Goal: Task Accomplishment & Management: Complete application form

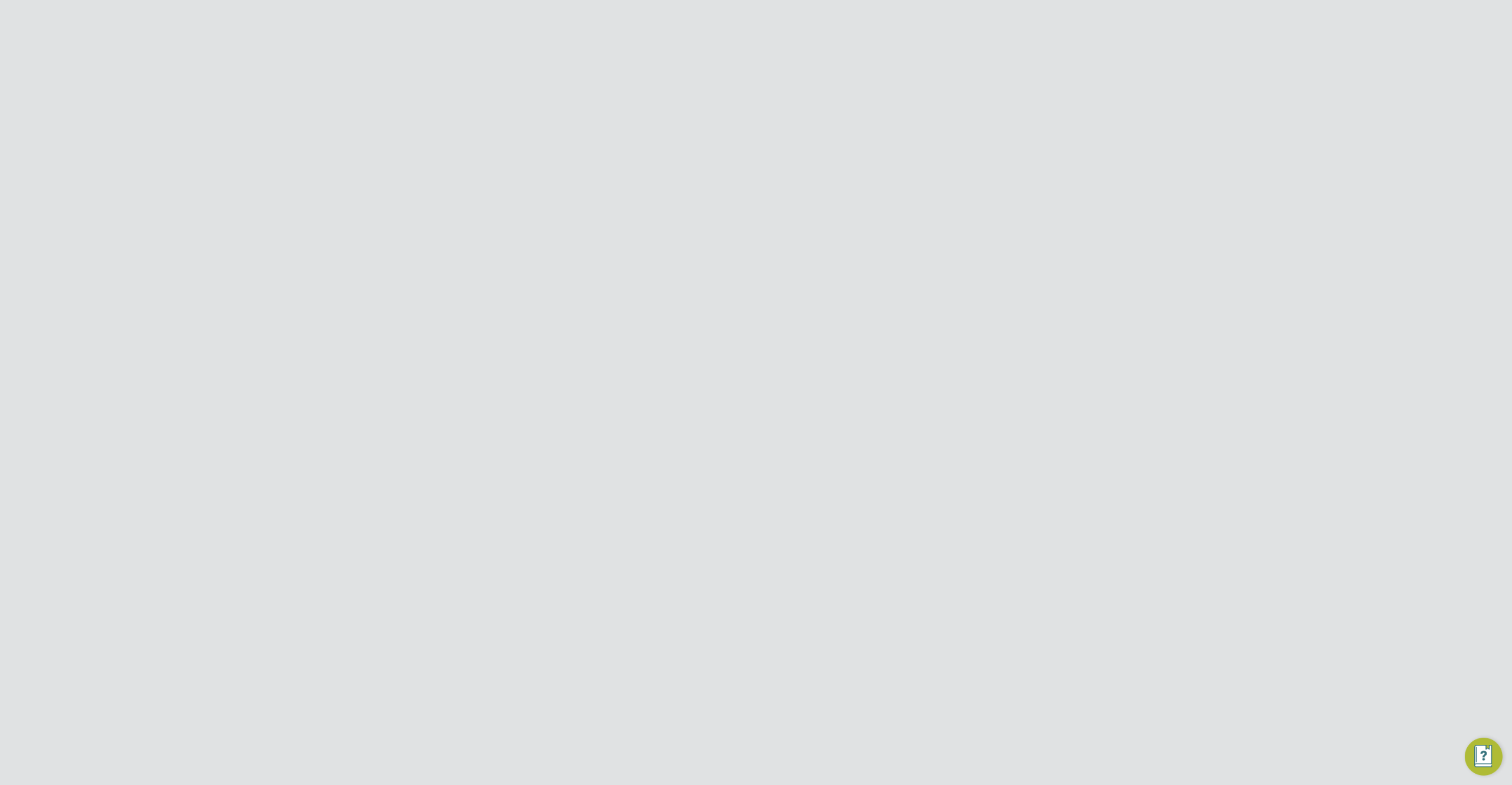
scroll to position [756, 426]
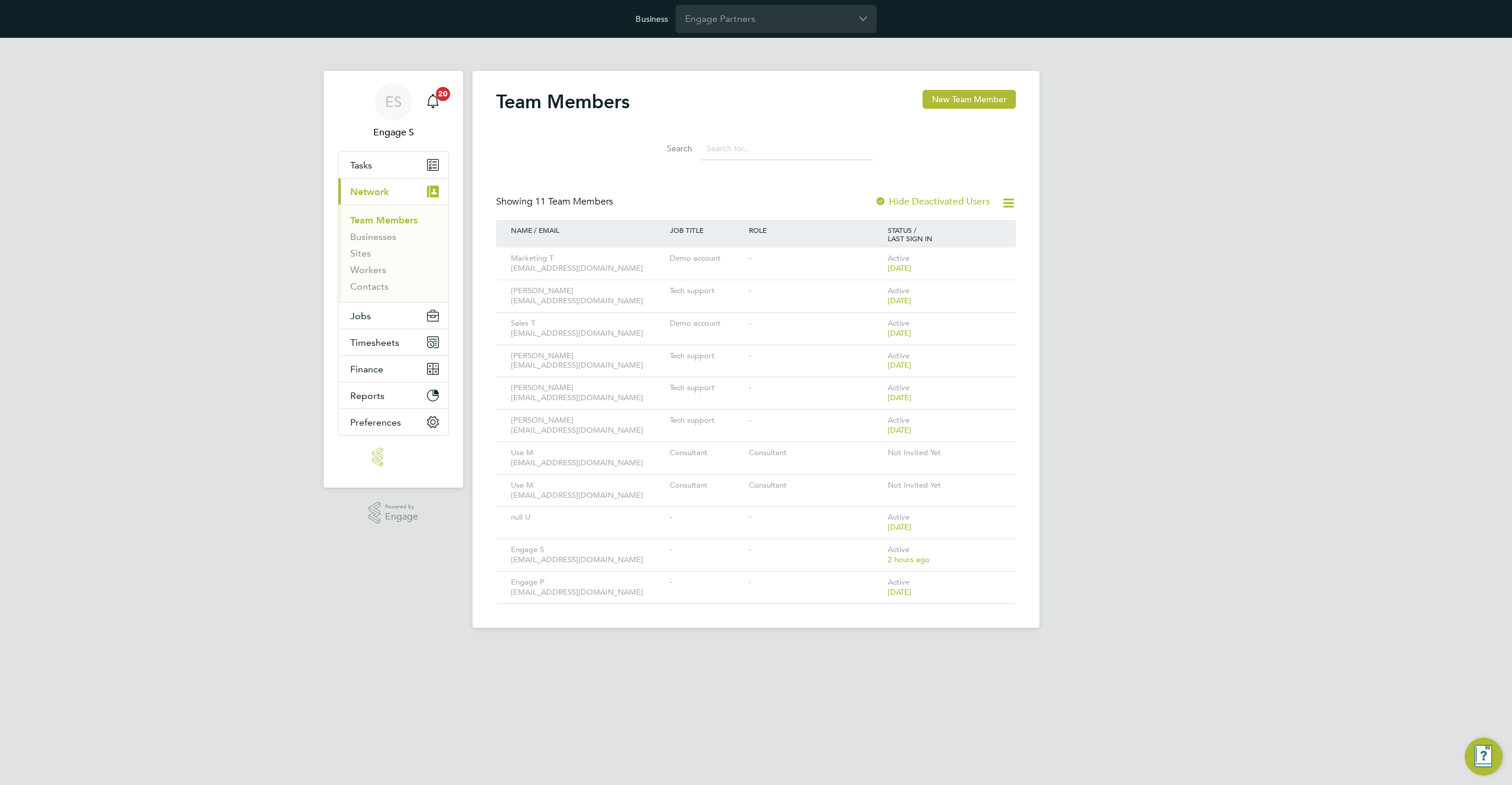
click at [770, 151] on input at bounding box center [786, 149] width 172 height 23
drag, startPoint x: 949, startPoint y: 235, endPoint x: 535, endPoint y: 219, distance: 414.3
click at [541, 220] on div "NAME / EMAIL JOB TITLE ROLE STATUS / LAST SIGN IN" at bounding box center [756, 234] width 520 height 28
drag, startPoint x: 508, startPoint y: 228, endPoint x: 978, endPoint y: 241, distance: 470.2
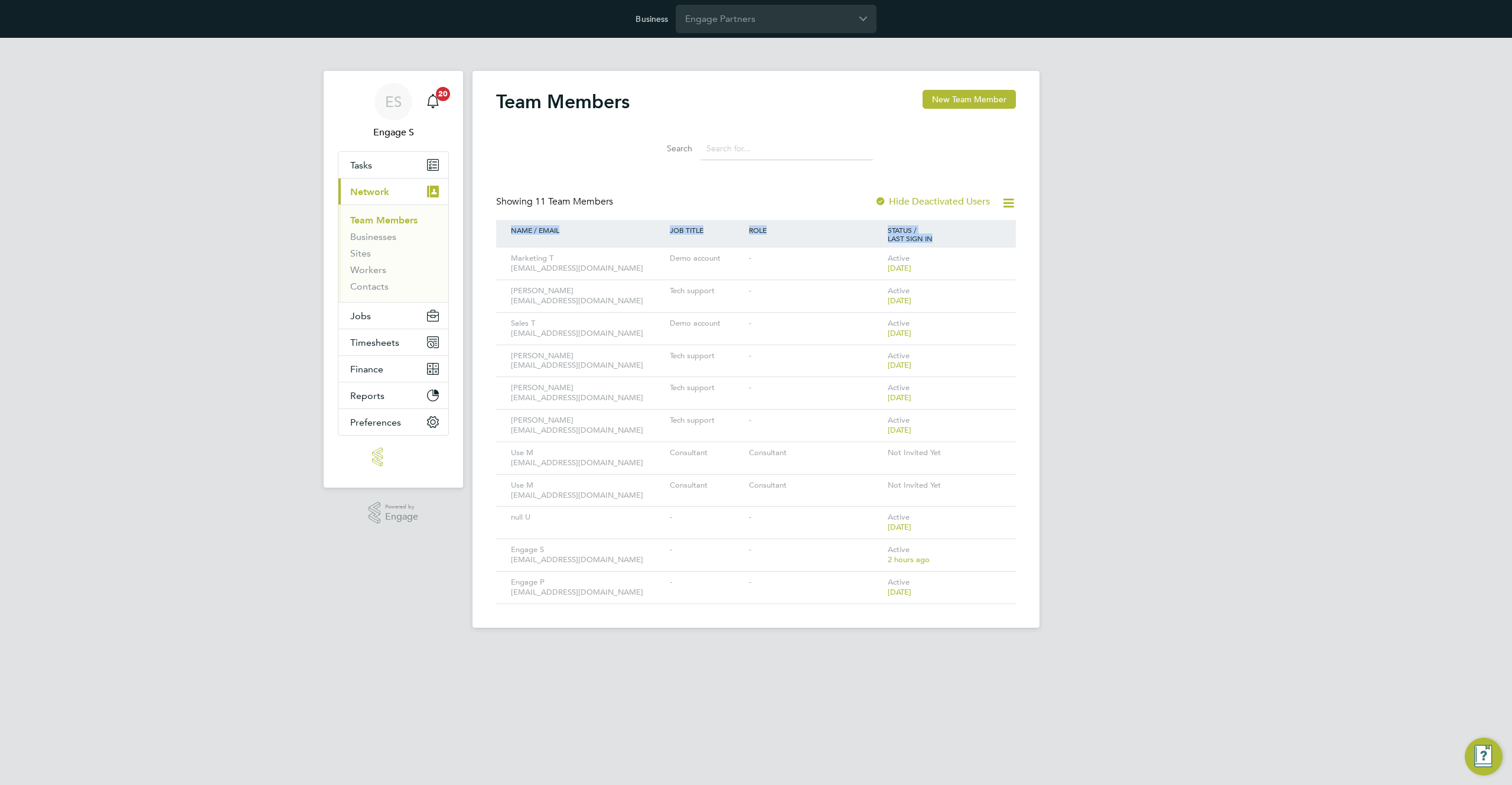
click at [978, 241] on div "NAME / EMAIL JOB TITLE ROLE STATUS / LAST SIGN IN" at bounding box center [756, 234] width 520 height 28
click at [952, 238] on div "STATUS / LAST SIGN IN" at bounding box center [945, 234] width 119 height 29
drag, startPoint x: 940, startPoint y: 235, endPoint x: 525, endPoint y: 224, distance: 415.1
click at [525, 224] on div "NAME / EMAIL JOB TITLE ROLE STATUS / LAST SIGN IN" at bounding box center [756, 234] width 520 height 28
click at [618, 198] on div "Showing 11 Team Members" at bounding box center [557, 202] width 122 height 12
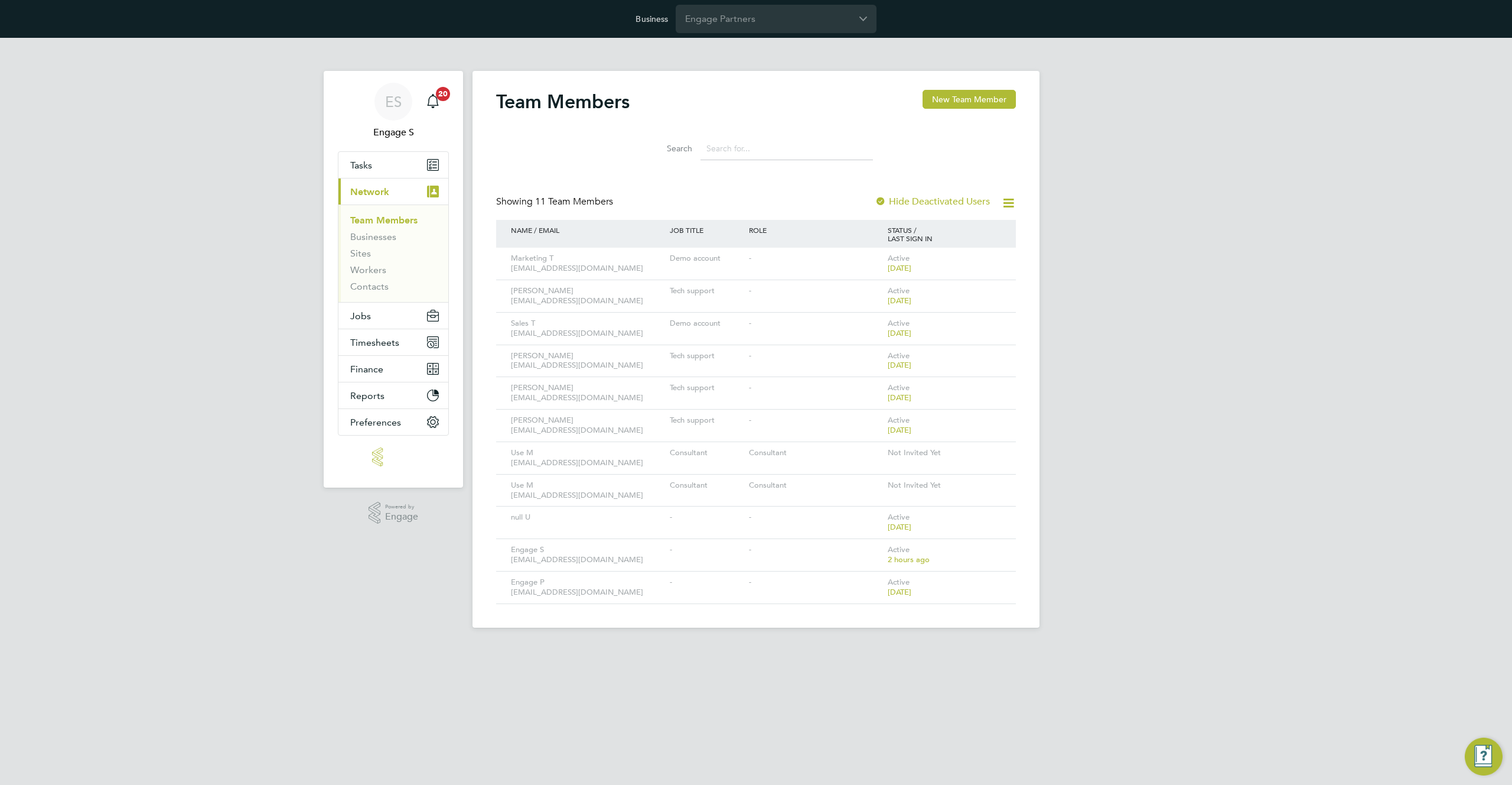
drag, startPoint x: 595, startPoint y: 199, endPoint x: 500, endPoint y: 201, distance: 95.0
click at [500, 201] on div "Showing 11 Team Members" at bounding box center [556, 202] width 119 height 12
drag, startPoint x: 516, startPoint y: 202, endPoint x: 674, endPoint y: 209, distance: 158.2
click at [674, 209] on div "Showing 11 Team Members Hide Deactivated Users" at bounding box center [756, 208] width 520 height 24
click at [576, 202] on span "11 Team Members" at bounding box center [574, 202] width 78 height 12
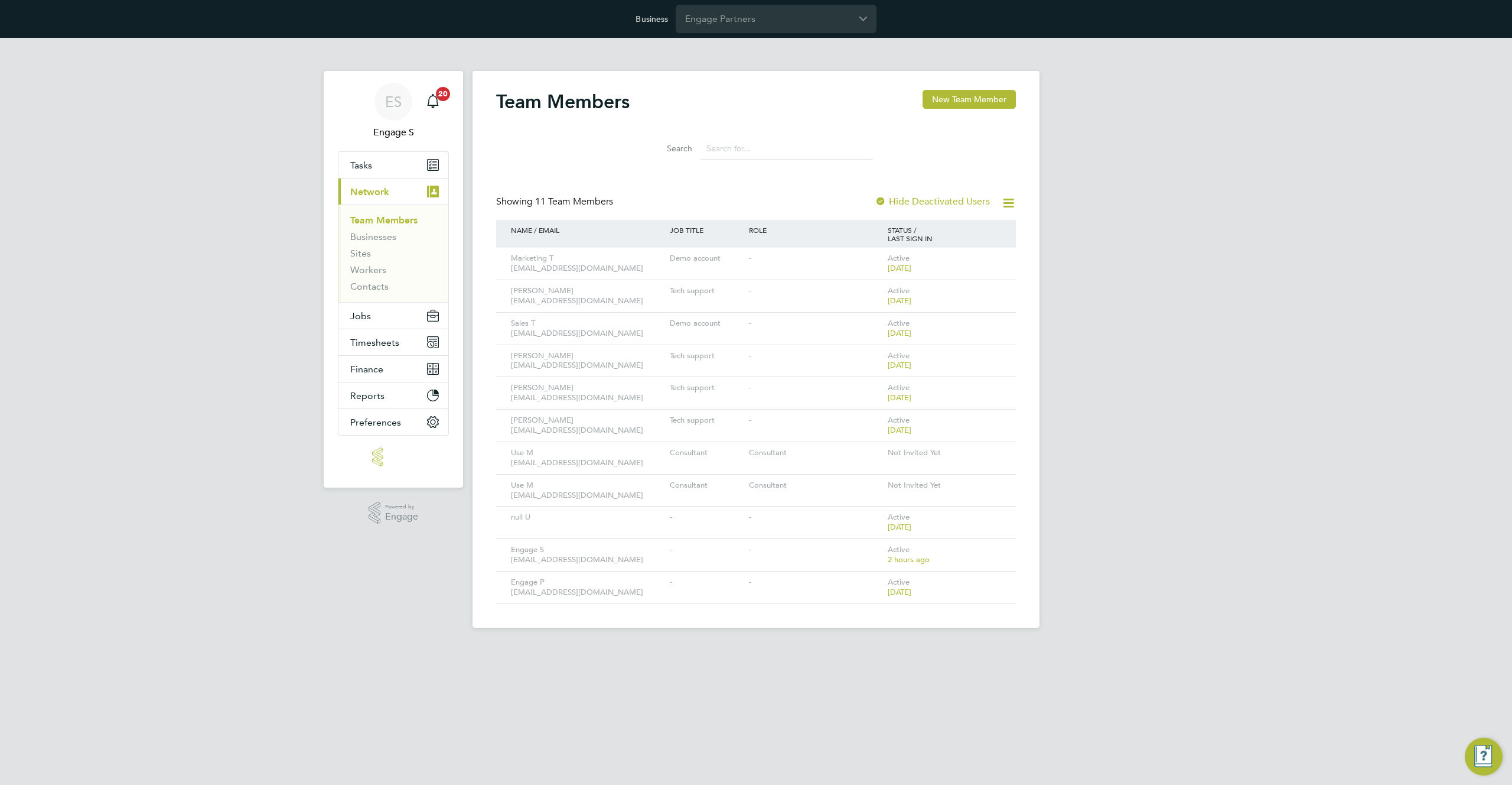
click at [576, 202] on span "11 Team Members" at bounding box center [574, 202] width 78 height 12
drag, startPoint x: 983, startPoint y: 240, endPoint x: 503, endPoint y: 145, distance: 489.3
click at [501, 153] on div "Team Members New Team Member Search Showing 11 Team Members Hide Deactivated Us…" at bounding box center [756, 346] width 520 height 514
drag, startPoint x: 640, startPoint y: 100, endPoint x: 489, endPoint y: 103, distance: 151.0
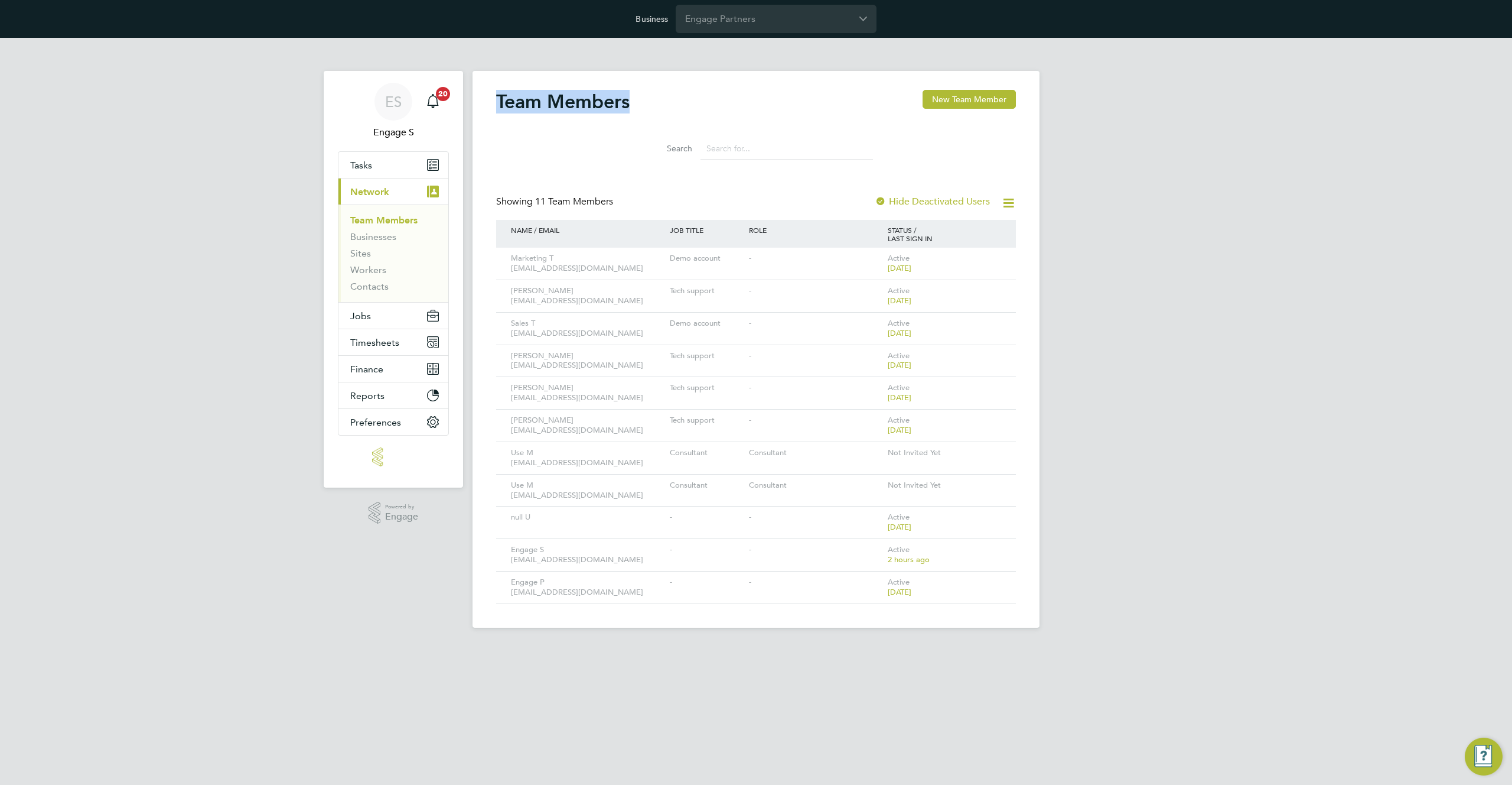
click at [489, 103] on div "Team Members New Team Member Search Showing 11 Team Members Hide Deactivated Us…" at bounding box center [756, 349] width 567 height 557
click at [818, 154] on input at bounding box center [786, 149] width 172 height 23
click at [1022, 139] on div "Team Members New Team Member Search Showing 11 Team Members Hide Deactivated Us…" at bounding box center [756, 349] width 567 height 557
drag, startPoint x: 700, startPoint y: 145, endPoint x: 613, endPoint y: 123, distance: 89.7
click at [615, 125] on div "Search" at bounding box center [756, 145] width 520 height 41
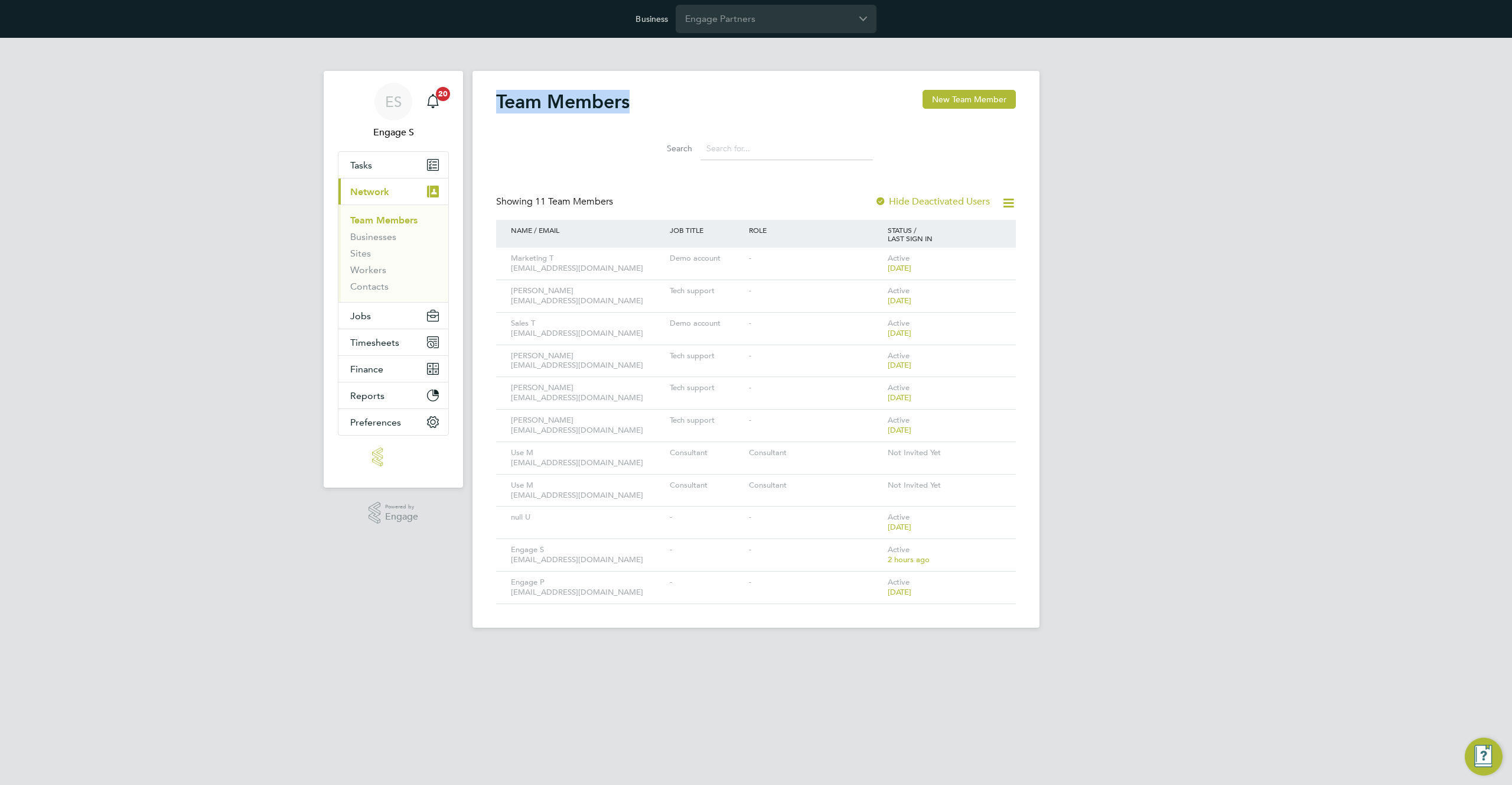
drag, startPoint x: 653, startPoint y: 95, endPoint x: 484, endPoint y: 99, distance: 169.0
click at [484, 99] on div "Team Members New Team Member Search Showing 11 Team Members Hide Deactivated Us…" at bounding box center [756, 349] width 567 height 557
drag, startPoint x: 664, startPoint y: 136, endPoint x: 530, endPoint y: 108, distance: 136.9
click at [529, 109] on div "Team Members New Team Member Search Showing 11 Team Members Hide Deactivated Us…" at bounding box center [756, 346] width 520 height 514
click at [525, 106] on h2 "Team Members" at bounding box center [563, 101] width 134 height 23
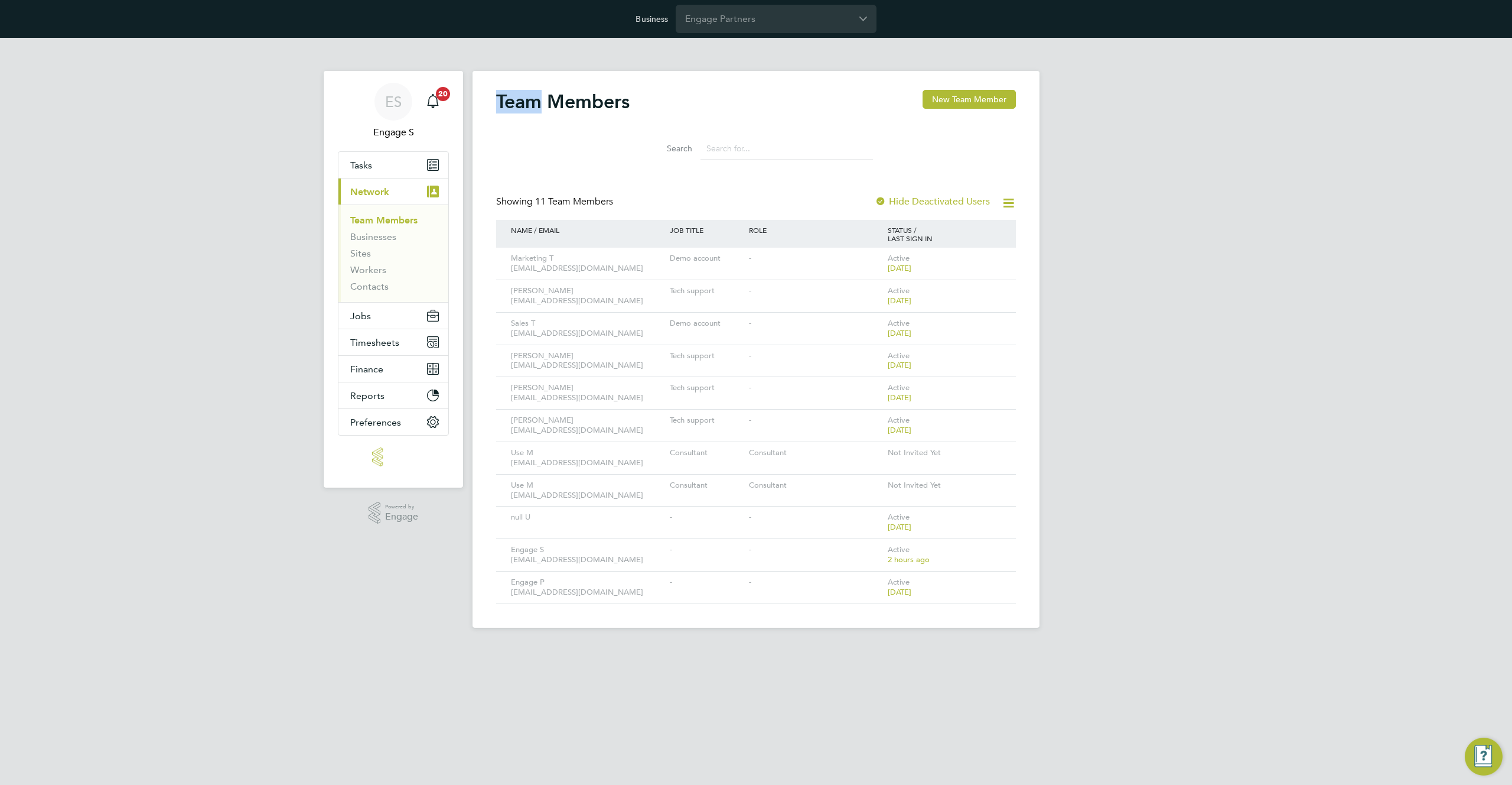
click at [525, 106] on h2 "Team Members" at bounding box center [563, 101] width 134 height 23
click at [744, 142] on input at bounding box center [786, 149] width 172 height 23
click at [743, 143] on input at bounding box center [786, 149] width 172 height 23
drag, startPoint x: 585, startPoint y: 198, endPoint x: 515, endPoint y: 191, distance: 70.3
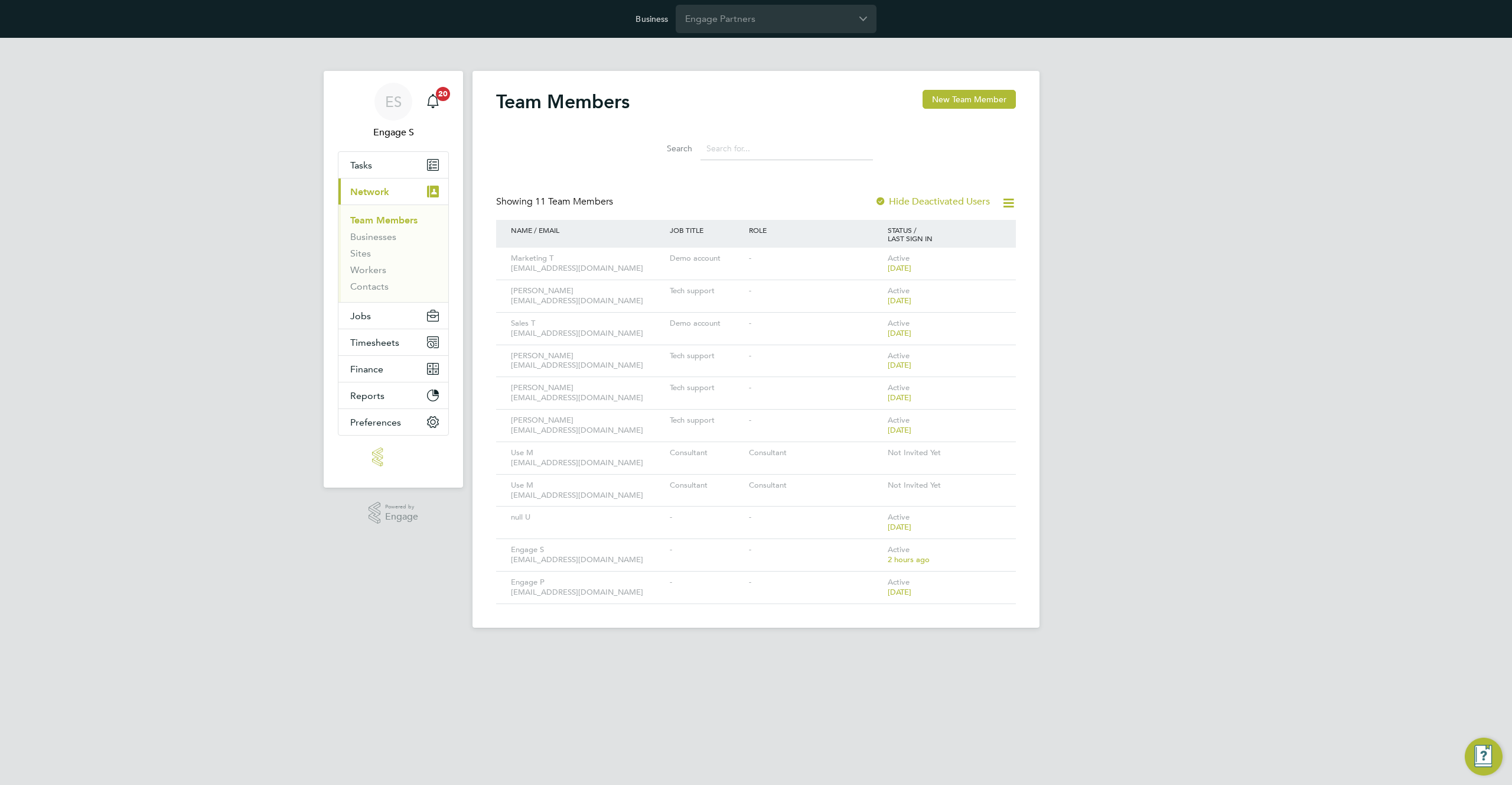
click at [515, 191] on div "Team Members New Team Member Search Showing 11 Team Members Hide Deactivated Us…" at bounding box center [756, 346] width 520 height 514
drag, startPoint x: 720, startPoint y: 134, endPoint x: 481, endPoint y: 88, distance: 243.4
click at [481, 88] on div "Team Members New Team Member Search Showing 11 Team Members Hide Deactivated Us…" at bounding box center [756, 349] width 567 height 557
click at [1184, 308] on div "ES Engage S Notifications 20 Applications: Tasks Current page: Network Team Mem…" at bounding box center [756, 342] width 1512 height 609
drag, startPoint x: 1112, startPoint y: 174, endPoint x: 1103, endPoint y: 170, distance: 9.8
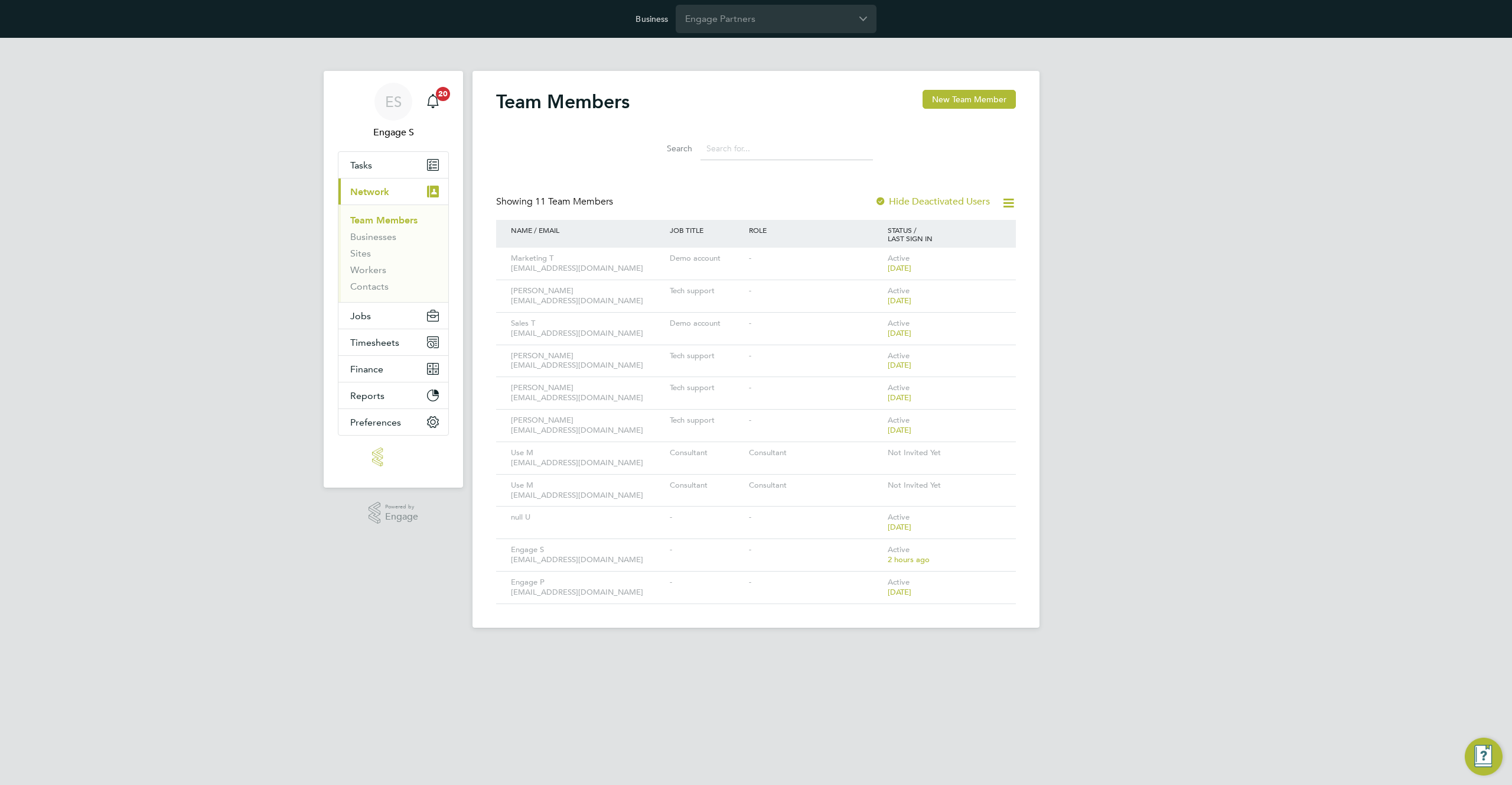
click at [1107, 172] on div "ES Engage S Notifications 20 Applications: Tasks Current page: Network Team Mem…" at bounding box center [756, 342] width 1512 height 609
drag, startPoint x: 793, startPoint y: 129, endPoint x: 540, endPoint y: 110, distance: 253.7
click at [541, 110] on div "Team Members New Team Member Search Showing 11 Team Members Hide Deactivated Us…" at bounding box center [756, 346] width 520 height 514
click at [643, 90] on div "Team Members New Team Member" at bounding box center [756, 107] width 520 height 36
drag, startPoint x: 620, startPoint y: 97, endPoint x: 477, endPoint y: 91, distance: 143.1
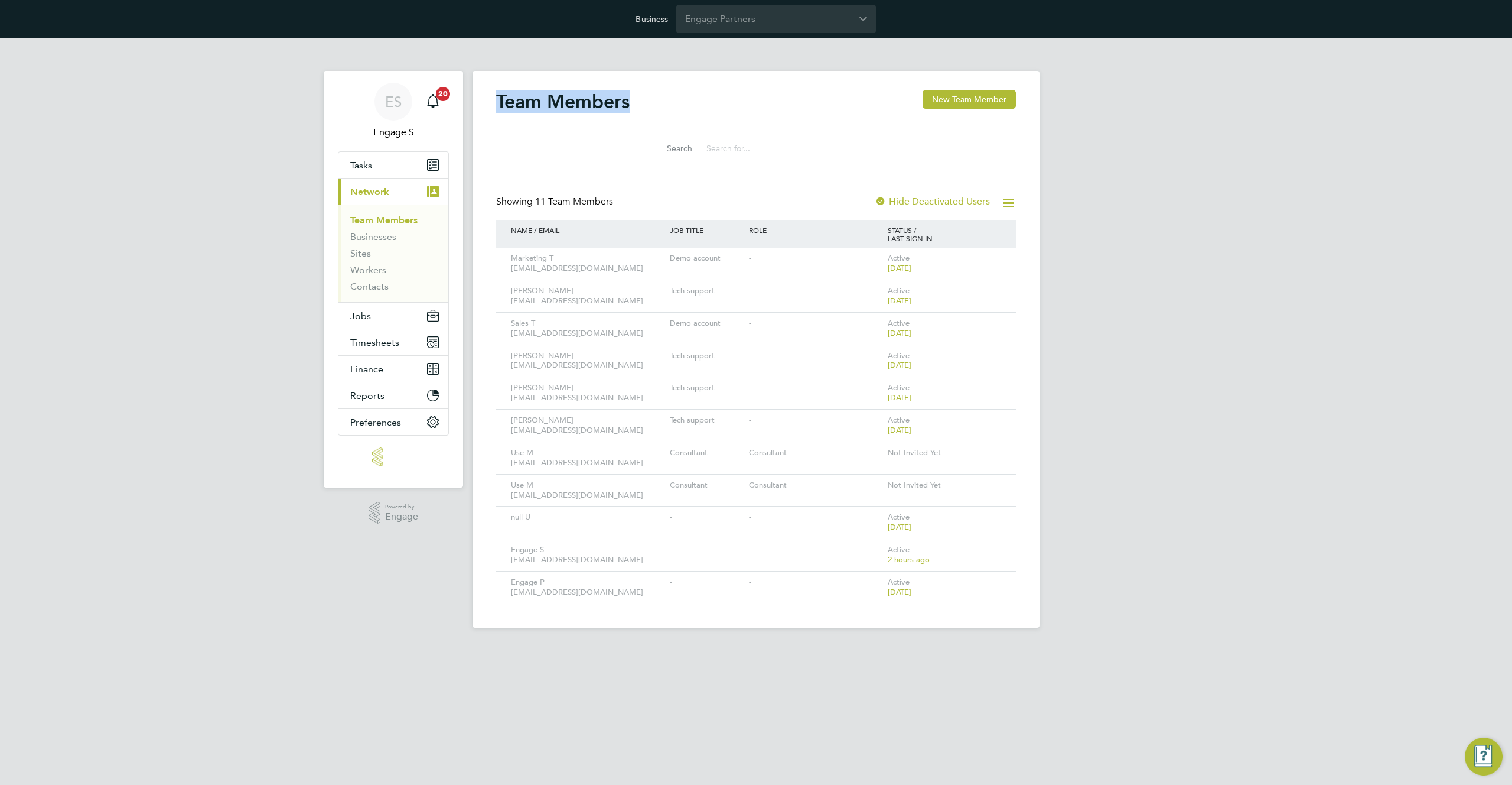
click at [477, 91] on div "Team Members New Team Member Search Showing 11 Team Members Hide Deactivated Us…" at bounding box center [756, 349] width 567 height 557
click at [521, 100] on h2 "Team Members" at bounding box center [563, 101] width 134 height 23
click at [878, 201] on div at bounding box center [880, 202] width 12 height 12
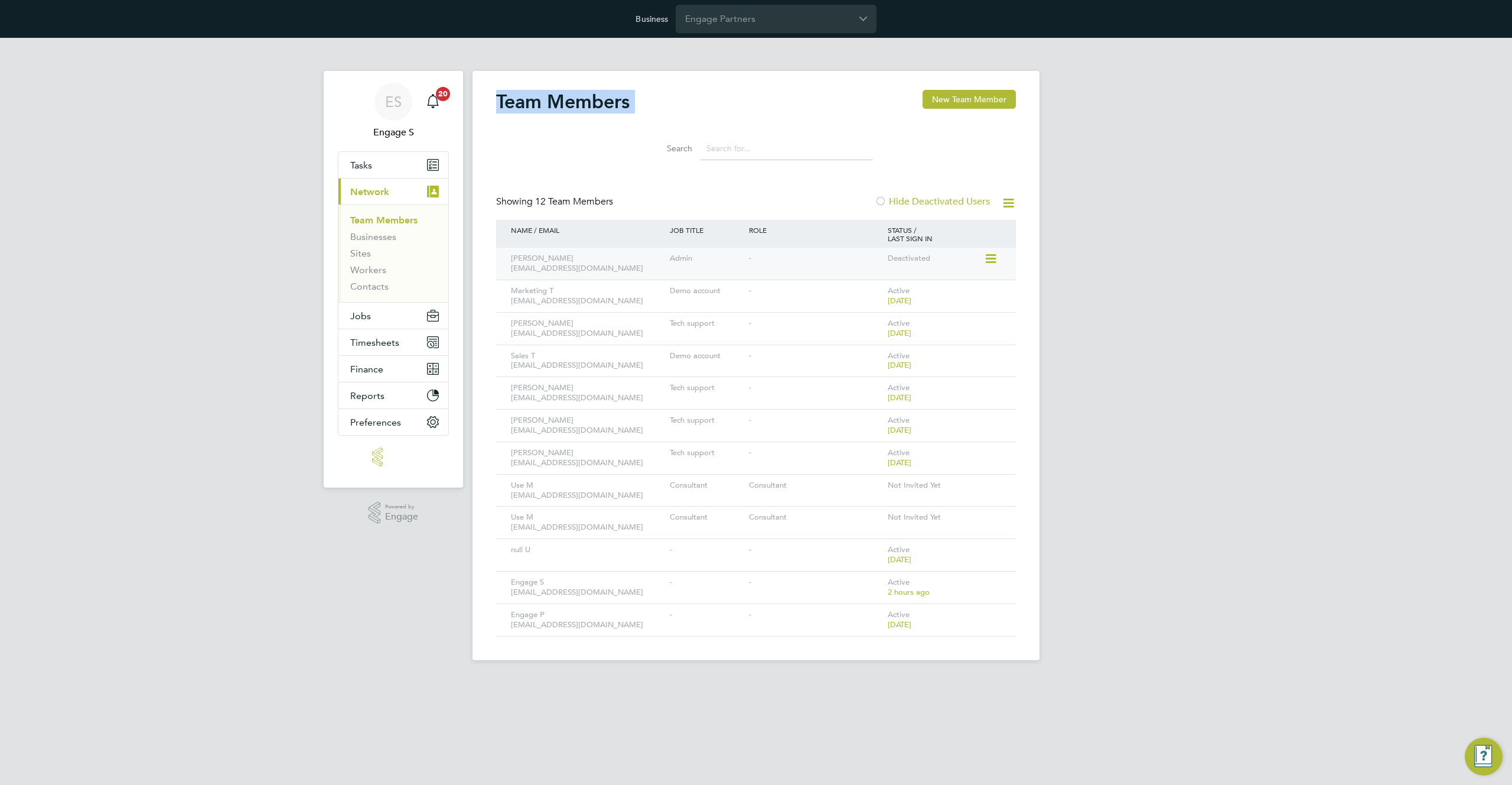
click at [991, 254] on icon at bounding box center [990, 259] width 12 height 14
click at [963, 284] on li "Reactivate User" at bounding box center [958, 286] width 73 height 17
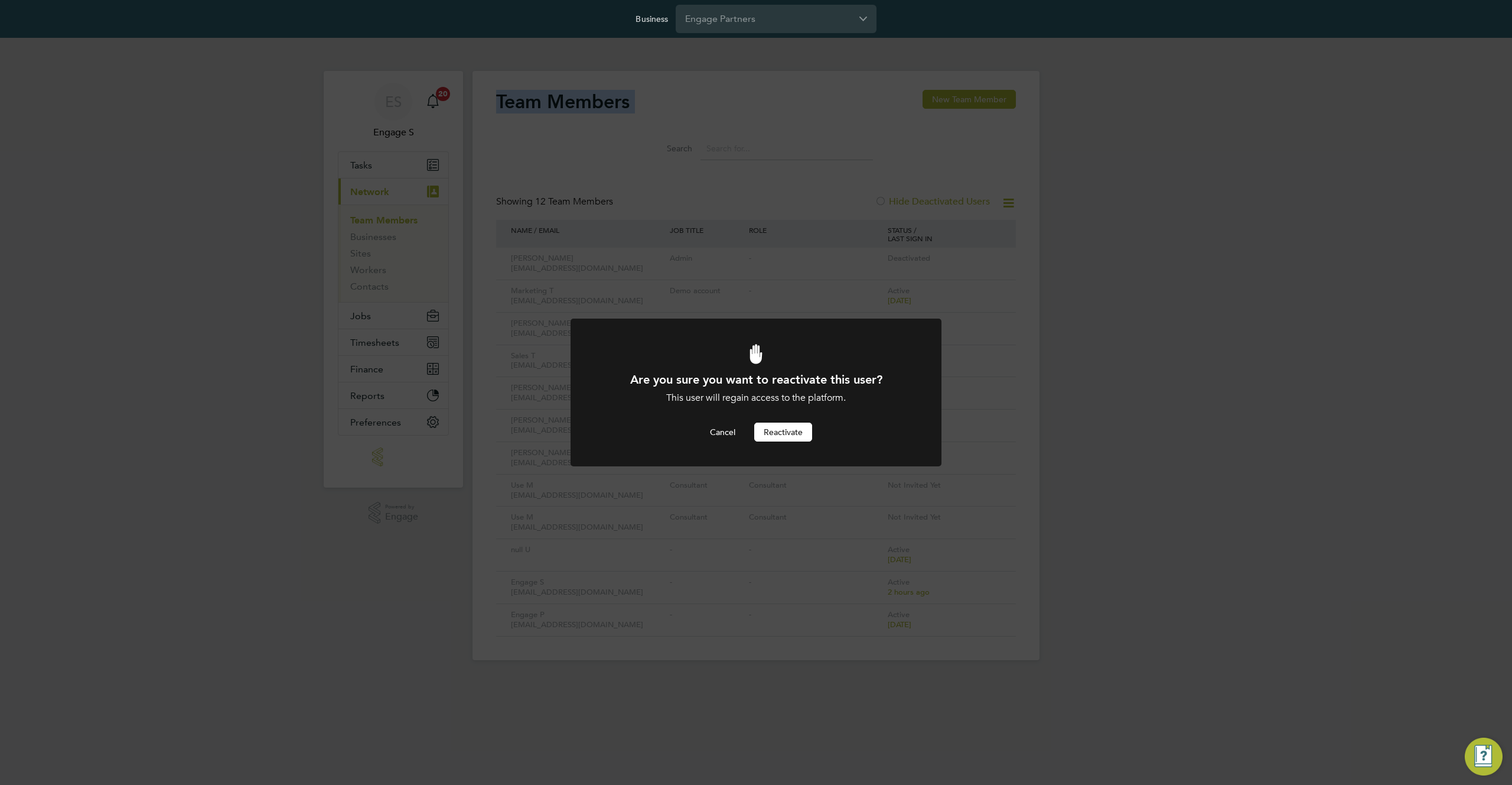
click at [780, 428] on button "Reactivate" at bounding box center [783, 431] width 58 height 19
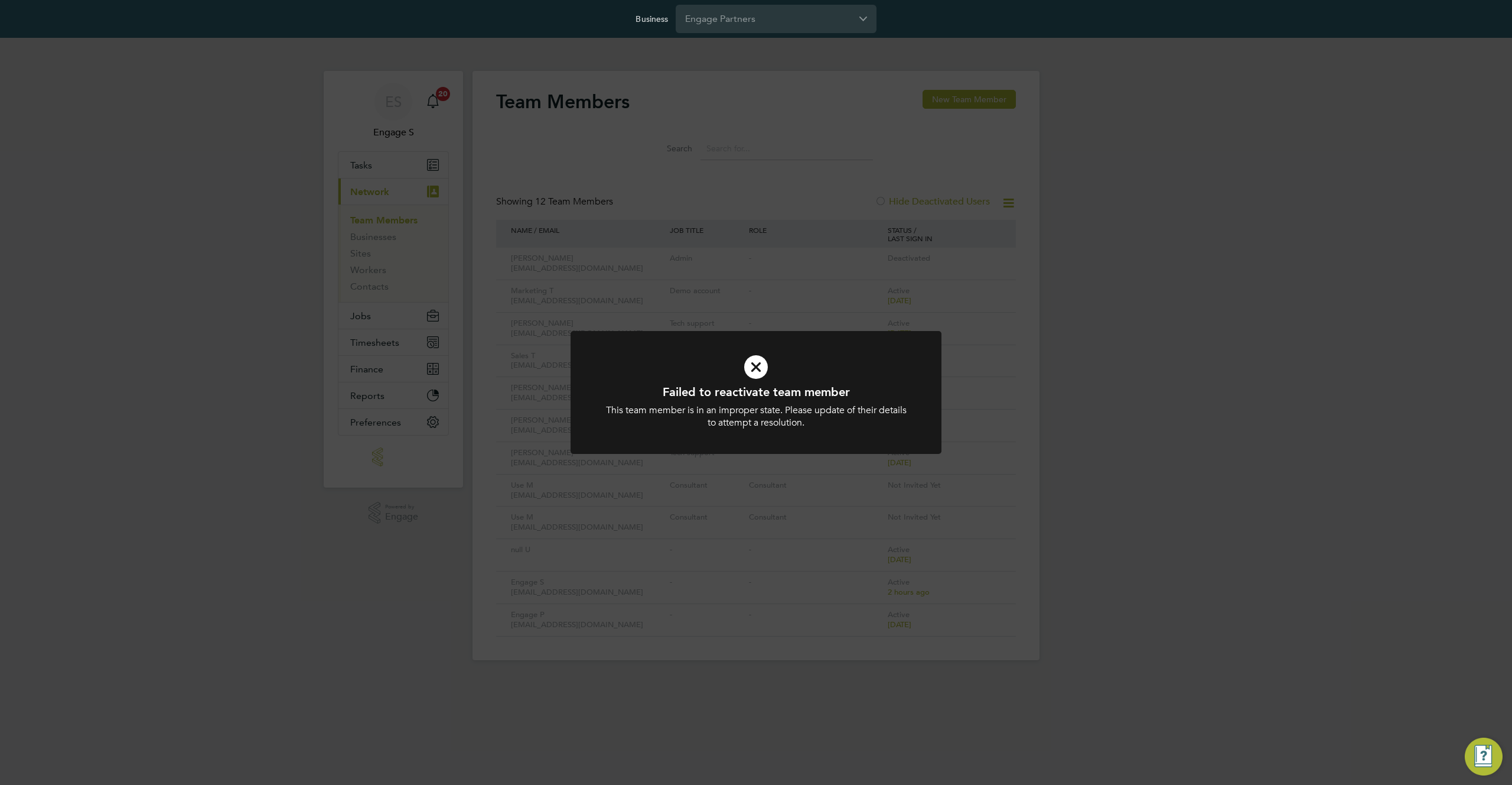
click at [779, 206] on div "Failed to reactivate team member This team member is in an improper state. Plea…" at bounding box center [756, 392] width 1512 height 785
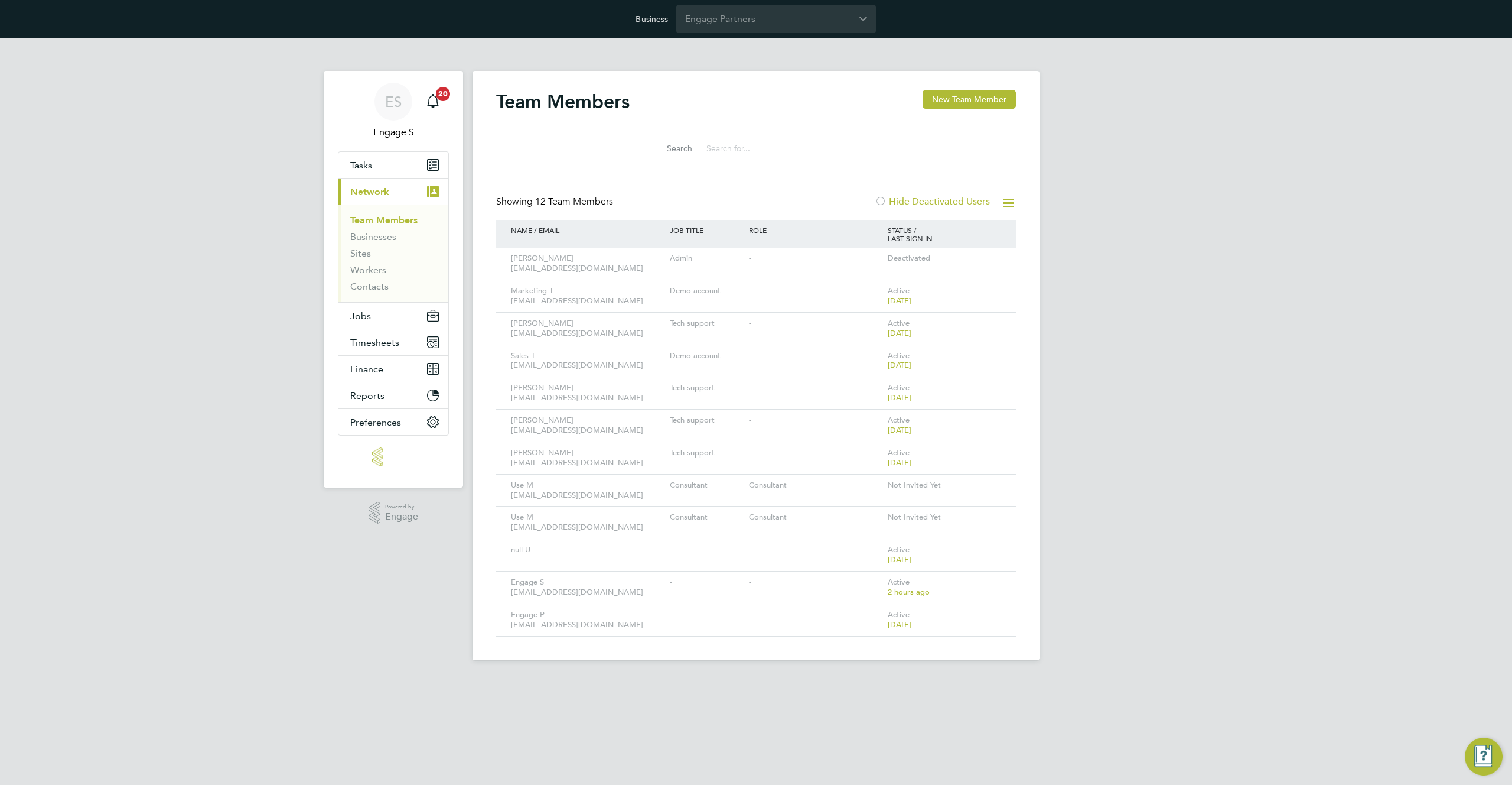
click at [720, 149] on input at bounding box center [786, 149] width 172 height 23
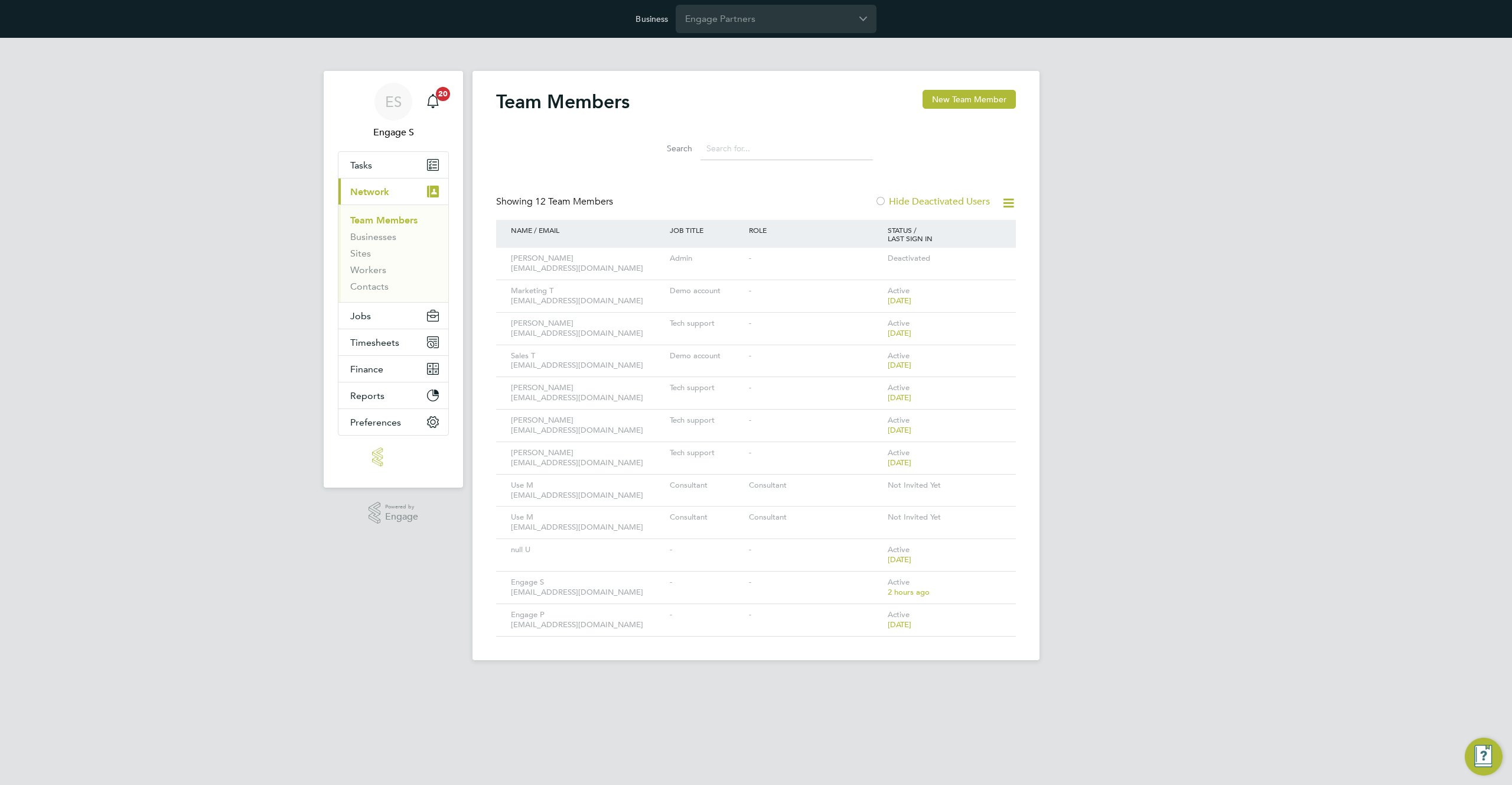
click at [871, 154] on input at bounding box center [786, 149] width 172 height 23
click at [1006, 199] on icon at bounding box center [1008, 203] width 15 height 15
click at [766, 149] on input at bounding box center [786, 149] width 172 height 23
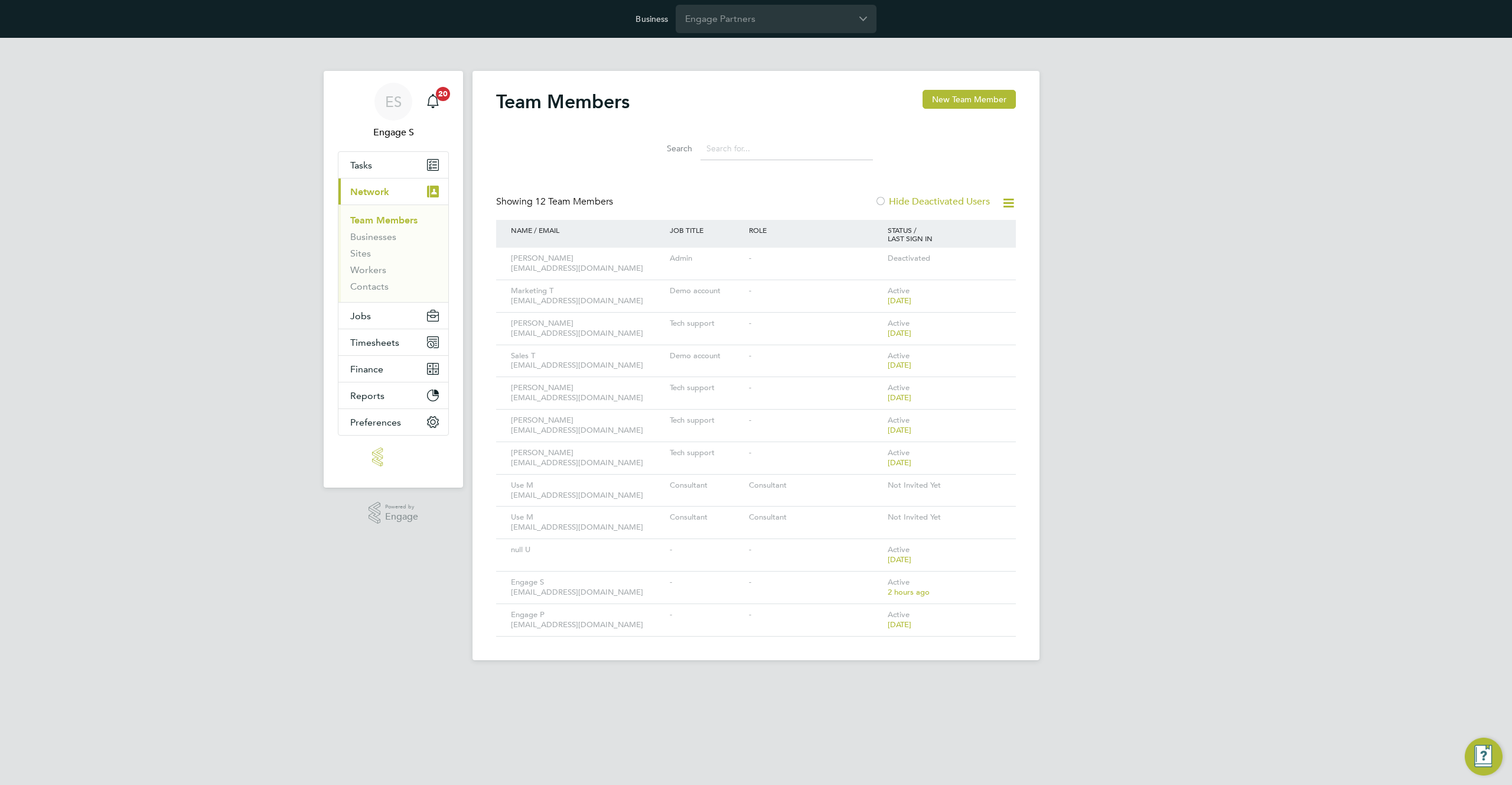
drag, startPoint x: 716, startPoint y: 149, endPoint x: 654, endPoint y: 145, distance: 62.1
click at [654, 145] on div "Search" at bounding box center [756, 149] width 234 height 23
drag, startPoint x: 621, startPoint y: 103, endPoint x: 490, endPoint y: 86, distance: 132.1
click at [490, 86] on div "Team Members New Team Member Search Showing 12 Team Members Hide Deactivated Us…" at bounding box center [756, 365] width 567 height 589
click at [591, 105] on h2 "Team Members" at bounding box center [563, 101] width 134 height 23
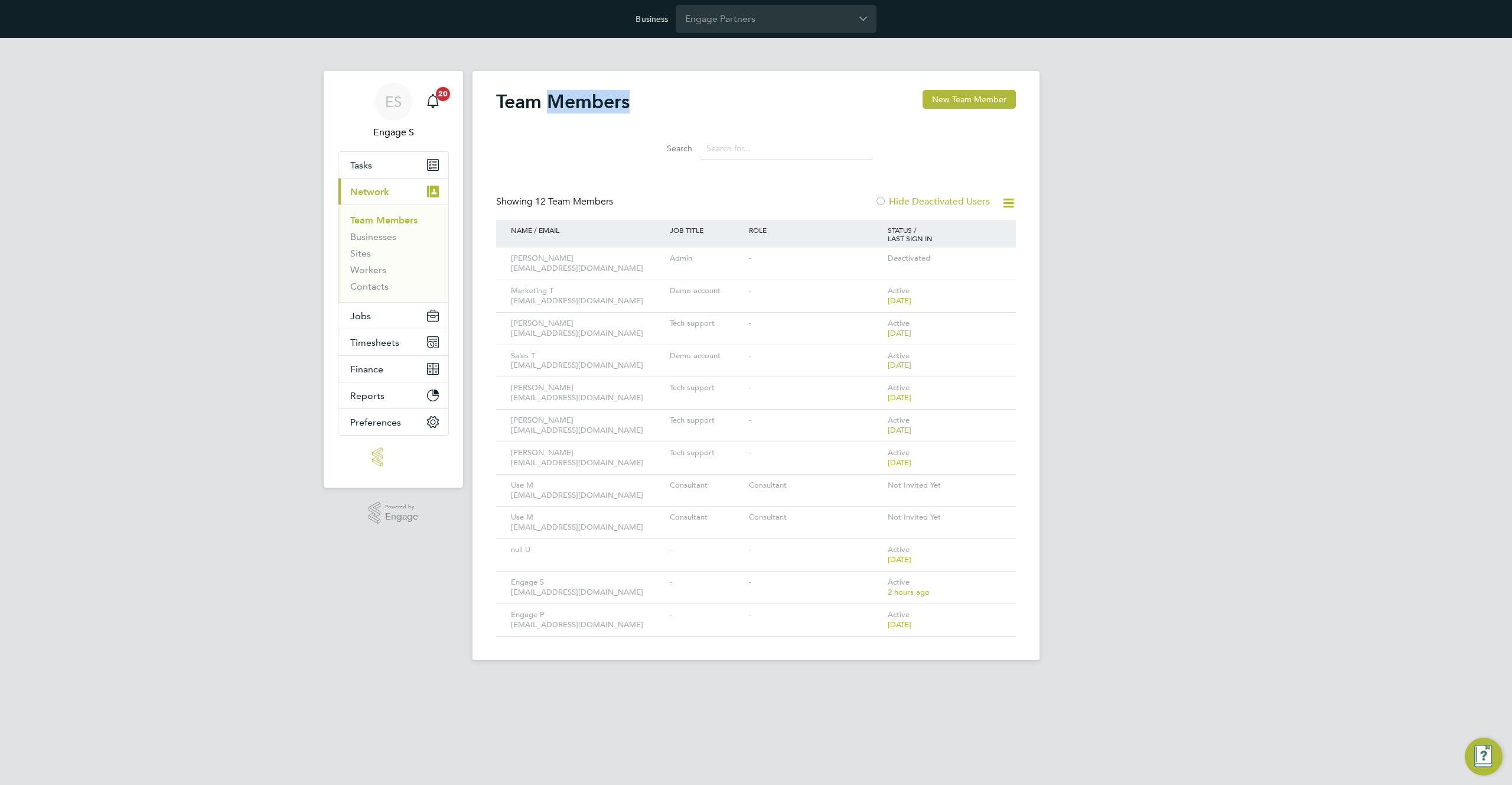
click at [591, 105] on h2 "Team Members" at bounding box center [563, 101] width 134 height 23
click at [721, 143] on input at bounding box center [786, 149] width 172 height 23
type input "sale"
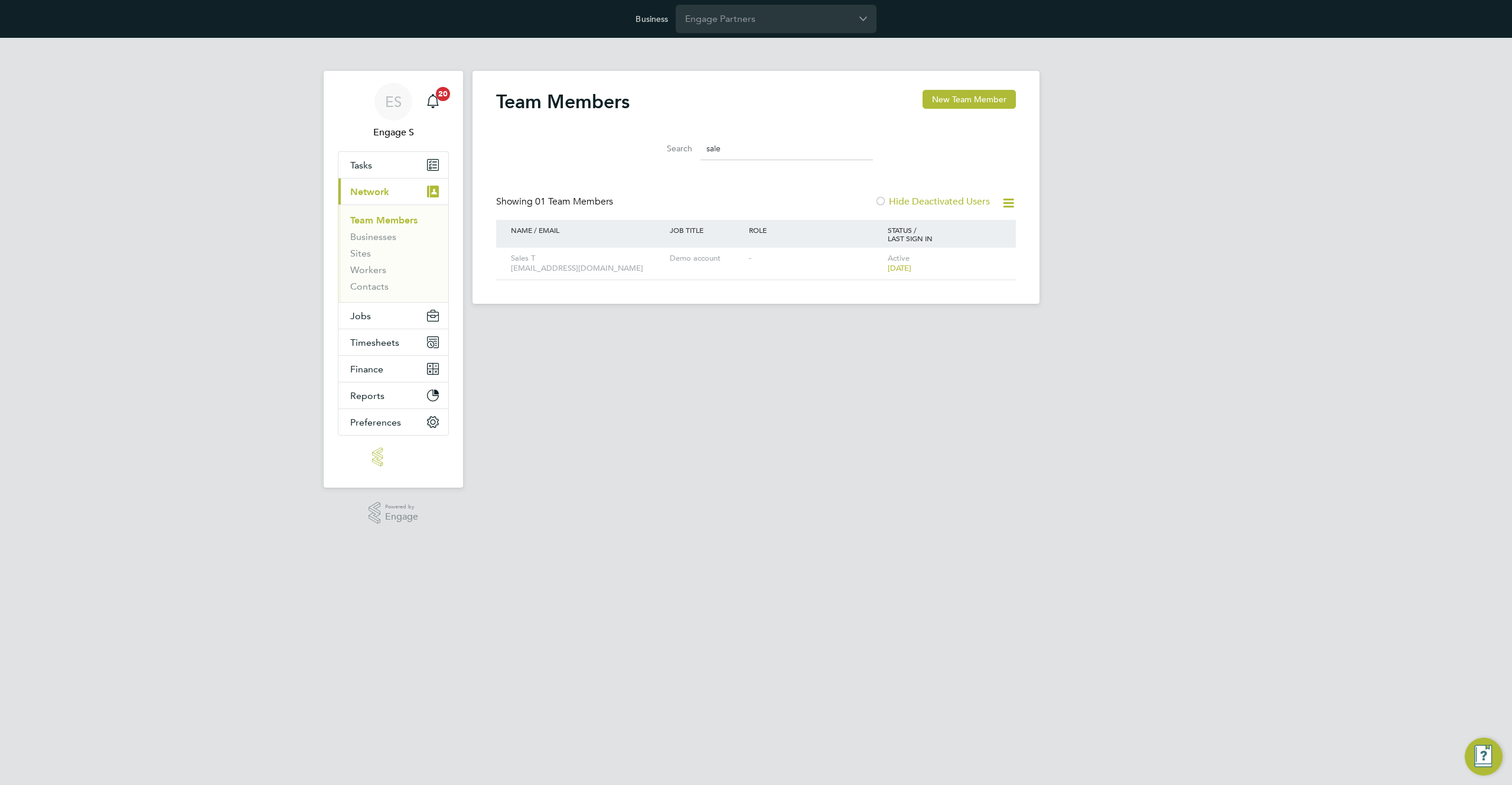
click at [761, 156] on input "sale" at bounding box center [786, 149] width 172 height 23
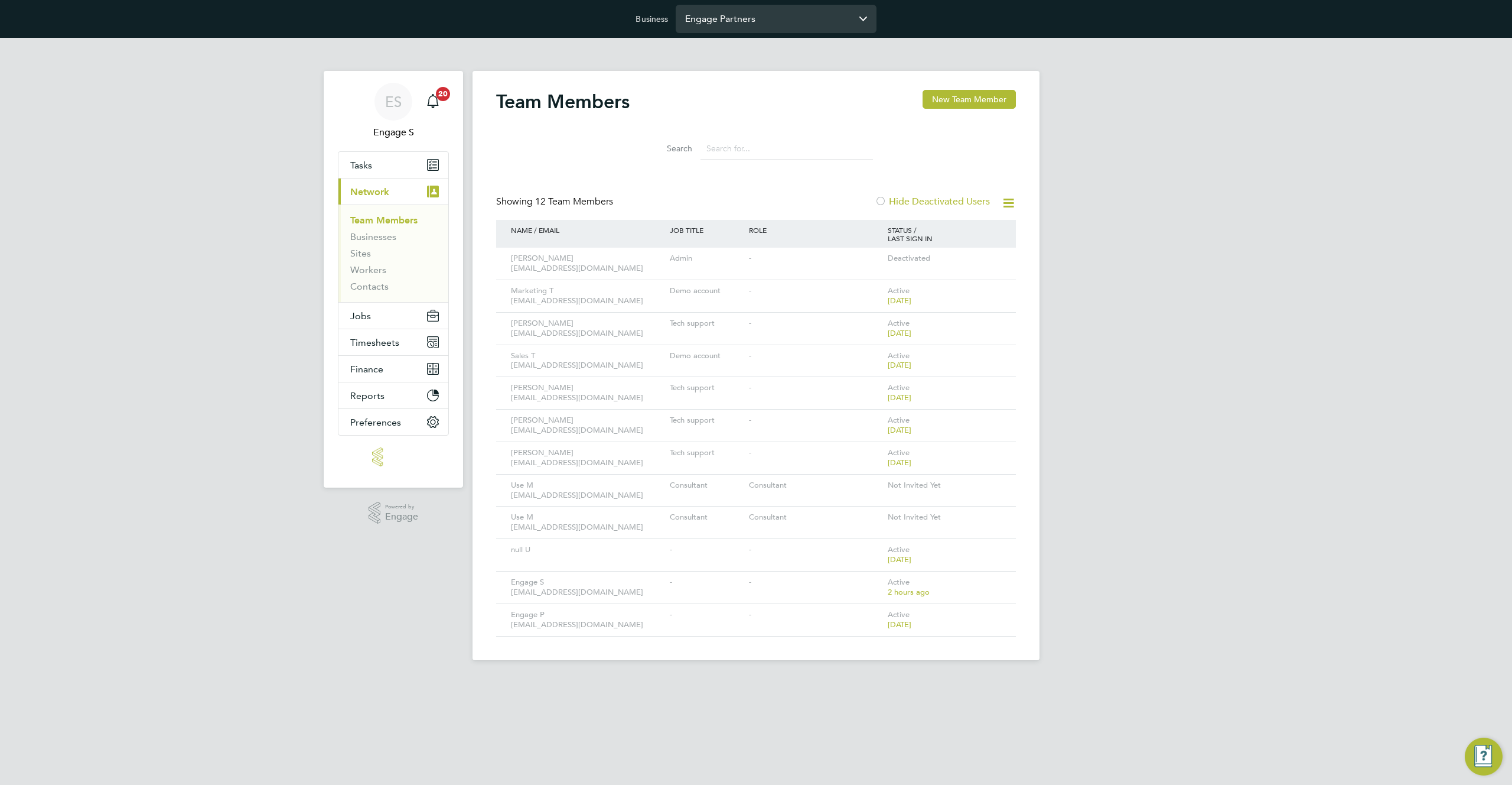
click at [770, 23] on input "Engage Partners" at bounding box center [776, 18] width 201 height 28
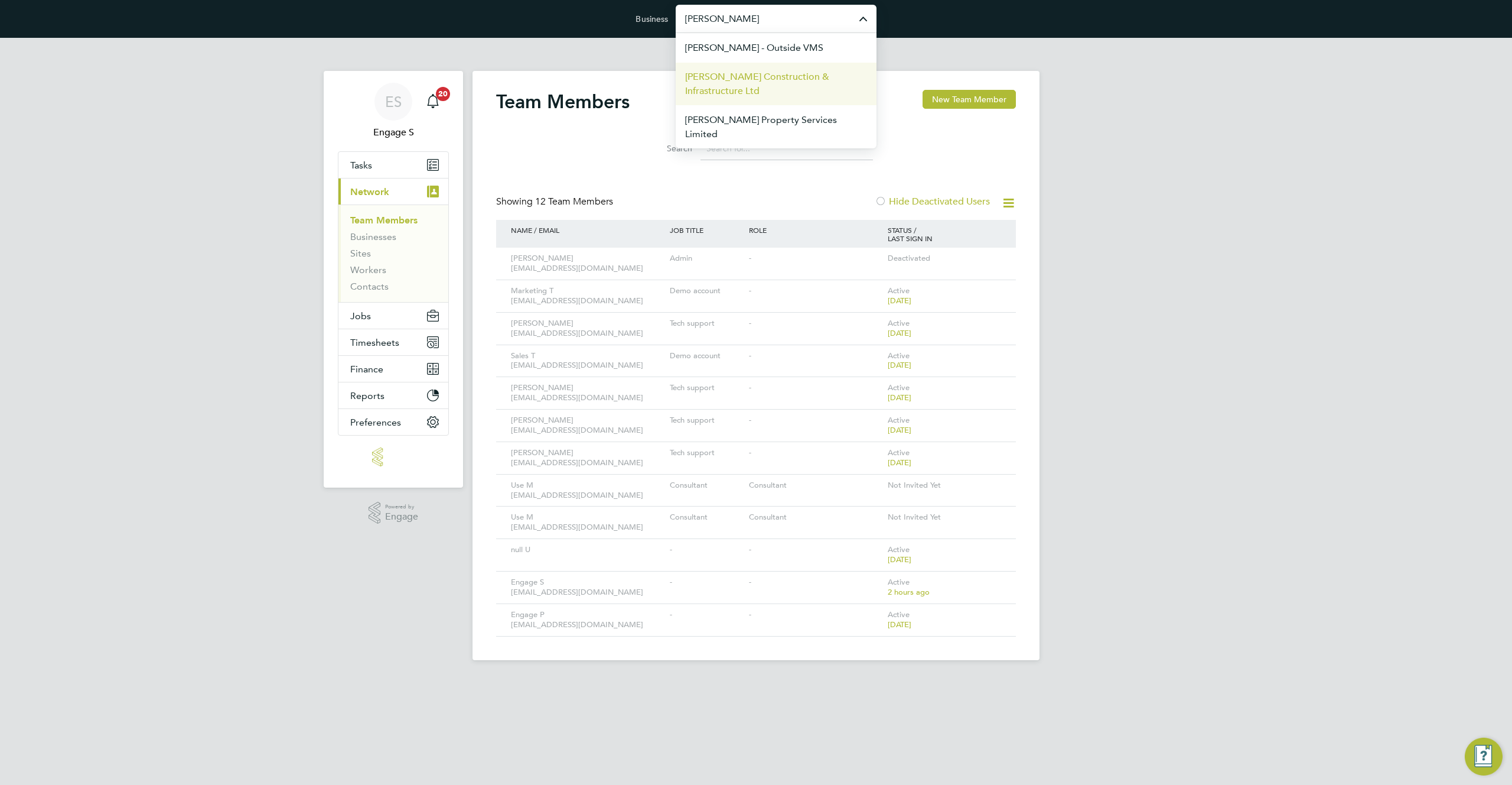
click at [740, 84] on span "[PERSON_NAME] Construction & Infrastructure Ltd" at bounding box center [776, 84] width 182 height 29
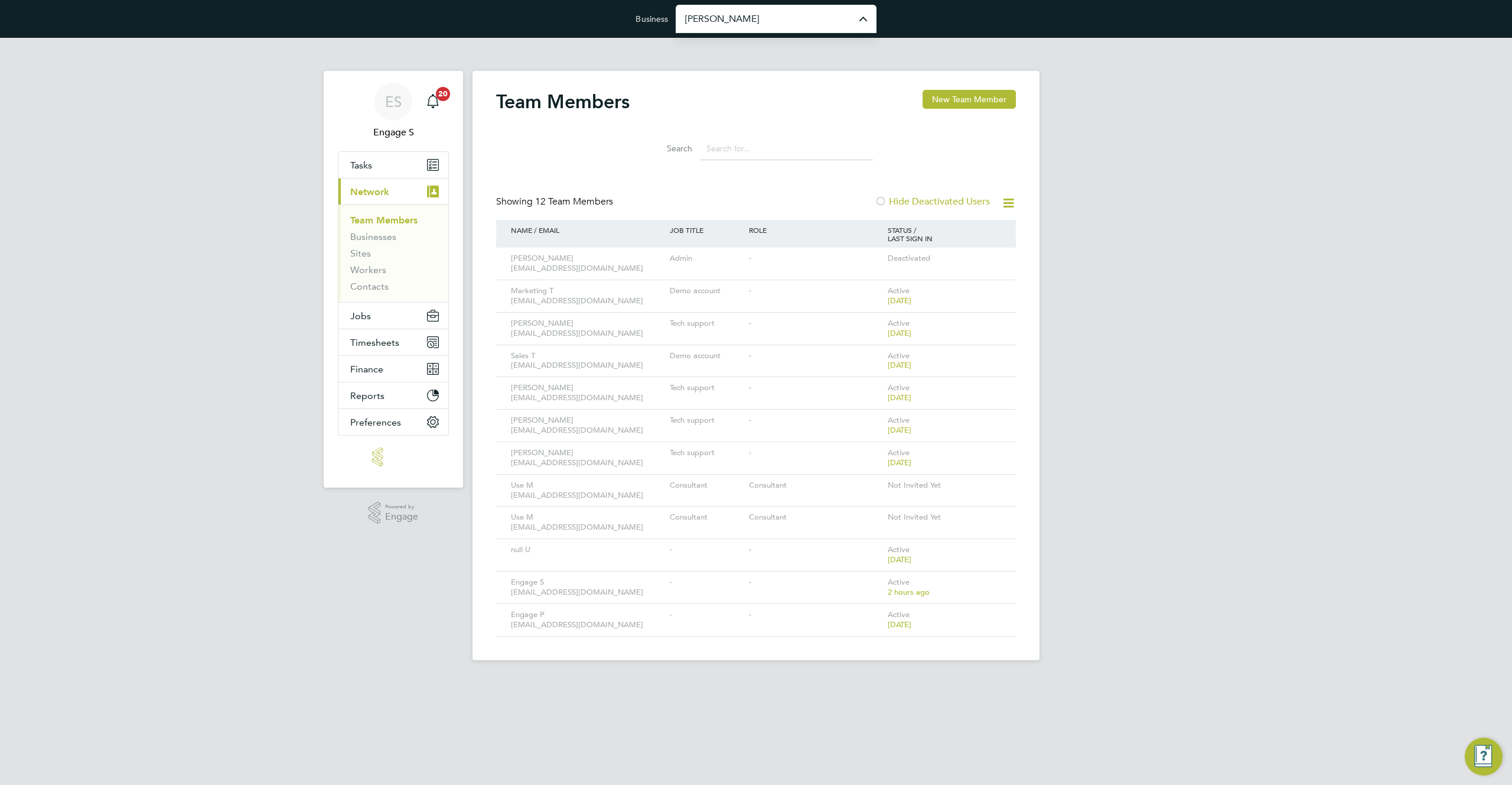
type input "[PERSON_NAME] Construction & Infrastructure Ltd"
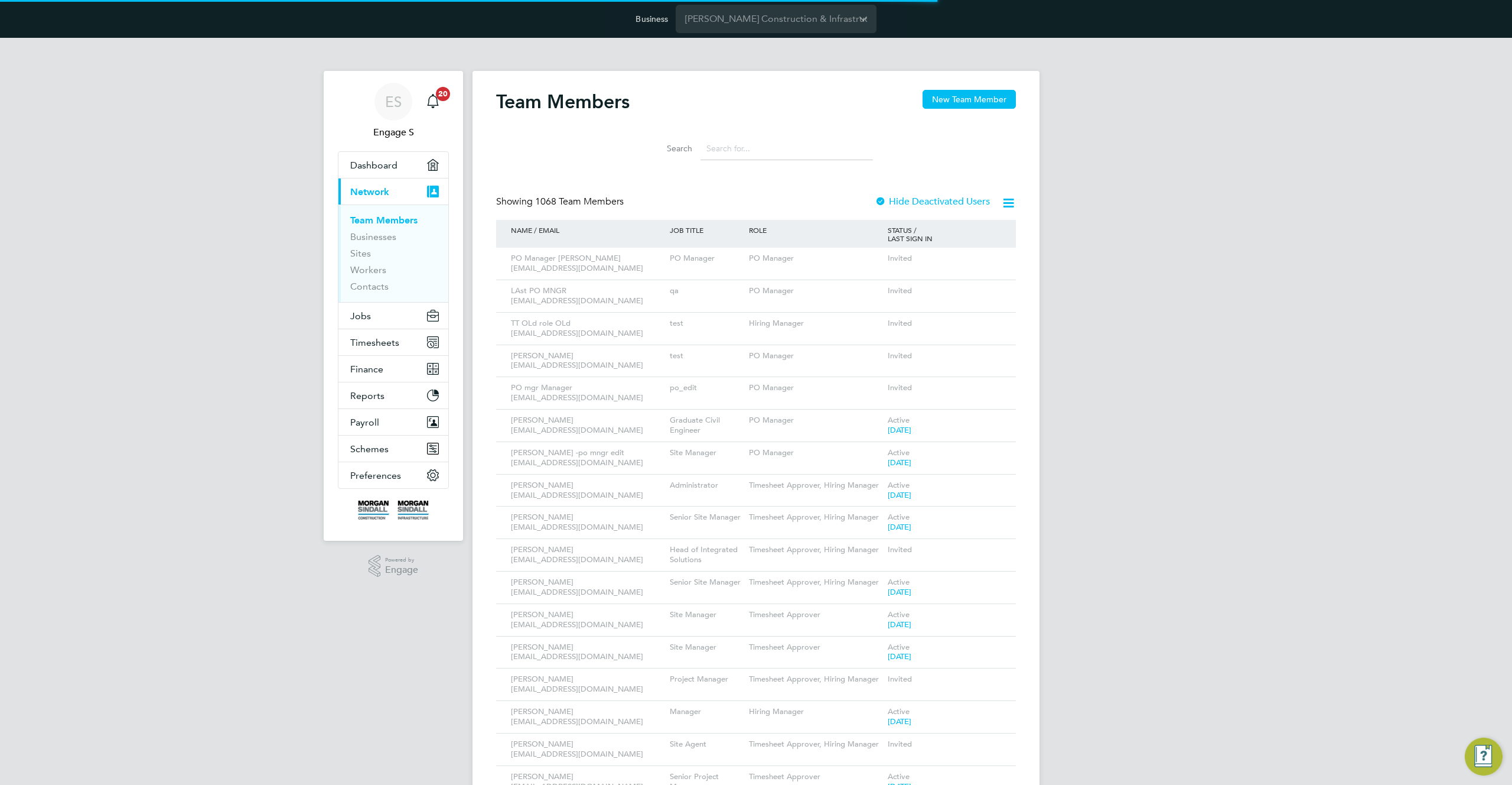
click at [536, 100] on div "Team Members New Team Member" at bounding box center [756, 107] width 520 height 36
click at [536, 100] on h2 "Team Members" at bounding box center [563, 101] width 134 height 23
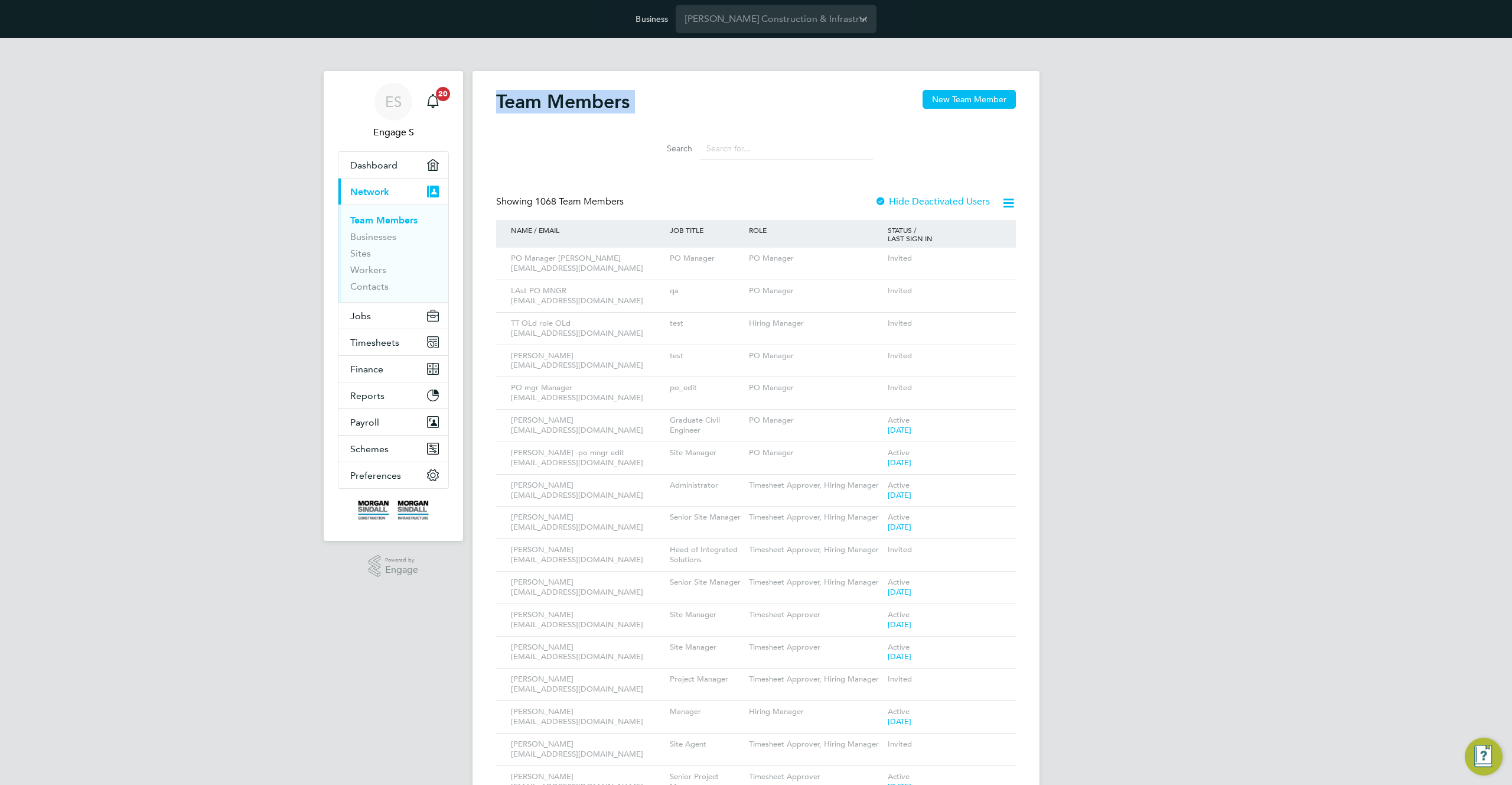
click at [536, 100] on h2 "Team Members" at bounding box center [563, 101] width 134 height 23
drag, startPoint x: 536, startPoint y: 100, endPoint x: 746, endPoint y: 142, distance: 214.2
click at [536, 100] on h2 "Team Members" at bounding box center [563, 101] width 134 height 23
click at [856, 158] on input at bounding box center [786, 149] width 172 height 23
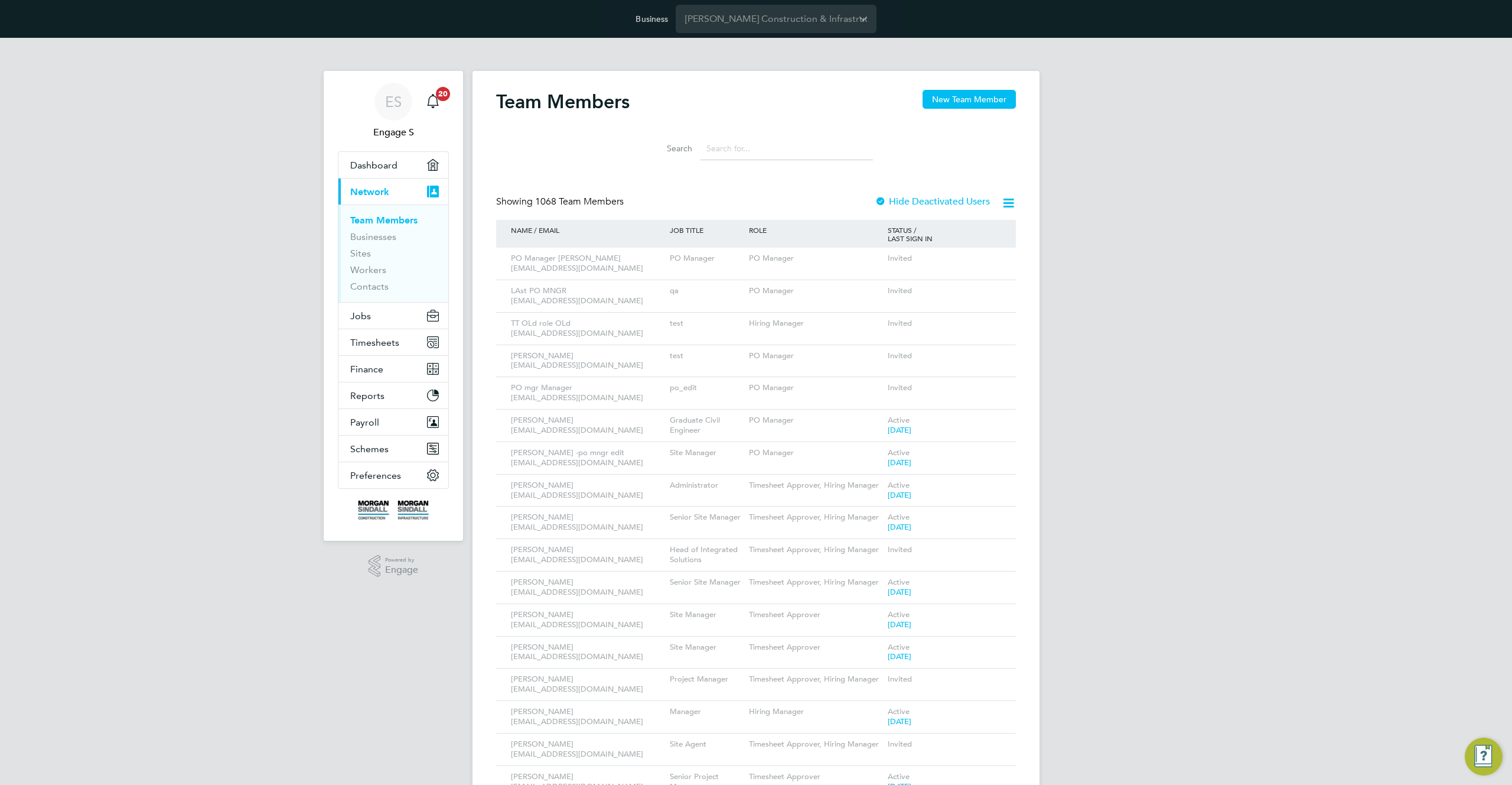
click at [856, 158] on input at bounding box center [786, 149] width 172 height 23
click at [989, 258] on icon at bounding box center [990, 259] width 12 height 14
drag, startPoint x: 816, startPoint y: 151, endPoint x: 779, endPoint y: 145, distance: 37.5
click at [779, 145] on input at bounding box center [786, 149] width 172 height 23
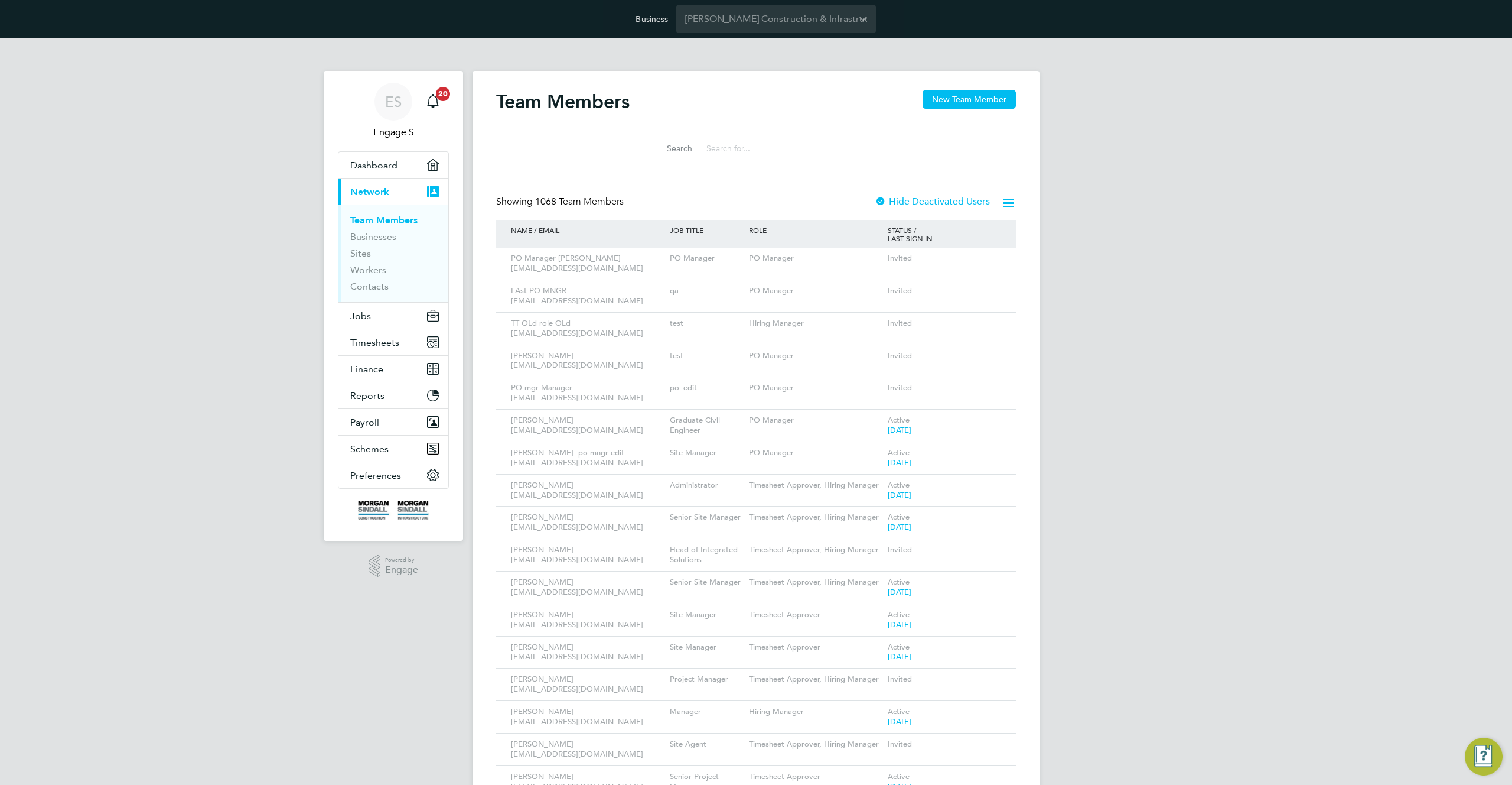
click at [990, 415] on icon at bounding box center [990, 421] width 12 height 14
click at [596, 202] on span "1068 Team Members" at bounding box center [579, 202] width 89 height 12
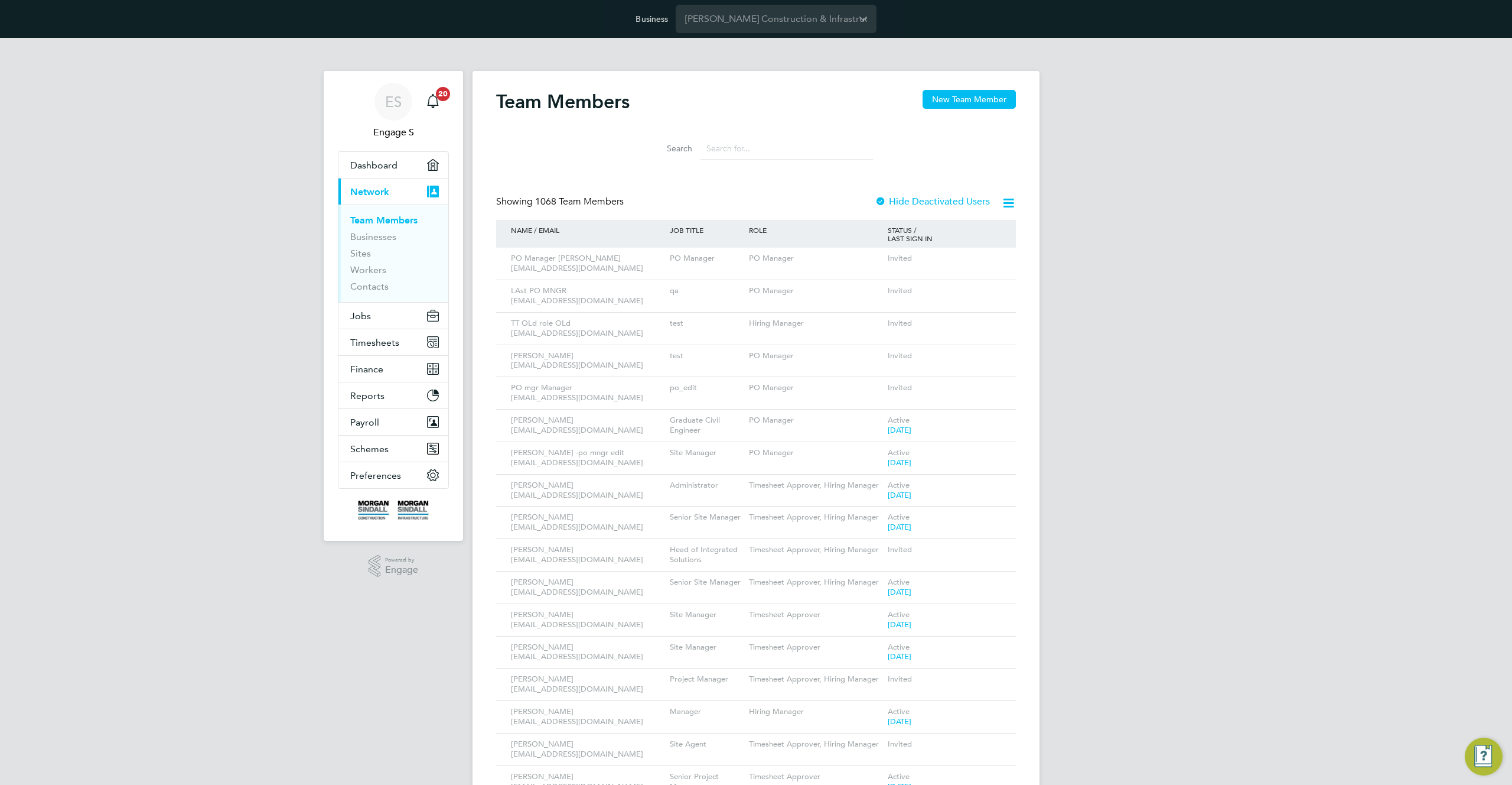
click at [596, 202] on span "1068 Team Members" at bounding box center [579, 202] width 89 height 12
drag, startPoint x: 606, startPoint y: 202, endPoint x: 495, endPoint y: 189, distance: 111.8
drag, startPoint x: 505, startPoint y: 198, endPoint x: 681, endPoint y: 208, distance: 176.3
click at [676, 206] on div "Showing 1068 Team Members Hide Deactivated Users" at bounding box center [756, 208] width 520 height 24
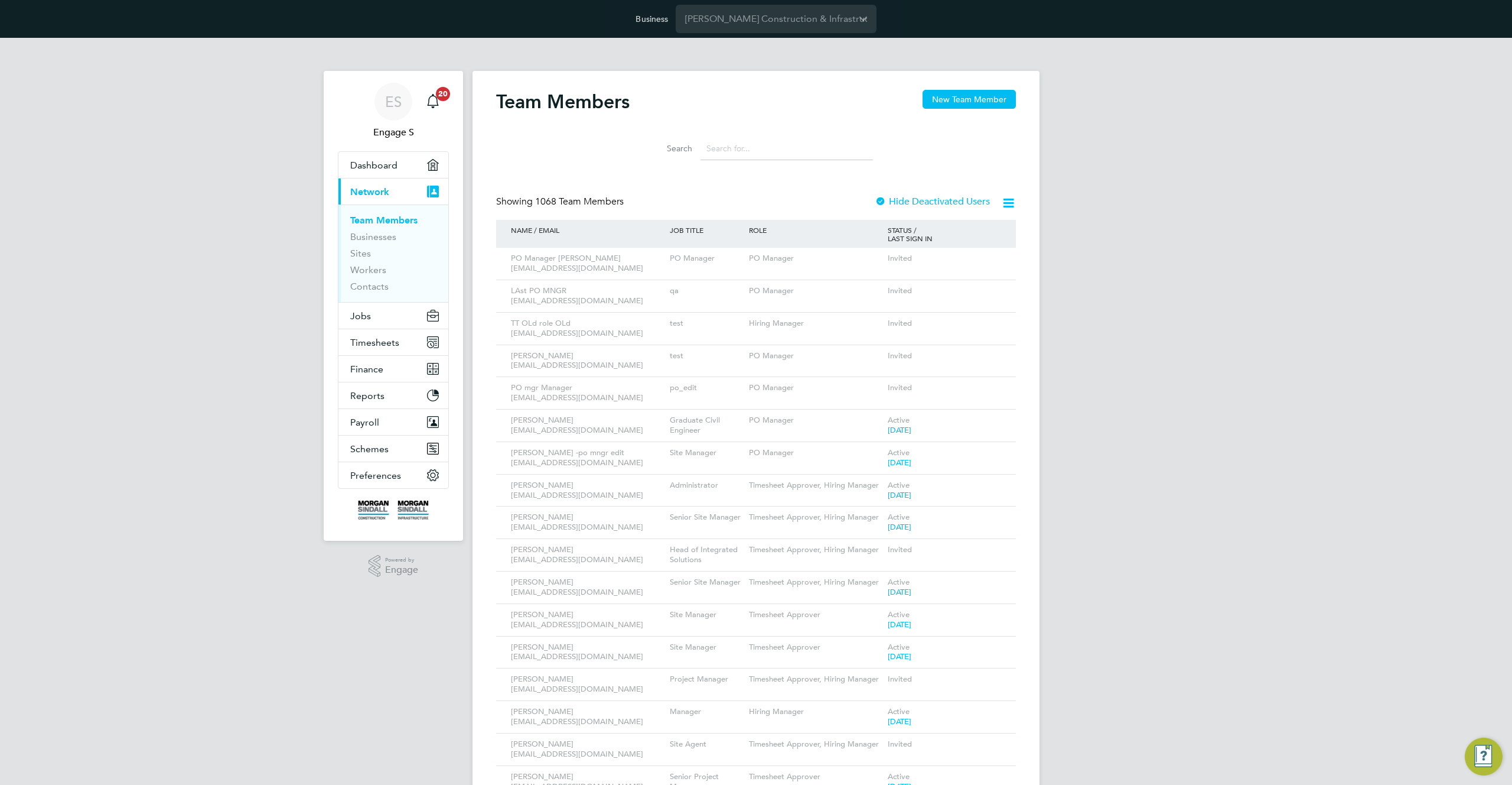
drag, startPoint x: 567, startPoint y: 195, endPoint x: 523, endPoint y: 195, distance: 44.0
click at [725, 147] on input at bounding box center [786, 149] width 172 height 23
drag, startPoint x: 725, startPoint y: 147, endPoint x: 617, endPoint y: 142, distance: 108.1
click at [617, 142] on div "Search" at bounding box center [756, 145] width 520 height 41
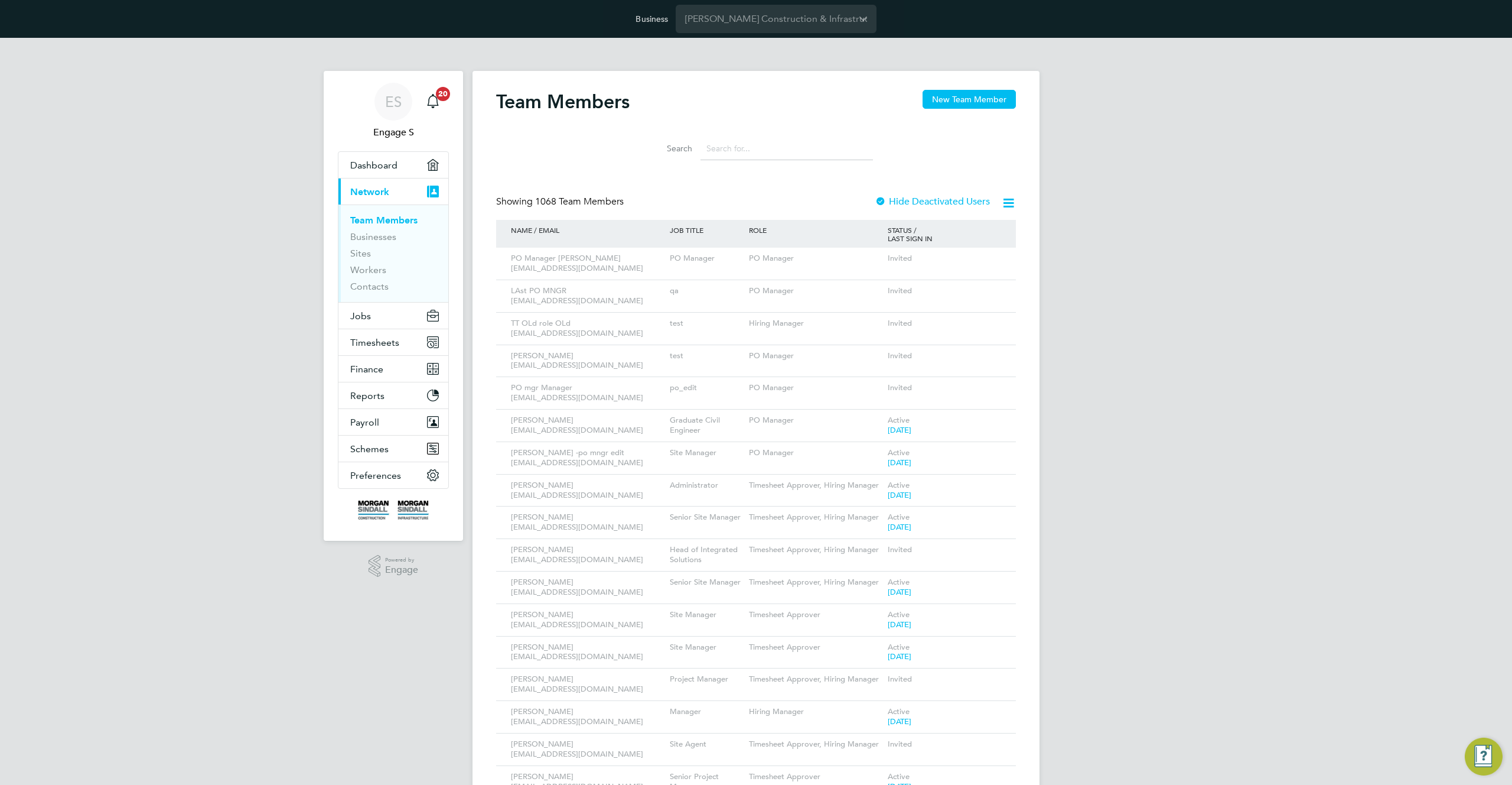
click at [746, 142] on input at bounding box center [786, 149] width 172 height 23
drag, startPoint x: 746, startPoint y: 142, endPoint x: 728, endPoint y: 150, distance: 19.7
click at [728, 150] on input at bounding box center [786, 149] width 172 height 23
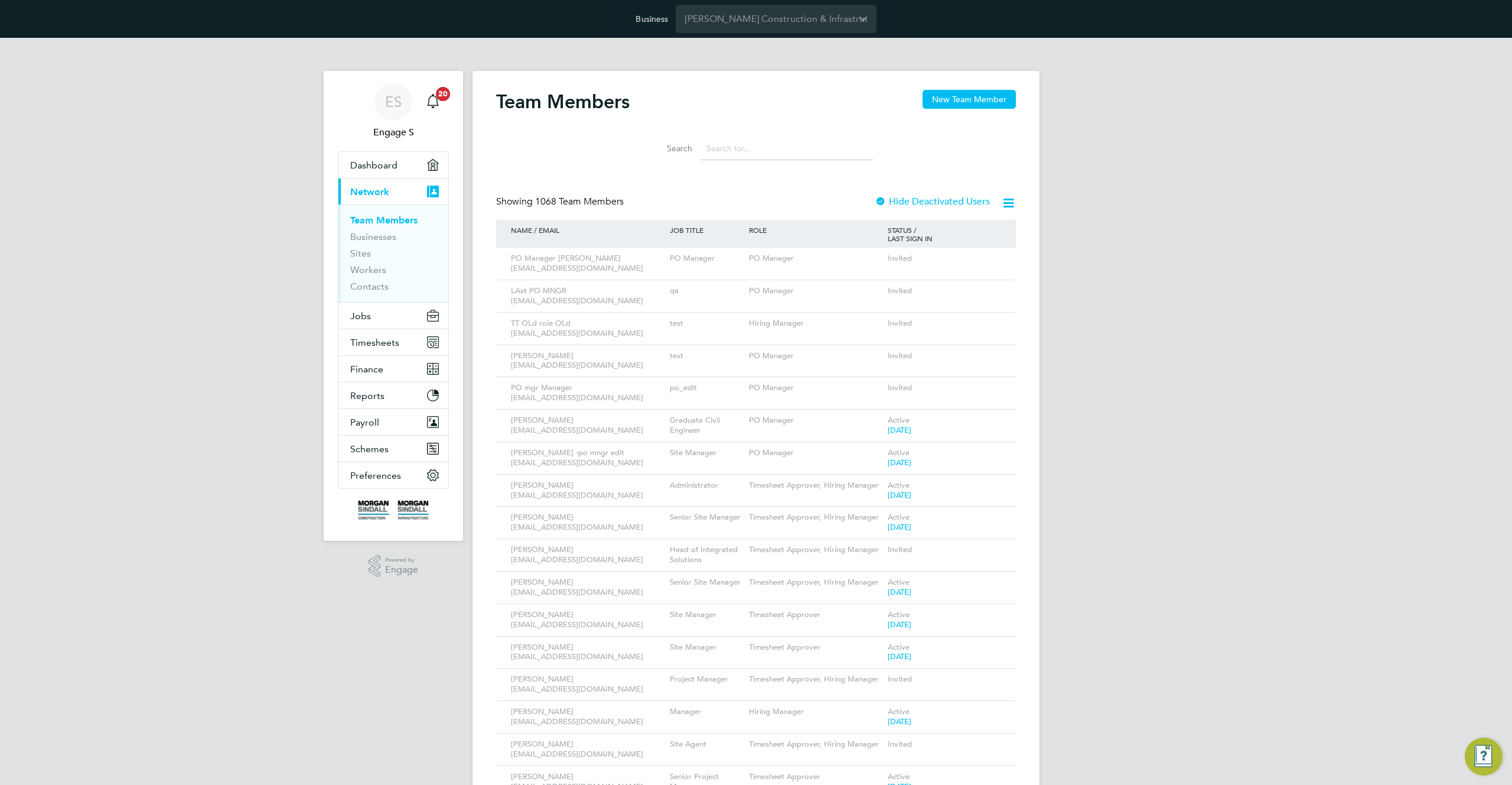
click at [627, 200] on div "Showing 1068 Team Members" at bounding box center [562, 202] width 132 height 12
drag, startPoint x: 627, startPoint y: 200, endPoint x: 564, endPoint y: 228, distance: 68.9
click at [564, 228] on div "NAME / EMAIL" at bounding box center [587, 230] width 159 height 20
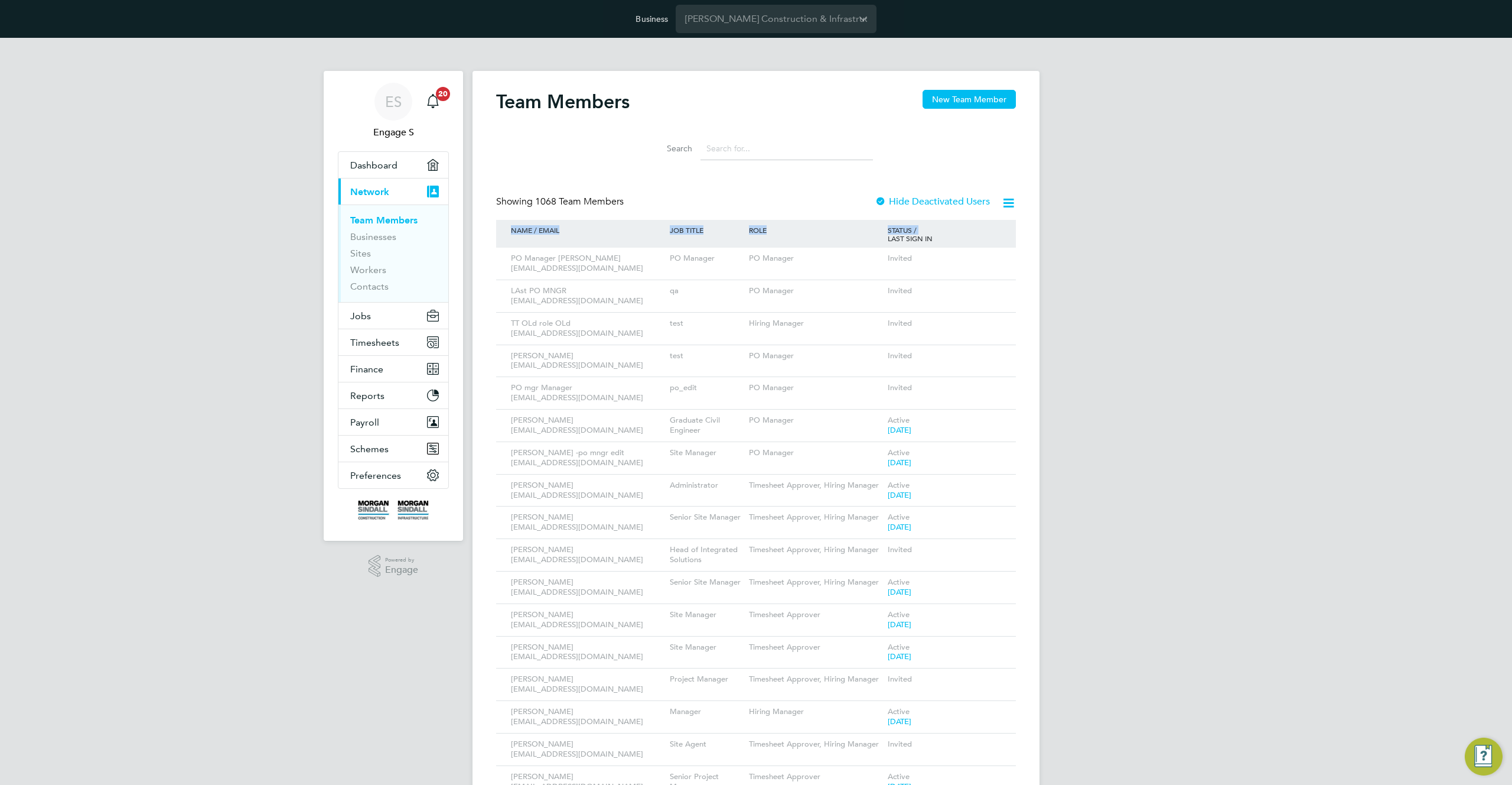
click at [564, 228] on div "NAME / EMAIL" at bounding box center [587, 230] width 159 height 20
drag, startPoint x: 948, startPoint y: 238, endPoint x: 499, endPoint y: 219, distance: 449.4
click at [499, 220] on div "NAME / EMAIL JOB TITLE ROLE STATUS / LAST SIGN IN" at bounding box center [756, 234] width 520 height 28
drag, startPoint x: 526, startPoint y: 200, endPoint x: 654, endPoint y: 208, distance: 128.2
click at [651, 209] on div "Showing 1068 Team Members Hide Deactivated Users" at bounding box center [756, 208] width 520 height 24
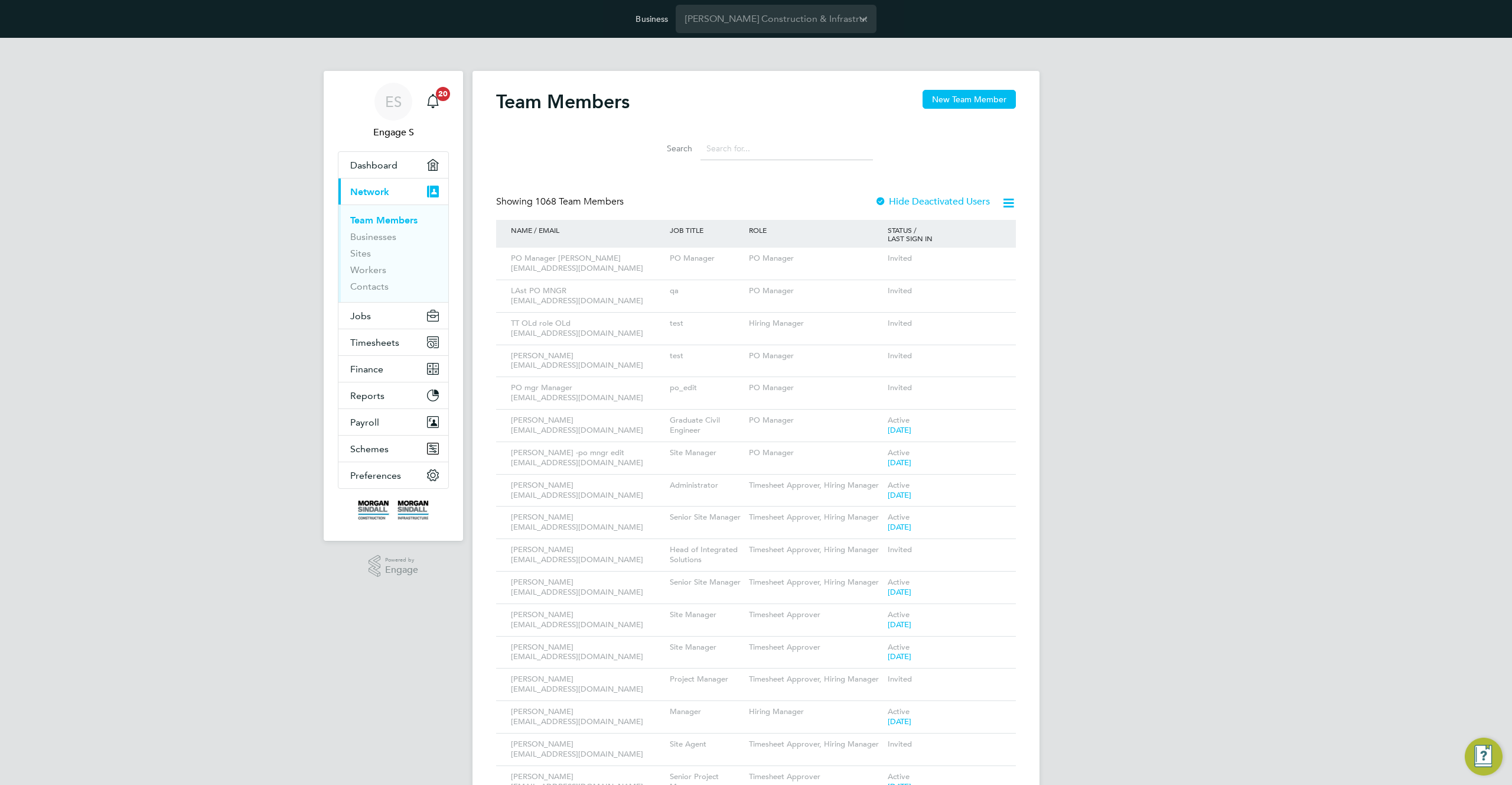
drag, startPoint x: 585, startPoint y: 196, endPoint x: 544, endPoint y: 194, distance: 41.0
drag, startPoint x: 827, startPoint y: 240, endPoint x: 485, endPoint y: 220, distance: 342.6
click at [617, 107] on h2 "Team Members" at bounding box center [563, 101] width 134 height 23
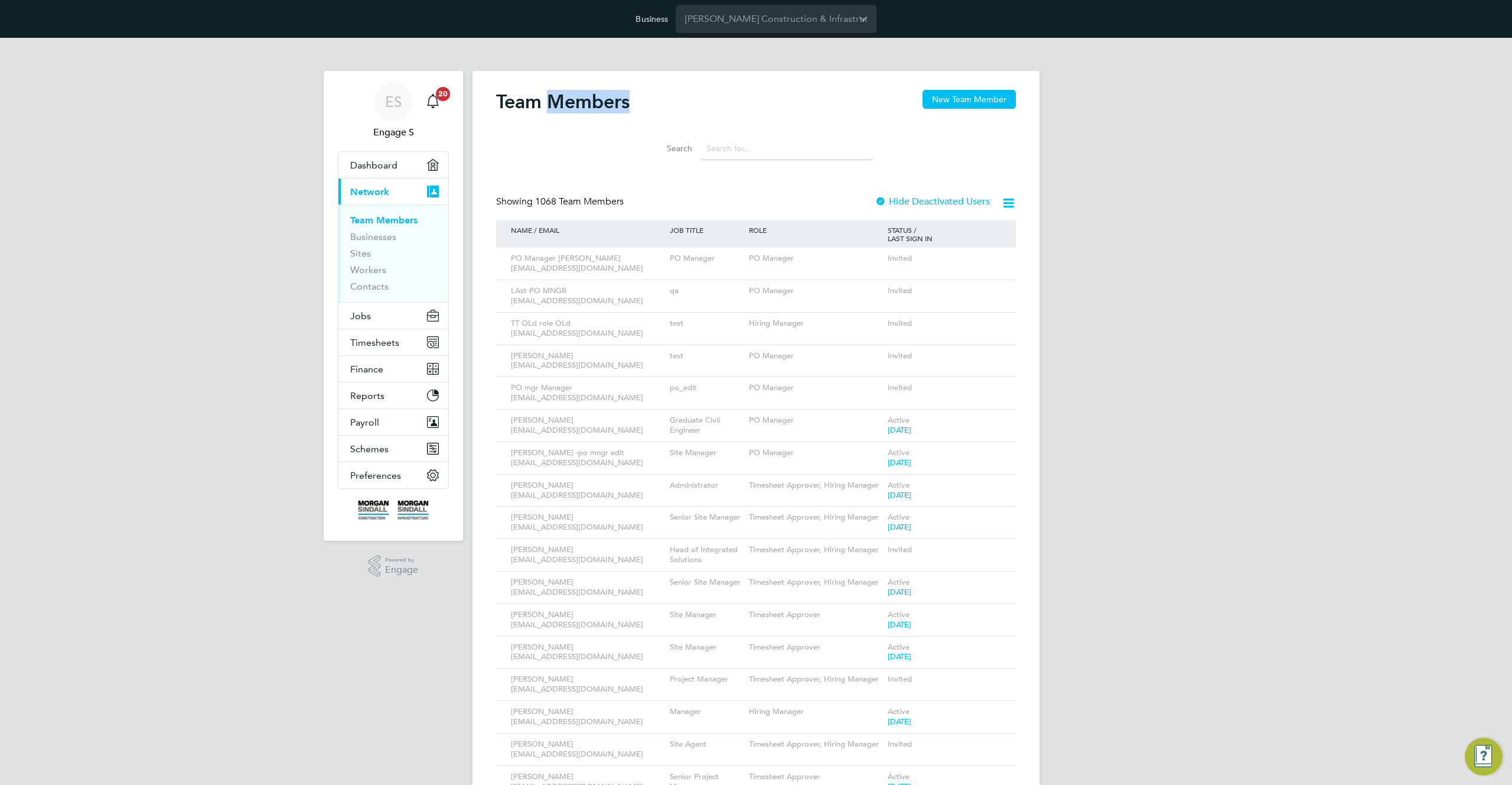
click at [617, 107] on h2 "Team Members" at bounding box center [563, 101] width 134 height 23
click at [590, 134] on div "Search" at bounding box center [756, 145] width 520 height 41
click at [812, 156] on input at bounding box center [786, 149] width 172 height 23
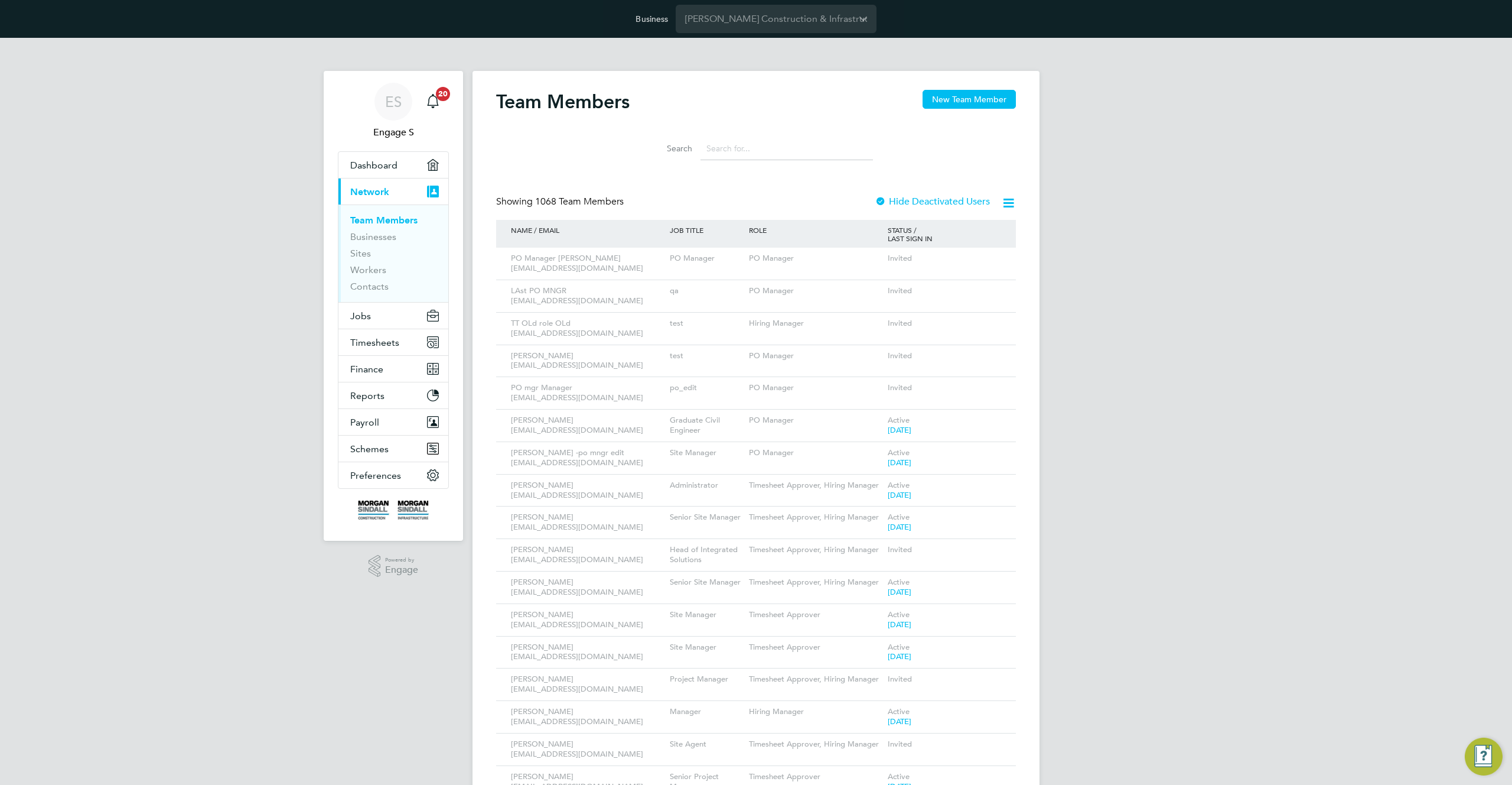
drag, startPoint x: 812, startPoint y: 156, endPoint x: 786, endPoint y: 151, distance: 26.5
click at [786, 151] on input at bounding box center [786, 149] width 172 height 23
drag, startPoint x: 862, startPoint y: 153, endPoint x: 760, endPoint y: 142, distance: 102.6
click at [760, 142] on input at bounding box center [786, 149] width 172 height 23
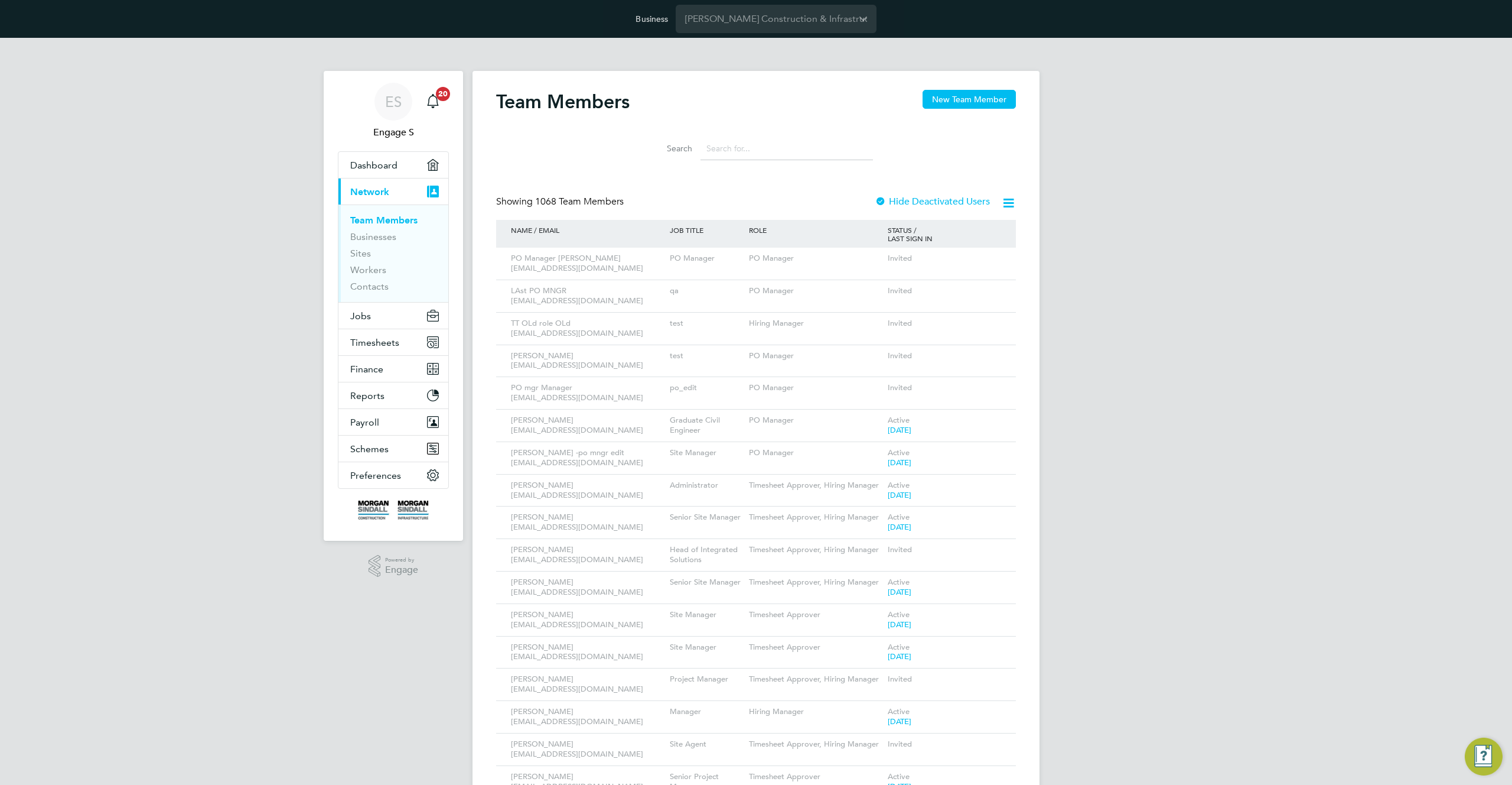
click at [763, 127] on div "Search" at bounding box center [756, 145] width 520 height 41
click at [722, 155] on input at bounding box center [786, 149] width 172 height 23
click at [698, 135] on li "Search" at bounding box center [756, 149] width 263 height 35
drag, startPoint x: 600, startPoint y: 106, endPoint x: 489, endPoint y: 90, distance: 112.1
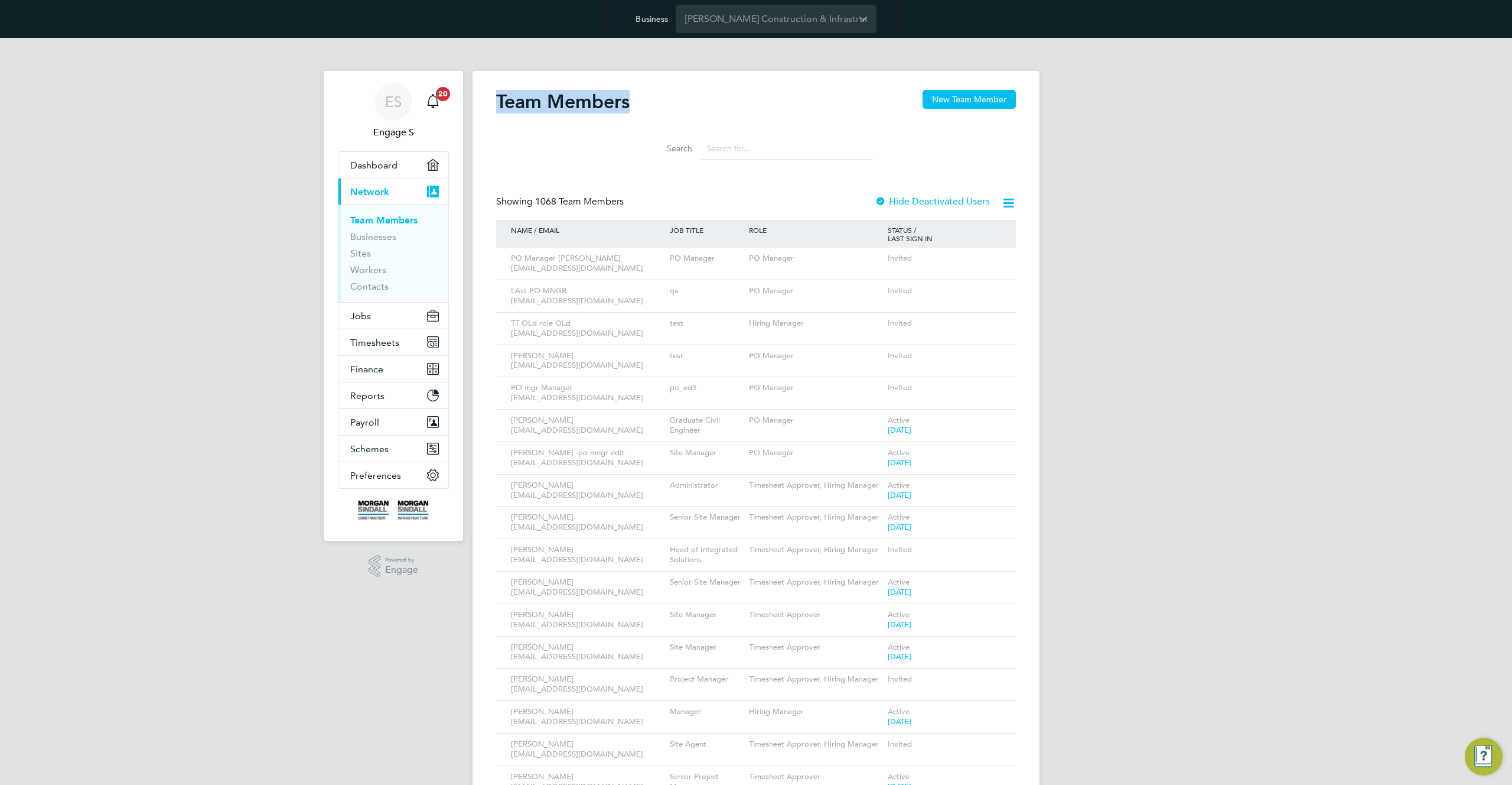
click at [541, 199] on span "1068 Team Members" at bounding box center [579, 202] width 89 height 12
click at [991, 485] on icon at bounding box center [990, 486] width 12 height 14
click at [883, 514] on li "Edit User" at bounding box center [925, 513] width 143 height 17
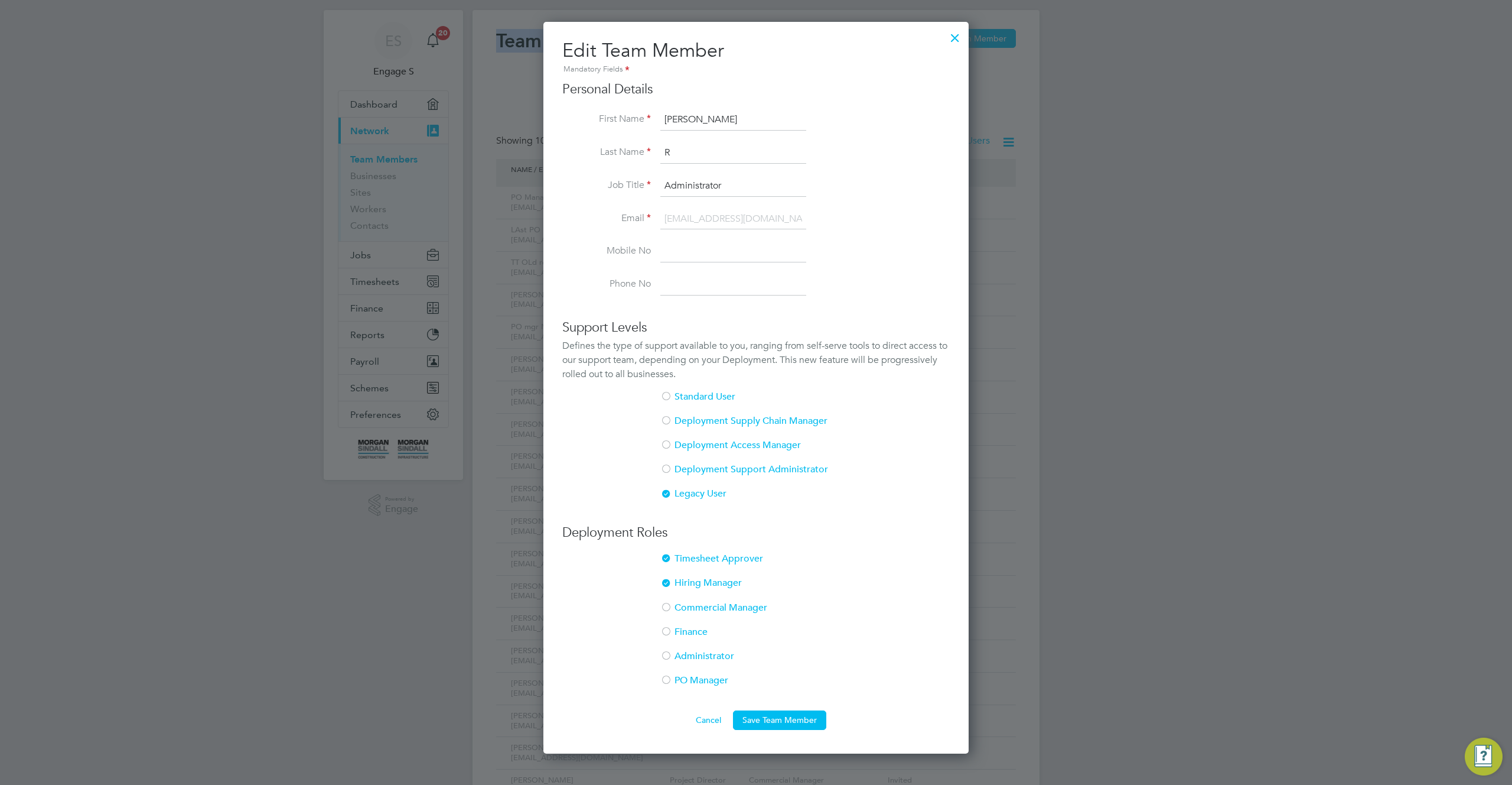
scroll to position [327, 0]
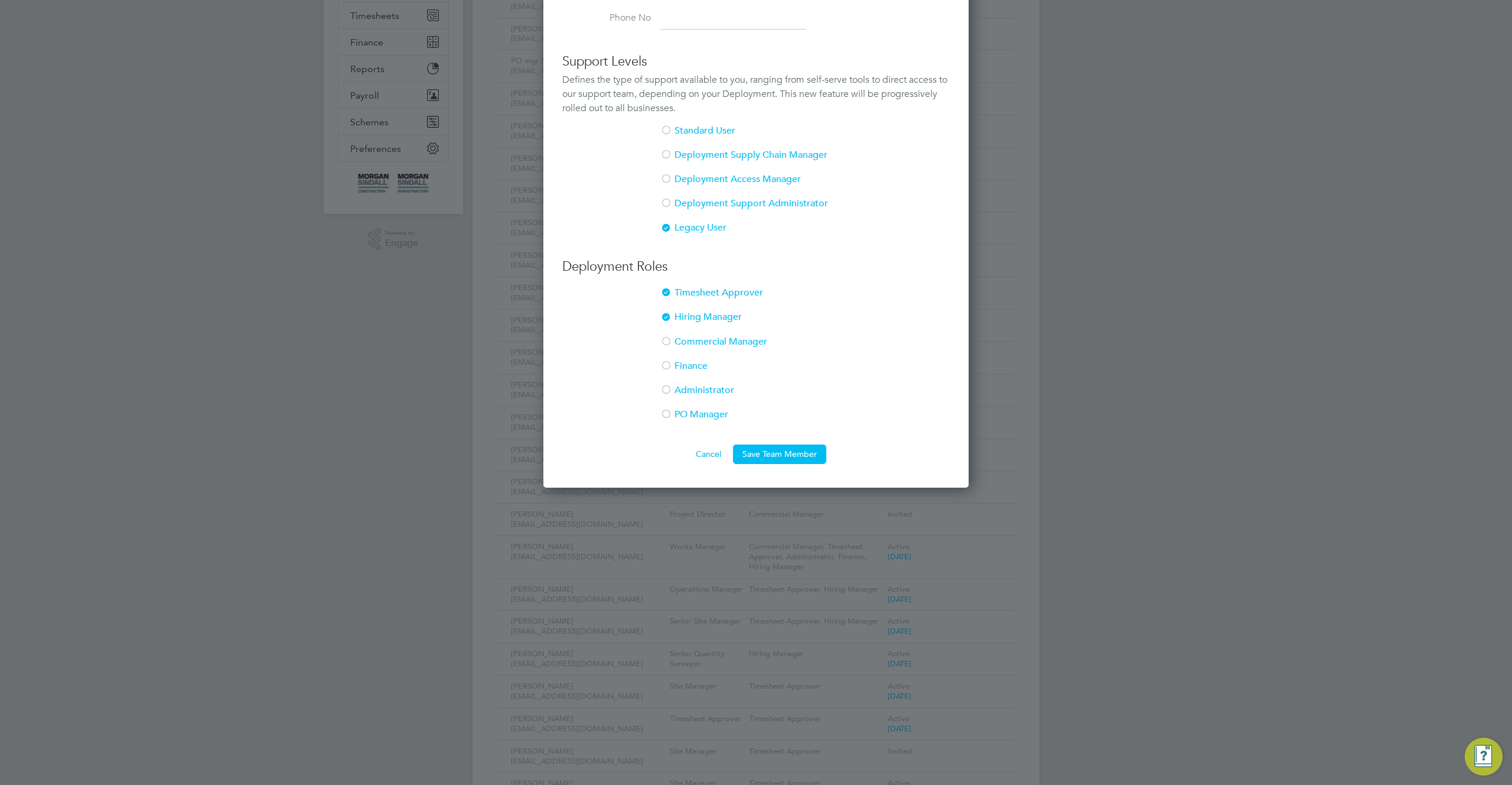
click at [665, 392] on div at bounding box center [666, 391] width 12 height 12
click at [785, 455] on button "Save Team Member" at bounding box center [780, 453] width 93 height 19
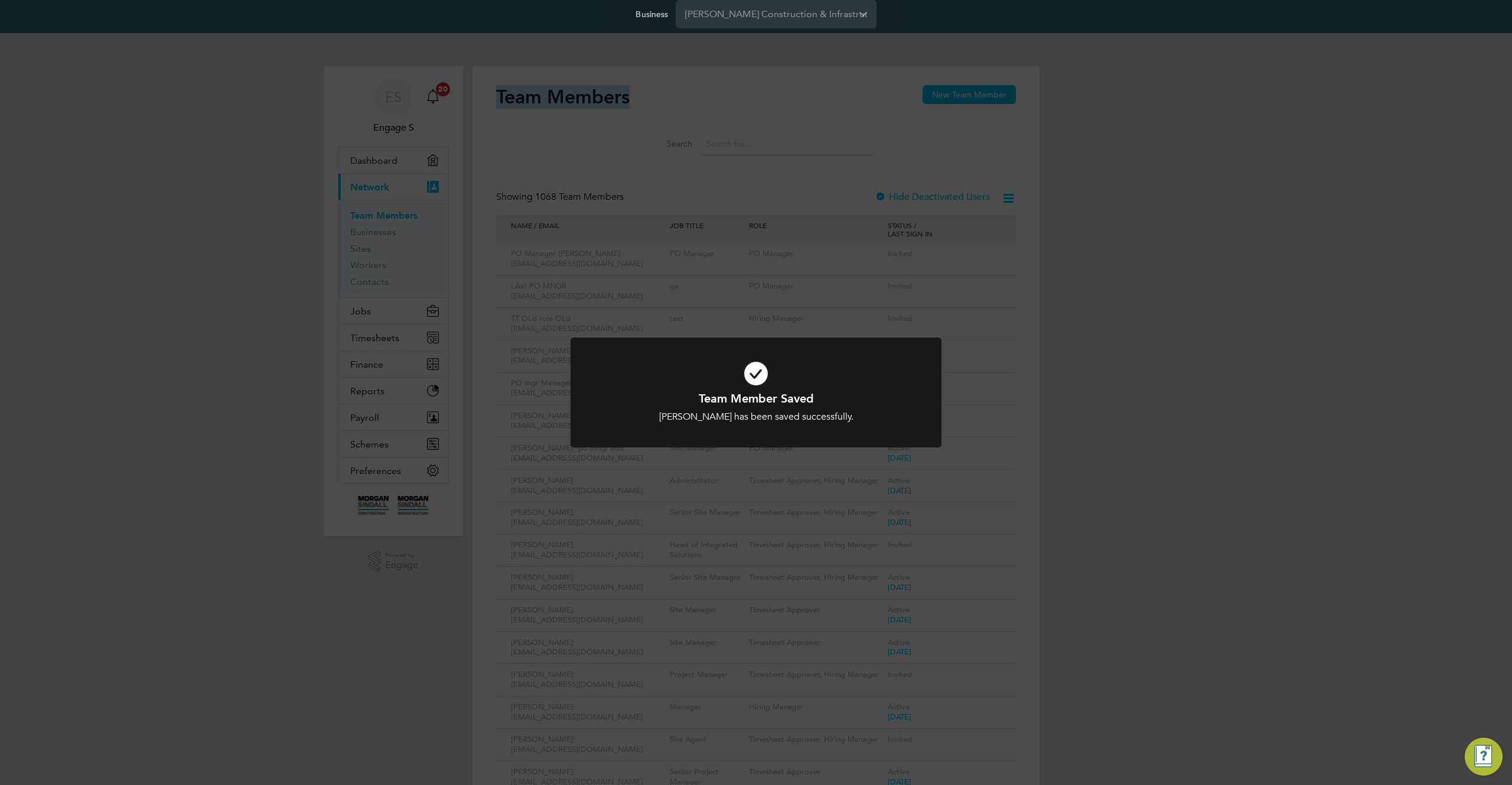
scroll to position [0, 0]
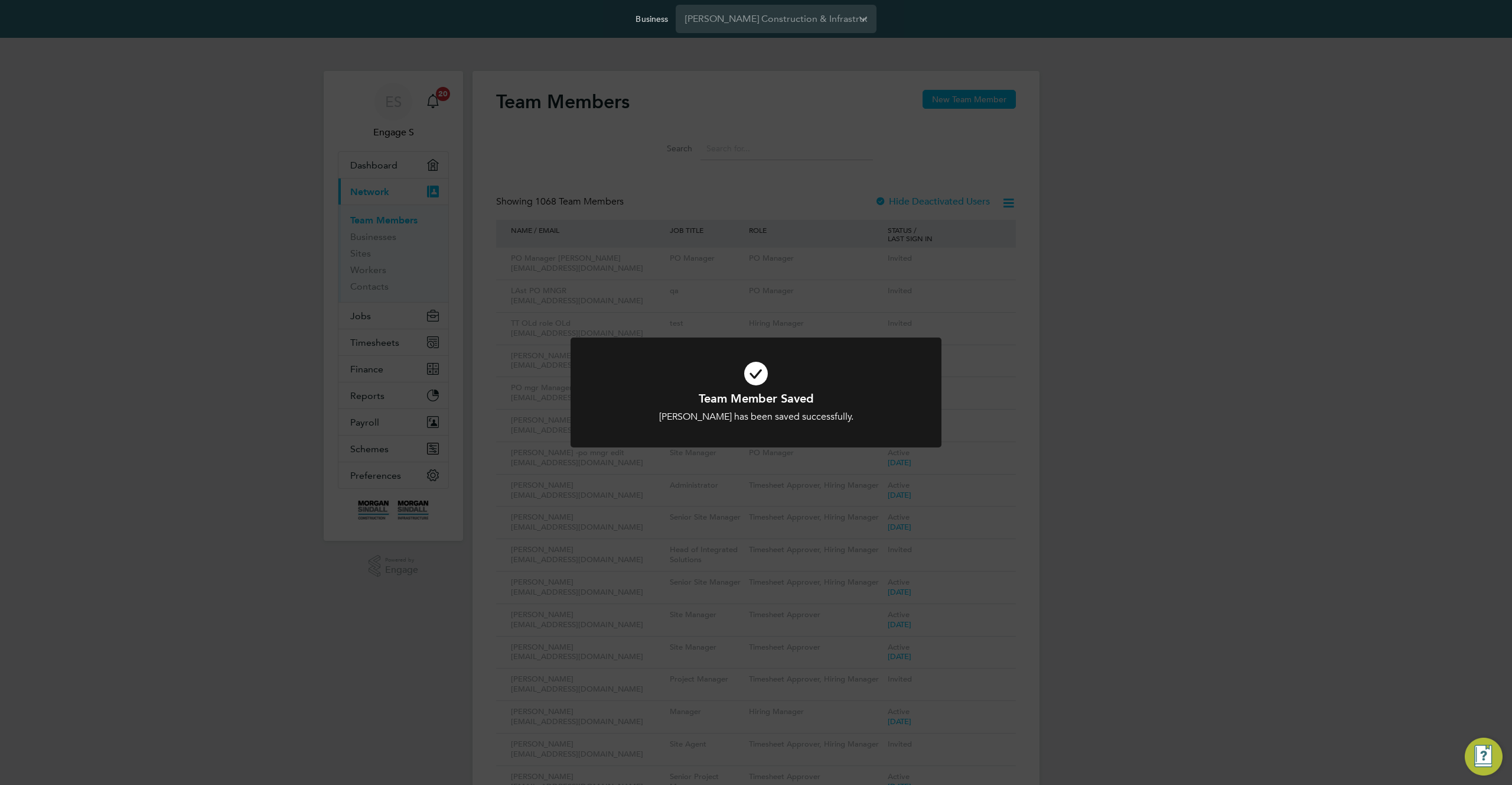
click at [1188, 456] on div "Team Member Saved Samantha R has been saved successfully. Cancel Okay" at bounding box center [756, 392] width 1512 height 785
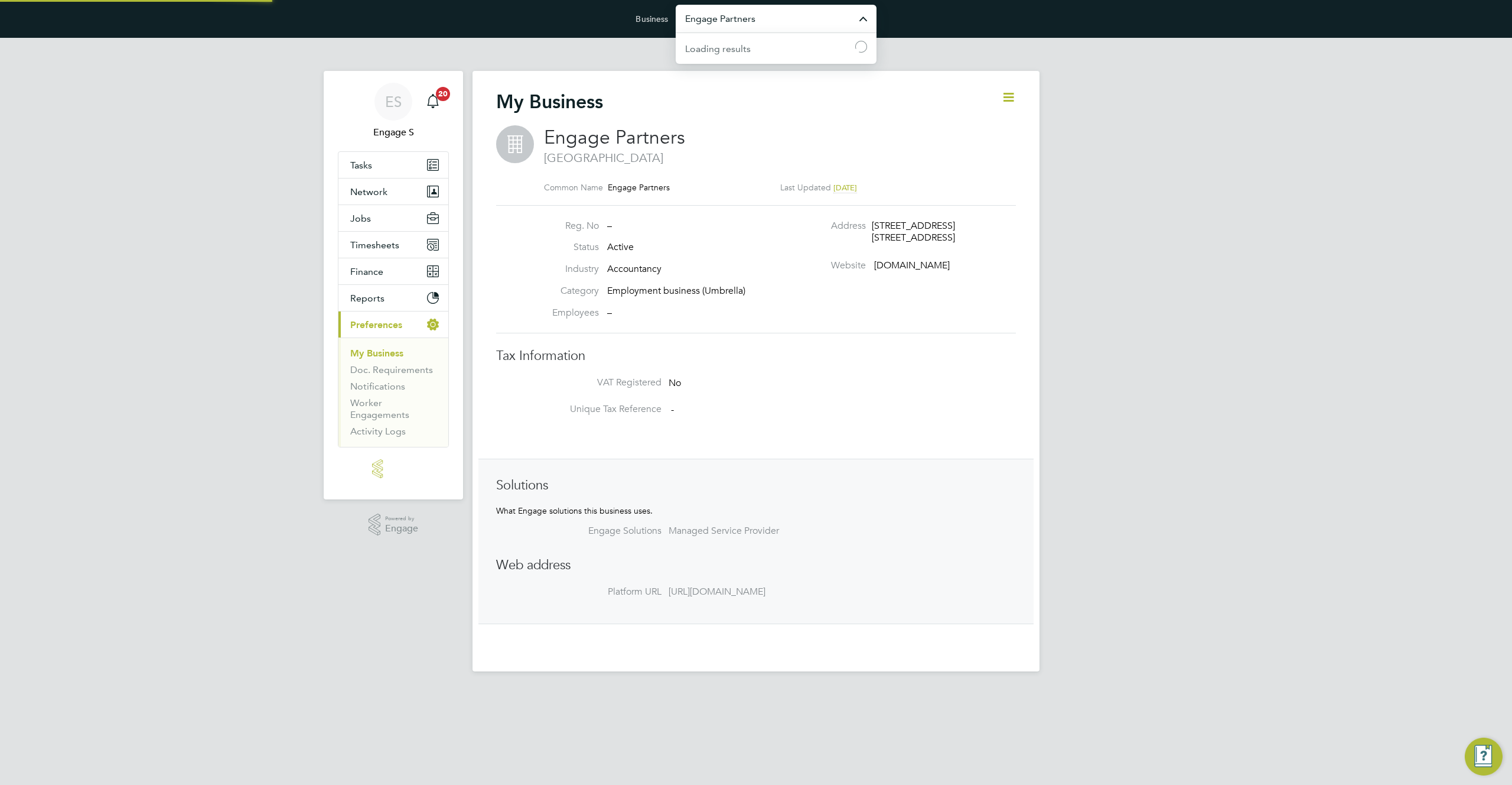
click at [781, 16] on input "Engage Partners" at bounding box center [776, 18] width 201 height 28
click at [774, 16] on input "Engage Partners" at bounding box center [776, 18] width 201 height 28
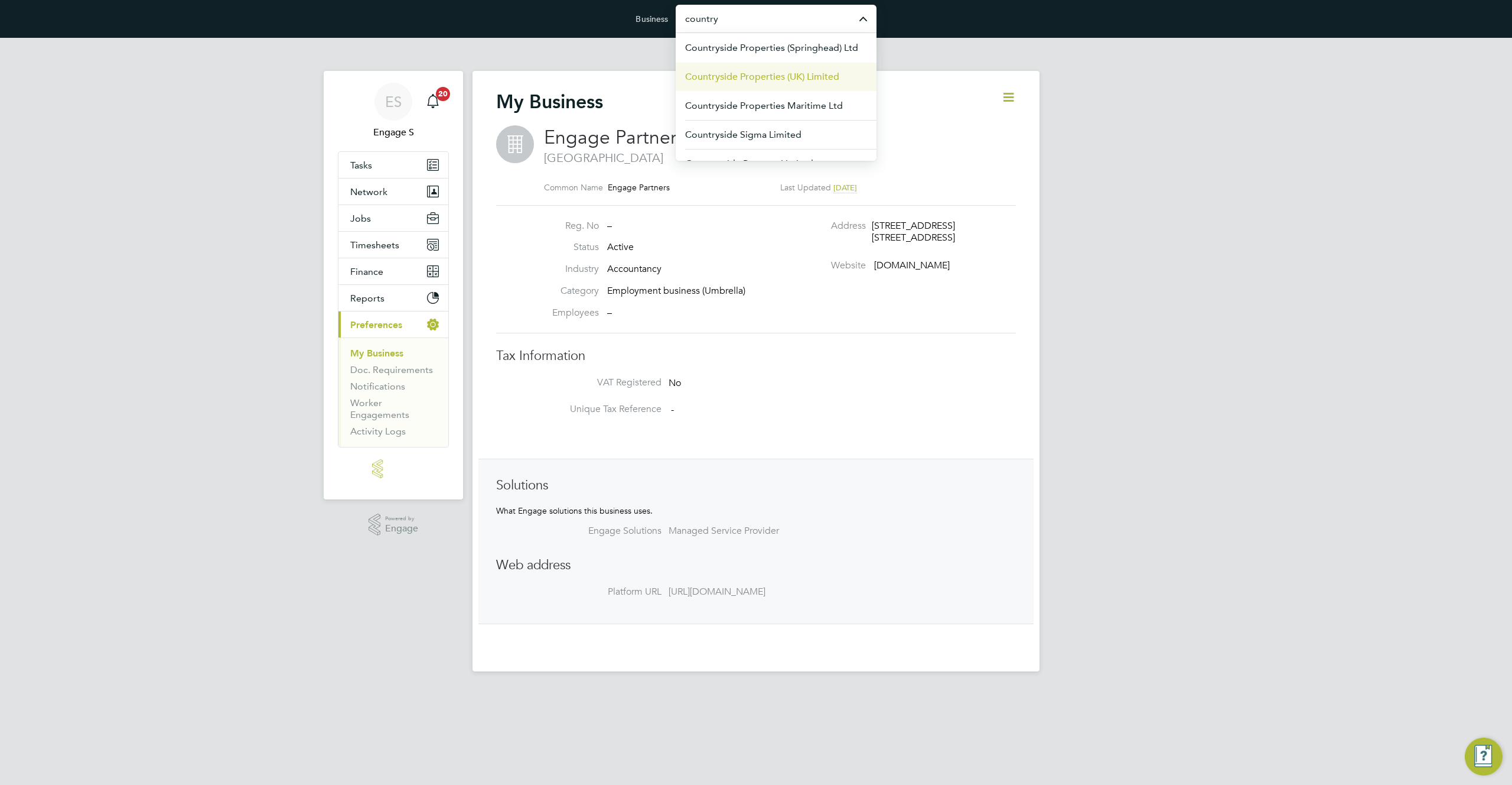
click at [786, 75] on span "Countryside Properties (UK) Limited" at bounding box center [762, 77] width 154 height 14
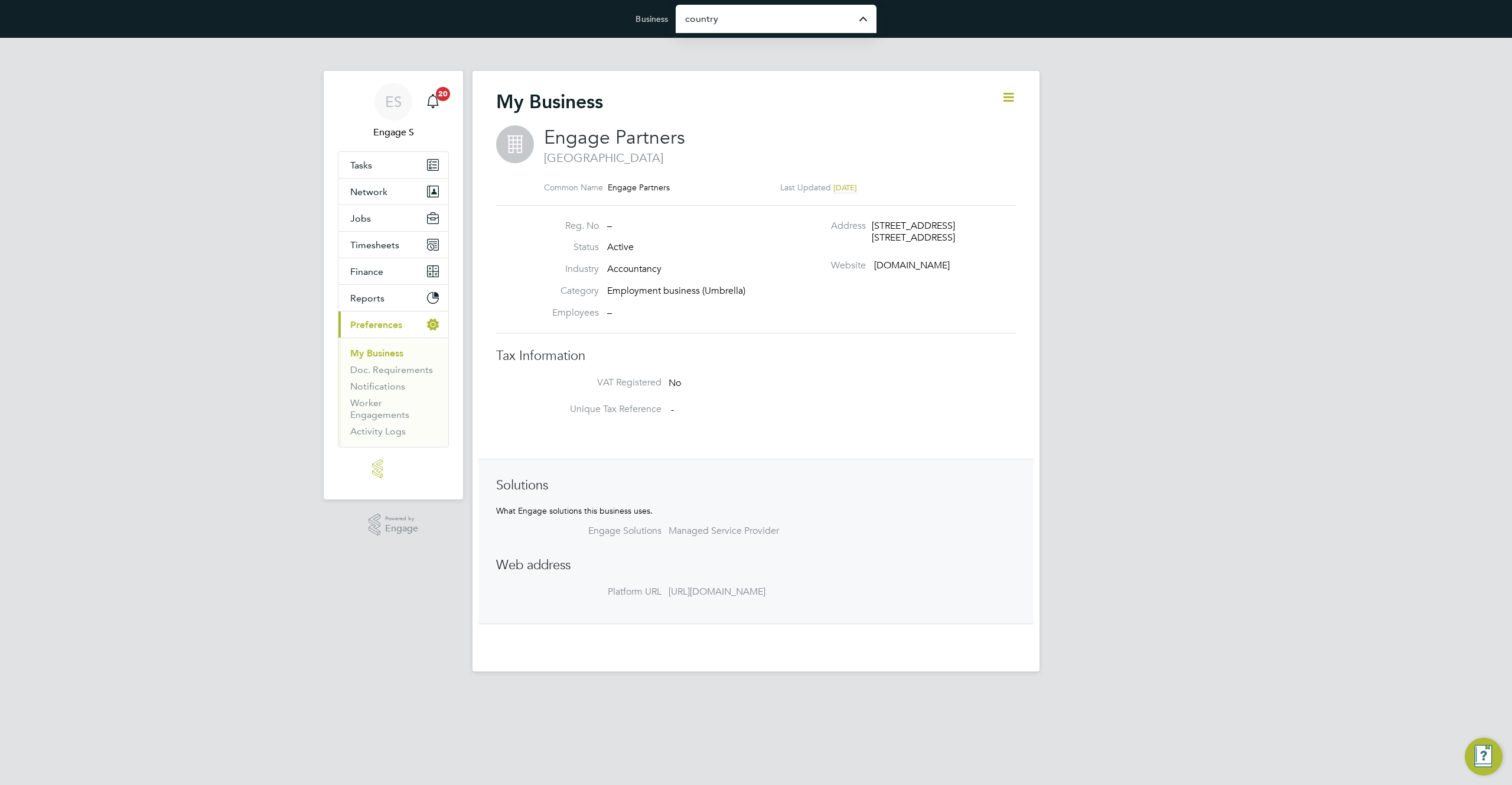
type input "Countryside Properties (UK) Limited"
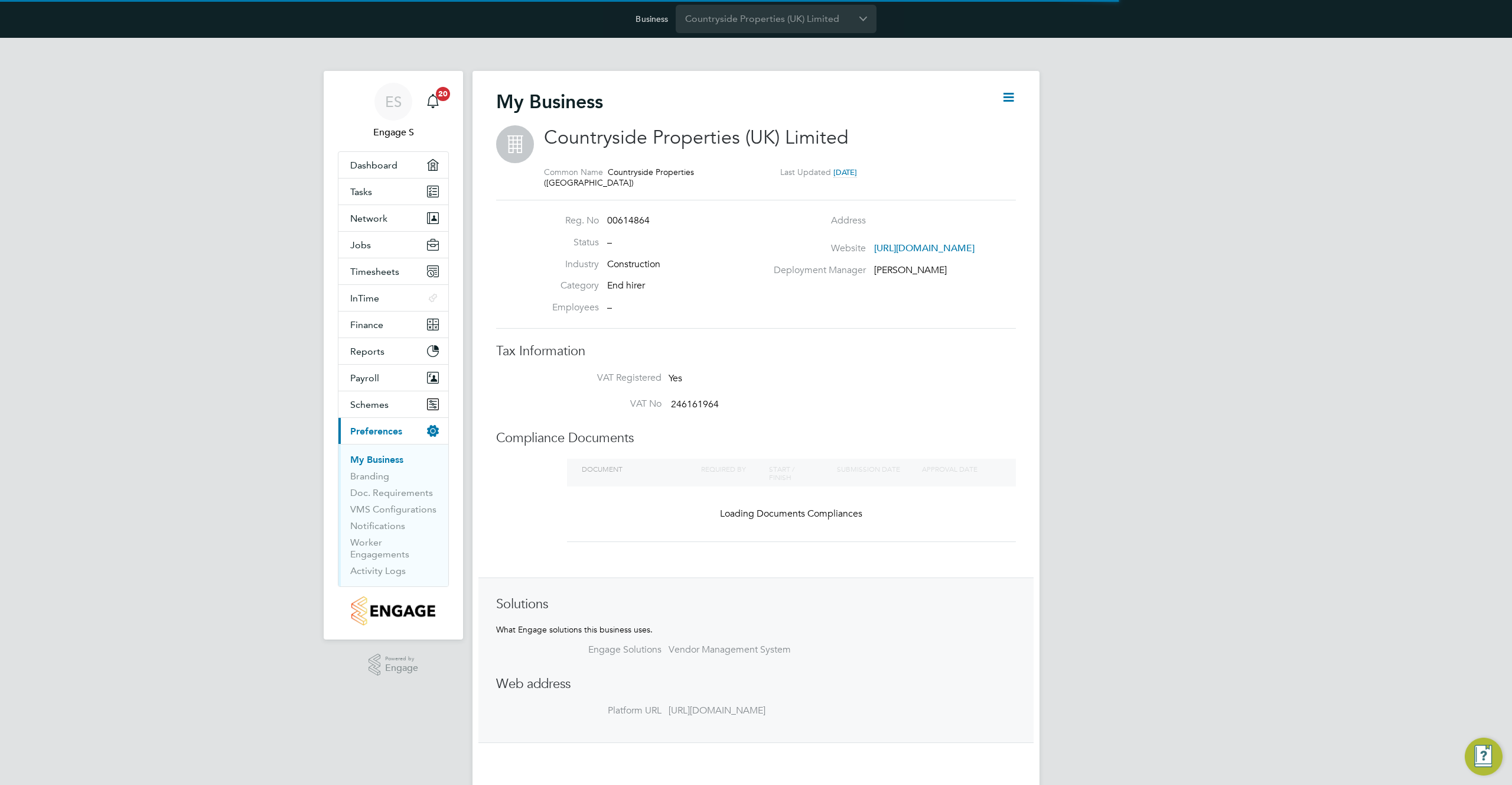
scroll to position [13, 255]
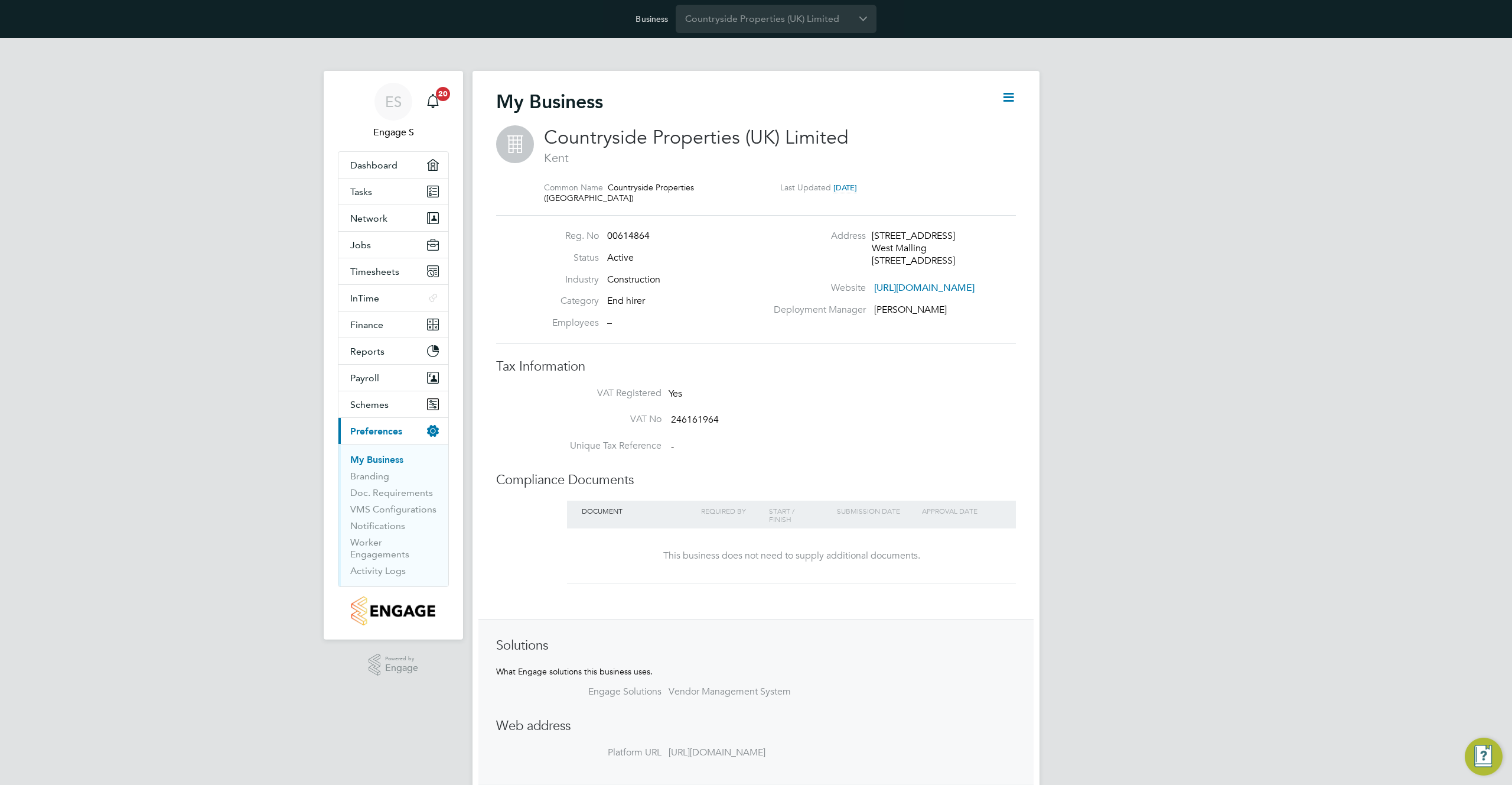
click at [1008, 94] on icon at bounding box center [1008, 97] width 15 height 15
click at [1105, 575] on div "ES Engage S Notifications 20 Applications: Dashboard Tasks Network Team Members…" at bounding box center [756, 444] width 1512 height 813
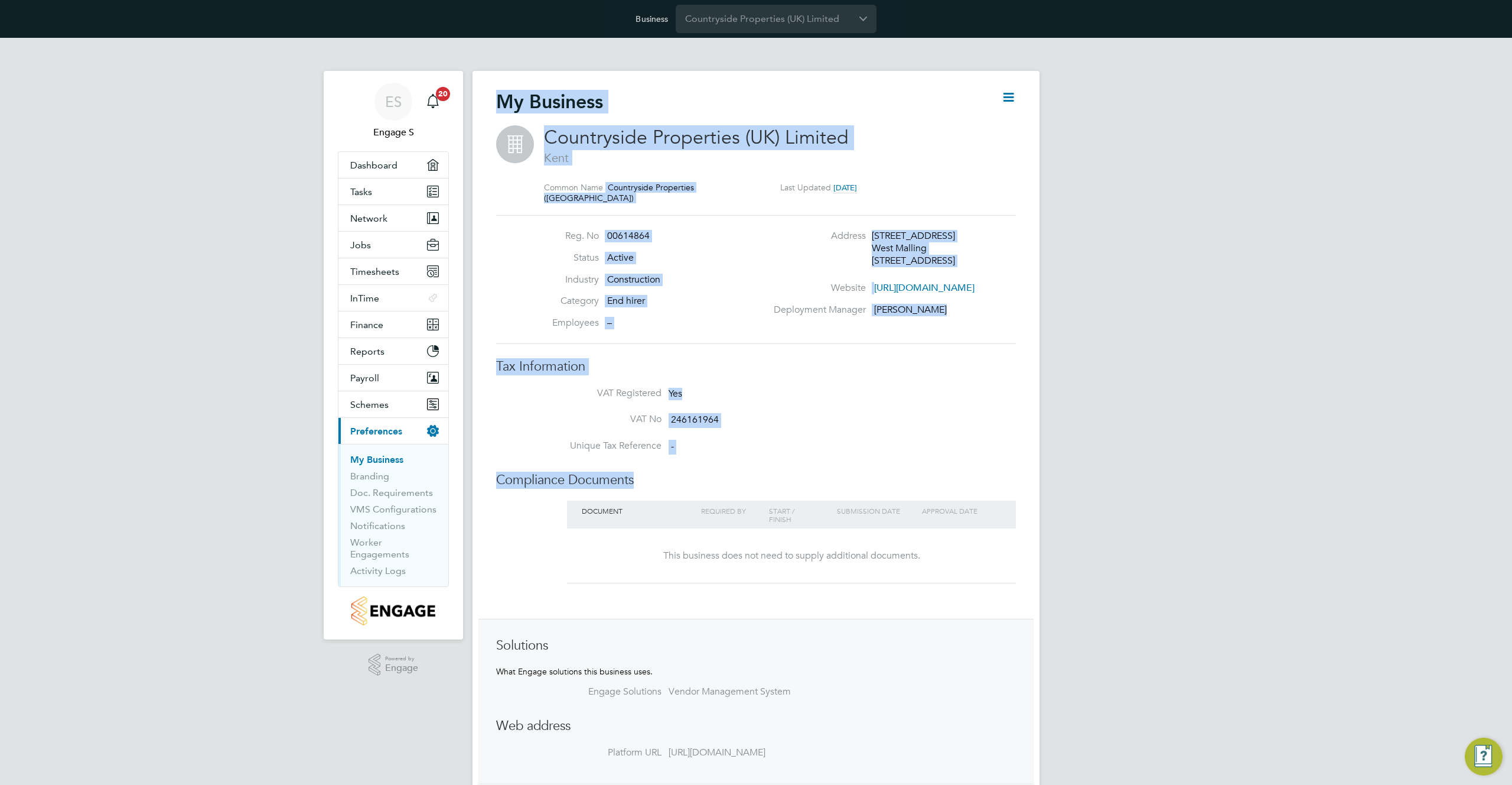
drag, startPoint x: 823, startPoint y: 472, endPoint x: 485, endPoint y: 86, distance: 513.1
click at [485, 86] on div "My Business Countryside Properties ([GEOGRAPHIC_DATA]) Limited [GEOGRAPHIC_DATA…" at bounding box center [756, 451] width 567 height 760
click at [1112, 394] on div "ES Engage S Notifications 20 Applications: Dashboard Tasks Network Team Members…" at bounding box center [756, 444] width 1512 height 813
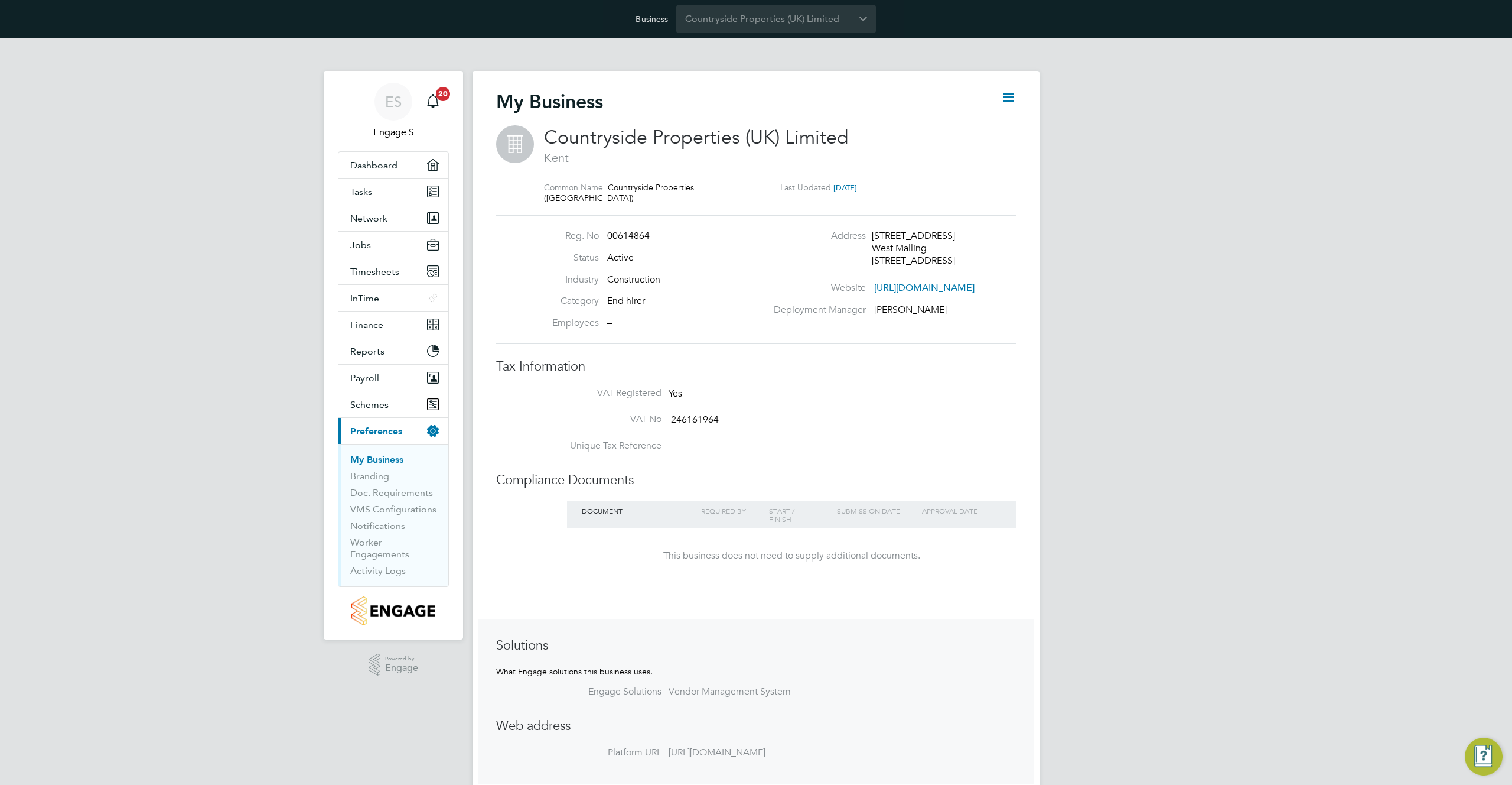
click at [1019, 516] on div "My Business Countryside Properties ([GEOGRAPHIC_DATA]) Limited [GEOGRAPHIC_DATA…" at bounding box center [756, 451] width 567 height 760
drag, startPoint x: 954, startPoint y: 469, endPoint x: 495, endPoint y: 345, distance: 475.5
click at [496, 345] on div "My Business Countryside Properties ([GEOGRAPHIC_DATA]) Limited [GEOGRAPHIC_DATA…" at bounding box center [756, 437] width 520 height 694
click at [952, 428] on li "VAT No 246161964" at bounding box center [779, 426] width 473 height 27
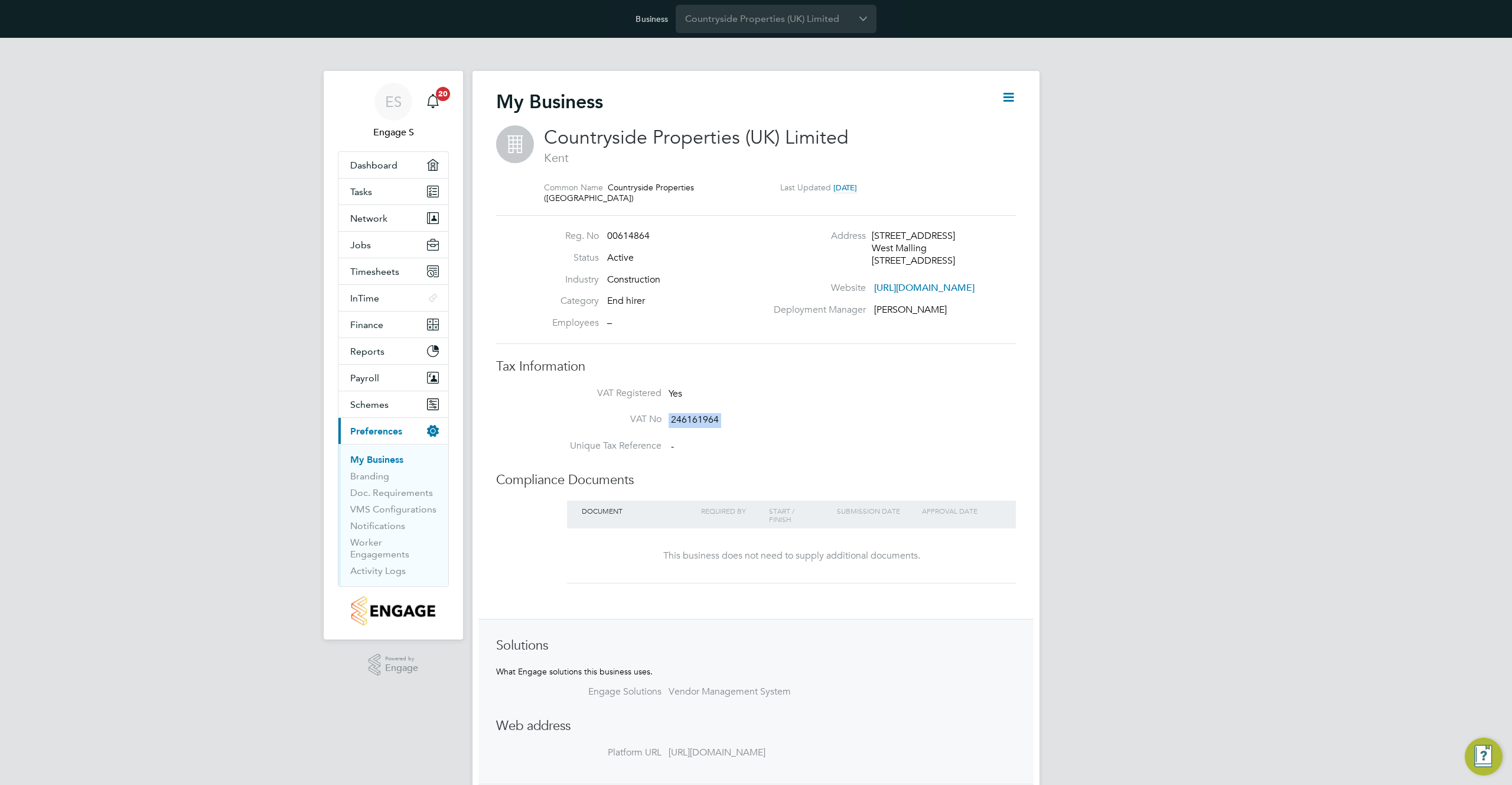
click at [952, 428] on li "VAT No 246161964" at bounding box center [779, 426] width 473 height 27
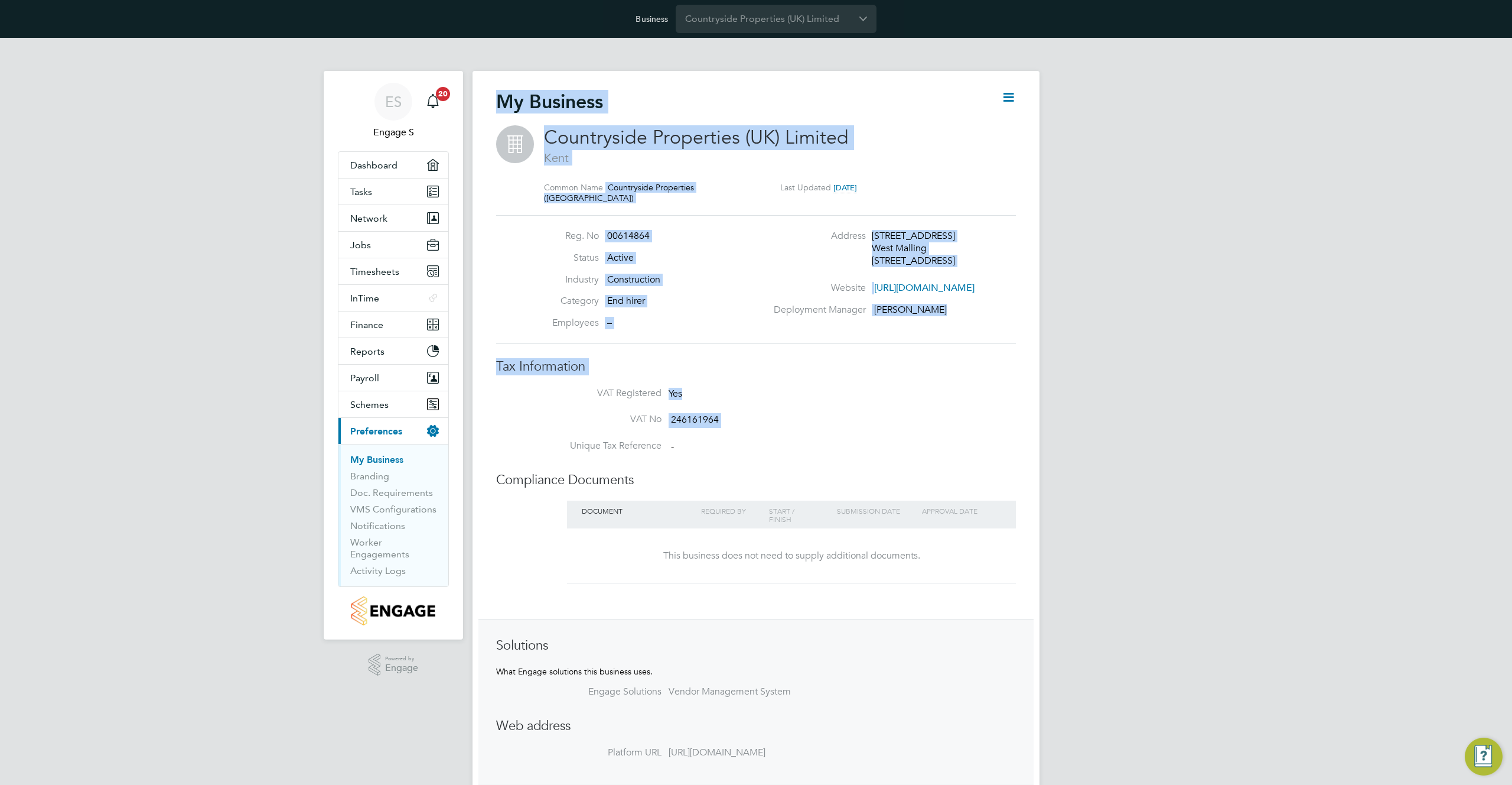
drag, startPoint x: 928, startPoint y: 415, endPoint x: 502, endPoint y: 99, distance: 530.4
click at [494, 93] on div "My Business Countryside Properties ([GEOGRAPHIC_DATA]) Limited [GEOGRAPHIC_DATA…" at bounding box center [756, 451] width 567 height 760
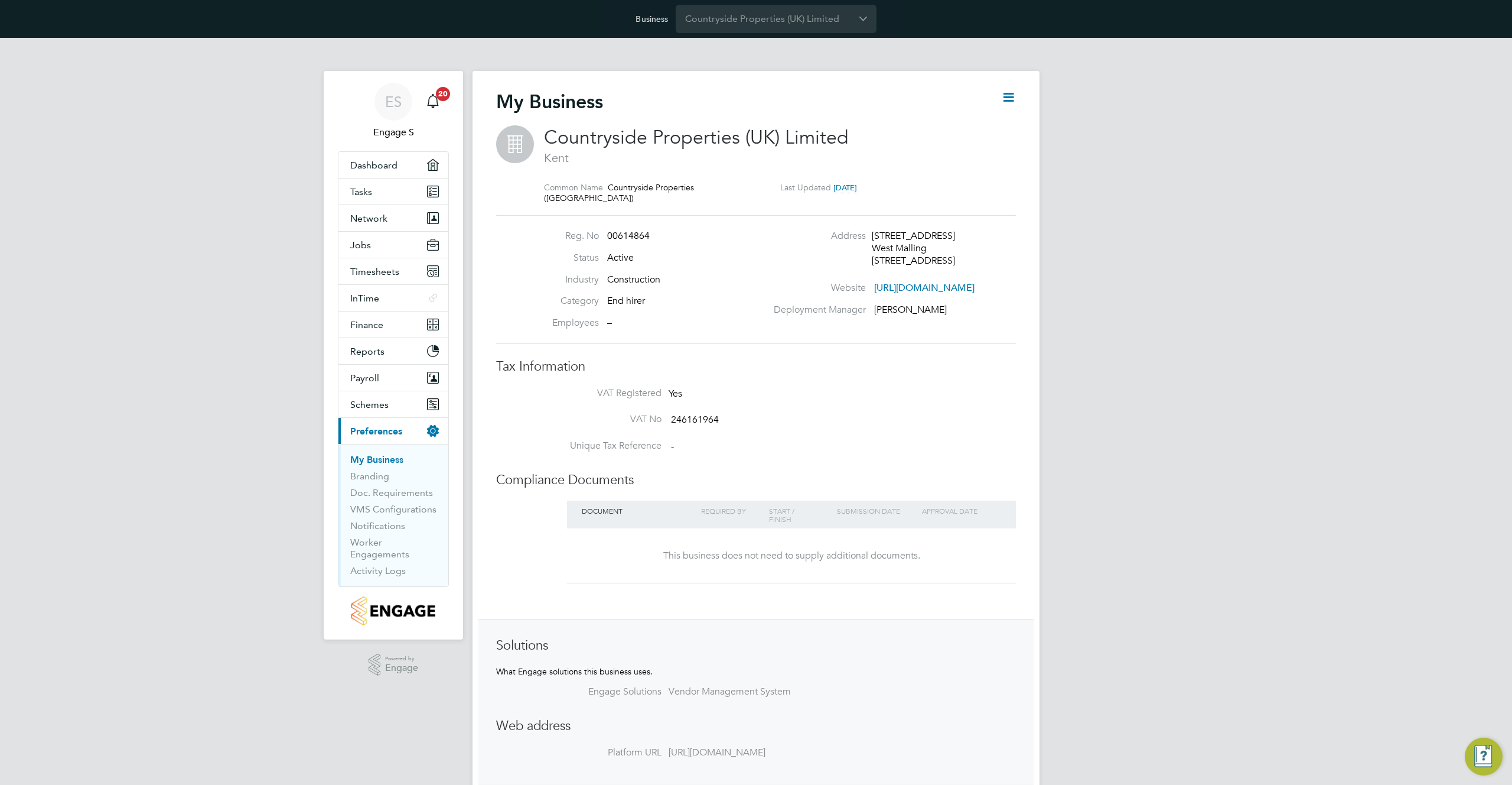
click at [587, 123] on div "My Business" at bounding box center [756, 107] width 520 height 36
click at [587, 124] on div "My Business" at bounding box center [756, 107] width 520 height 36
click at [613, 135] on span "Countryside Properties (UK) Limited" at bounding box center [696, 138] width 305 height 23
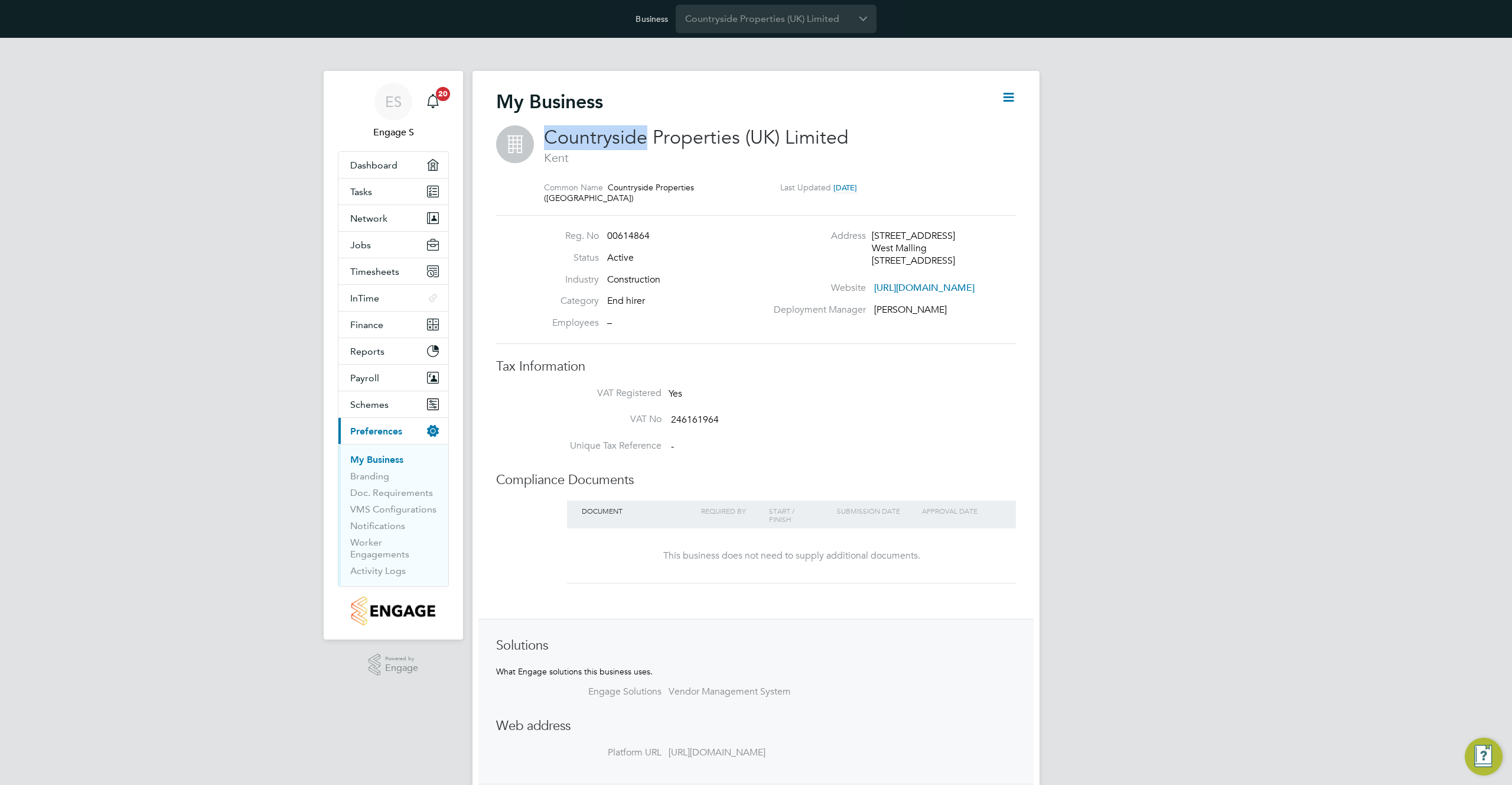
click at [612, 136] on span "Countryside Properties (UK) Limited" at bounding box center [696, 138] width 305 height 23
click at [757, 123] on div "My Business" at bounding box center [756, 107] width 520 height 36
click at [710, 136] on span "Countryside Properties (UK) Limited" at bounding box center [696, 138] width 305 height 23
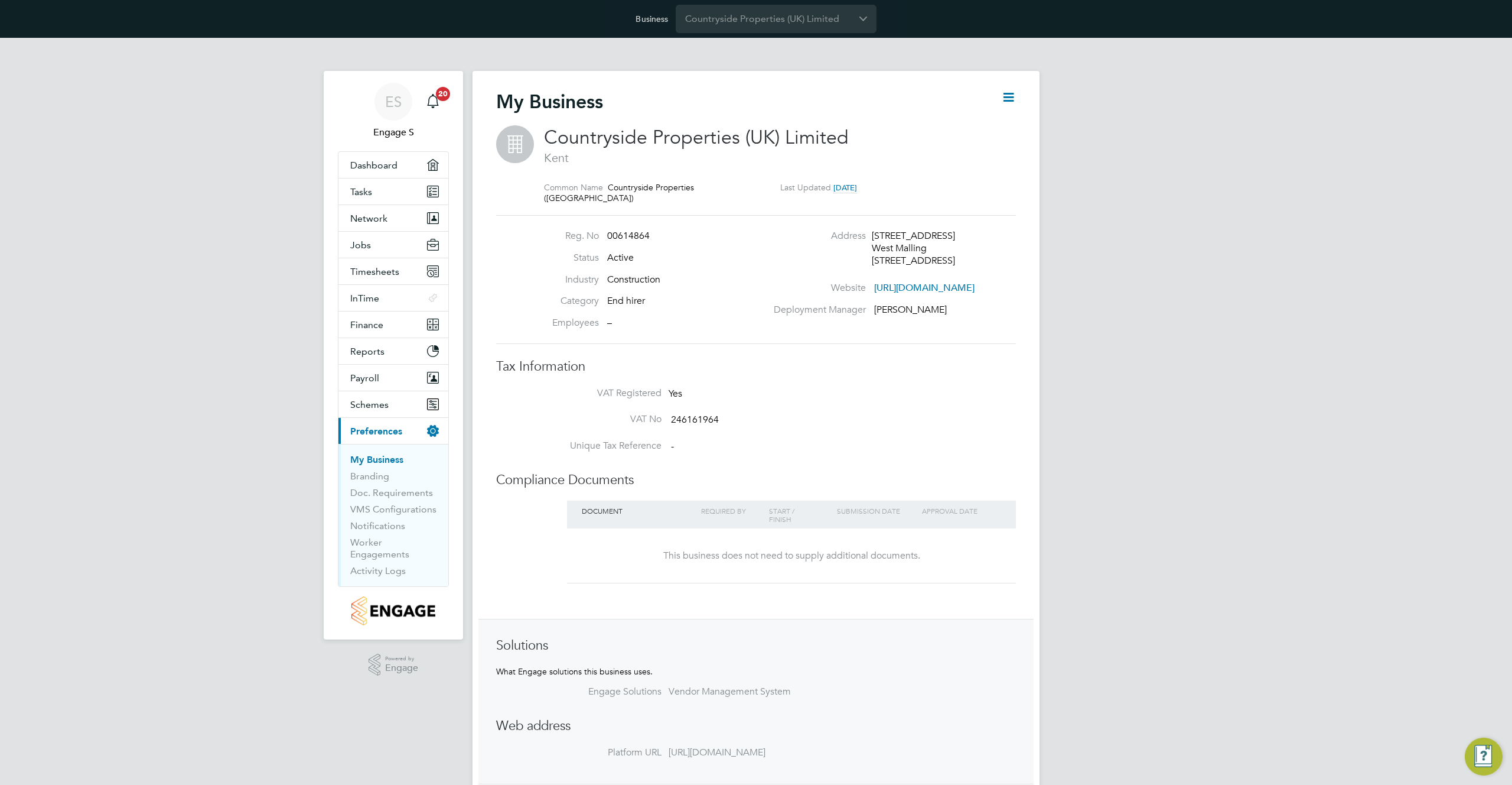
click at [709, 136] on span "Countryside Properties (UK) Limited" at bounding box center [696, 138] width 305 height 23
click at [612, 104] on div "My Business" at bounding box center [756, 107] width 520 height 36
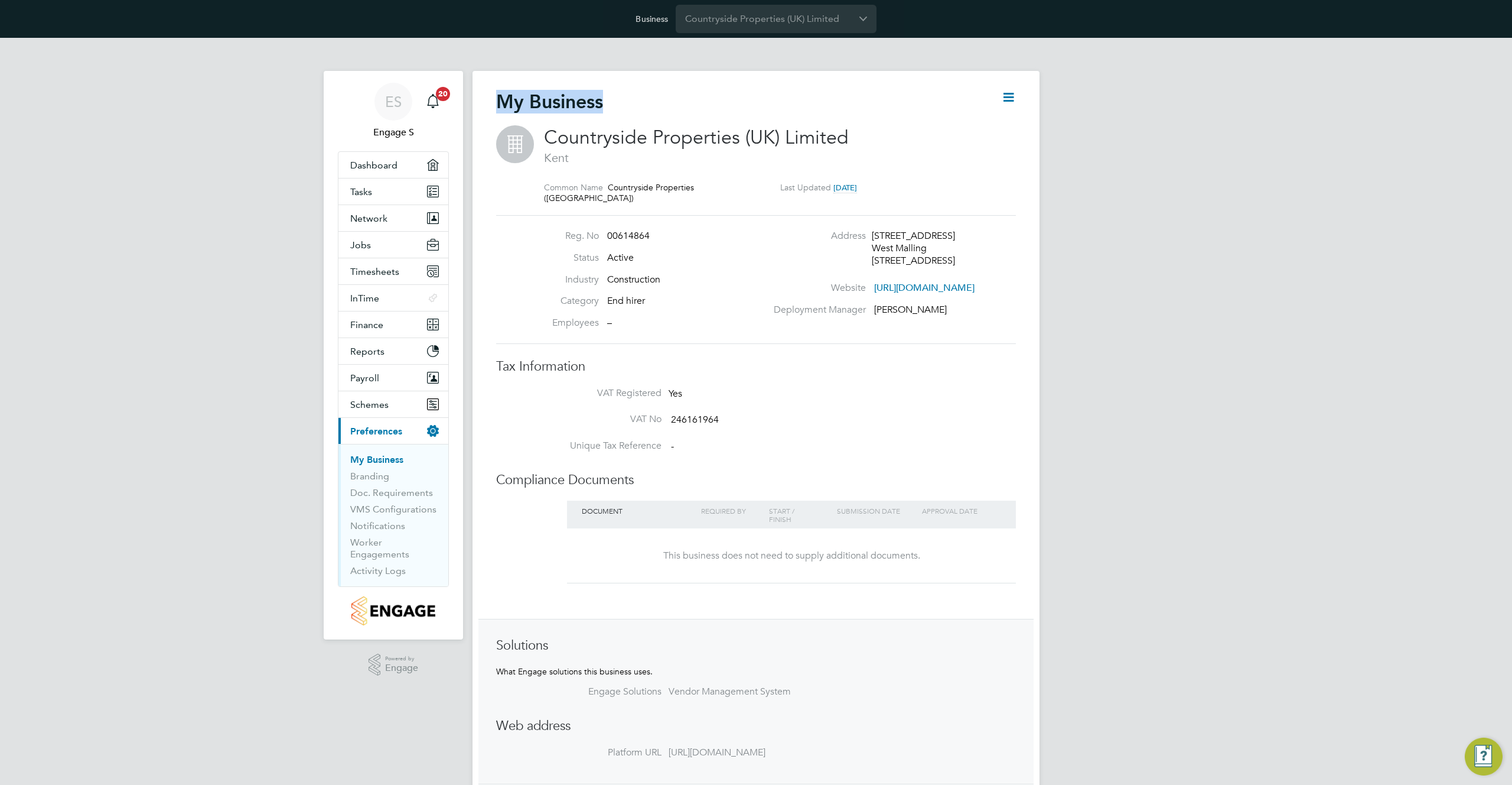
click at [612, 104] on div "My Business" at bounding box center [756, 107] width 520 height 36
click at [662, 128] on span "Countryside Properties (UK) Limited" at bounding box center [696, 138] width 305 height 23
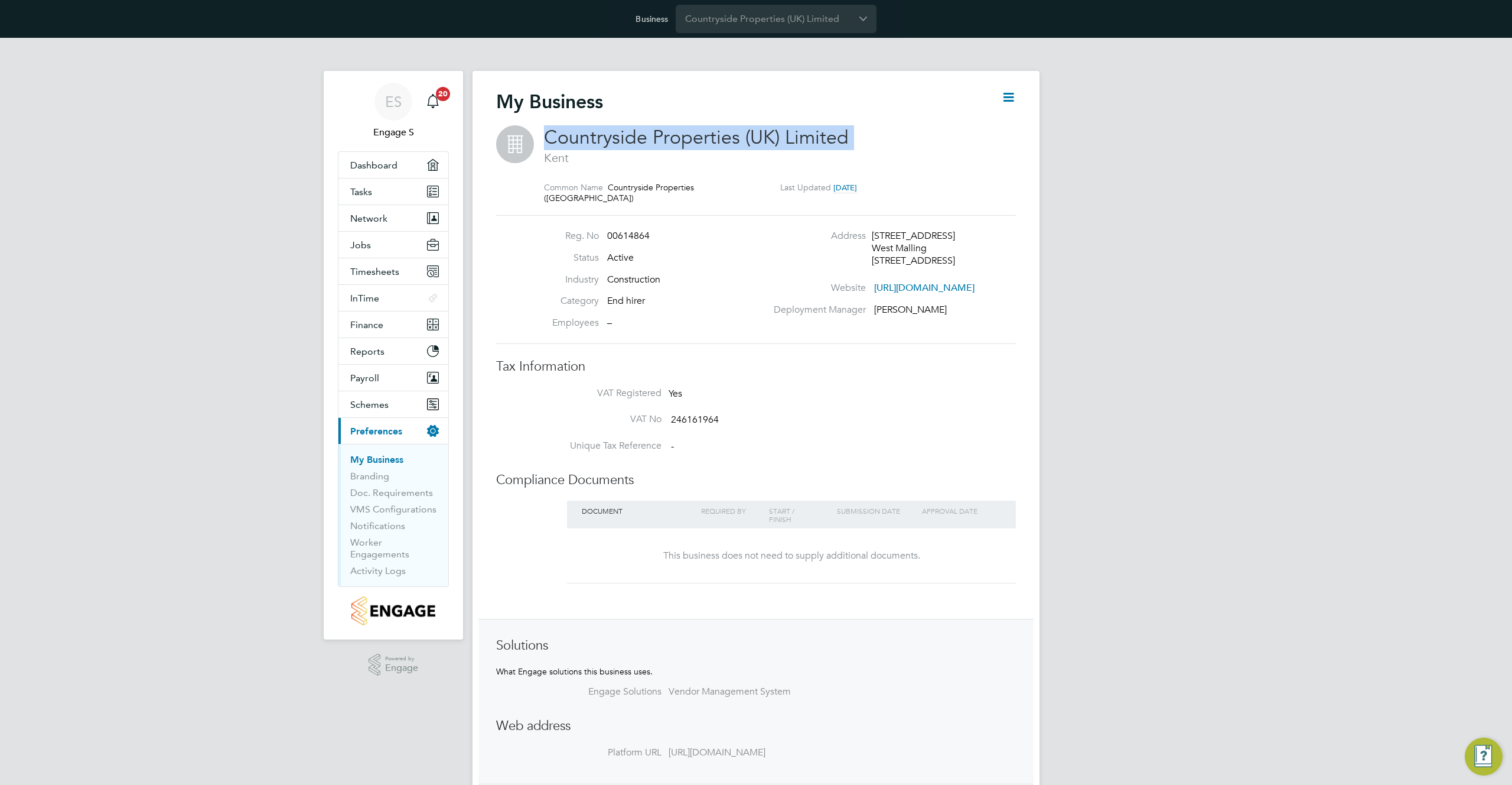
click at [662, 128] on span "Countryside Properties (UK) Limited" at bounding box center [696, 138] width 305 height 23
click at [845, 154] on span "Kent" at bounding box center [774, 158] width 460 height 16
drag, startPoint x: 851, startPoint y: 152, endPoint x: 813, endPoint y: 138, distance: 40.5
click at [813, 138] on span "Countryside Properties (UK) Limited" at bounding box center [696, 138] width 305 height 23
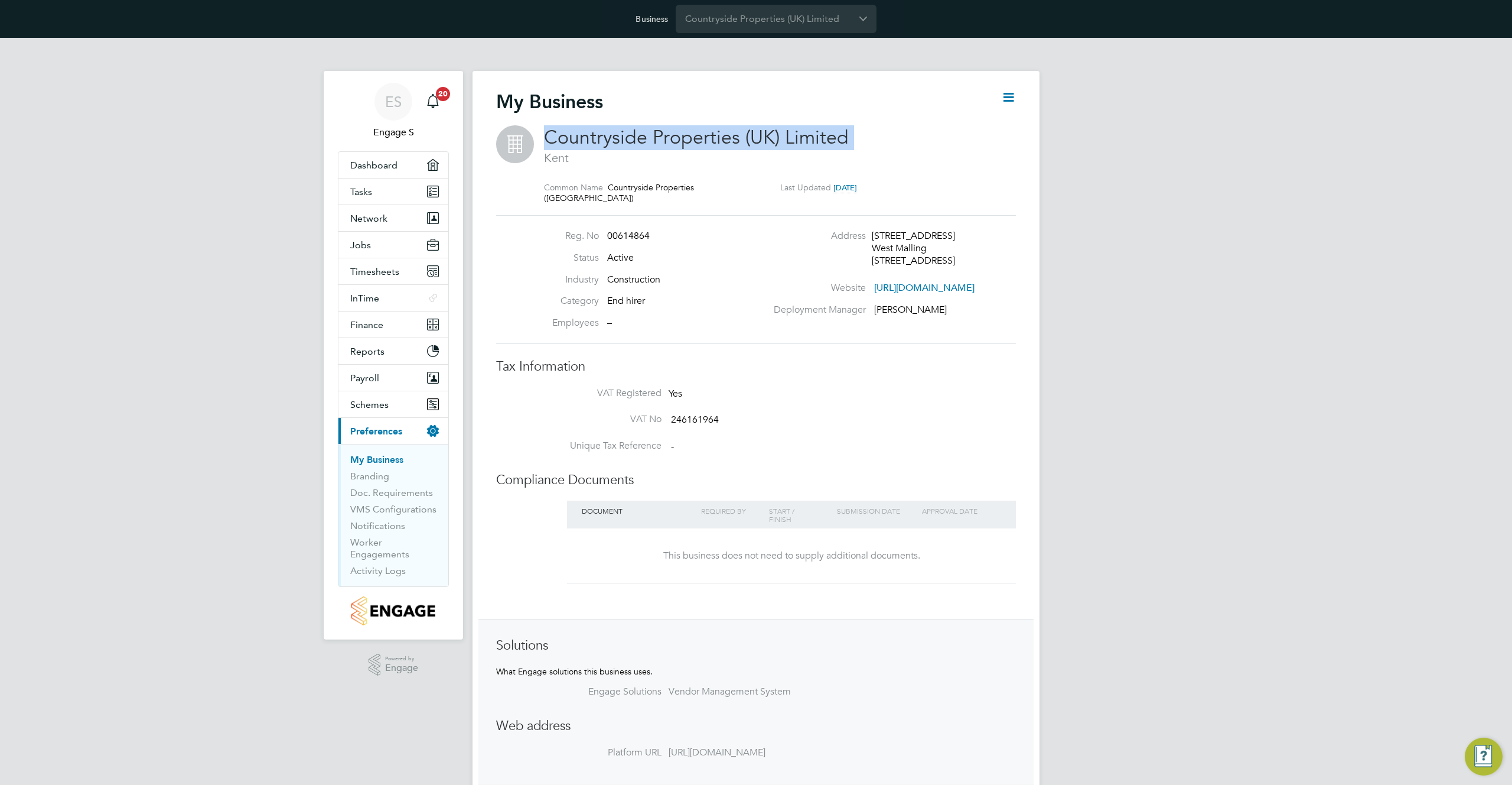
click at [813, 138] on span "Countryside Properties (UK) Limited" at bounding box center [696, 138] width 305 height 23
click at [1010, 96] on icon at bounding box center [1008, 97] width 15 height 15
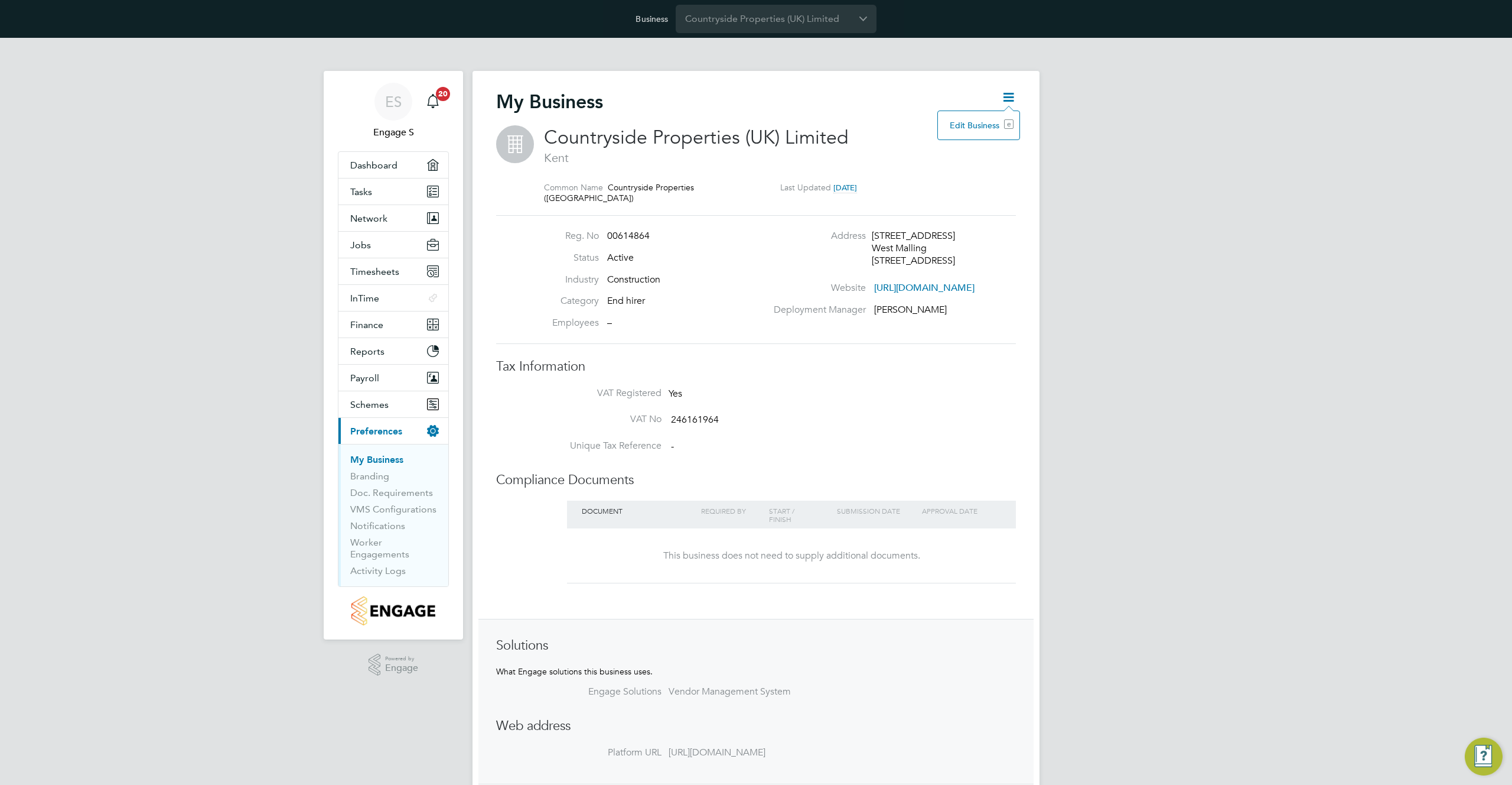
click at [916, 101] on div "My Business" at bounding box center [756, 107] width 520 height 36
click at [838, 123] on div "My Business" at bounding box center [756, 107] width 520 height 36
click at [827, 129] on span "Countryside Properties (UK) Limited" at bounding box center [696, 138] width 305 height 23
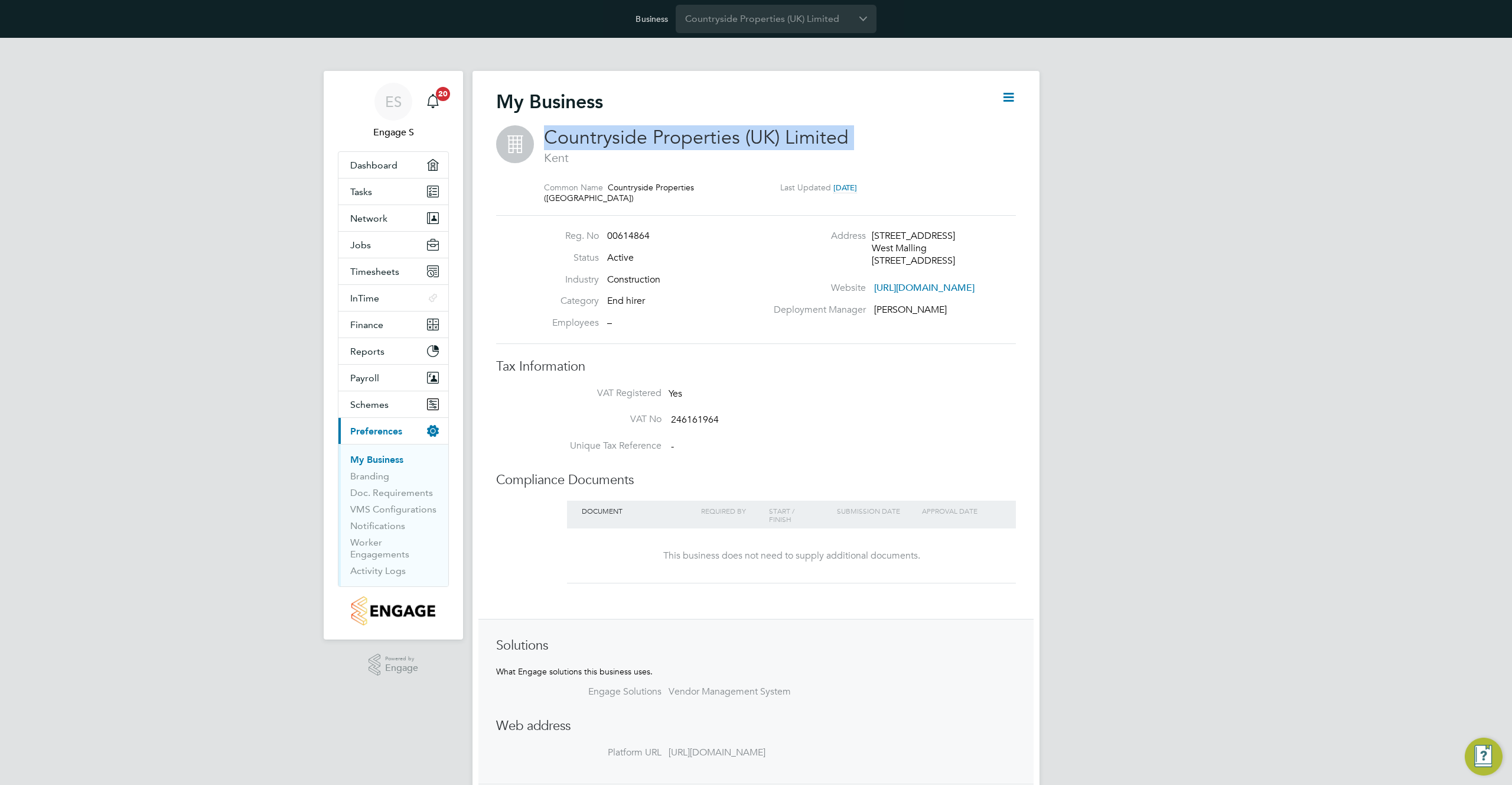
click at [827, 129] on span "Countryside Properties (UK) Limited" at bounding box center [696, 138] width 305 height 23
click at [556, 100] on h2 "My Business" at bounding box center [549, 101] width 107 height 23
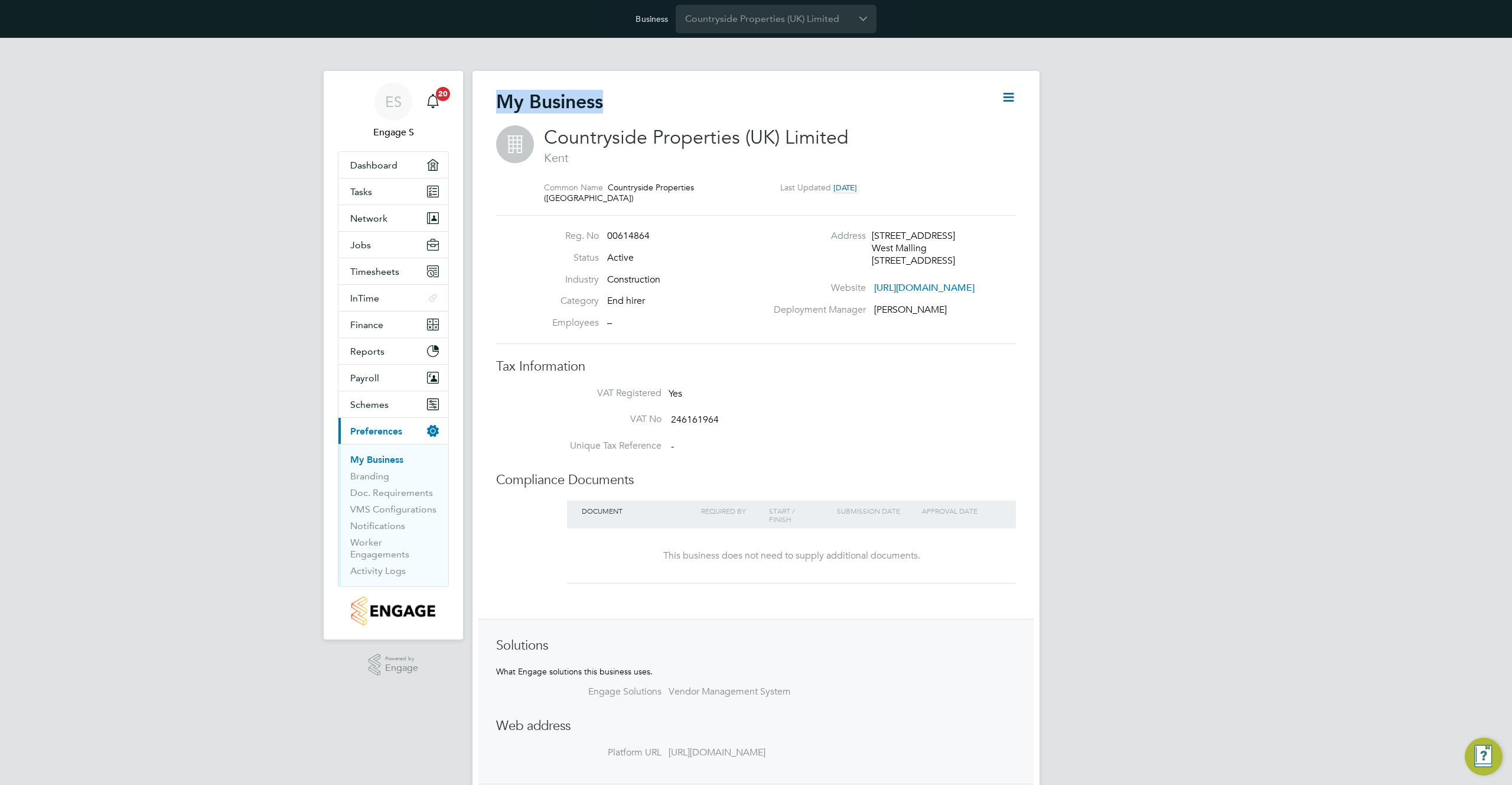
click at [556, 100] on h2 "My Business" at bounding box center [549, 101] width 107 height 23
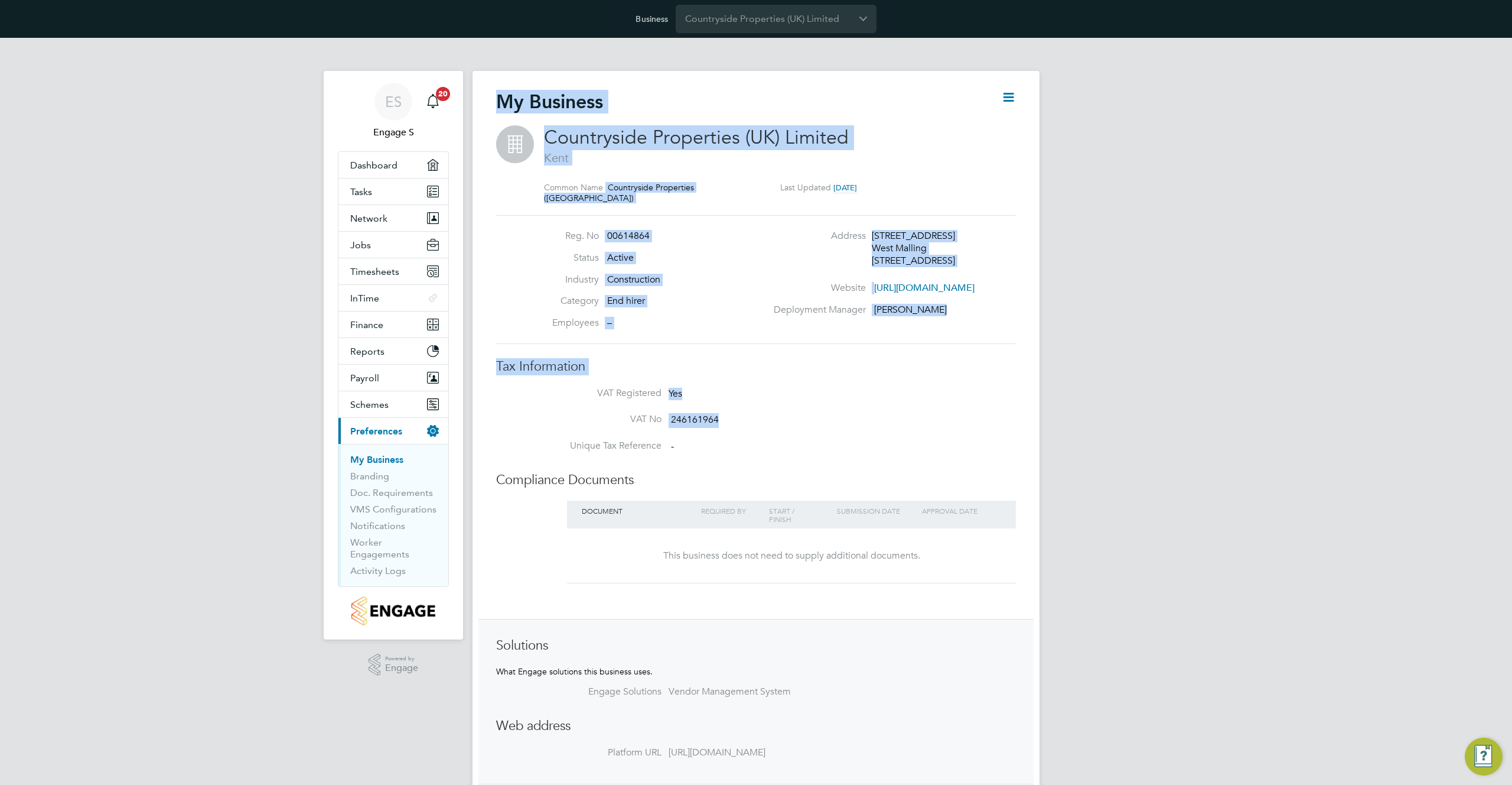
drag, startPoint x: 718, startPoint y: 422, endPoint x: 481, endPoint y: 91, distance: 407.1
click at [481, 91] on div "My Business Countryside Properties (UK) Limited Kent Common Name Countryside Pr…" at bounding box center [756, 451] width 567 height 760
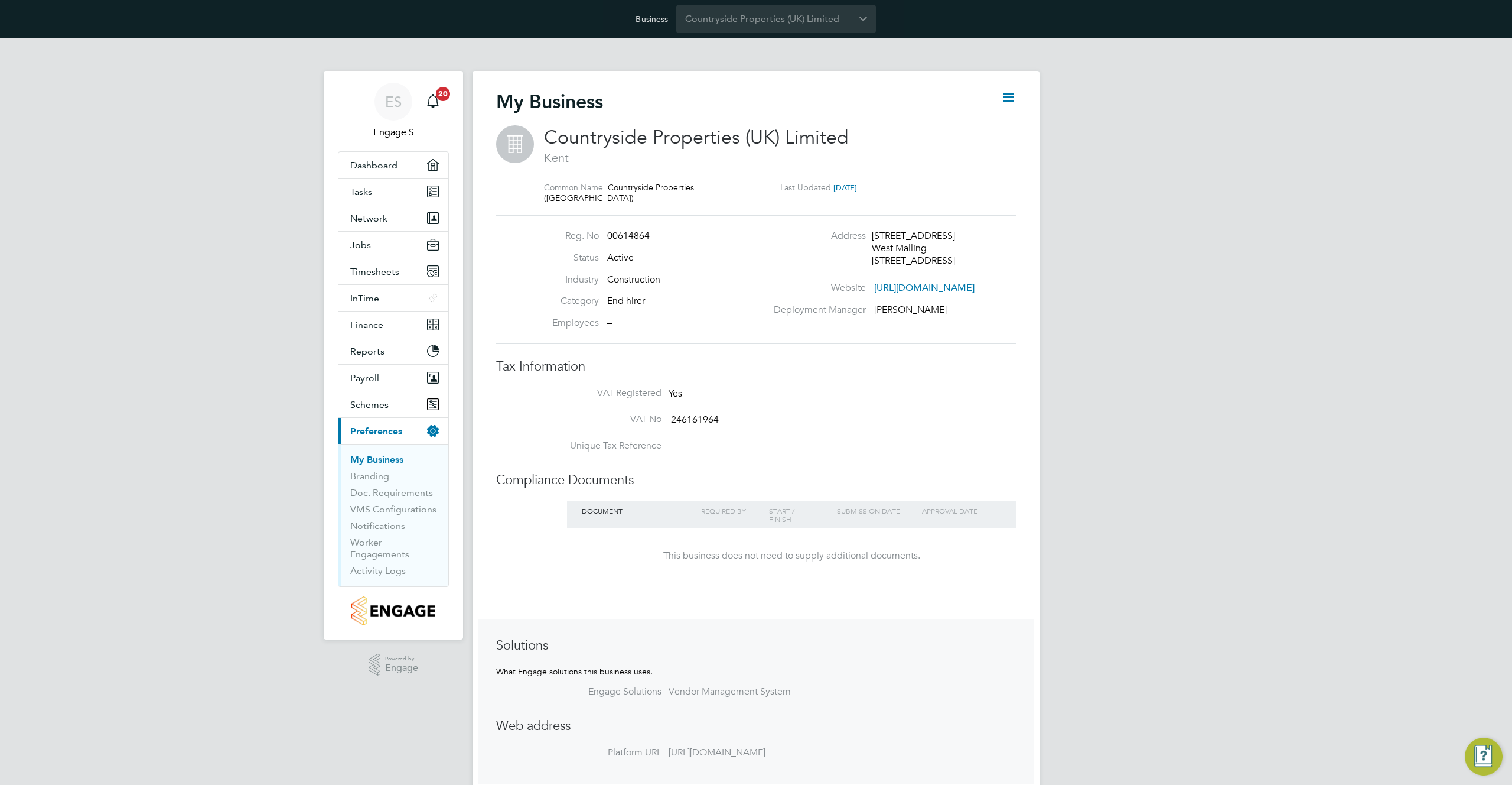
click at [600, 138] on span "Countryside Properties (UK) Limited" at bounding box center [696, 138] width 305 height 23
click at [377, 217] on span "Network" at bounding box center [368, 218] width 37 height 11
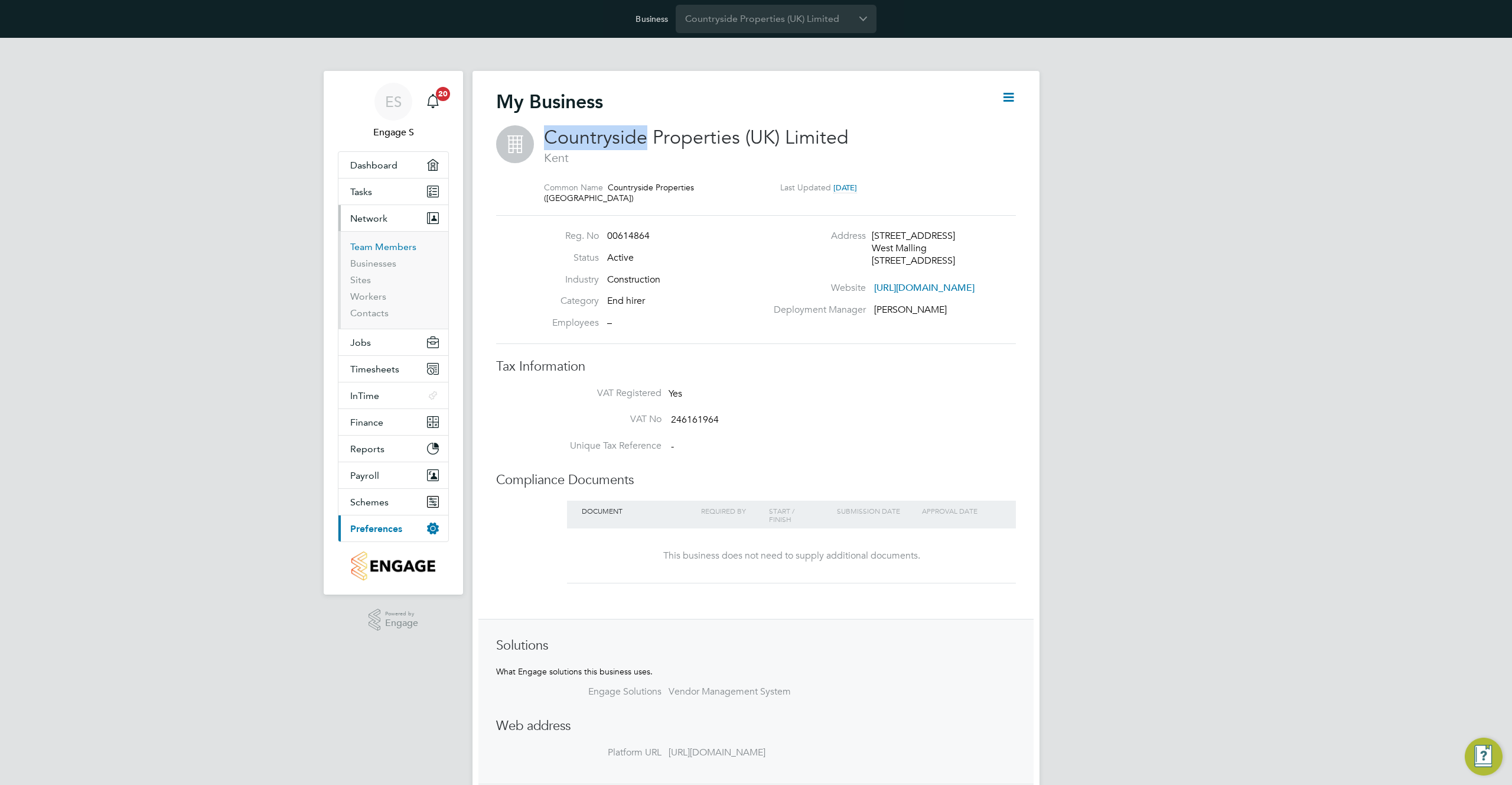
click at [384, 250] on link "Team Members" at bounding box center [383, 247] width 66 height 11
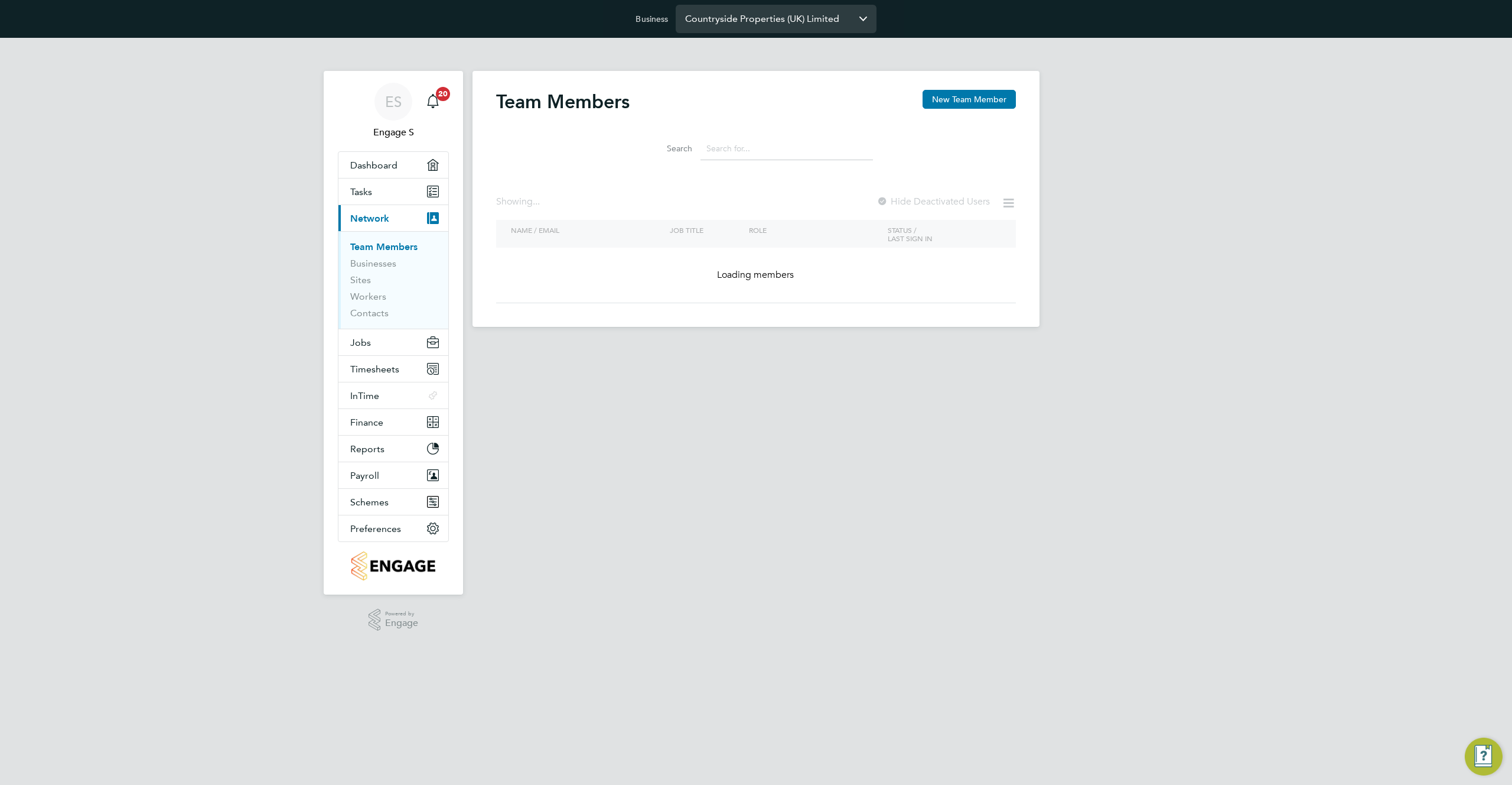
click at [785, 17] on input "Countryside Properties (UK) Limited" at bounding box center [776, 18] width 201 height 28
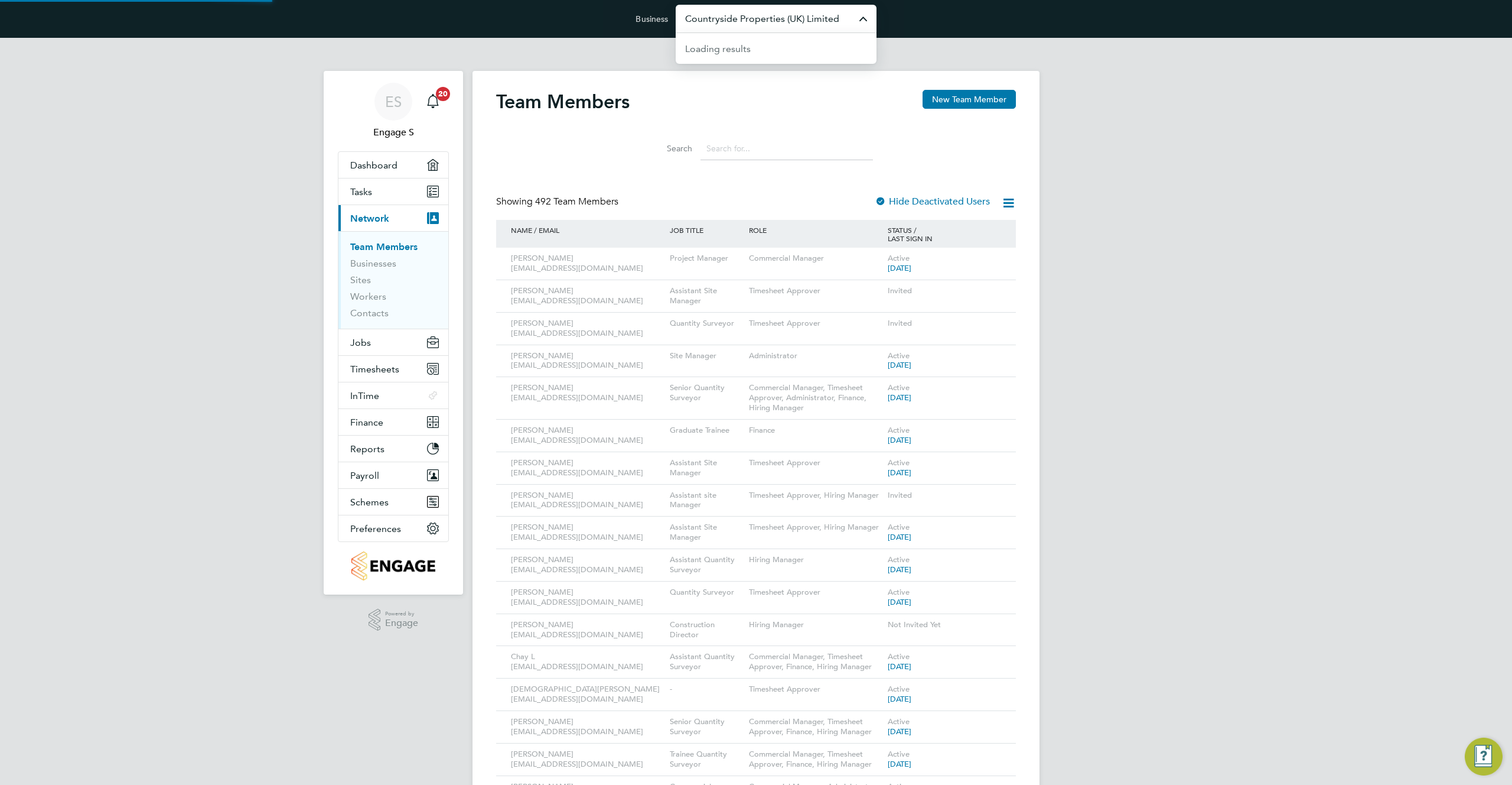
click at [785, 17] on input "Countryside Properties (UK) Limited" at bounding box center [776, 18] width 201 height 28
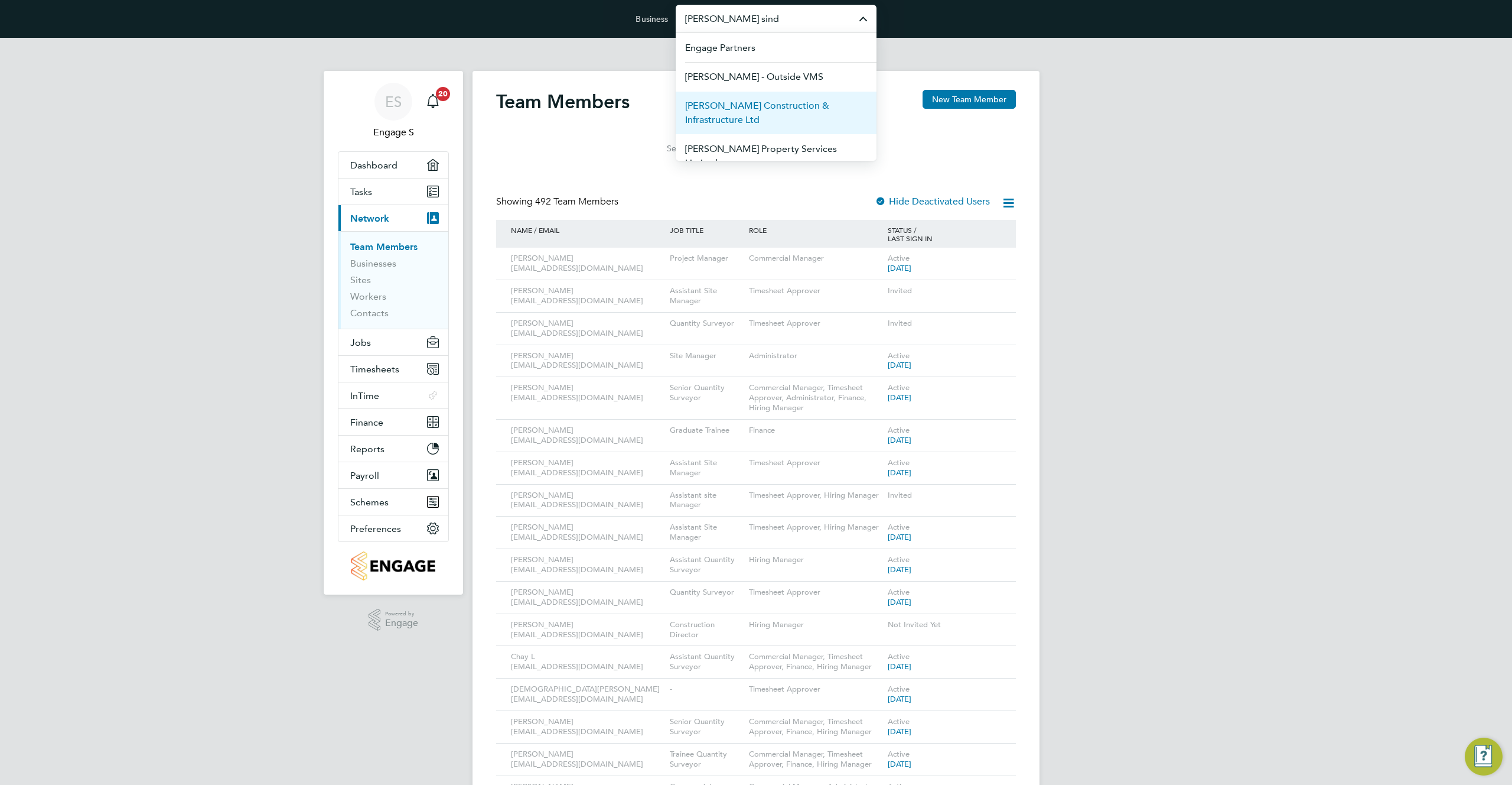
click at [765, 114] on span "Morgan Sindall Construction & Infrastructure Ltd" at bounding box center [776, 113] width 182 height 29
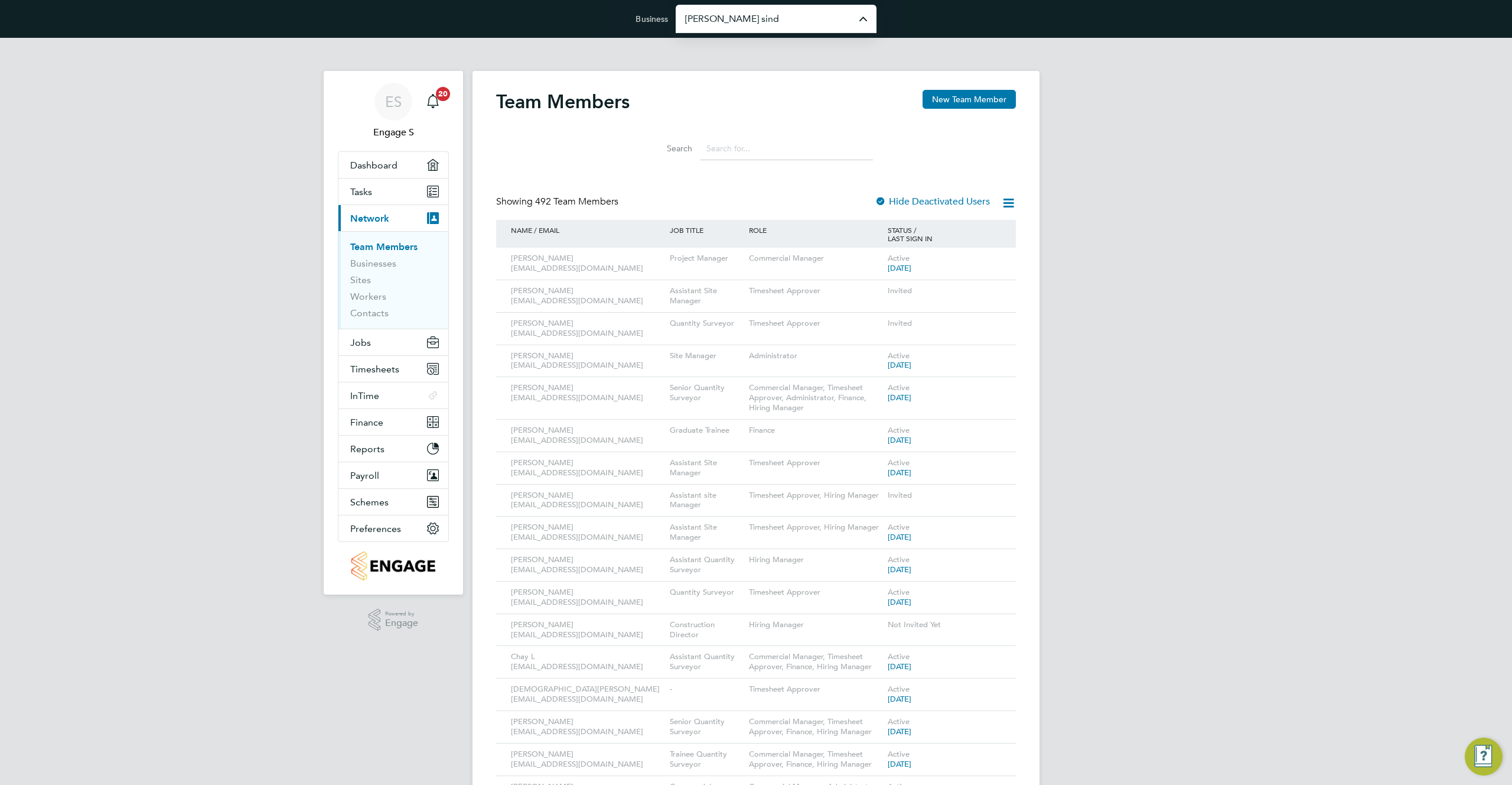
type input "[PERSON_NAME] Construction & Infrastructure Ltd"
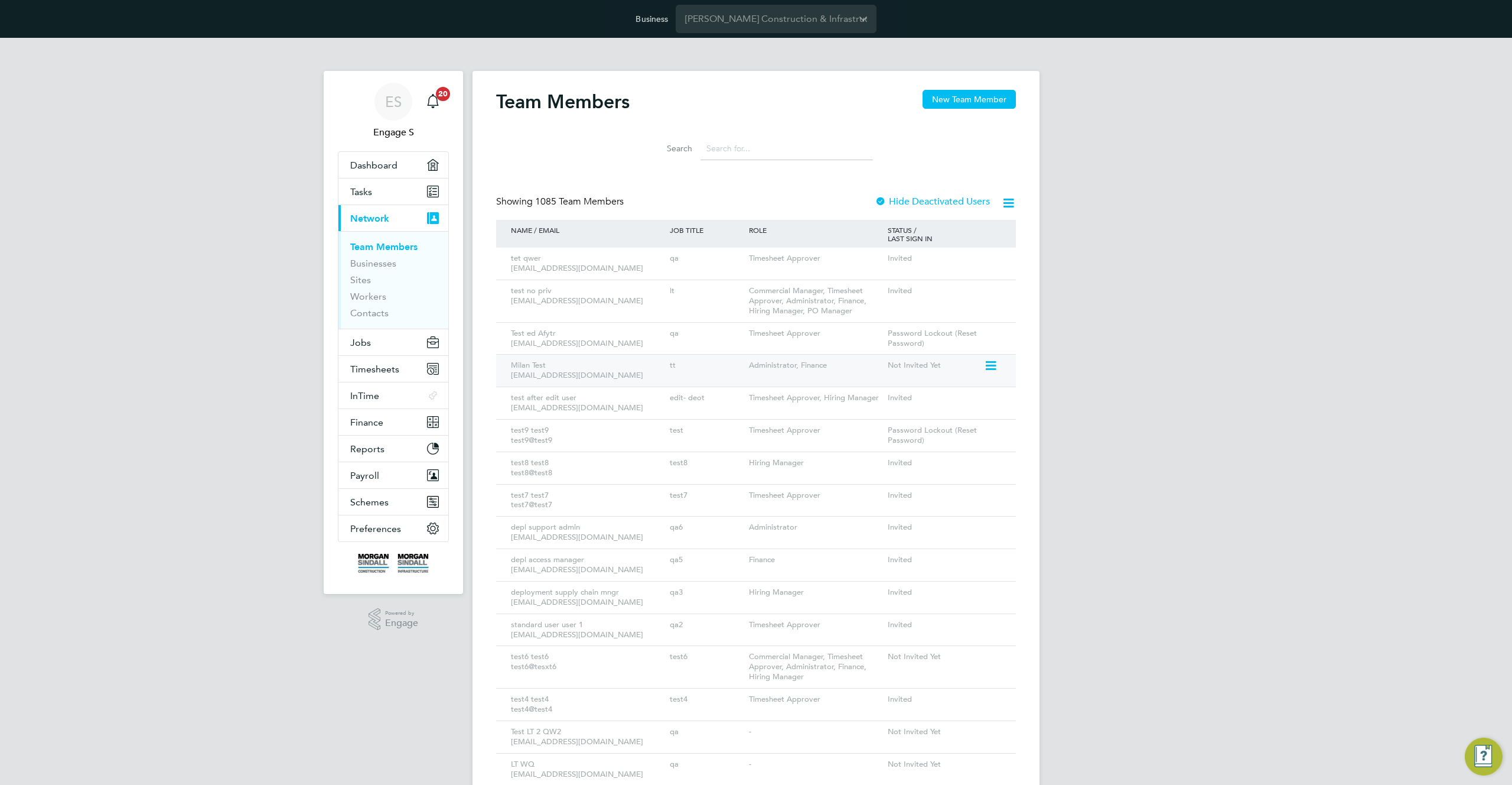
click at [987, 367] on icon at bounding box center [990, 366] width 12 height 14
click at [992, 365] on icon at bounding box center [990, 366] width 12 height 14
click at [878, 500] on li "Impersonate" at bounding box center [925, 500] width 143 height 17
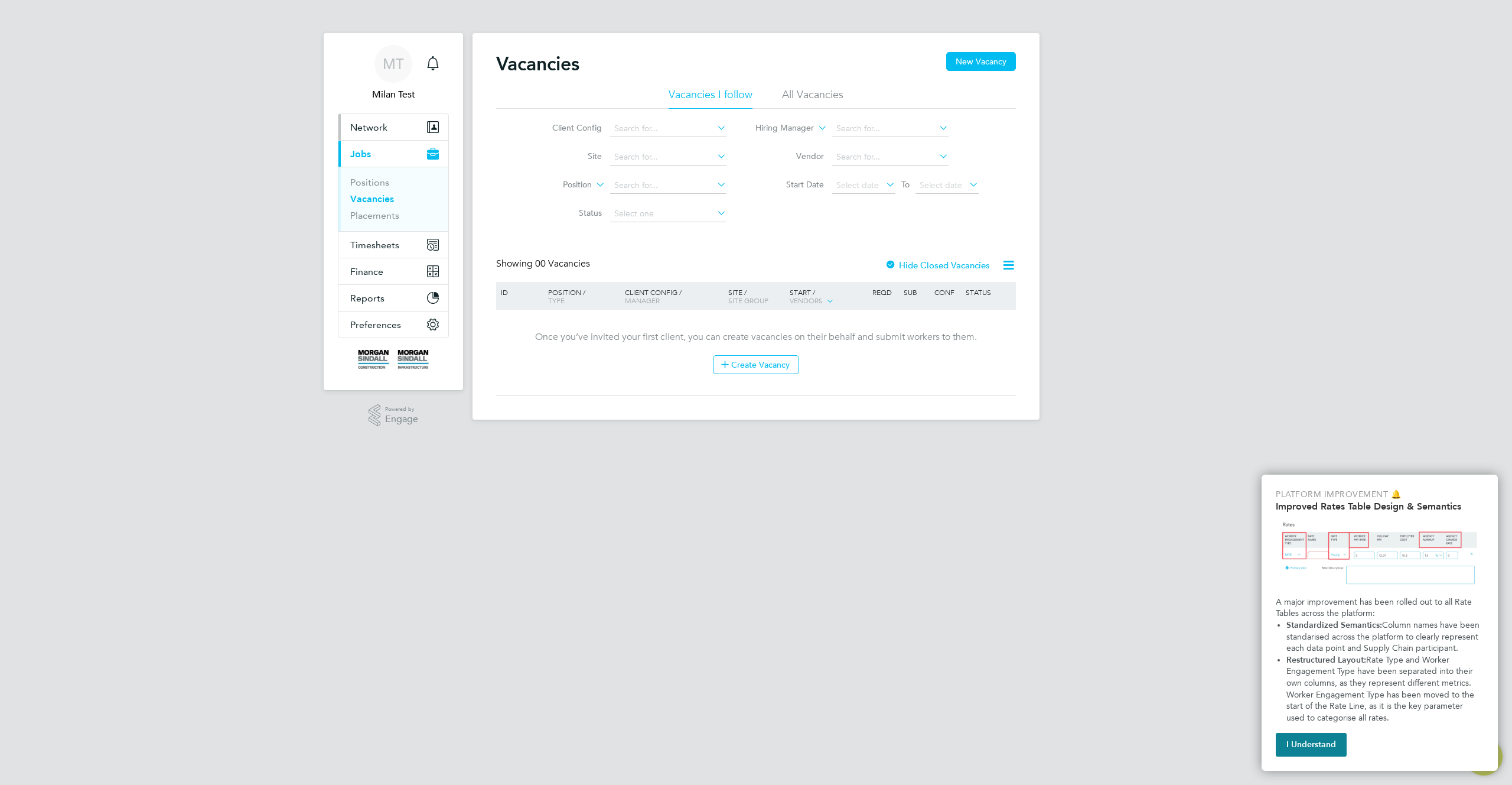
click at [382, 125] on span "Network" at bounding box center [368, 127] width 37 height 11
click at [375, 157] on link "Team Members" at bounding box center [383, 155] width 66 height 11
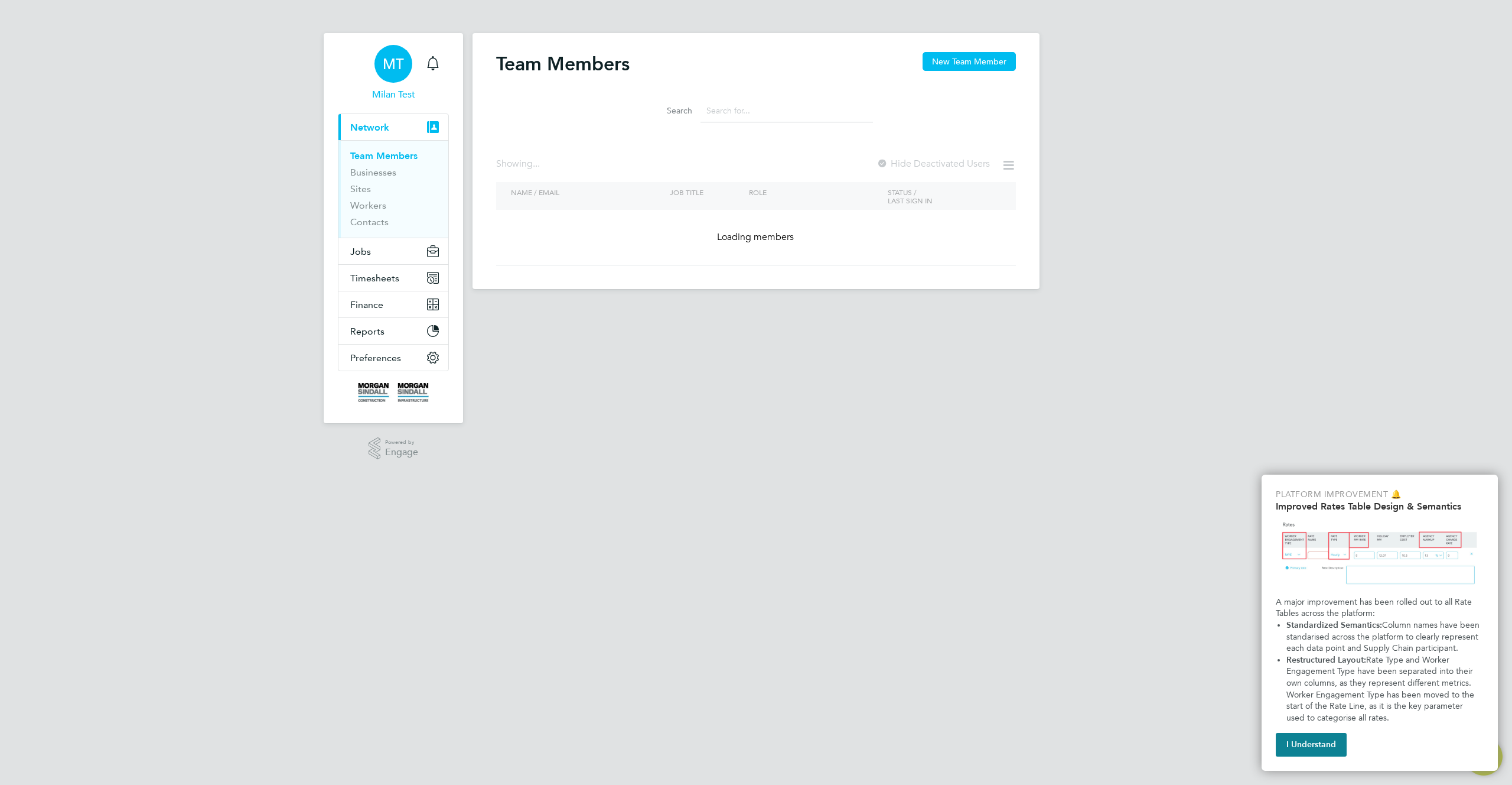
click at [381, 68] on div "MT" at bounding box center [394, 64] width 38 height 38
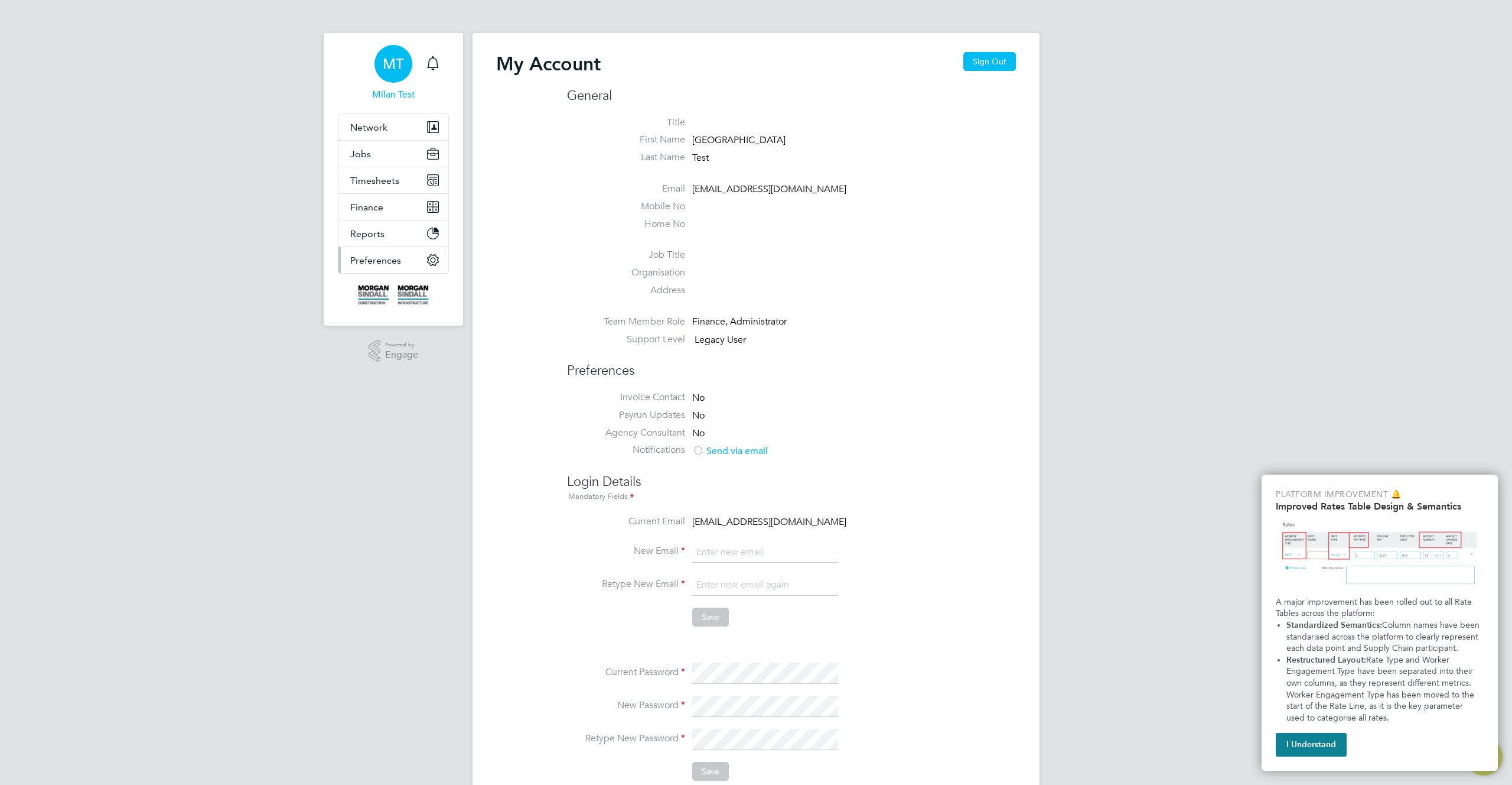
click at [396, 256] on span "Preferences" at bounding box center [375, 260] width 51 height 11
click at [366, 204] on span "Finance" at bounding box center [366, 207] width 33 height 11
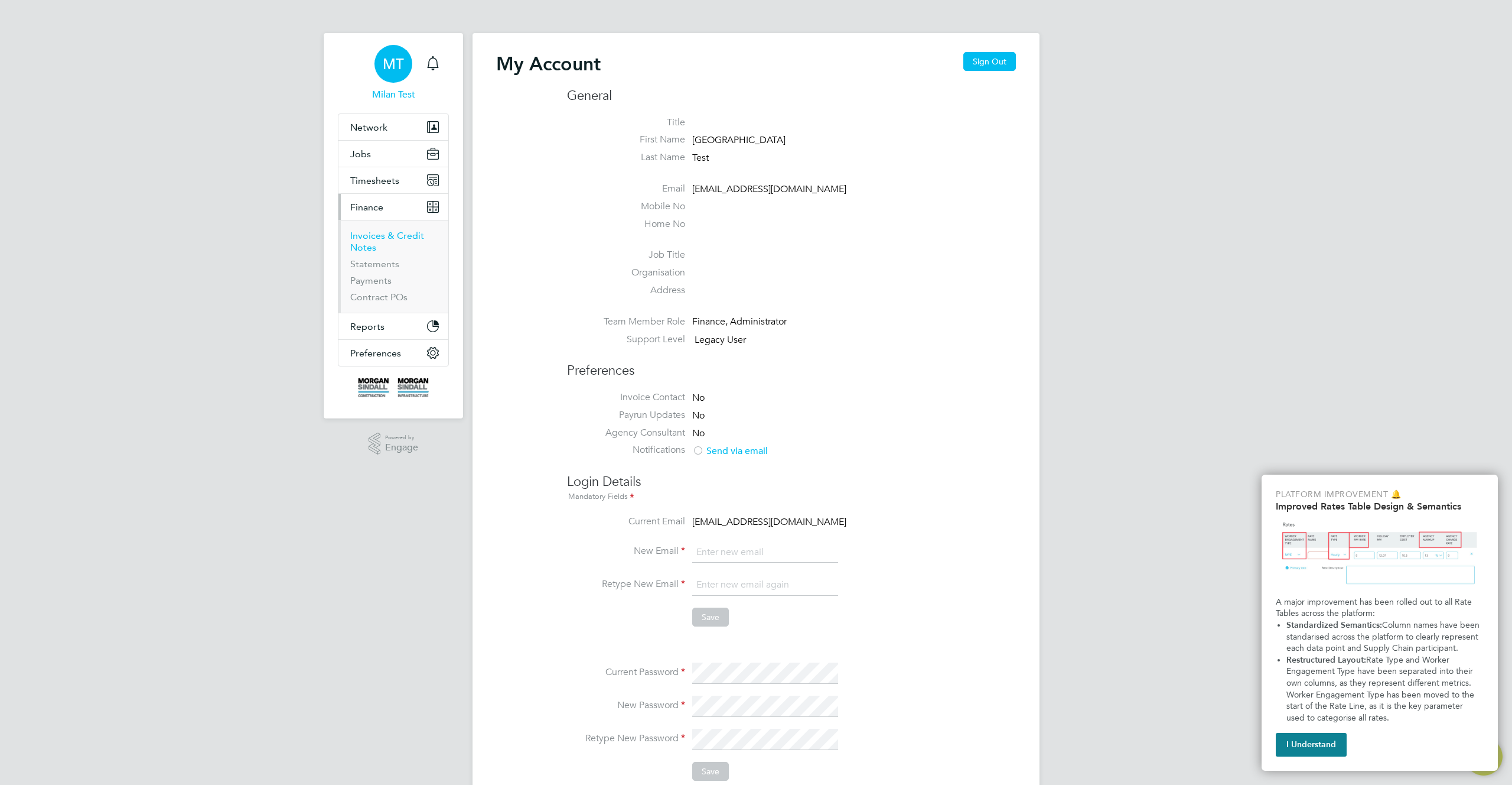
click at [358, 237] on link "Invoices & Credit Notes" at bounding box center [387, 241] width 74 height 23
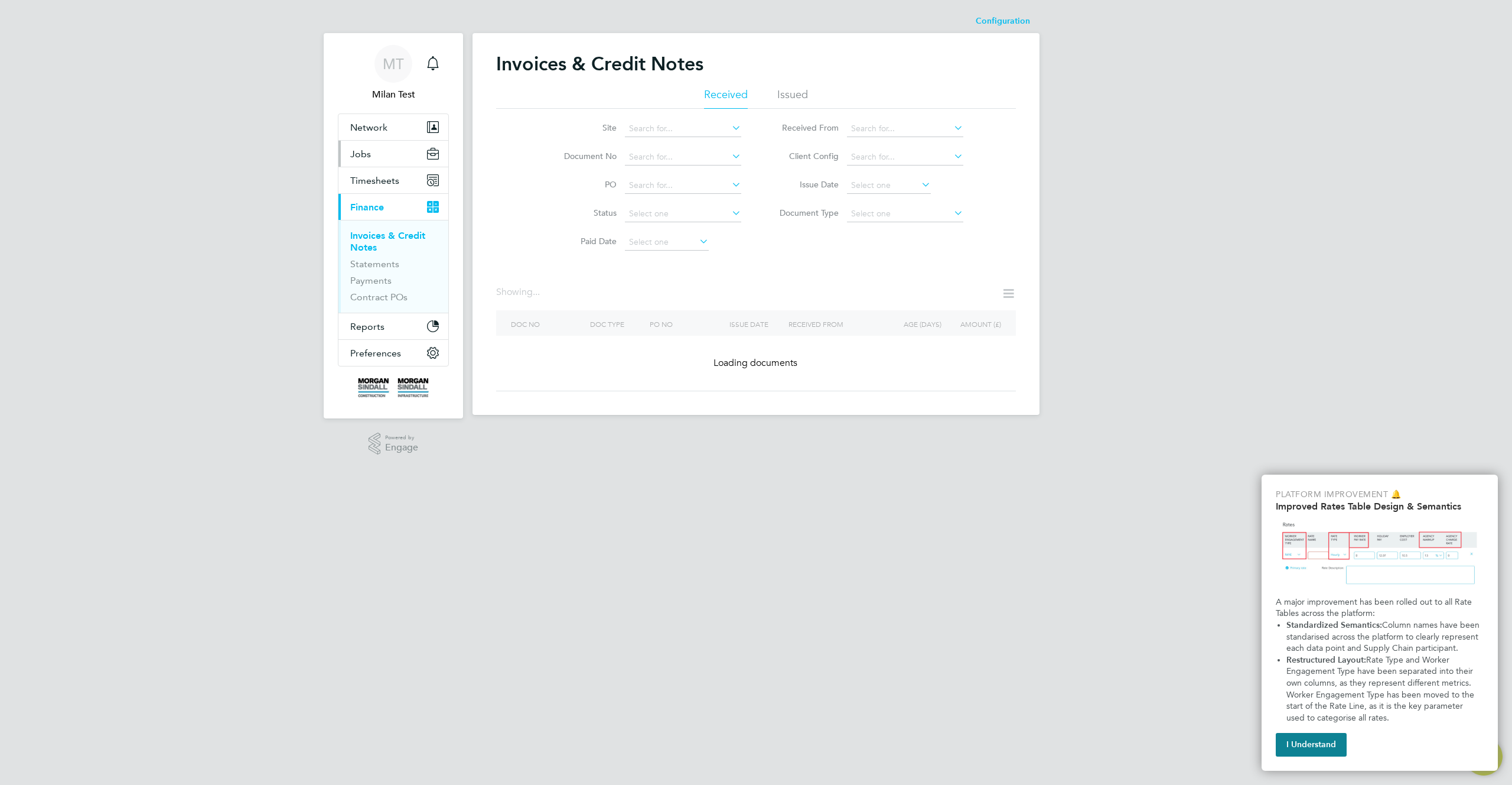
click at [377, 154] on button "Jobs" at bounding box center [393, 154] width 110 height 26
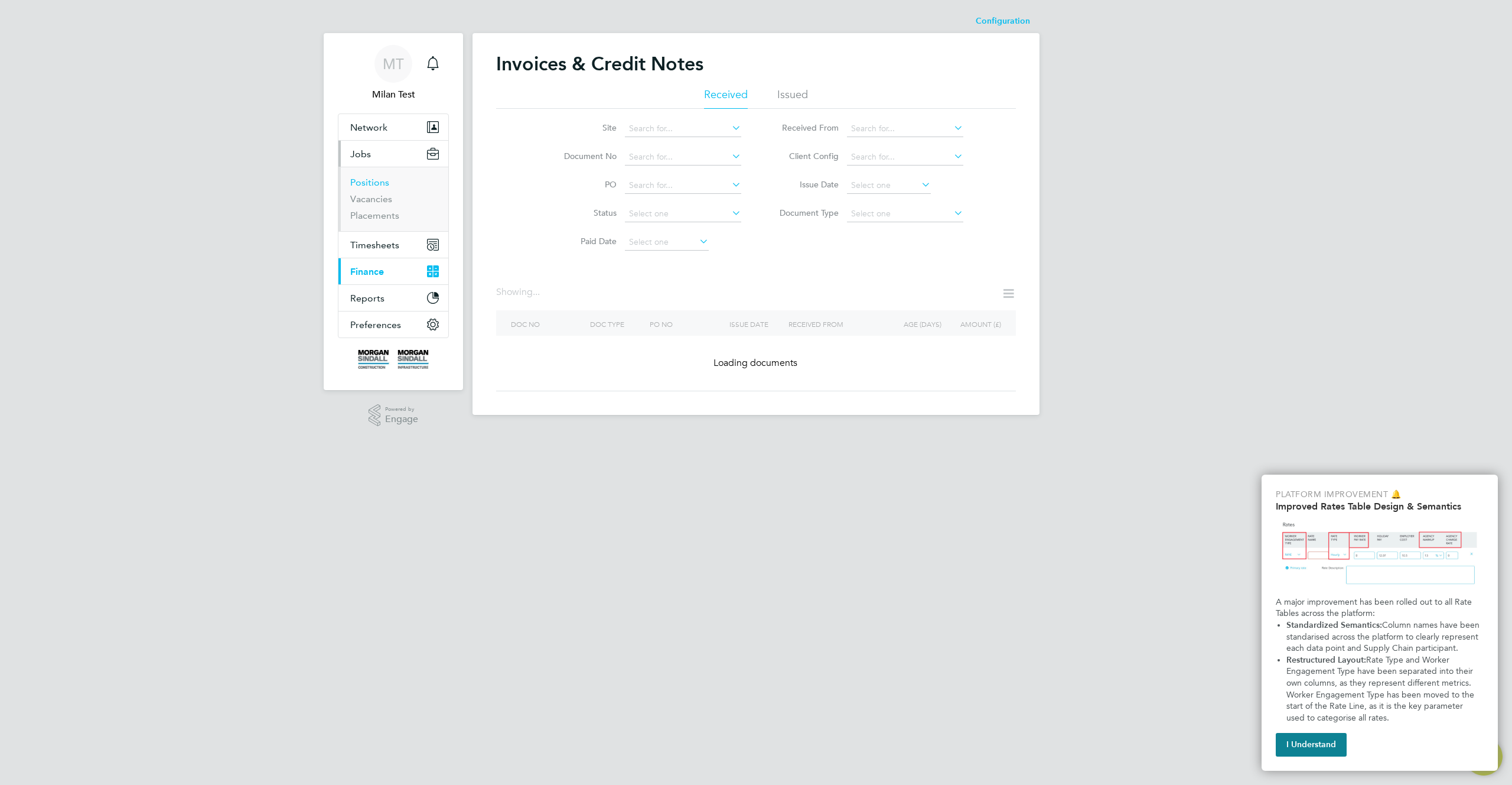
click at [368, 180] on link "Positions" at bounding box center [370, 182] width 39 height 11
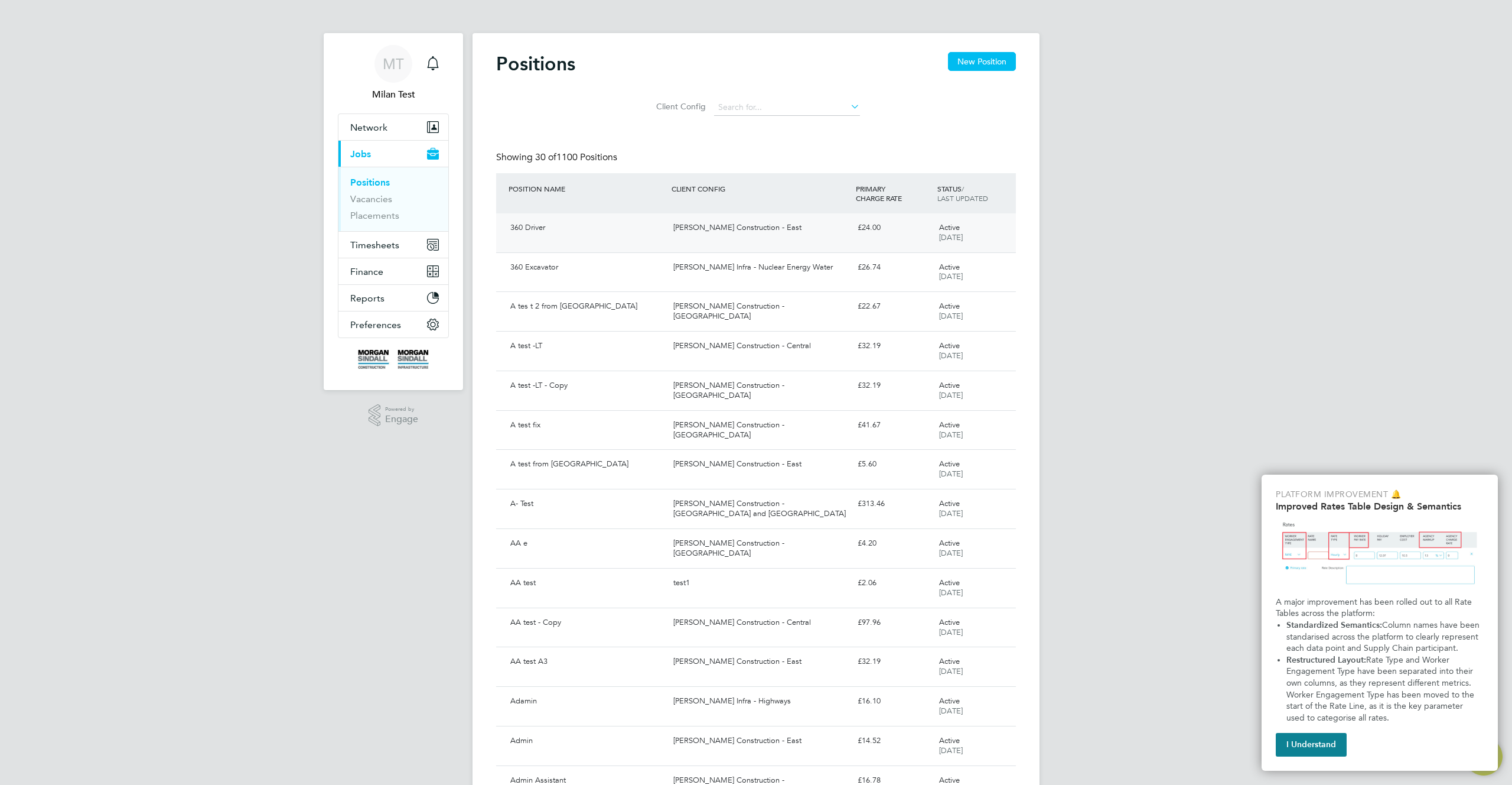
click at [712, 224] on div "[PERSON_NAME] Construction - East" at bounding box center [760, 228] width 183 height 19
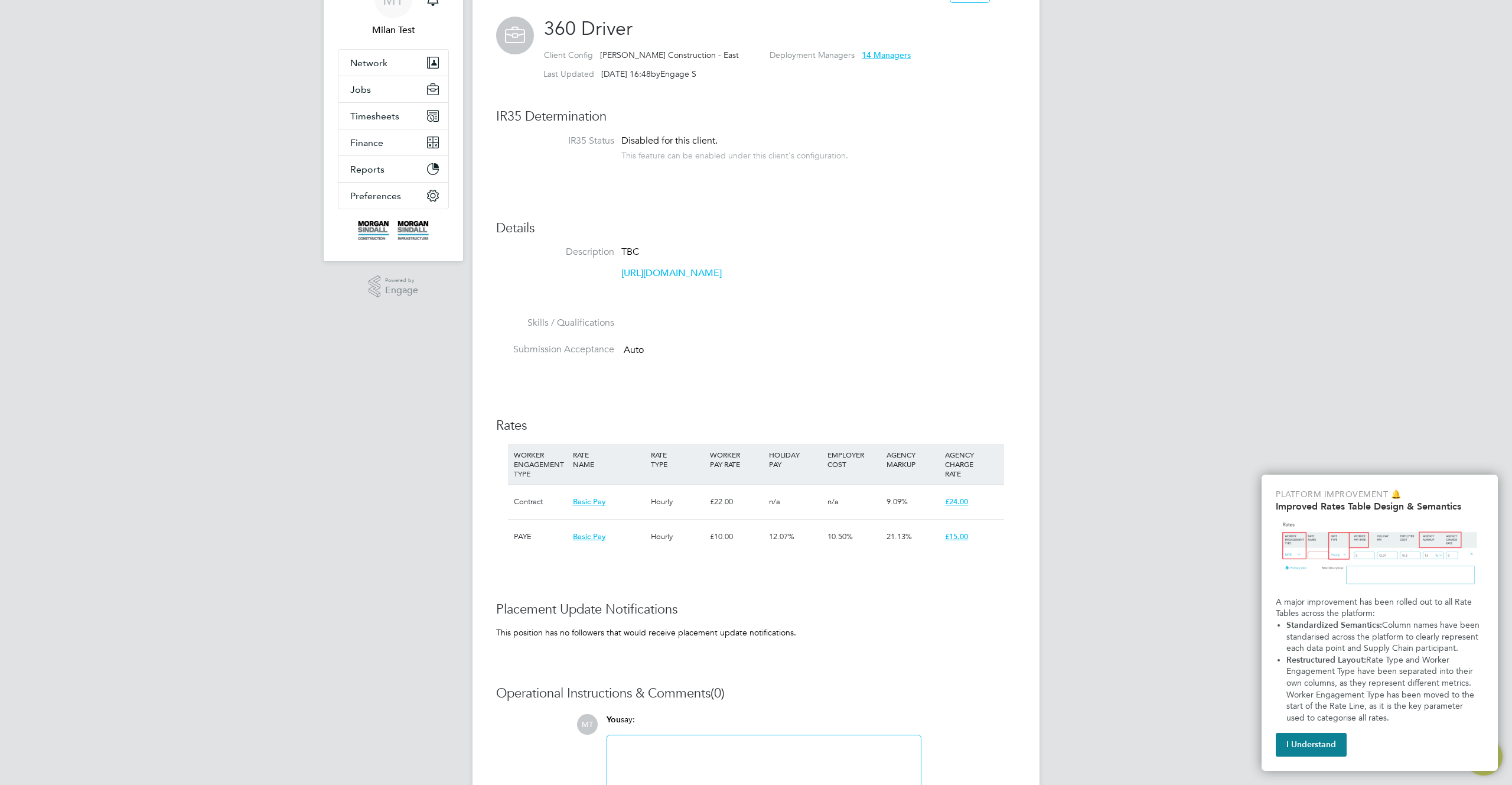
scroll to position [73, 0]
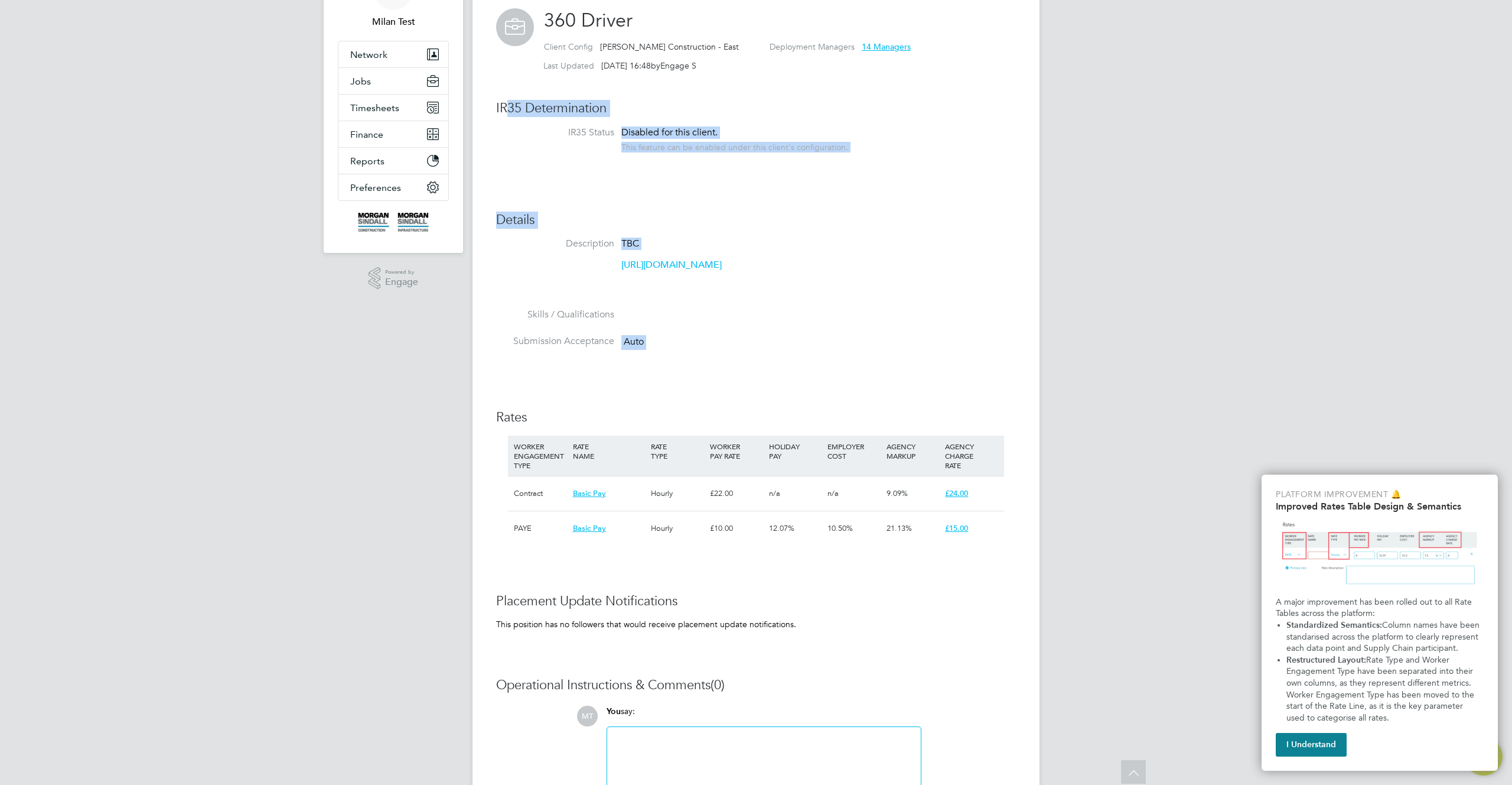
drag, startPoint x: 707, startPoint y: 372, endPoint x: 620, endPoint y: 130, distance: 257.2
click at [510, 106] on div "Position Details Follow 360 Driver Client Config [PERSON_NAME] Construction - E…" at bounding box center [756, 422] width 520 height 886
drag, startPoint x: 838, startPoint y: 194, endPoint x: 913, endPoint y: 295, distance: 125.8
click at [840, 196] on div "Position Details Follow 360 Driver Client Config [PERSON_NAME] Construction - E…" at bounding box center [756, 422] width 520 height 886
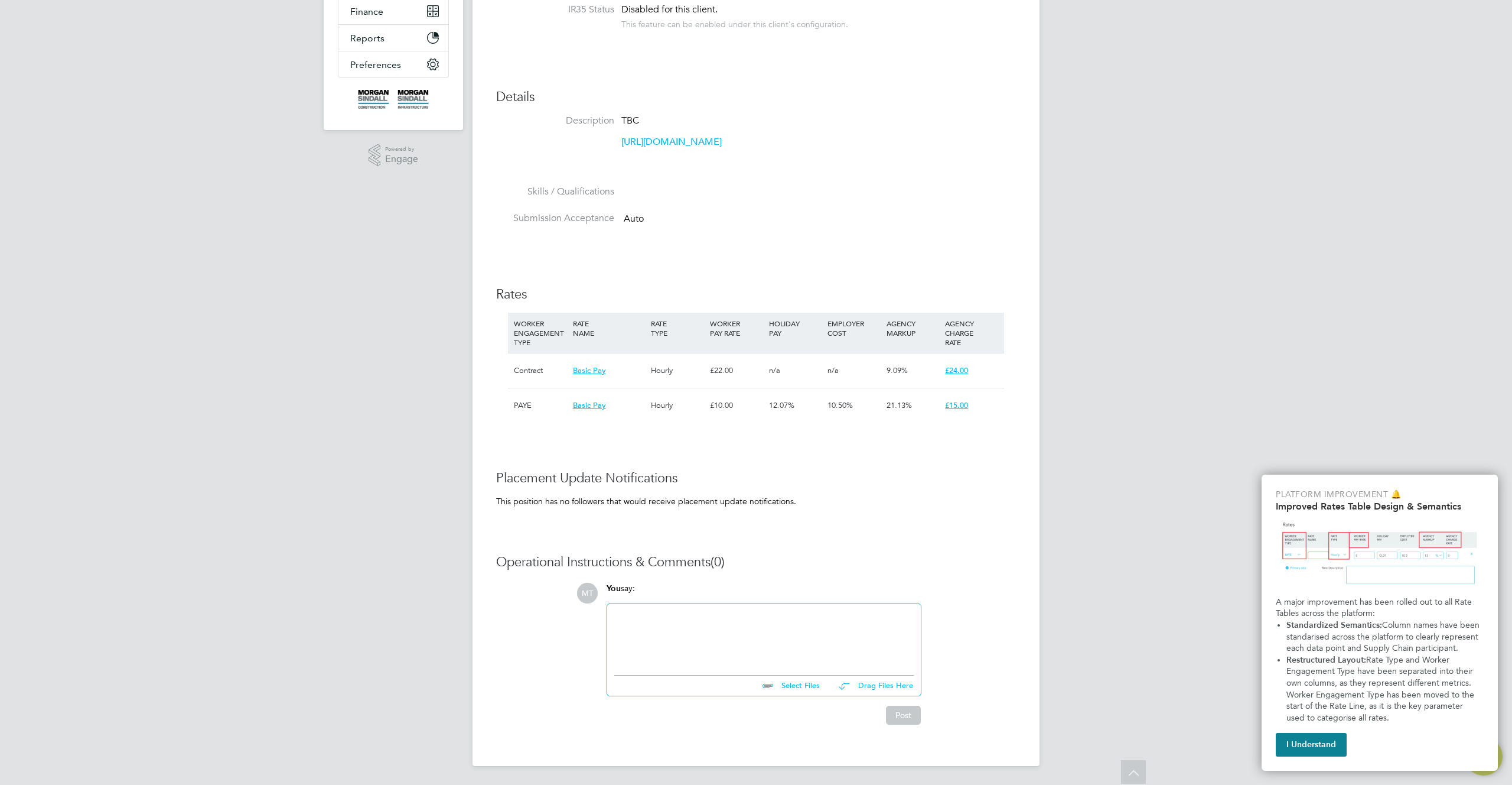
scroll to position [0, 0]
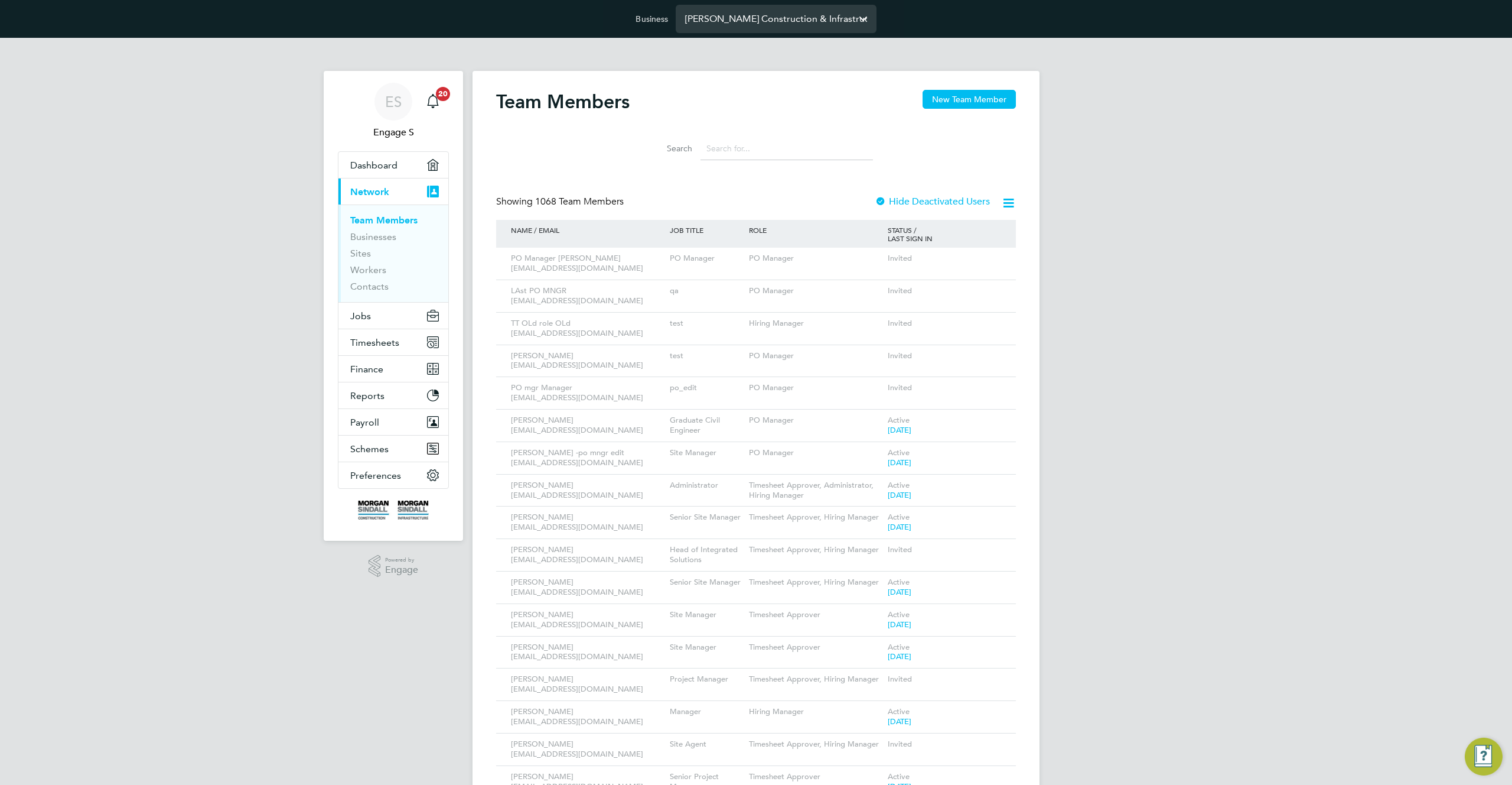
click at [732, 19] on input "Morgan Sindall Construction & Infrastructure Ltd" at bounding box center [776, 18] width 201 height 28
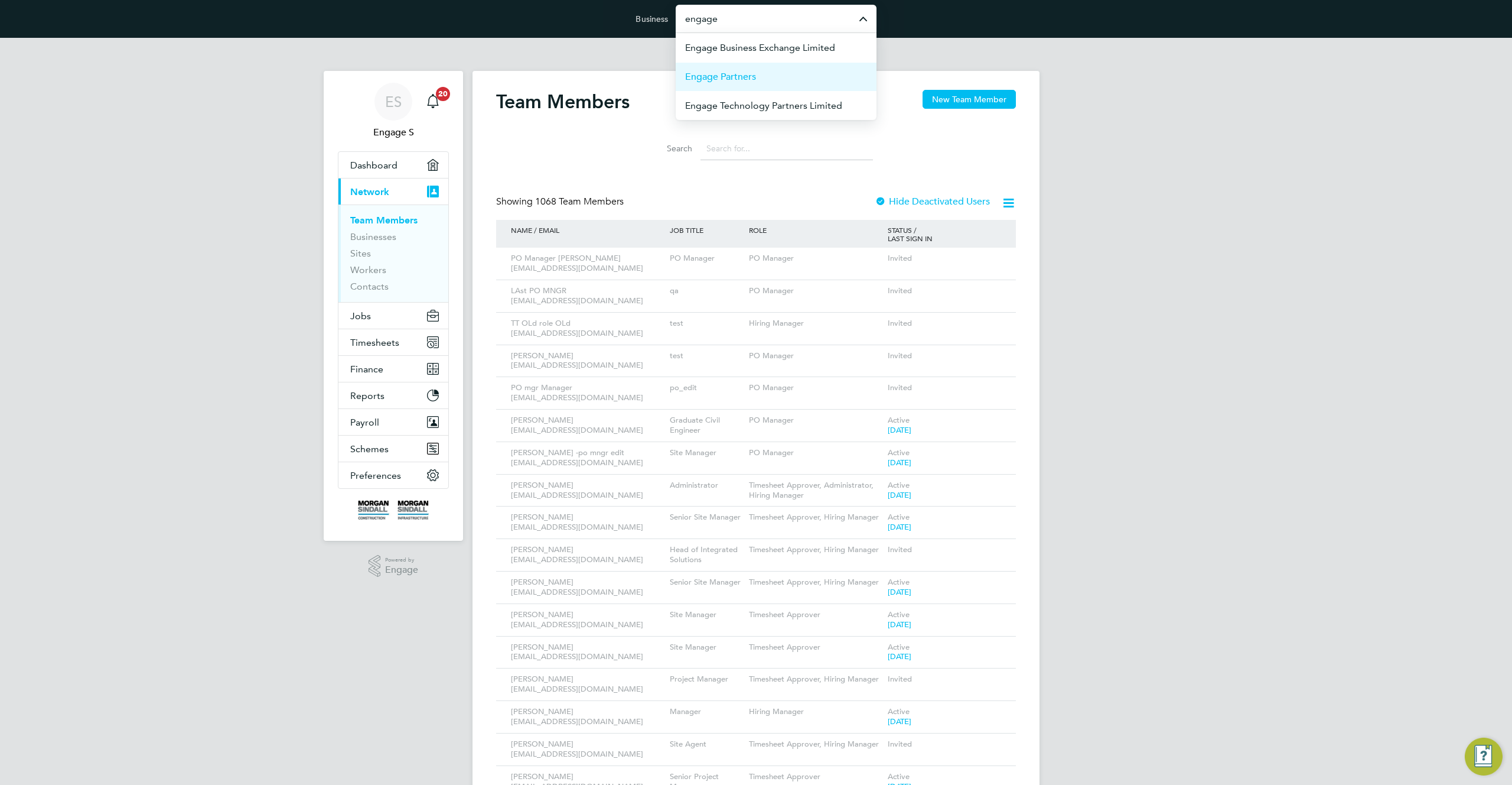
click at [732, 80] on span "Engage Partners" at bounding box center [720, 77] width 71 height 14
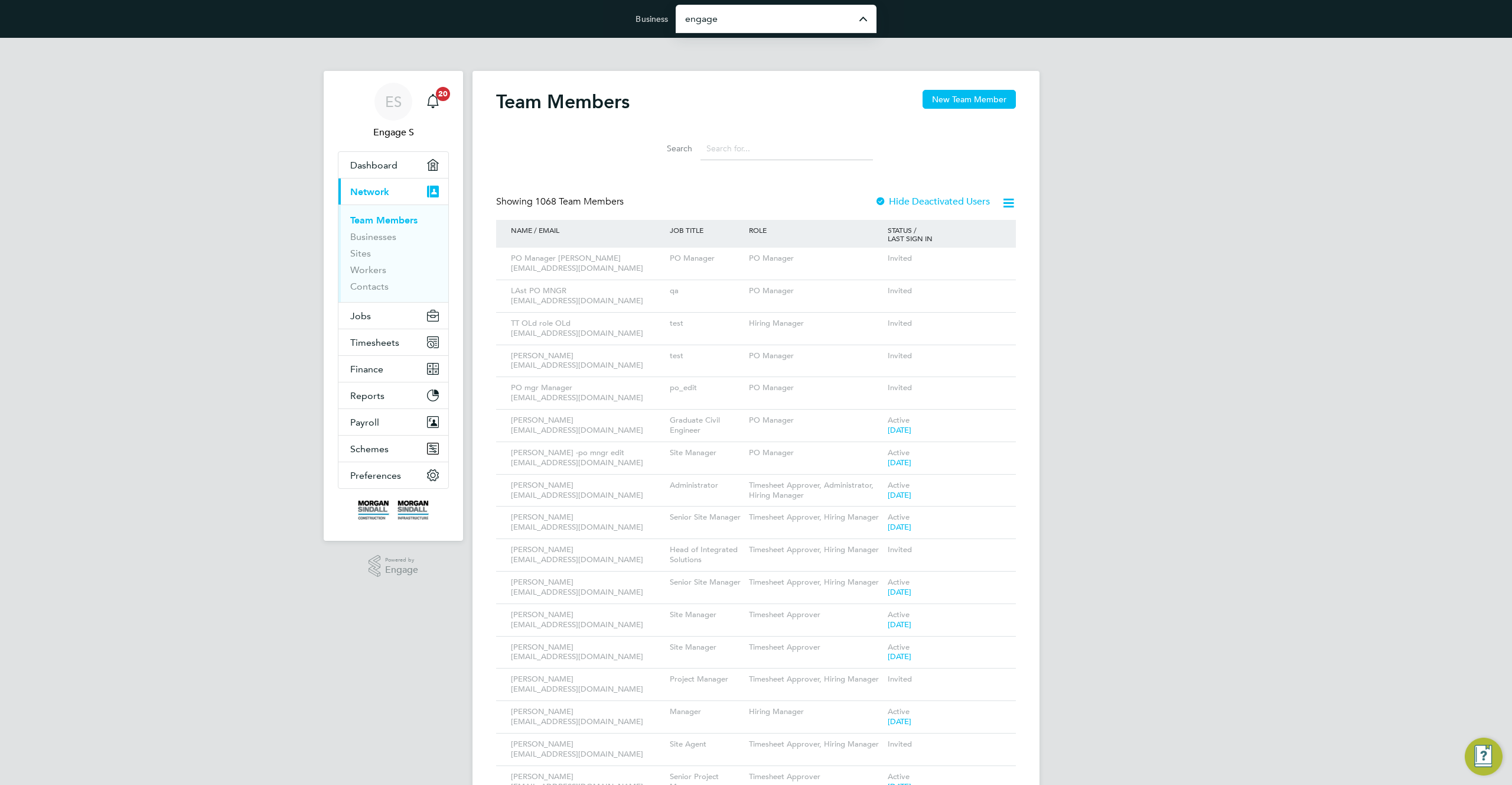
type input "Engage Partners"
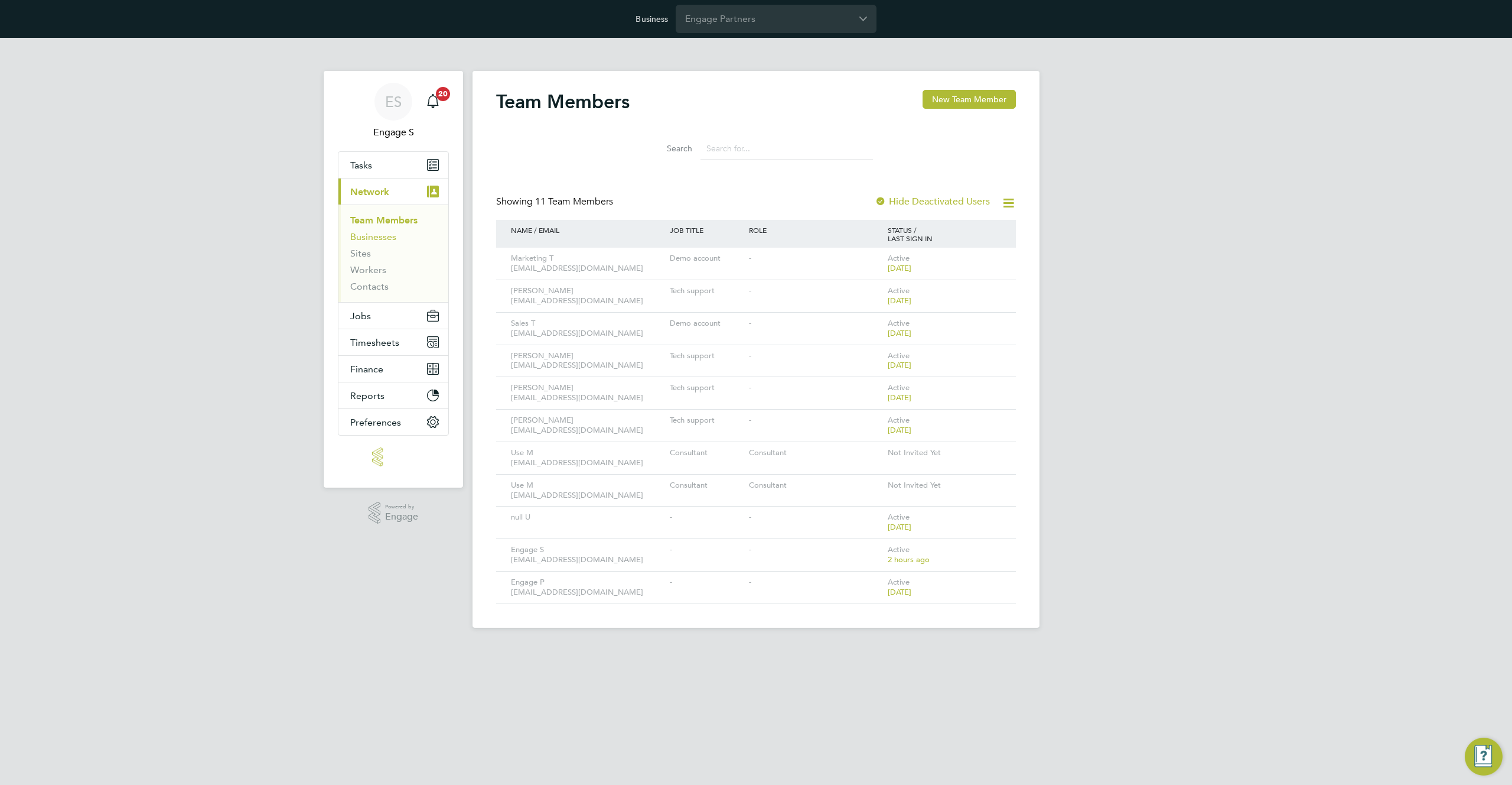
click at [362, 235] on link "Businesses" at bounding box center [373, 236] width 46 height 11
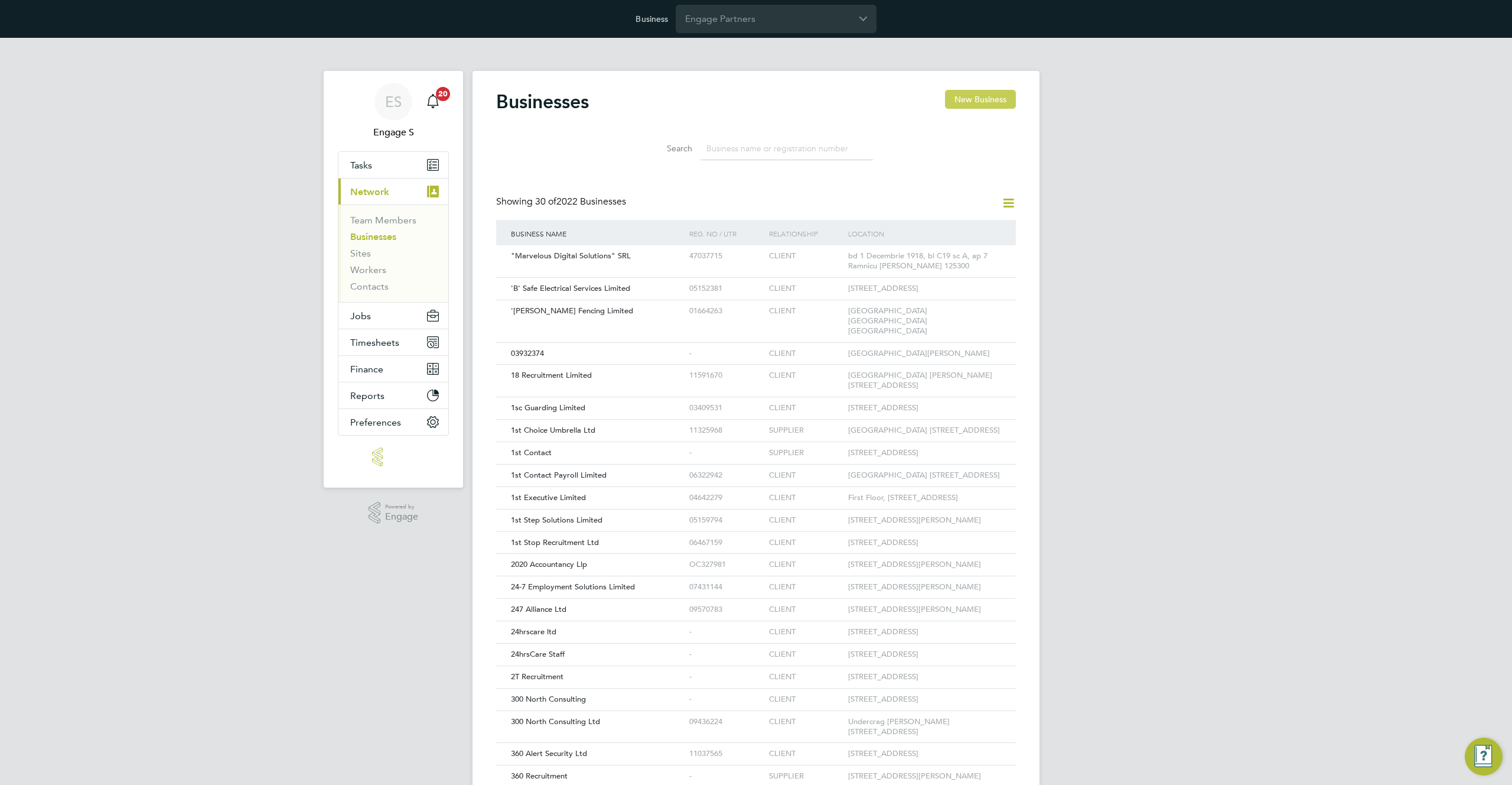
click at [993, 103] on button "New Business" at bounding box center [980, 99] width 71 height 19
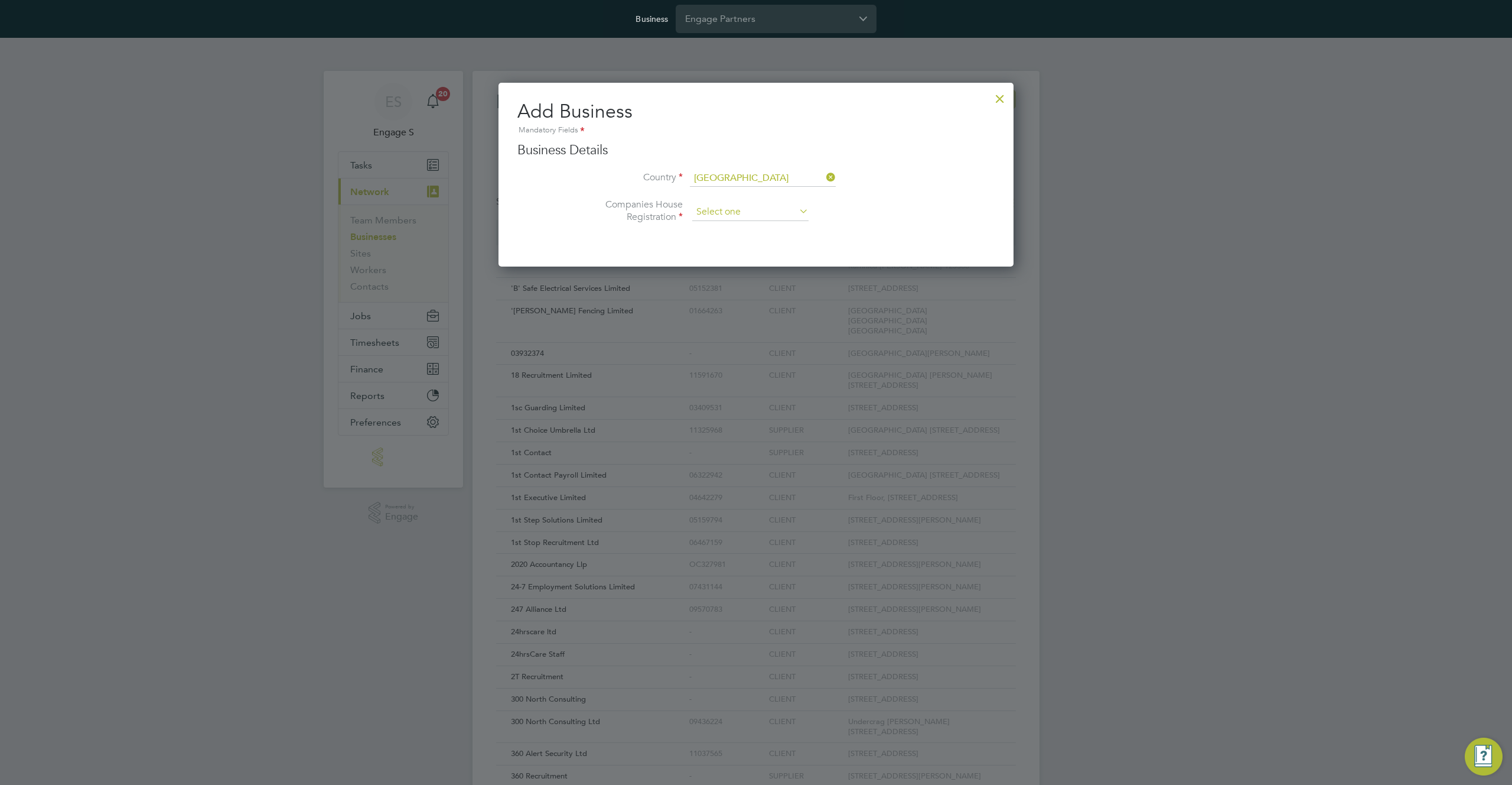
click at [730, 211] on input at bounding box center [750, 211] width 116 height 18
click at [727, 243] on li "Unregistered" at bounding box center [750, 244] width 117 height 16
type input "Unregistered"
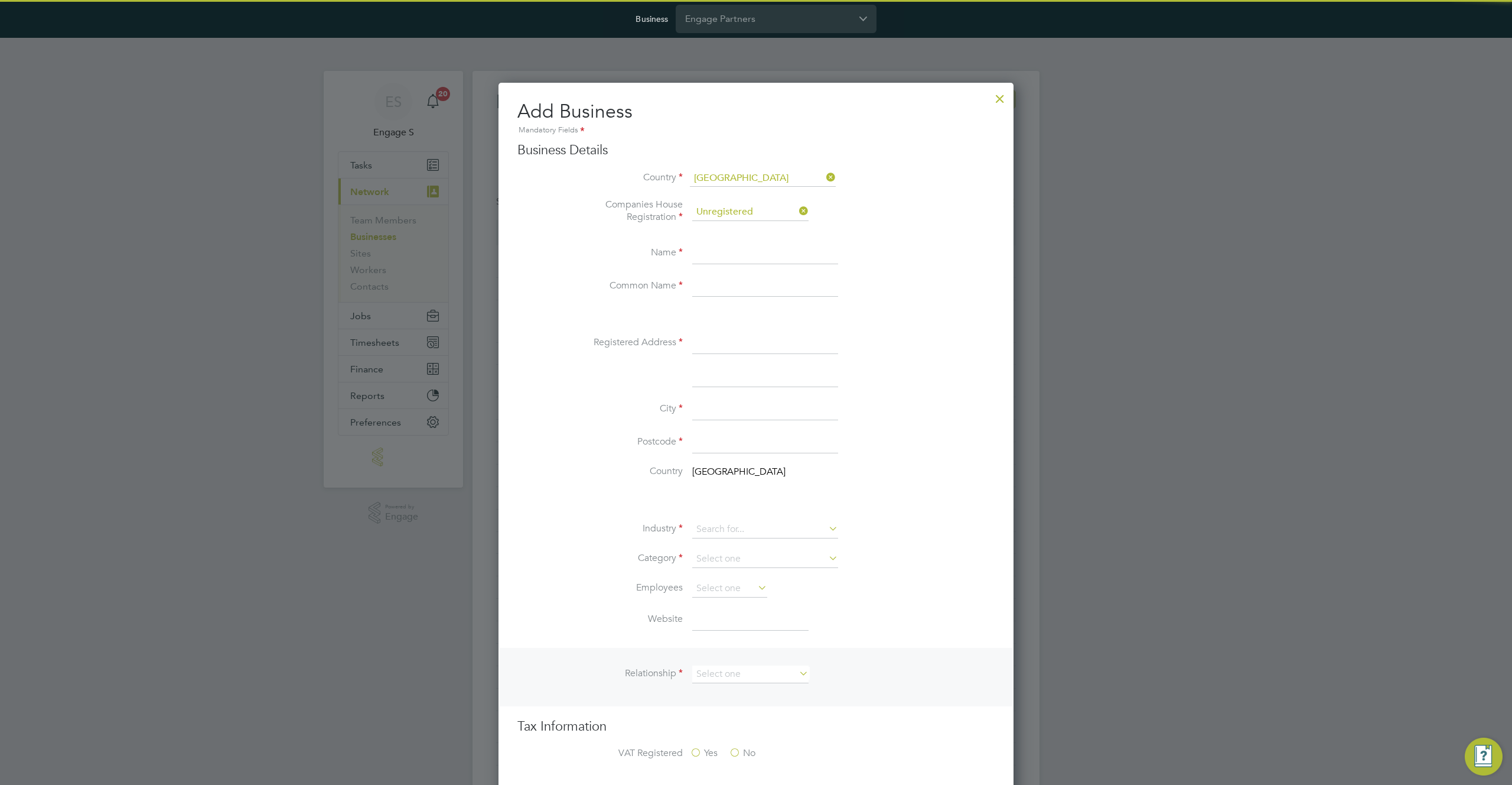
click at [733, 258] on input at bounding box center [765, 253] width 146 height 21
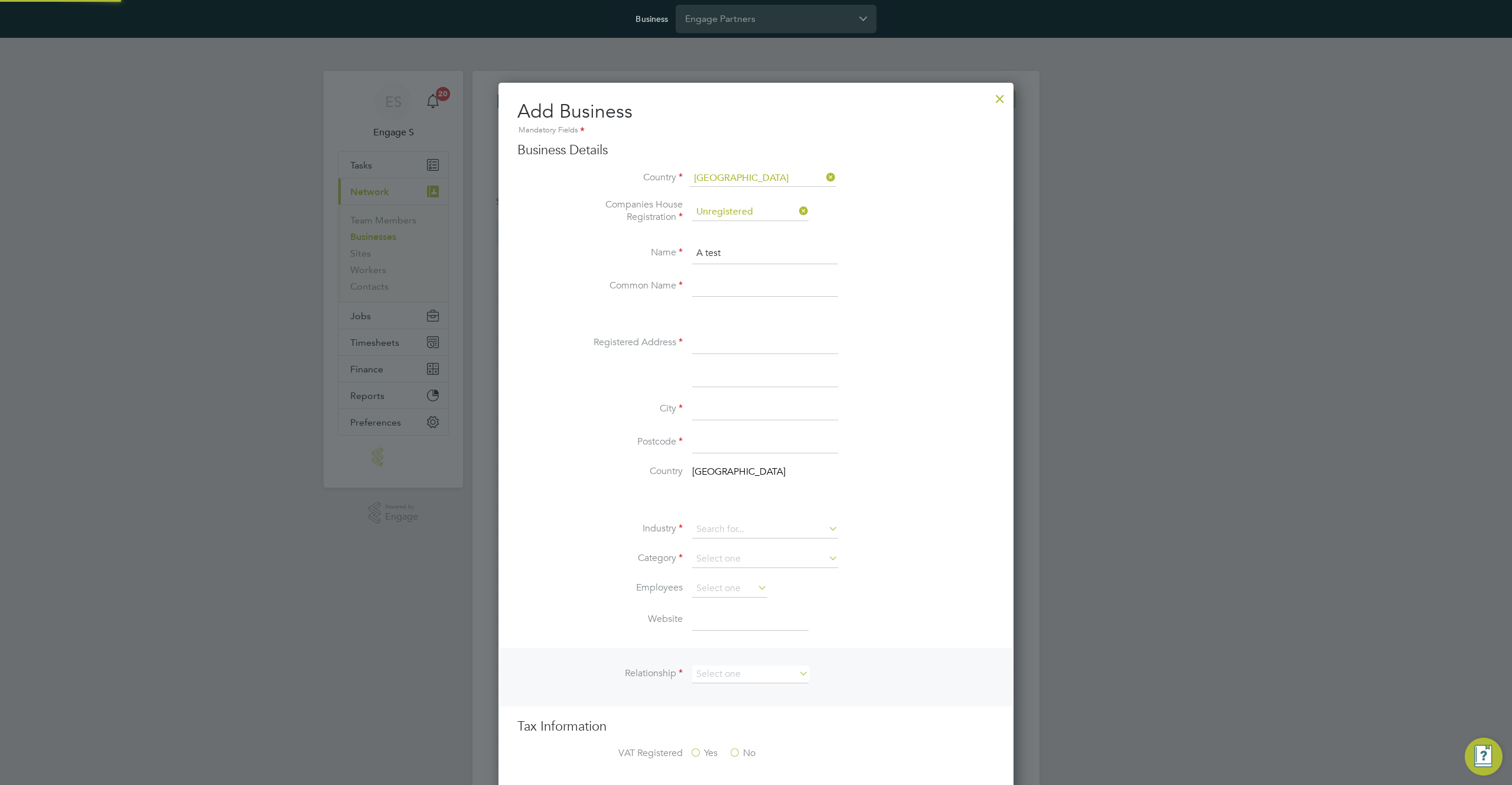
type input "A test"
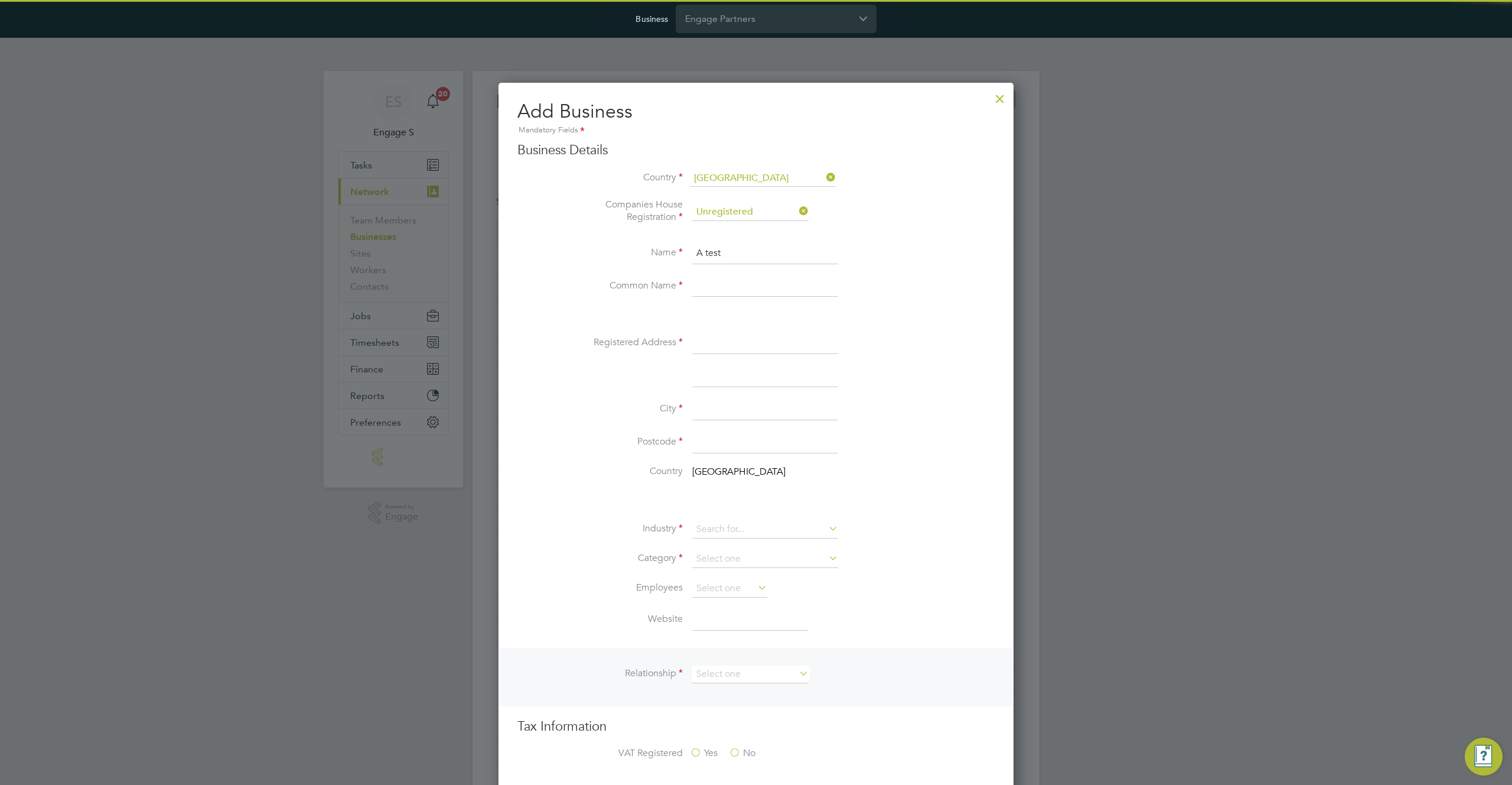
click at [722, 282] on input at bounding box center [765, 286] width 146 height 21
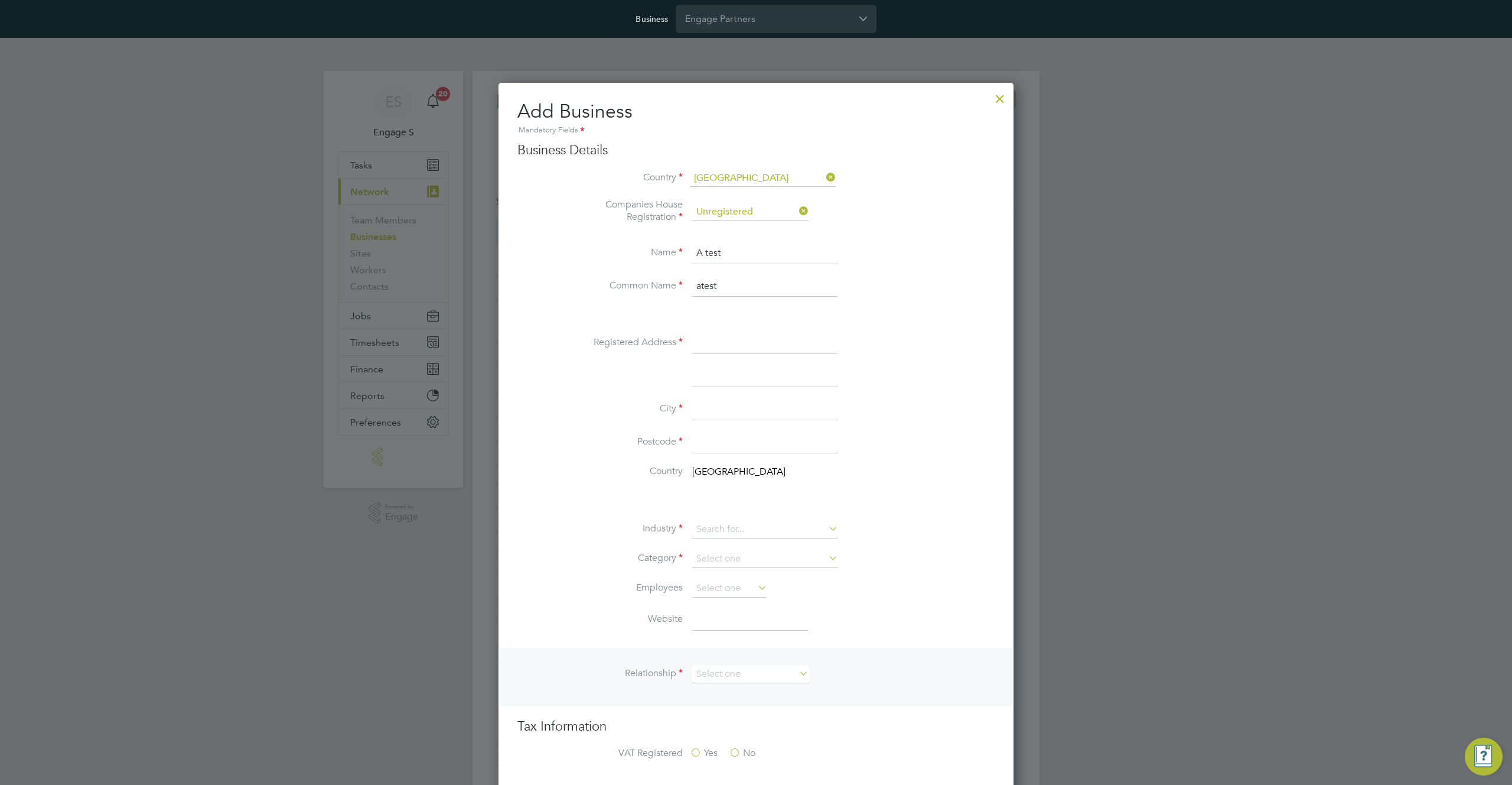
type input "atest"
click at [726, 415] on input at bounding box center [765, 409] width 146 height 21
type input "lnd"
type input "E7 1AD"
drag, startPoint x: 695, startPoint y: 521, endPoint x: 707, endPoint y: 505, distance: 20.0
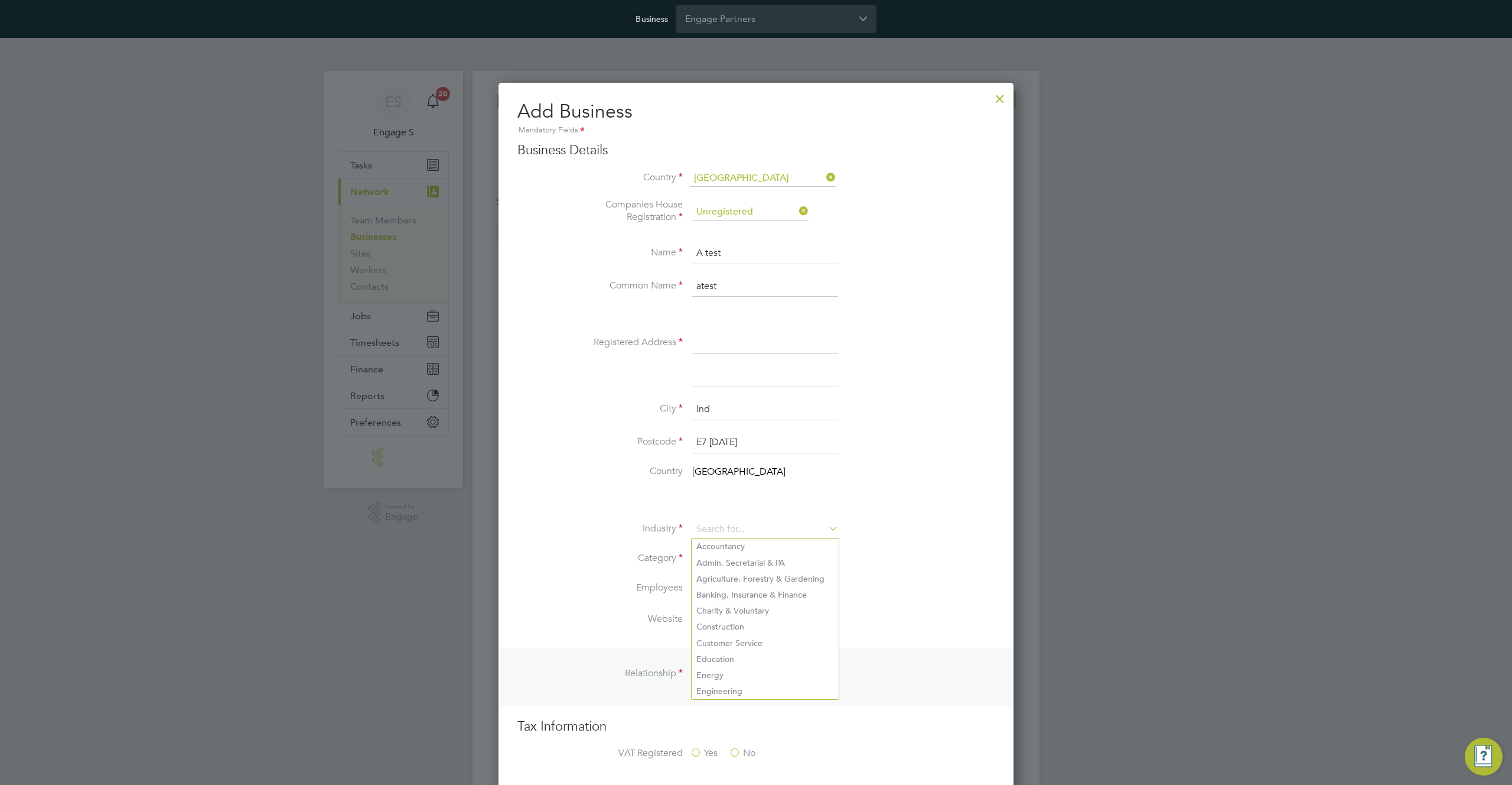
click at [697, 519] on ul "Industry Category Employees Website" at bounding box center [779, 569] width 430 height 146
click at [739, 544] on li "Accountancy" at bounding box center [765, 546] width 147 height 16
type input "Accountancy"
click at [746, 554] on input at bounding box center [765, 559] width 146 height 18
click at [762, 525] on input at bounding box center [765, 529] width 146 height 18
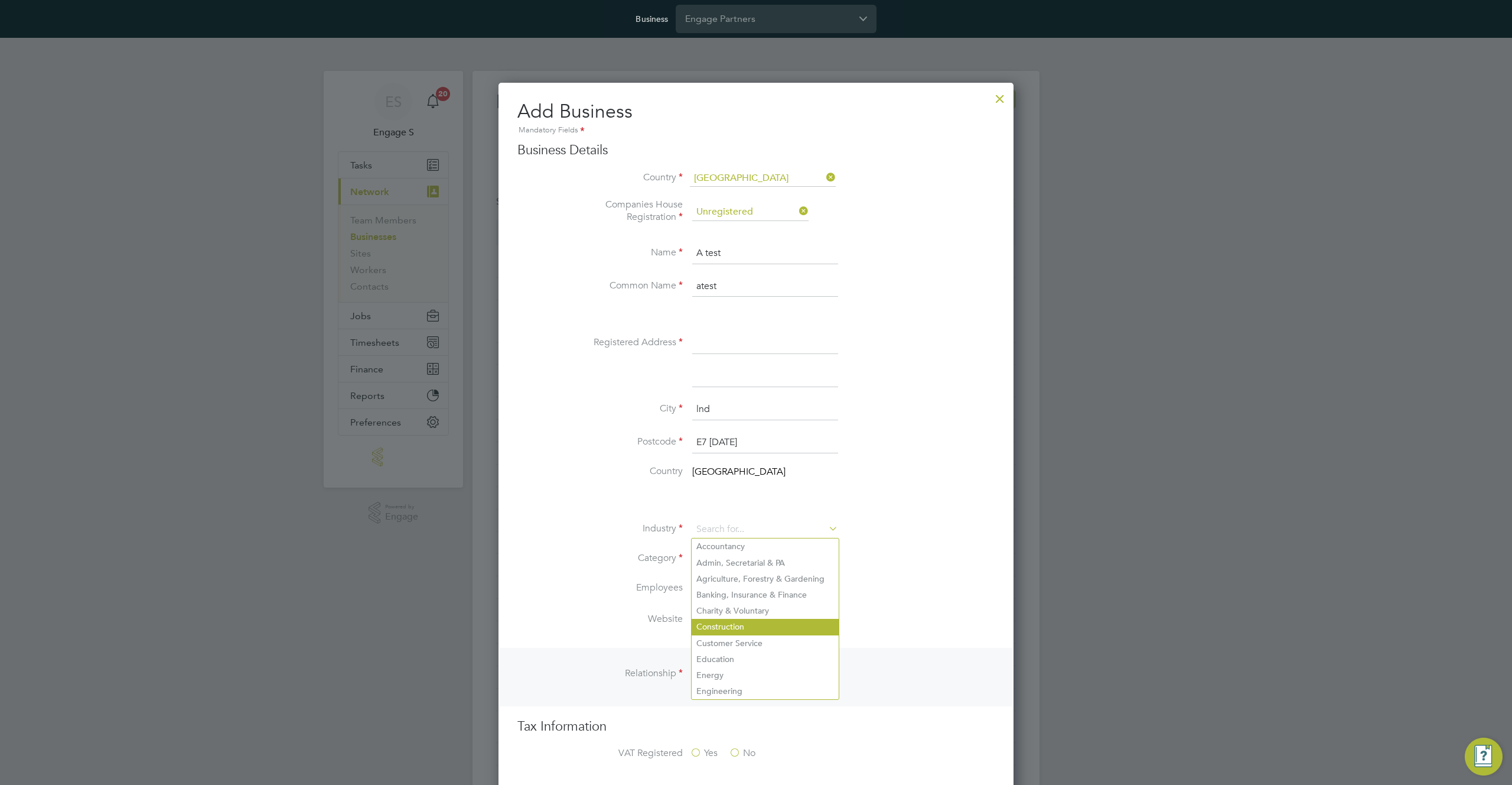
click at [733, 626] on li "Construction" at bounding box center [765, 627] width 147 height 16
type input "Construction"
click at [746, 561] on input at bounding box center [765, 559] width 146 height 18
click at [729, 608] on li "End hirer" at bounding box center [765, 607] width 147 height 16
type input "End hirer"
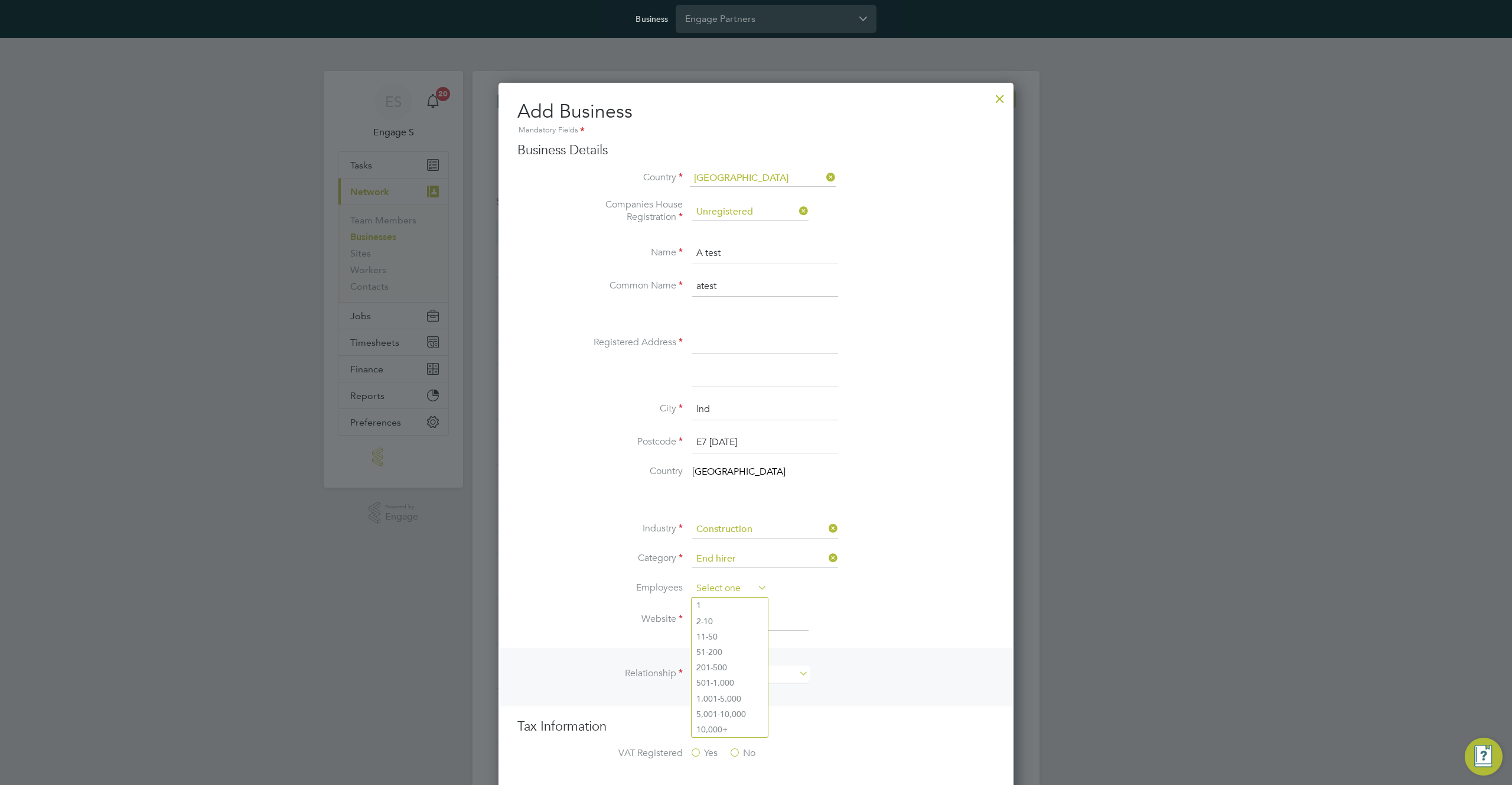
click at [724, 588] on input at bounding box center [730, 588] width 75 height 18
click at [716, 610] on li "1" at bounding box center [730, 605] width 77 height 16
type input "1"
click at [716, 621] on input at bounding box center [750, 620] width 116 height 21
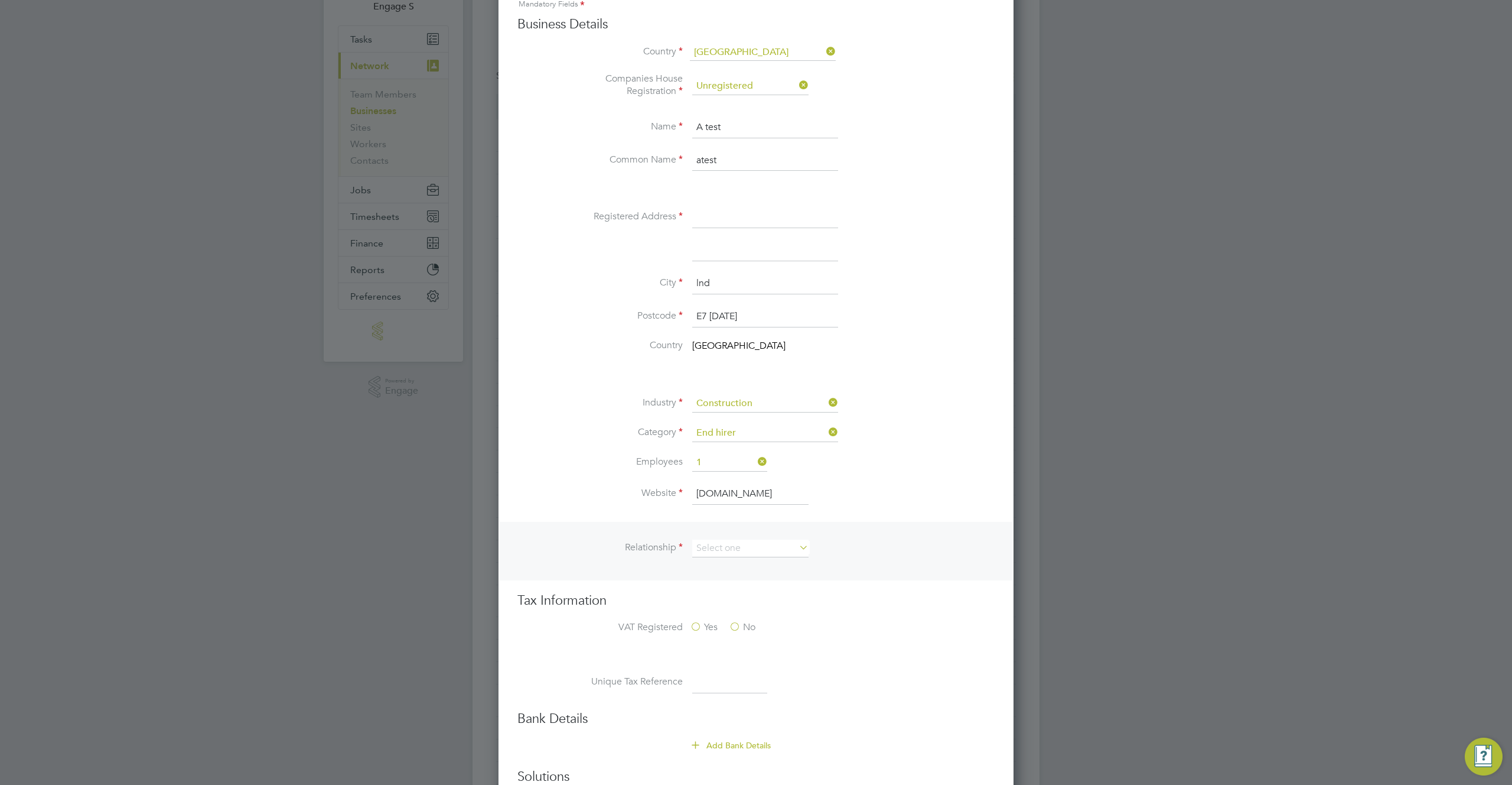
scroll to position [173, 0]
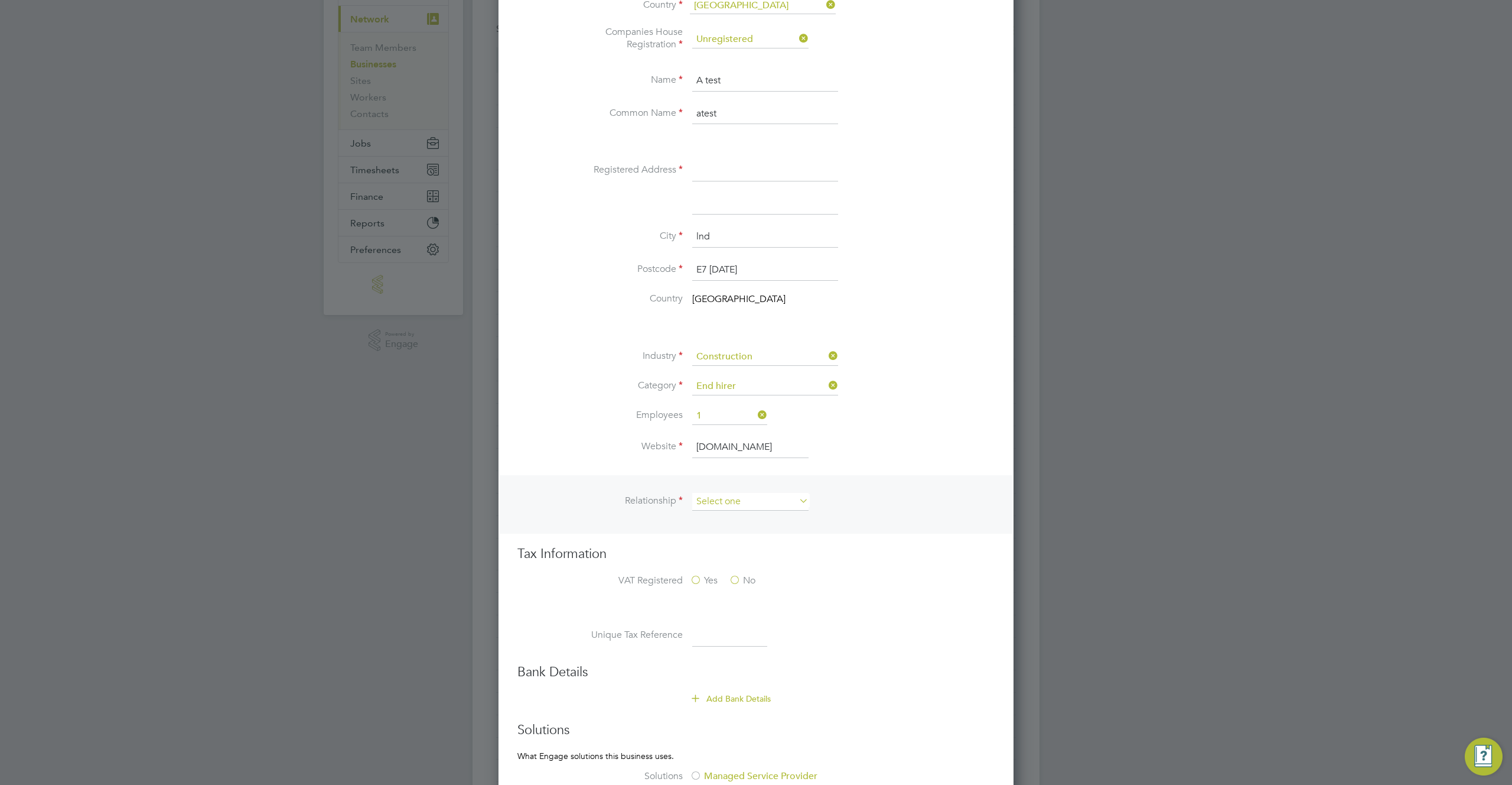
type input "ehrnew.com"
click at [751, 506] on input at bounding box center [750, 501] width 116 height 18
click at [743, 513] on li "Client" at bounding box center [750, 518] width 117 height 16
type input "Client"
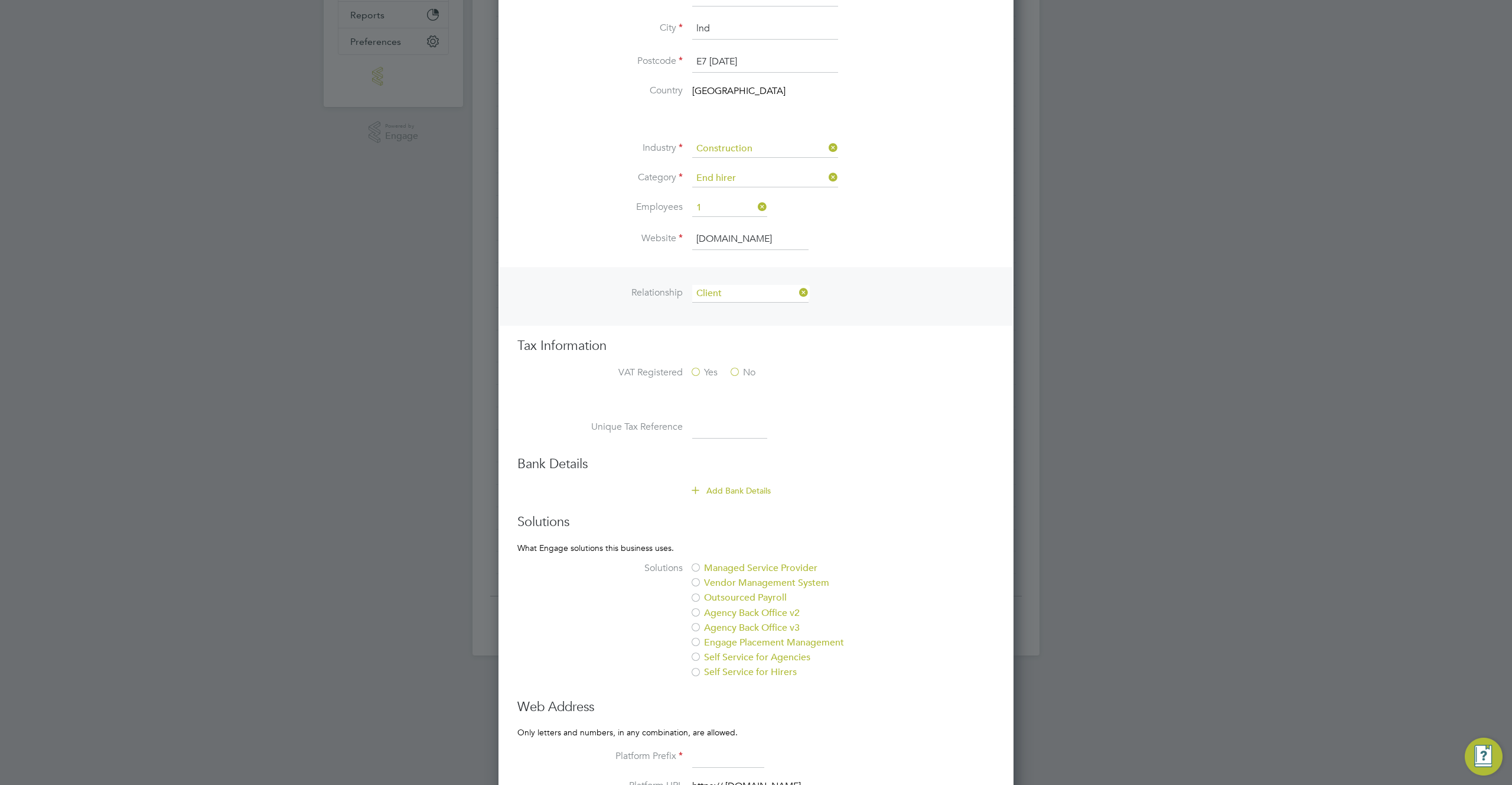
scroll to position [555, 0]
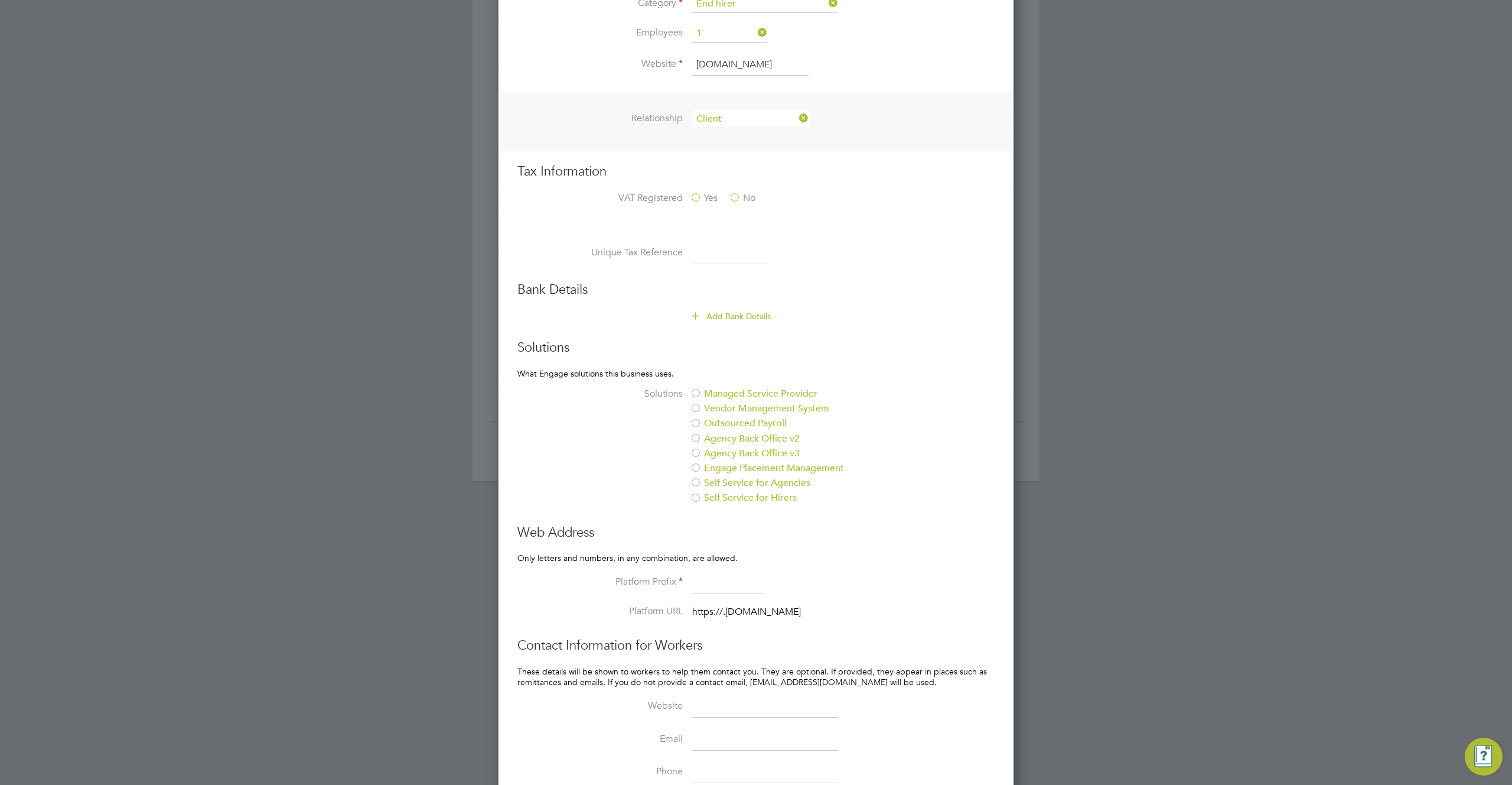
click at [700, 392] on div at bounding box center [696, 394] width 12 height 12
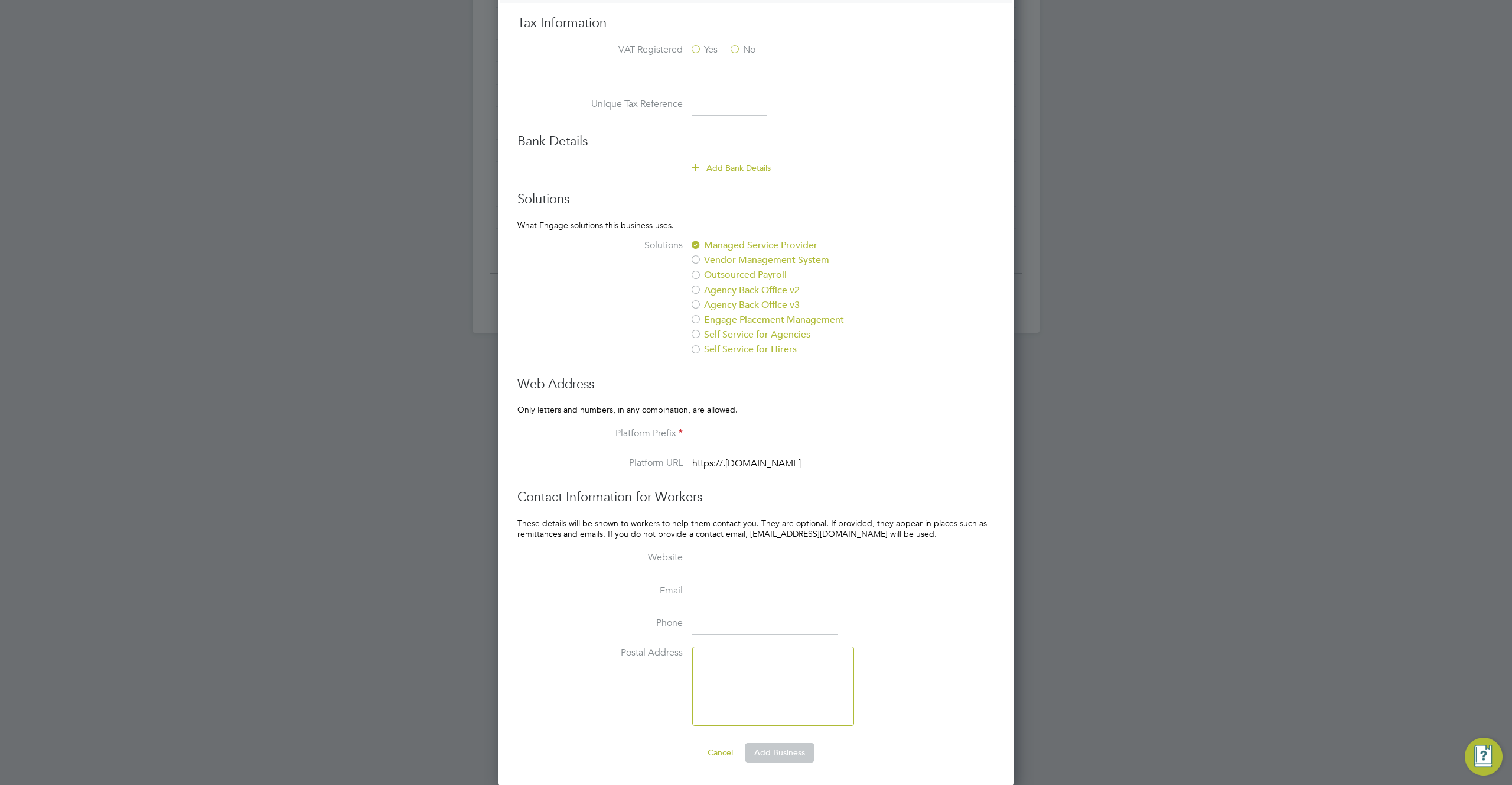
scroll to position [705, 0]
click at [714, 428] on input at bounding box center [728, 433] width 72 height 21
type input "regh2"
click at [778, 753] on button "Add Business" at bounding box center [779, 751] width 69 height 19
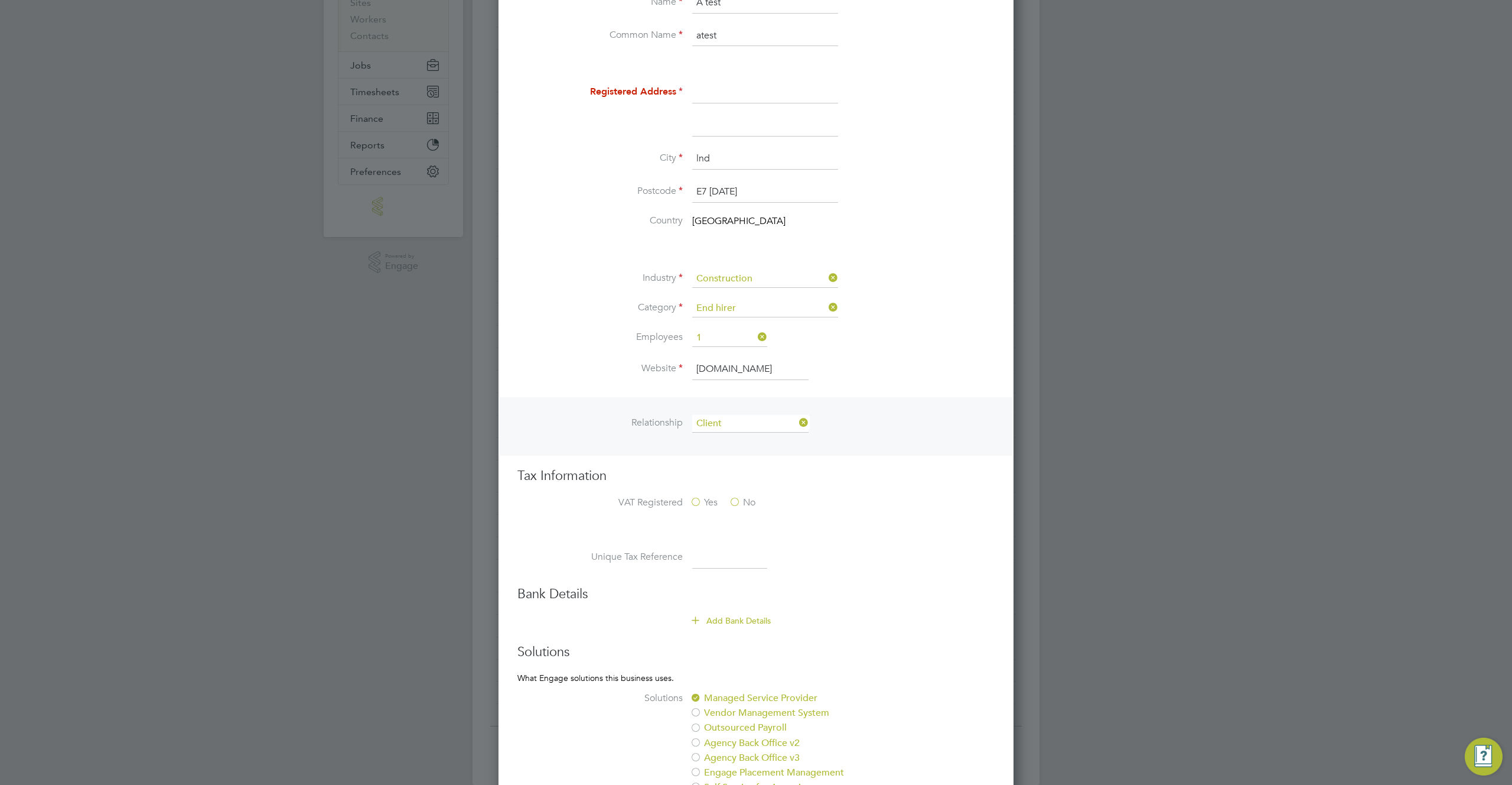
scroll to position [235, 0]
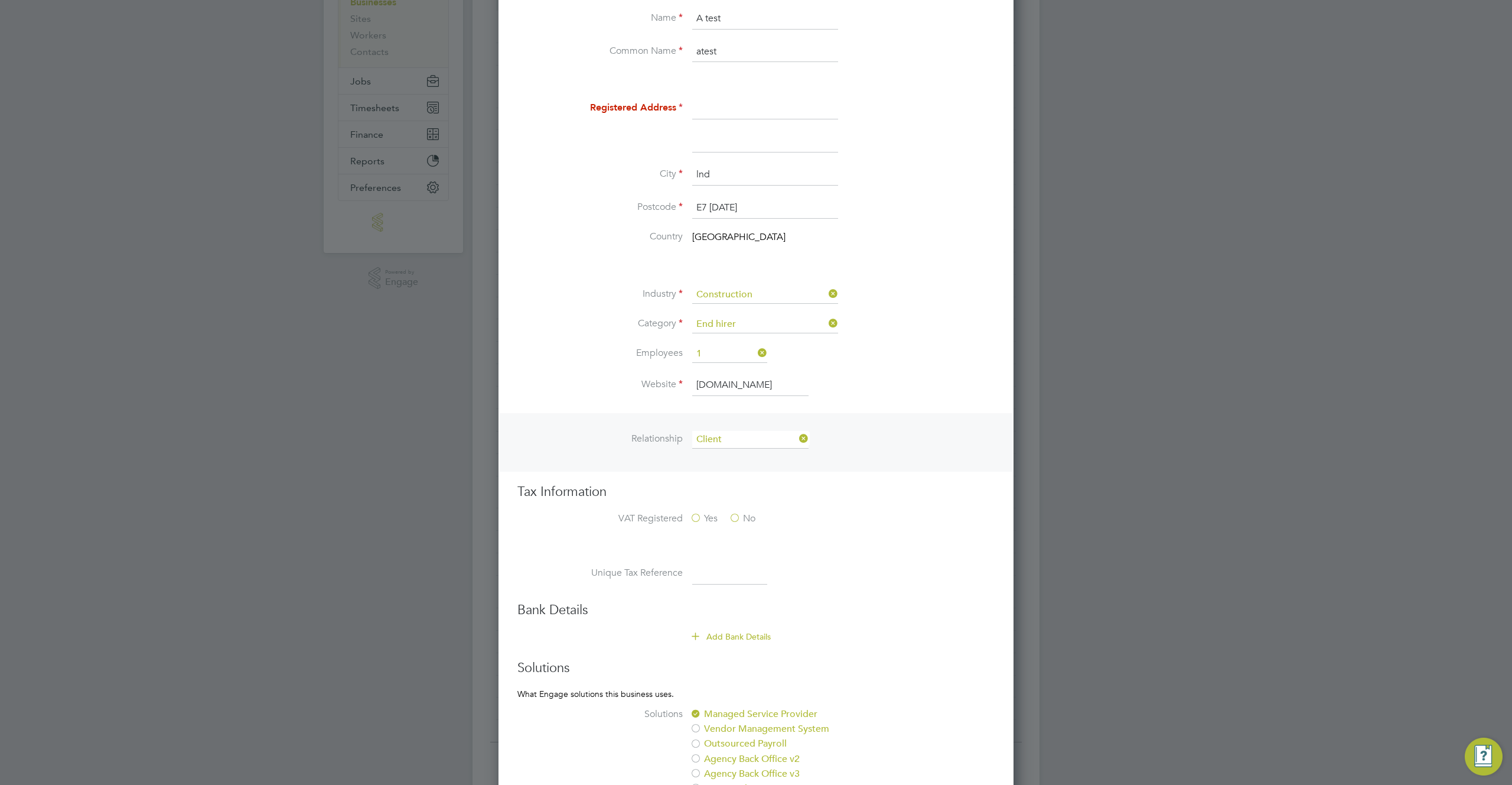
click at [768, 104] on input at bounding box center [765, 108] width 146 height 21
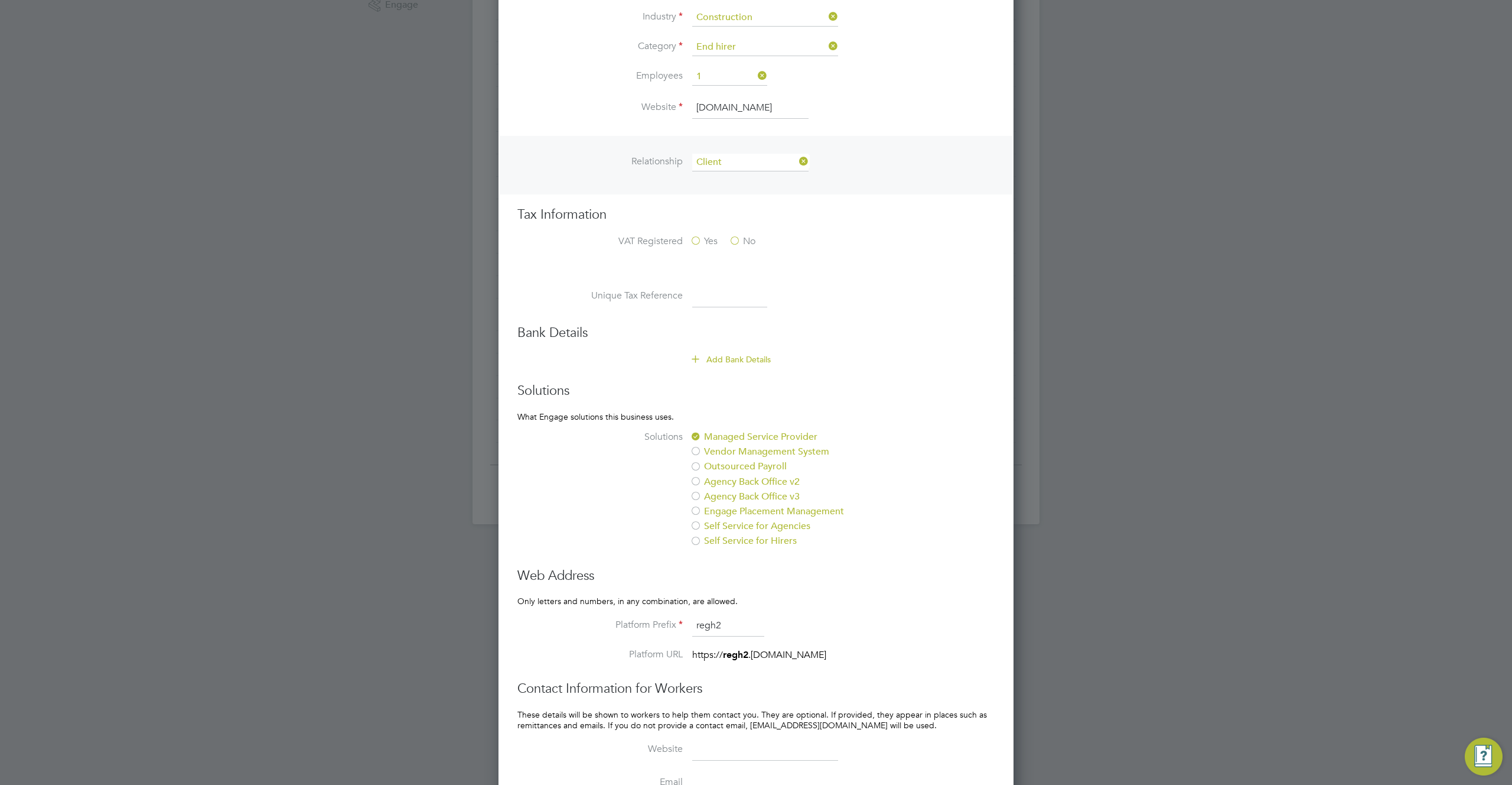
scroll to position [705, 0]
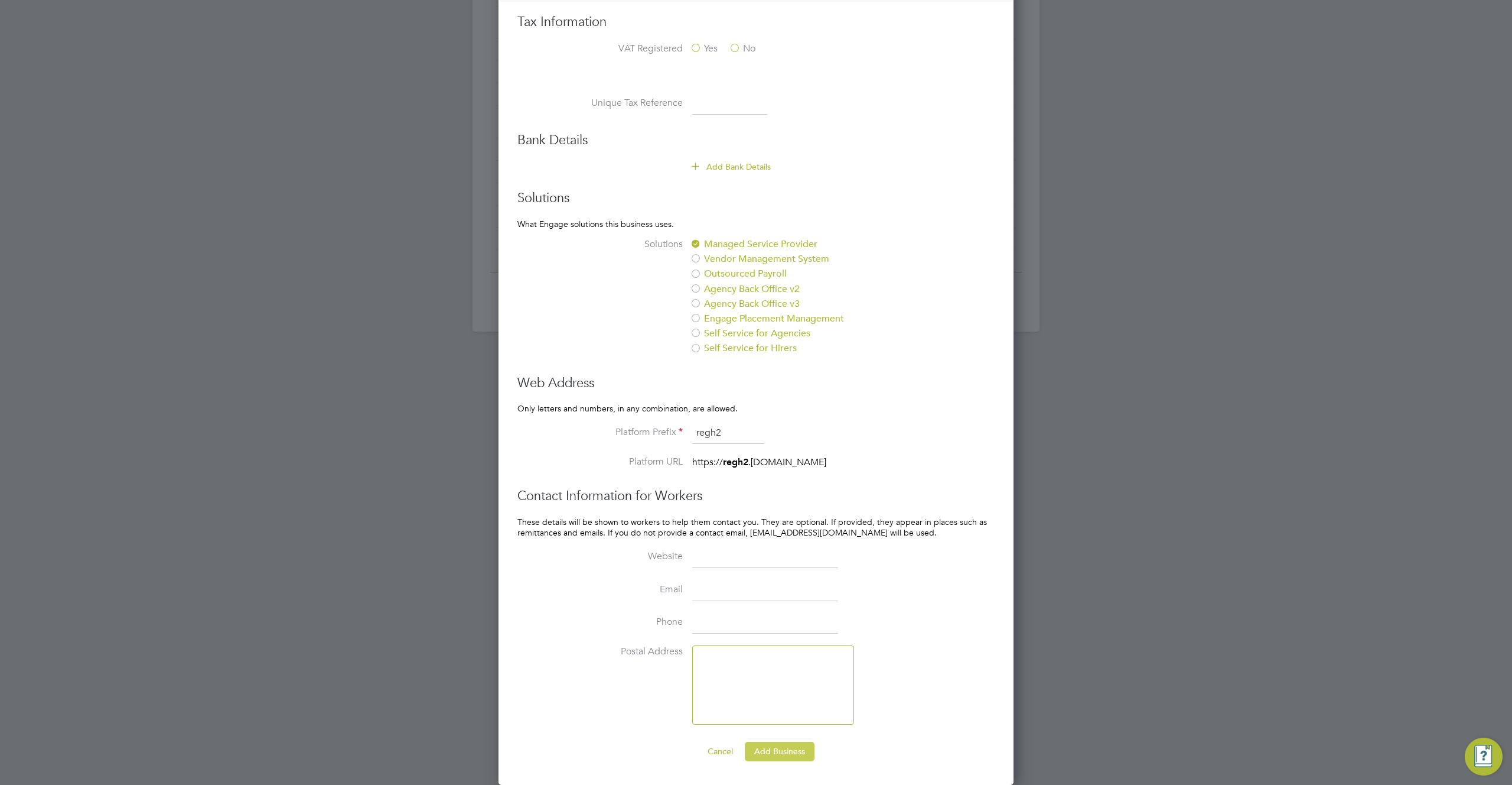
type input "addr334"
click at [790, 752] on button "Add Business" at bounding box center [779, 751] width 69 height 19
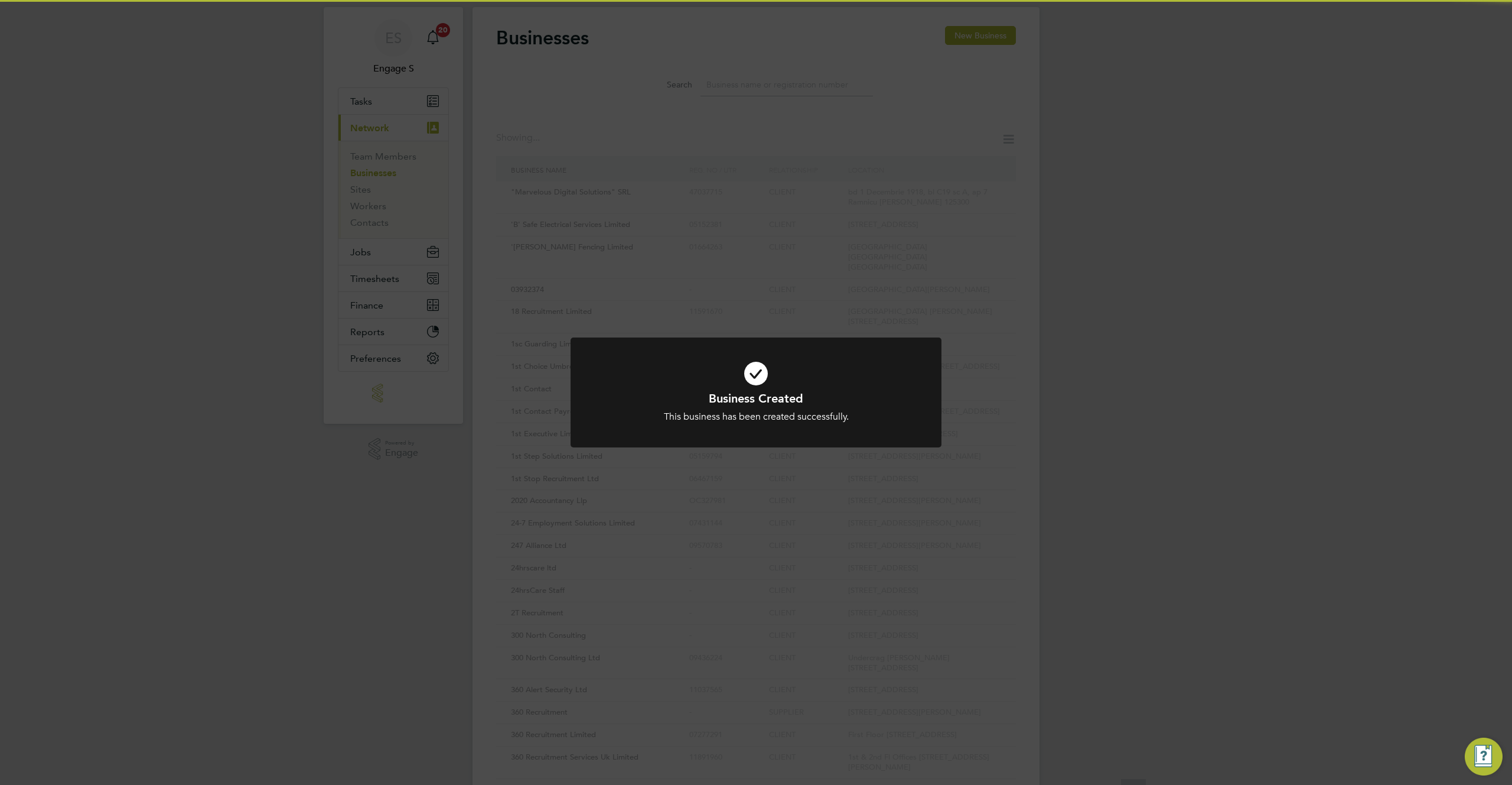
scroll to position [0, 0]
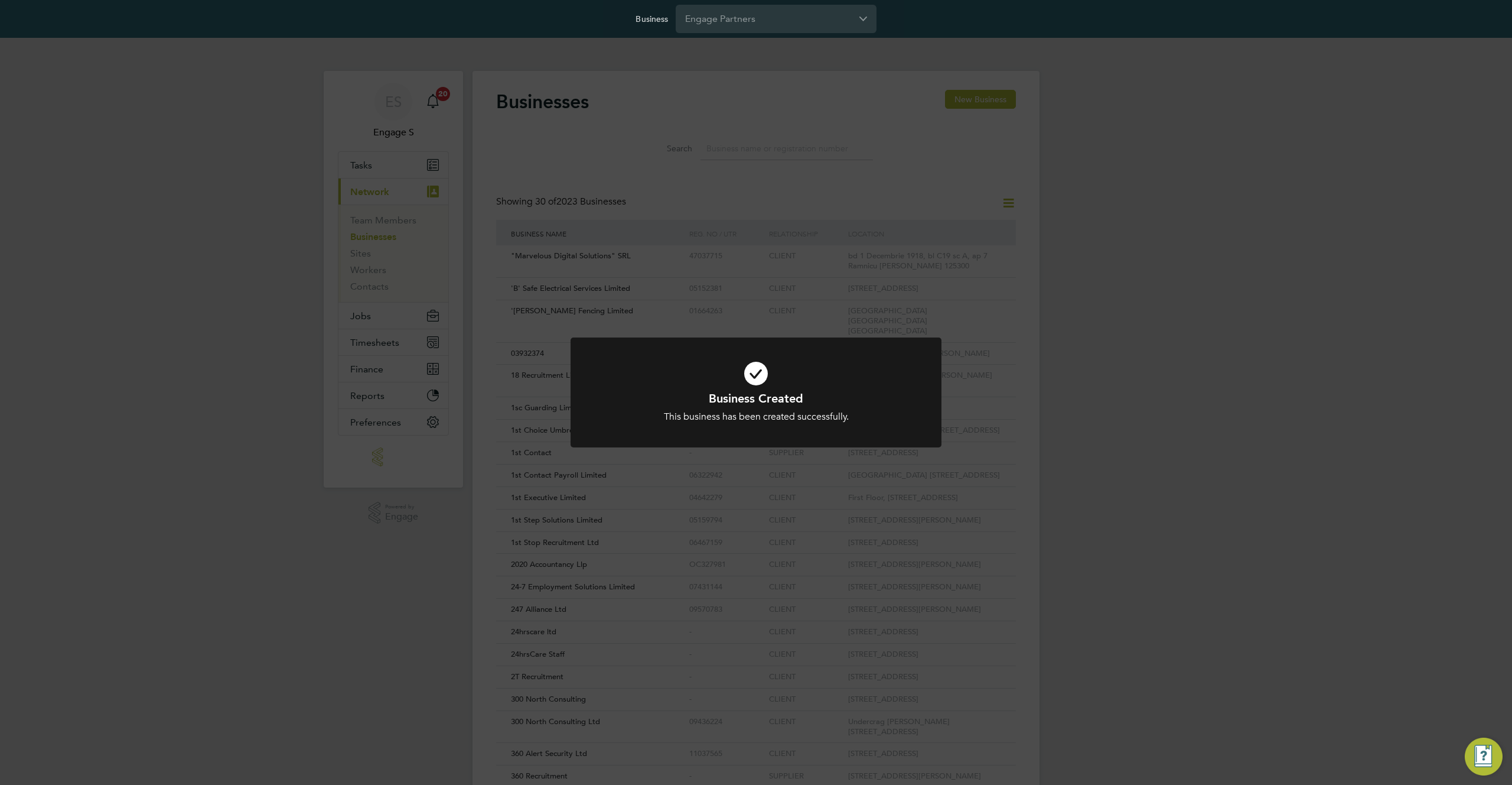
click at [765, 150] on div "Business Created This business has been created successfully. Cancel Okay" at bounding box center [756, 392] width 1512 height 785
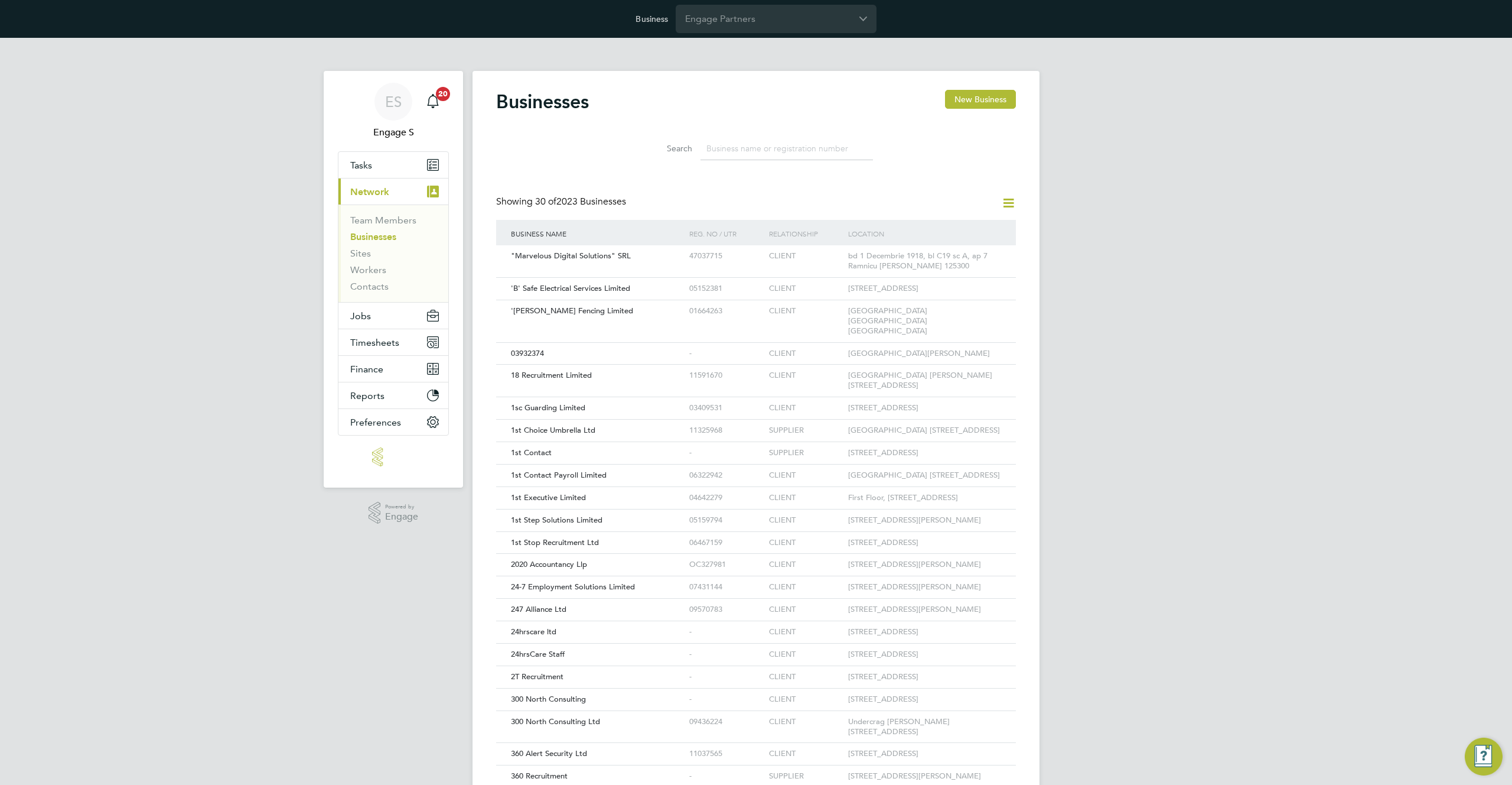
click at [762, 145] on input at bounding box center [786, 149] width 172 height 23
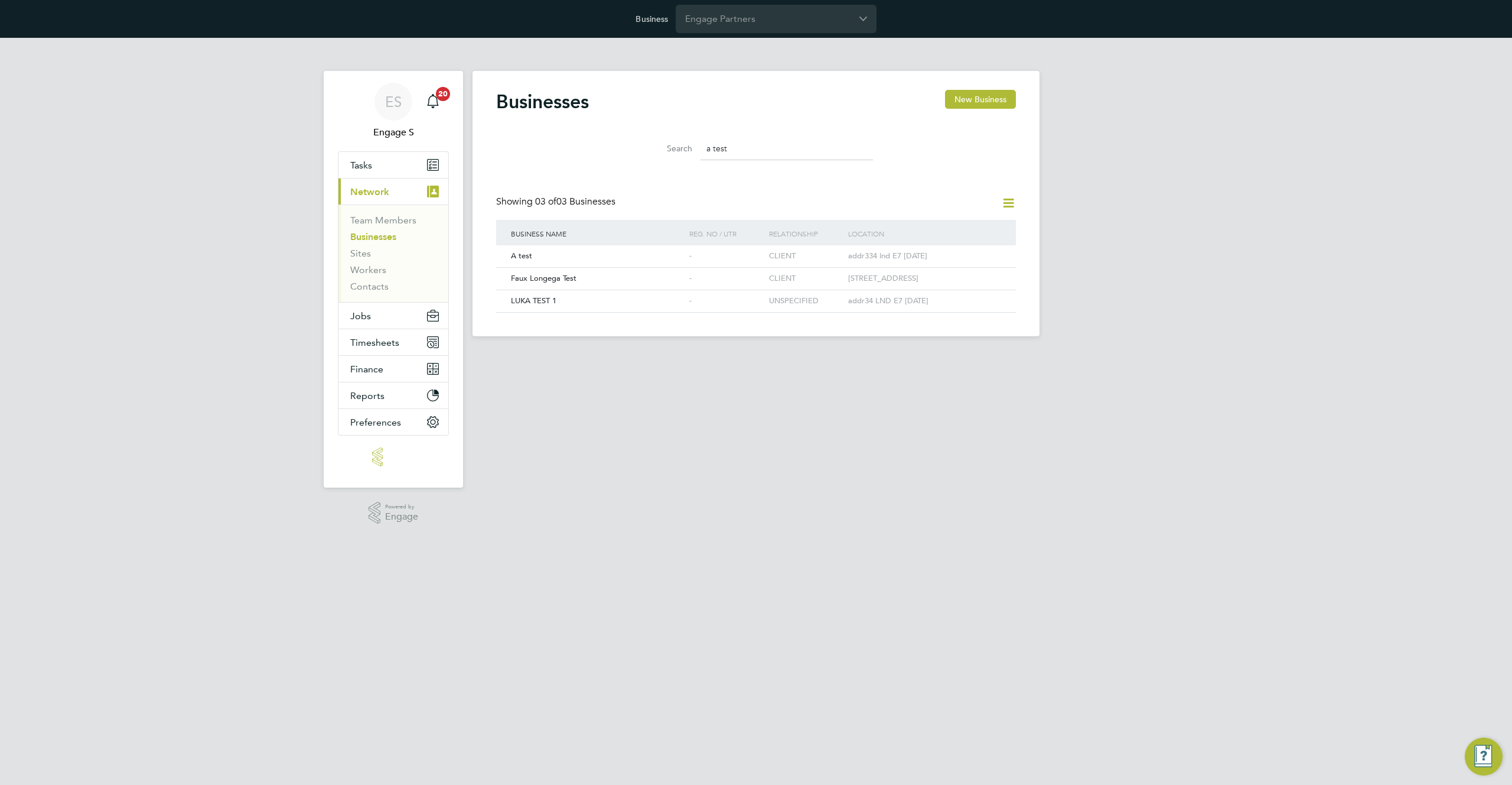
scroll to position [23, 180]
type input "a test"
click at [580, 259] on div "A test" at bounding box center [597, 256] width 178 height 22
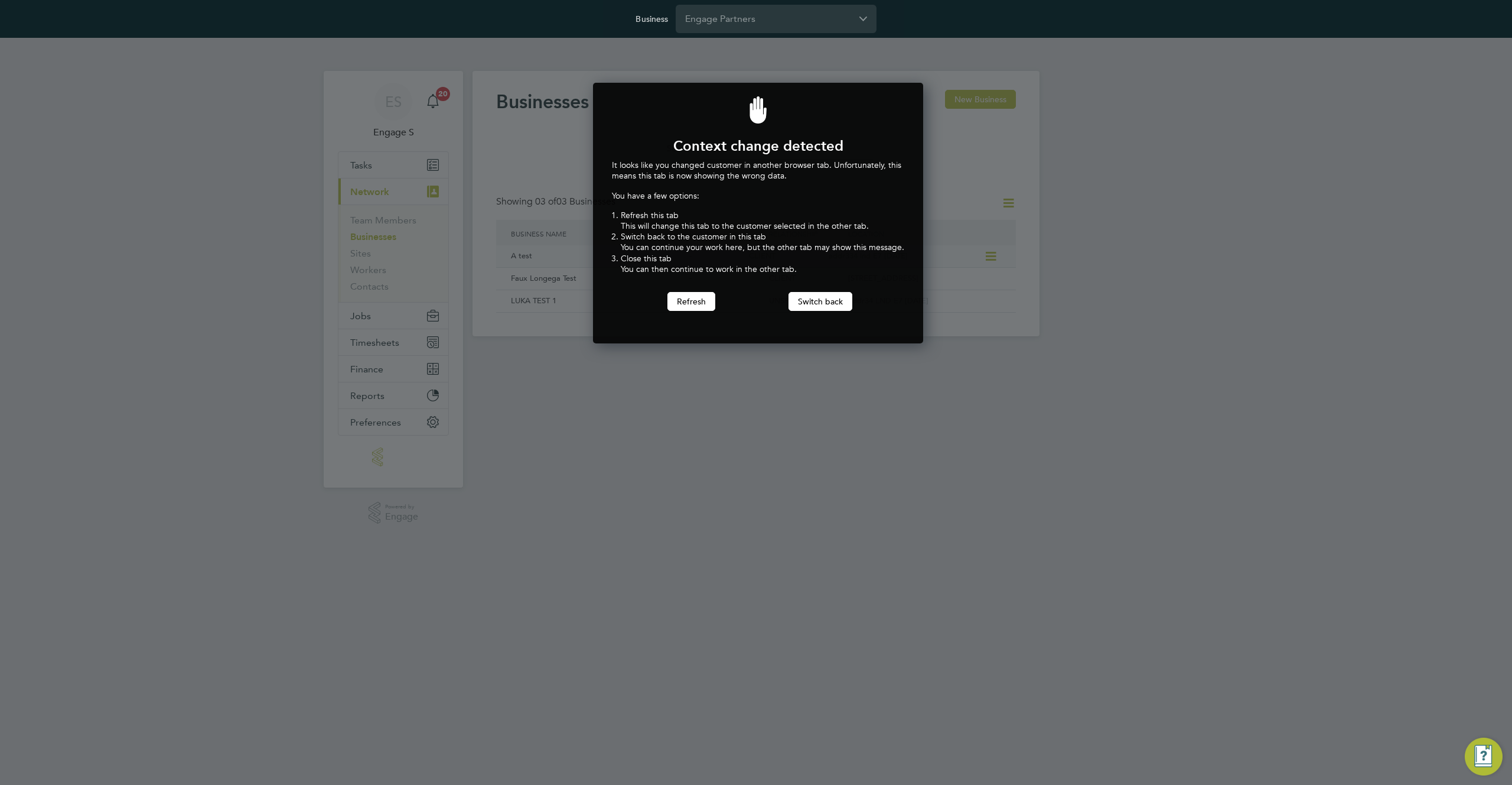
scroll to position [261, 326]
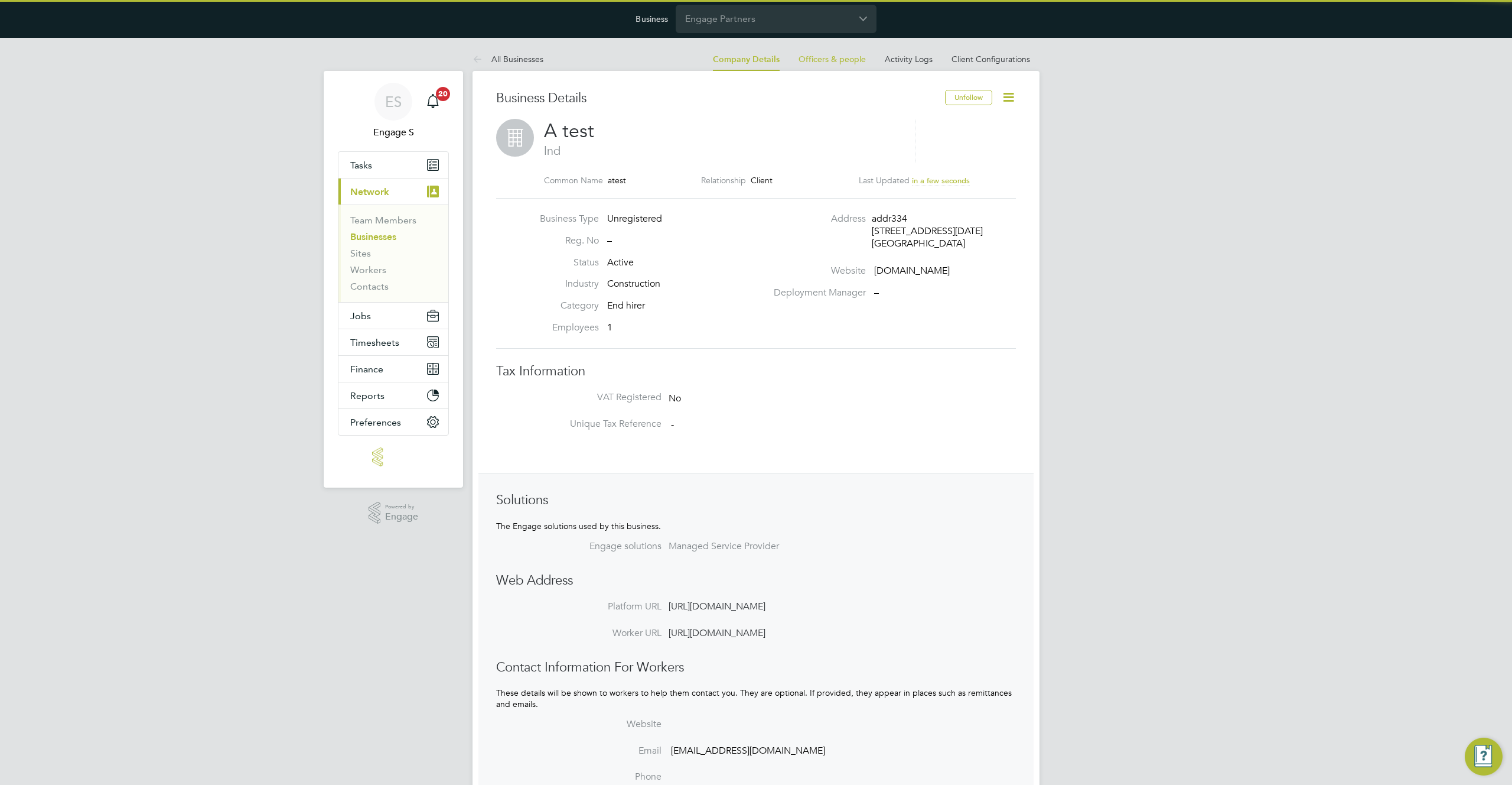
click at [570, 133] on span "A test" at bounding box center [569, 131] width 50 height 23
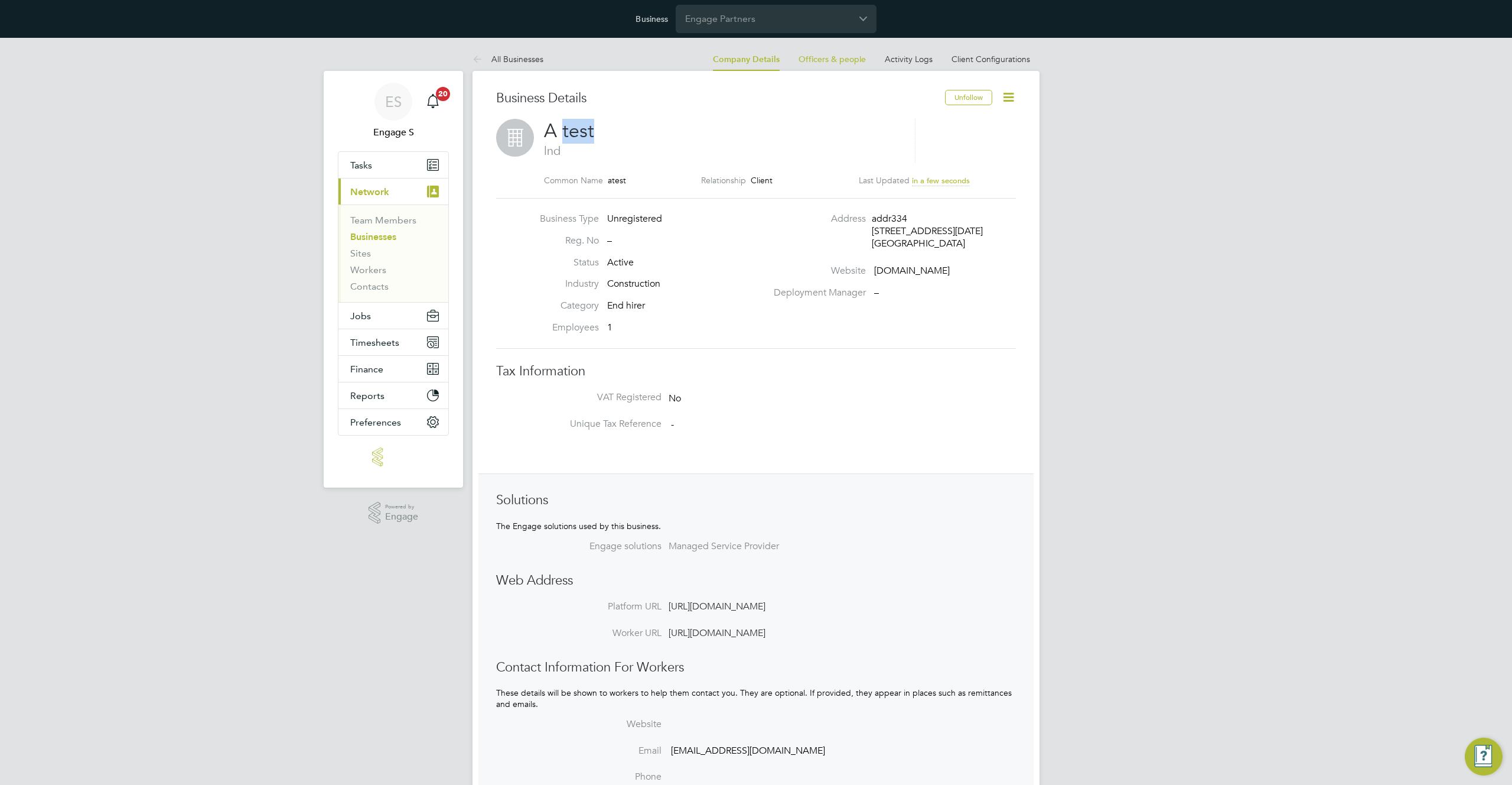
click at [570, 133] on span "A test" at bounding box center [569, 131] width 50 height 23
copy h2 "A test"
click at [793, 16] on input "Engage Partners" at bounding box center [776, 18] width 201 height 28
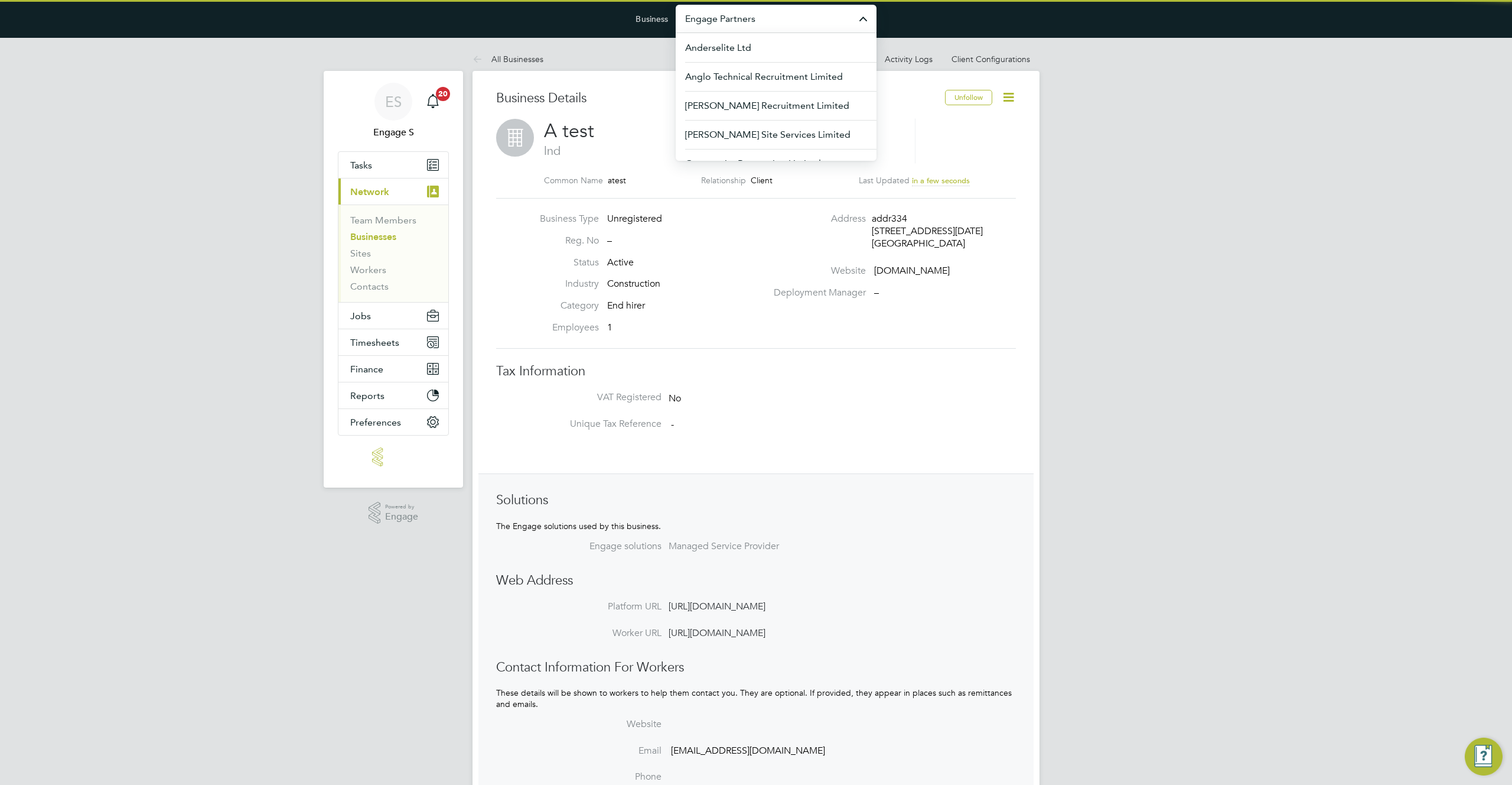
paste input "A test"
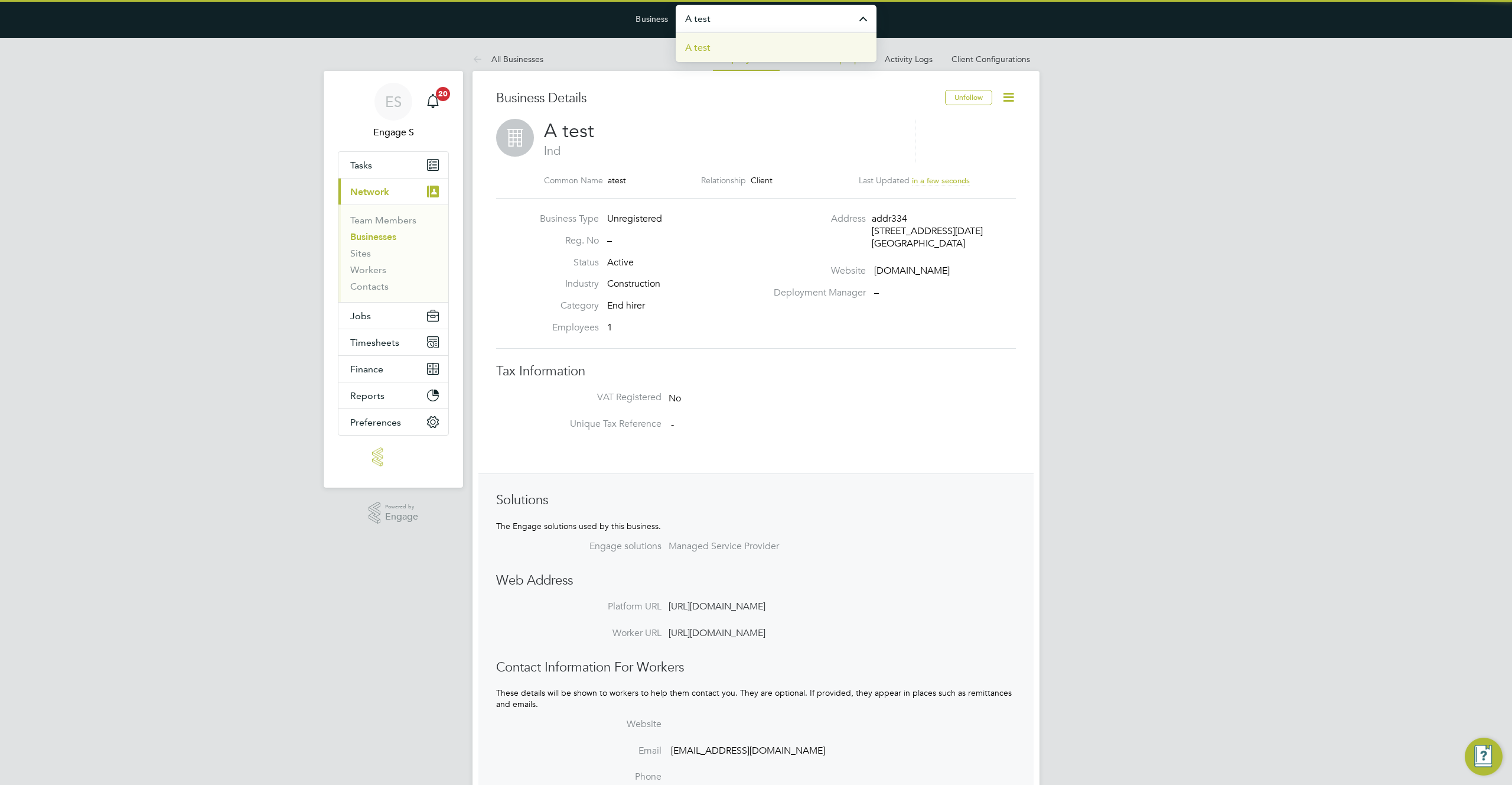
type input "A test"
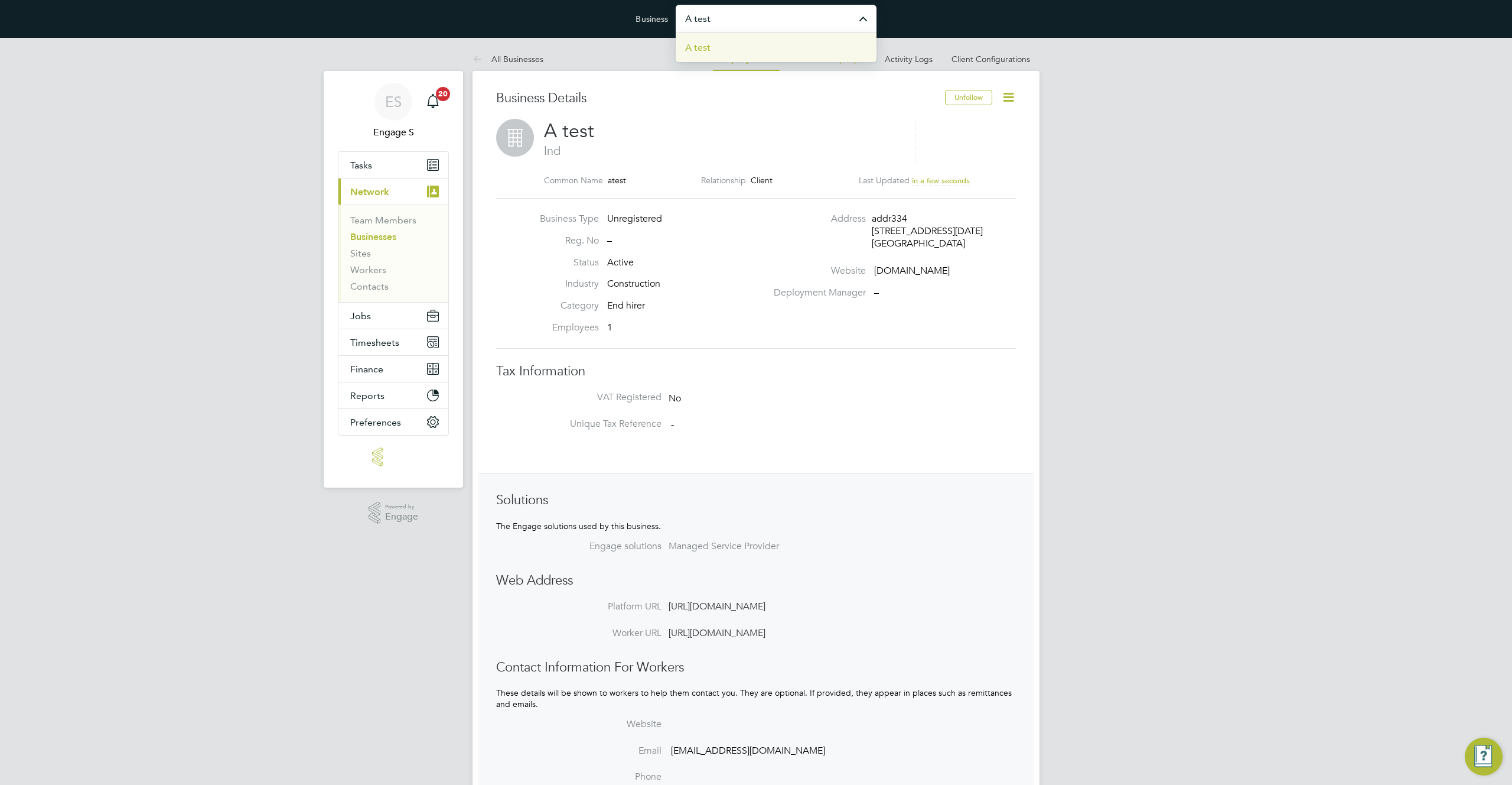
click at [714, 48] on li "A test" at bounding box center [776, 47] width 201 height 29
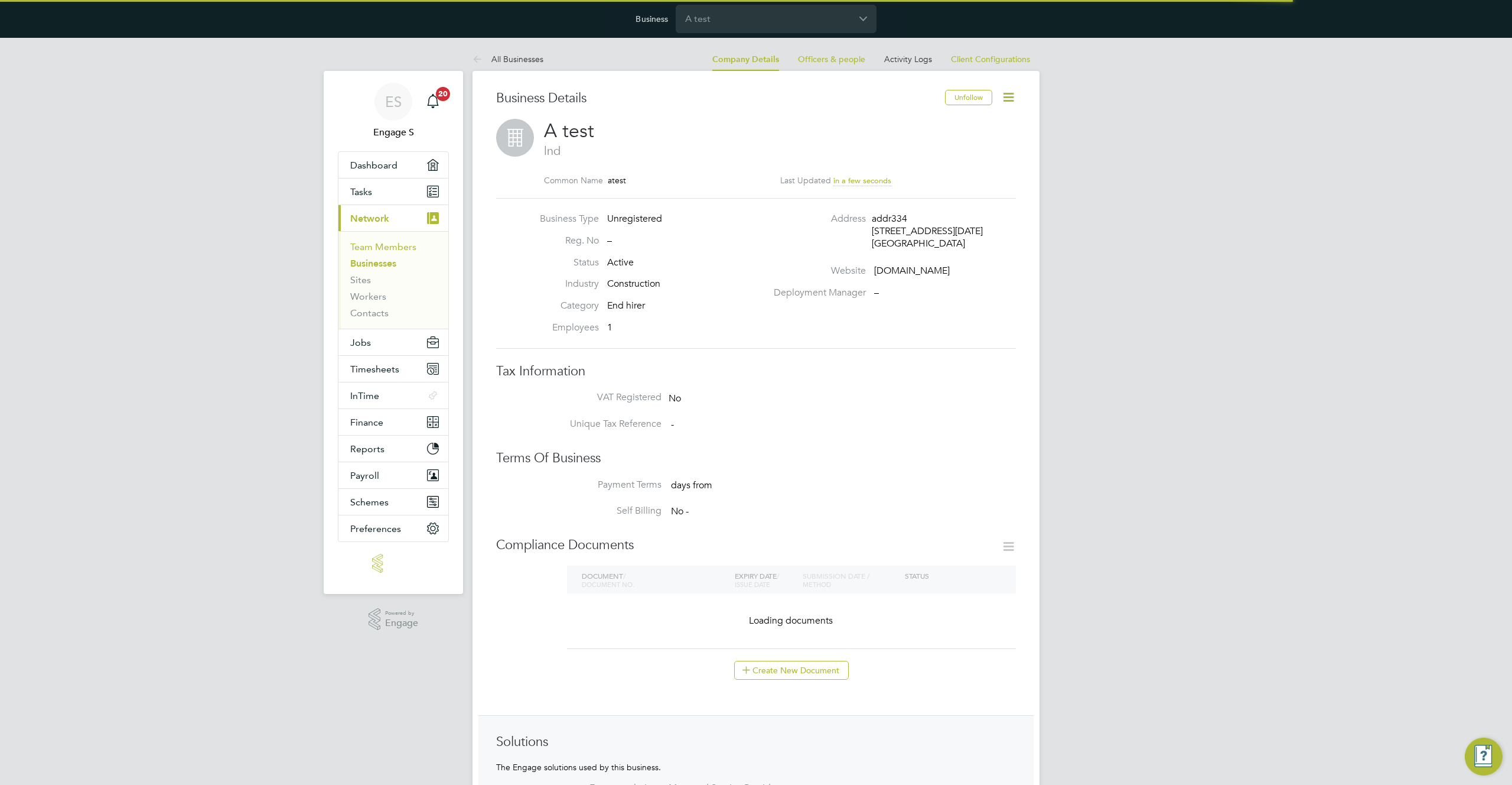
click at [391, 247] on link "Team Members" at bounding box center [383, 247] width 66 height 11
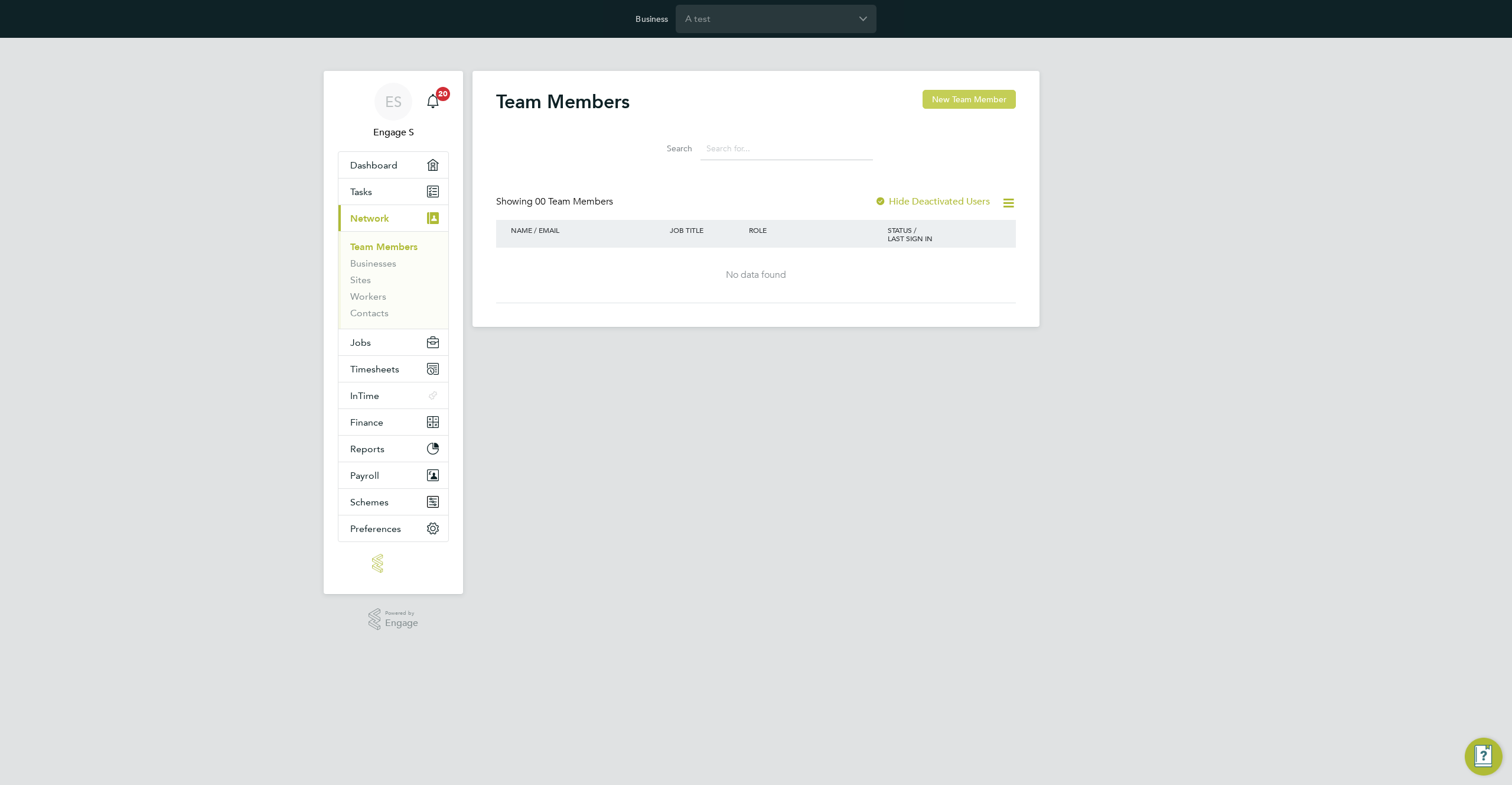
click at [972, 101] on button "New Team Member" at bounding box center [969, 99] width 93 height 19
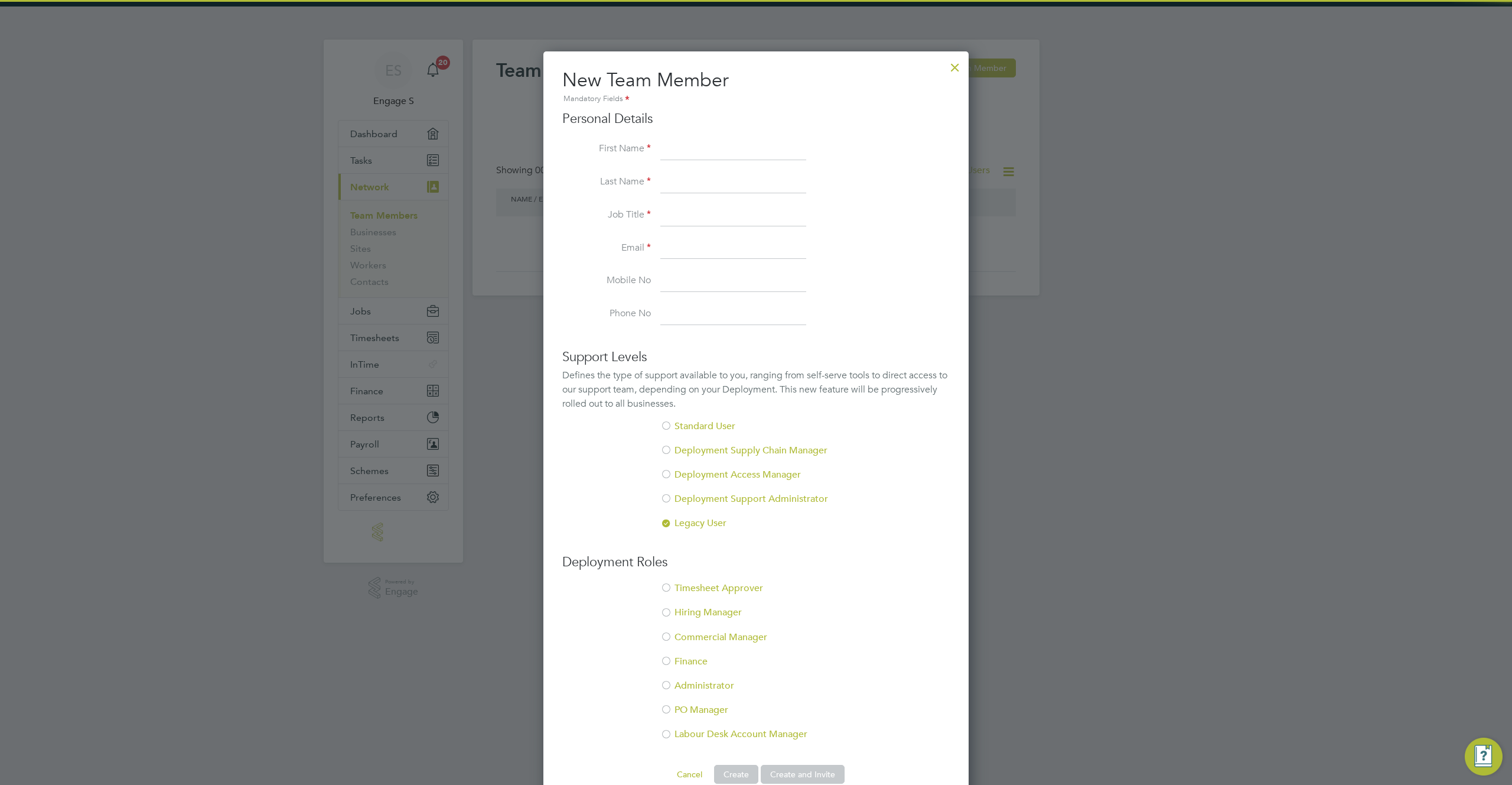
scroll to position [54, 0]
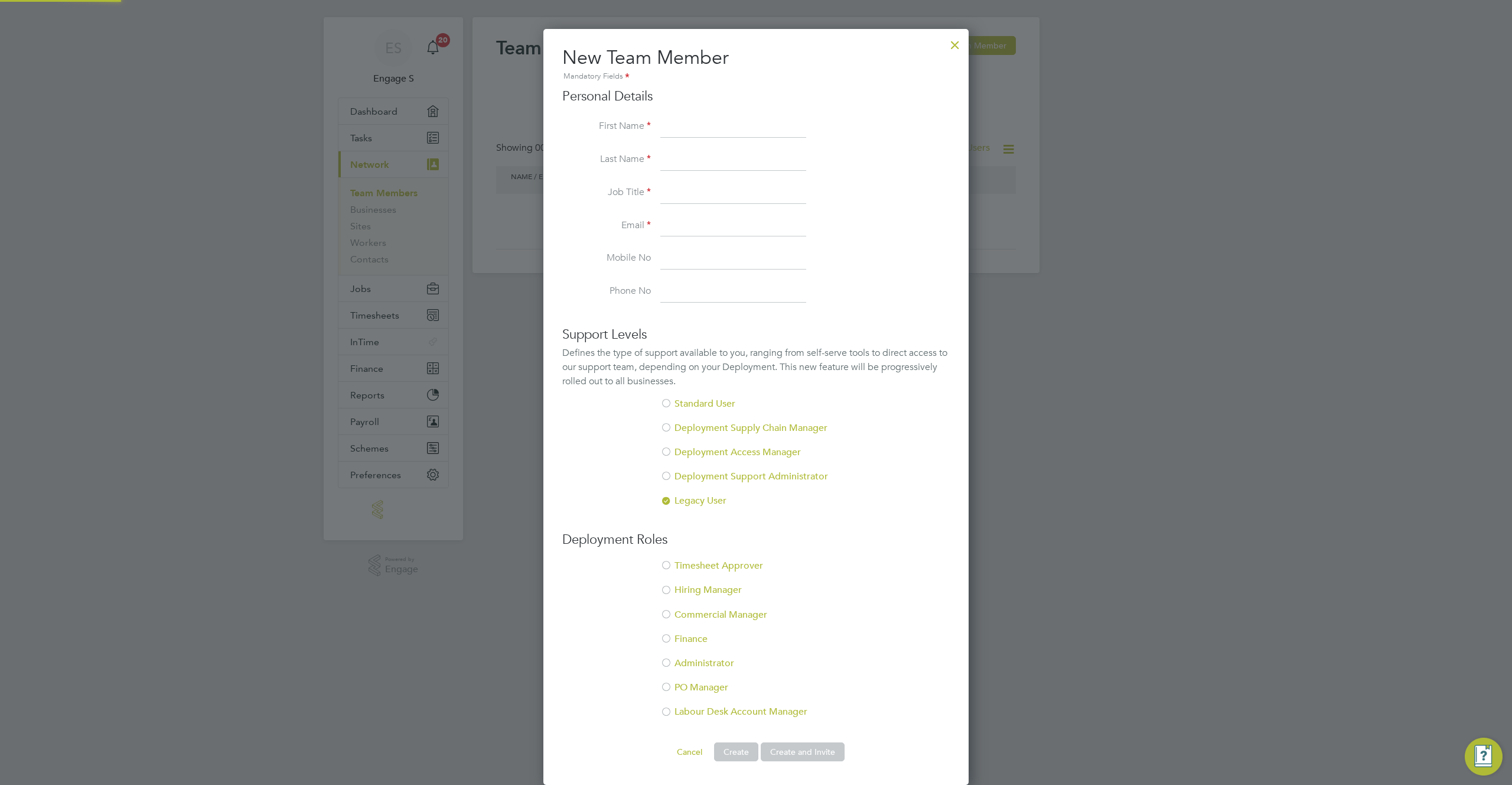
click at [778, 711] on li "Labour Desk Account Manager" at bounding box center [756, 718] width 388 height 24
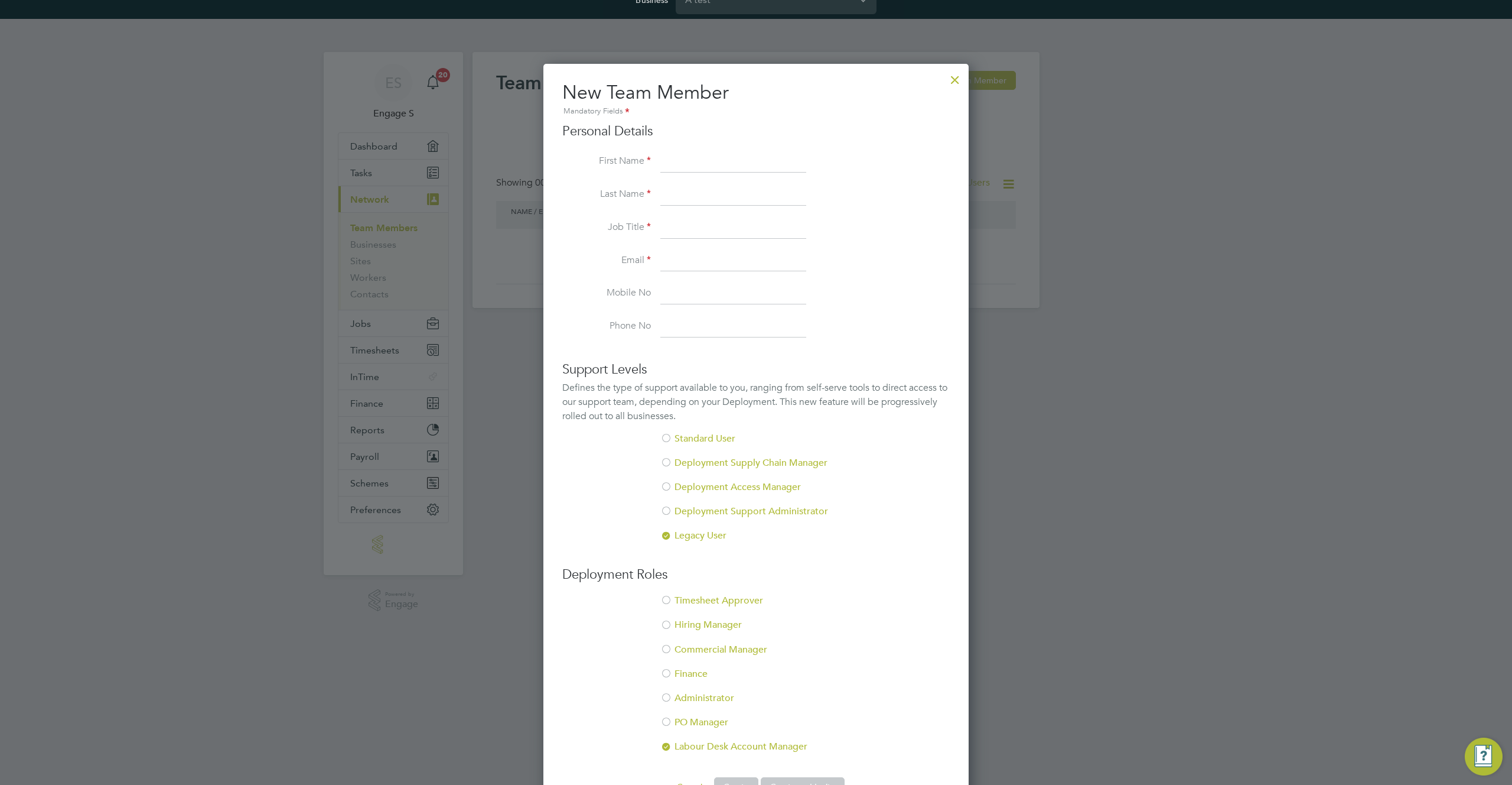
scroll to position [10, 0]
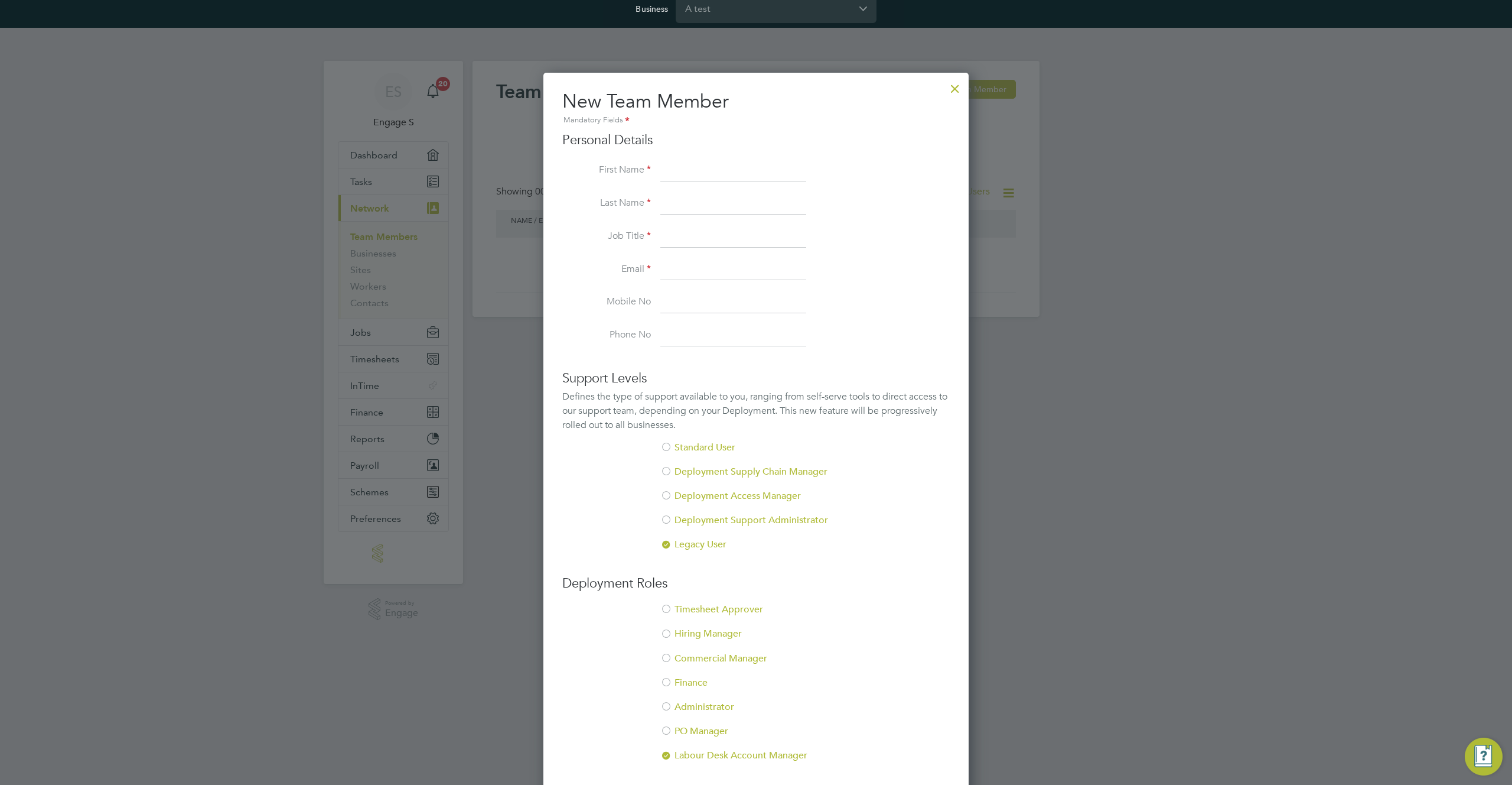
click at [686, 171] on input at bounding box center [733, 171] width 146 height 21
type input "test first"
type input "TM"
type input "qa"
type input "[EMAIL_ADDRESS][DOMAIN_NAME]"
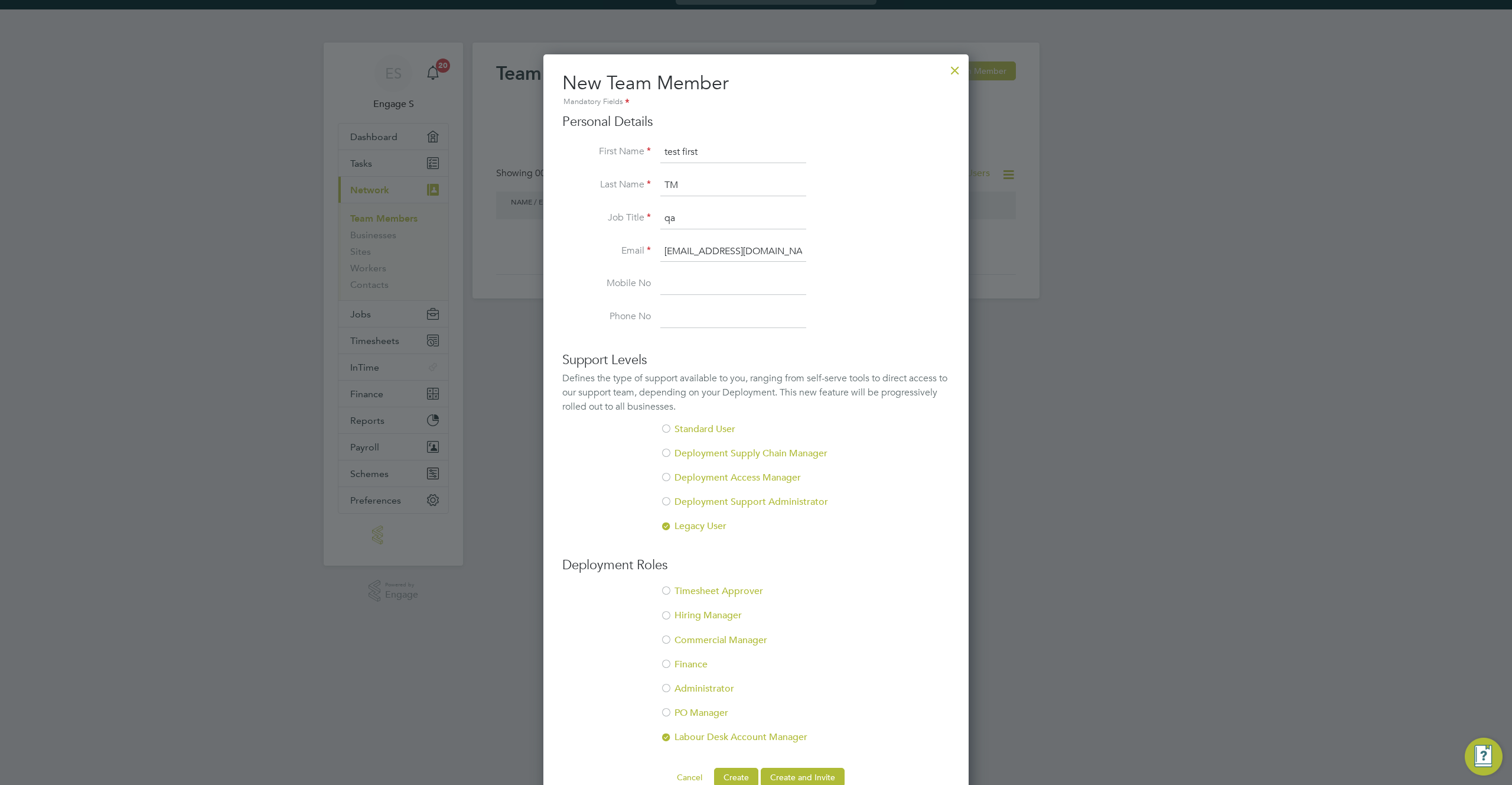
scroll to position [54, 0]
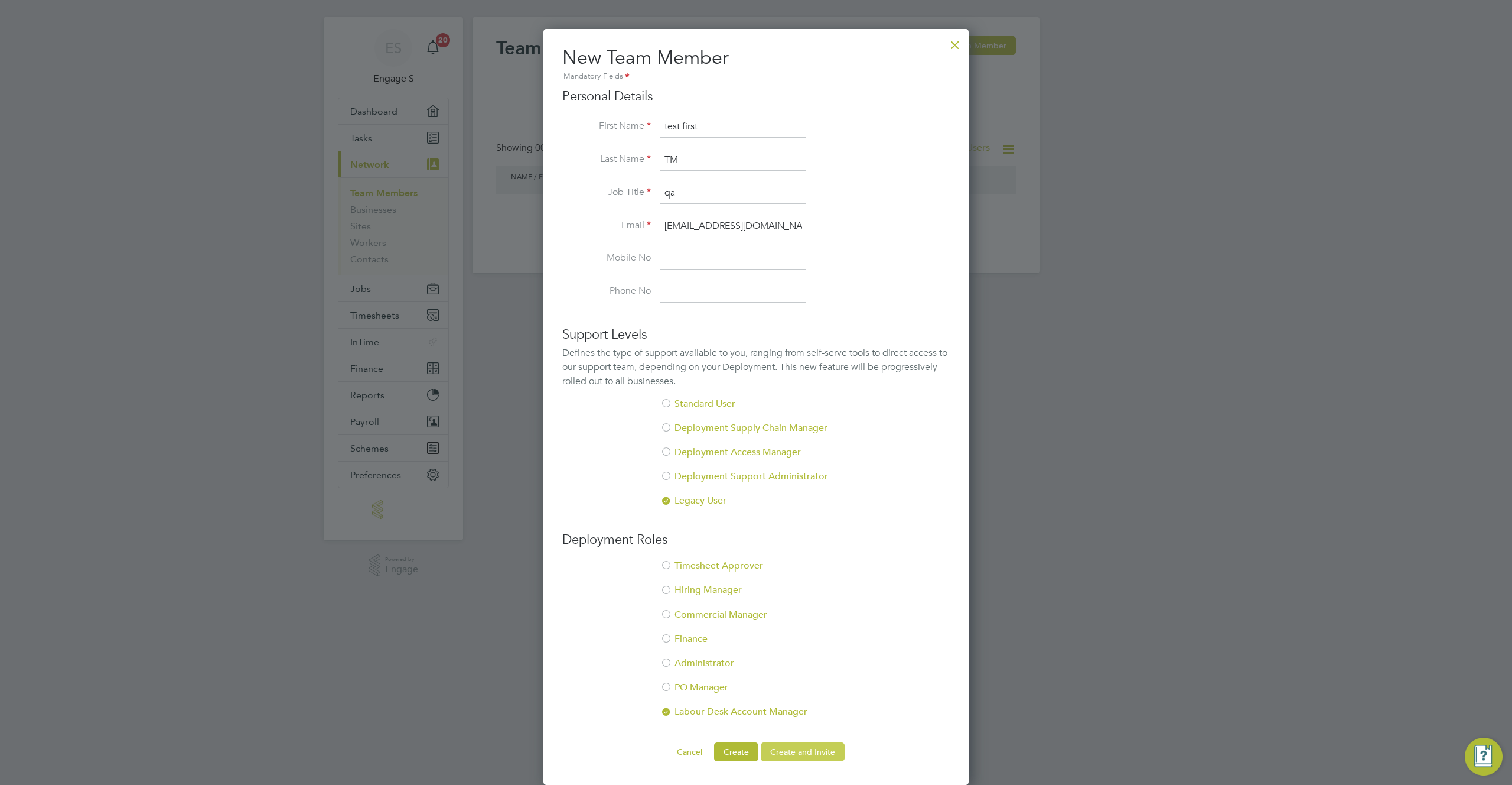
click at [802, 753] on button "Create and Invite" at bounding box center [802, 751] width 84 height 19
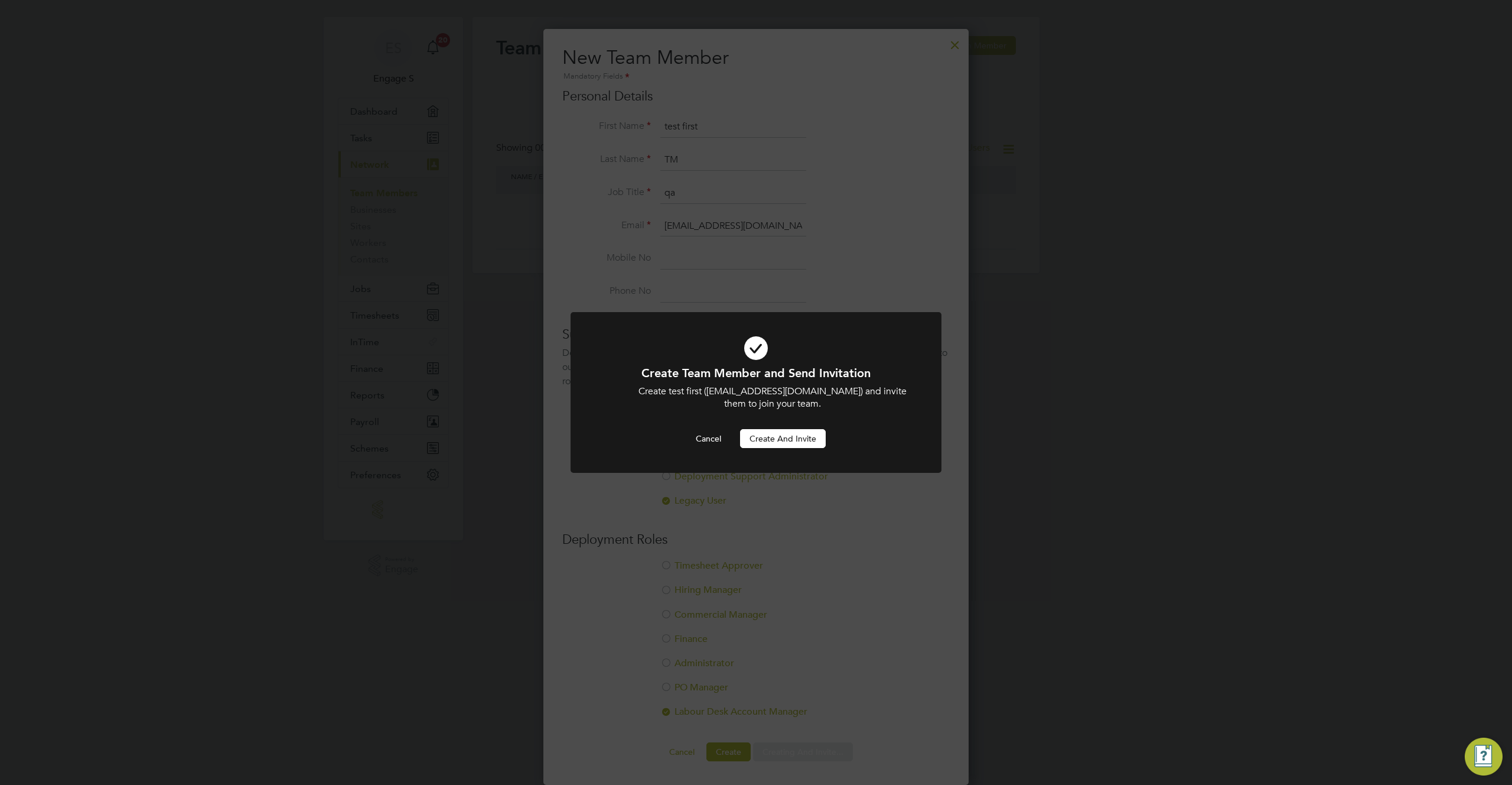
click at [806, 438] on button "Create and invite" at bounding box center [783, 438] width 86 height 19
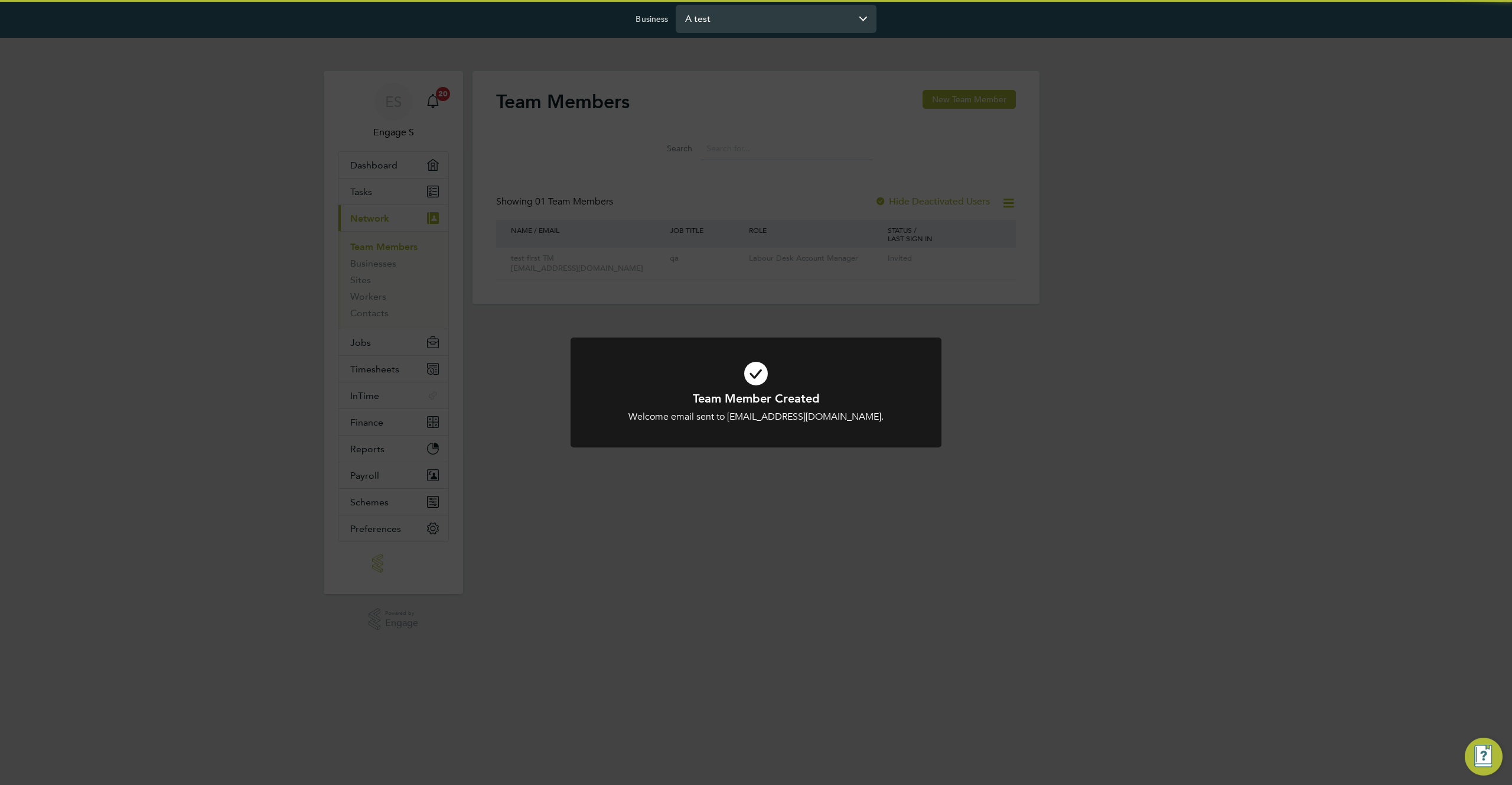
click at [825, 25] on input "A test" at bounding box center [776, 18] width 201 height 28
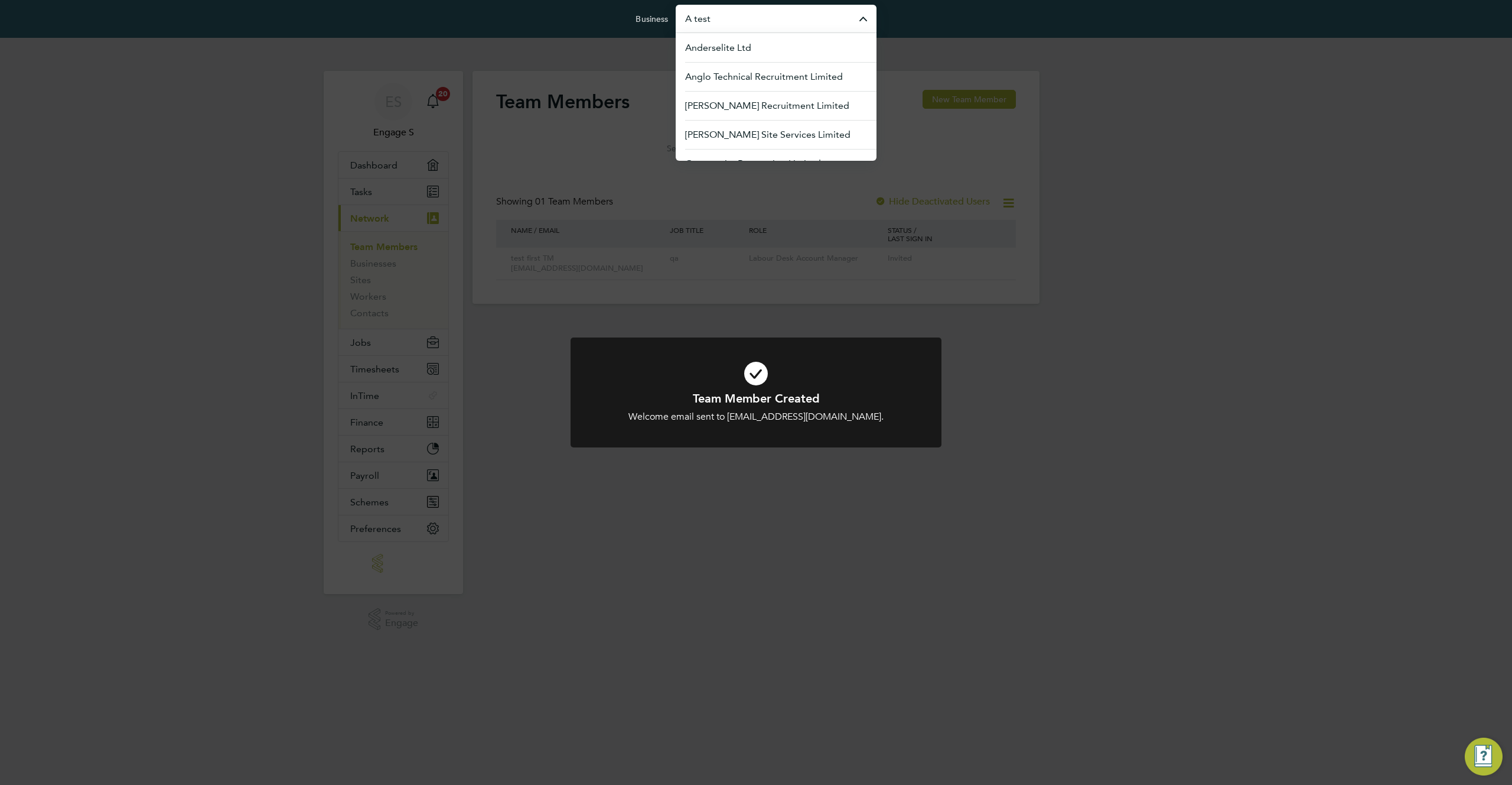
click at [952, 206] on div "Team Member Created Welcome email sent to [EMAIL_ADDRESS][DOMAIN_NAME]. Cancel …" at bounding box center [756, 392] width 1512 height 785
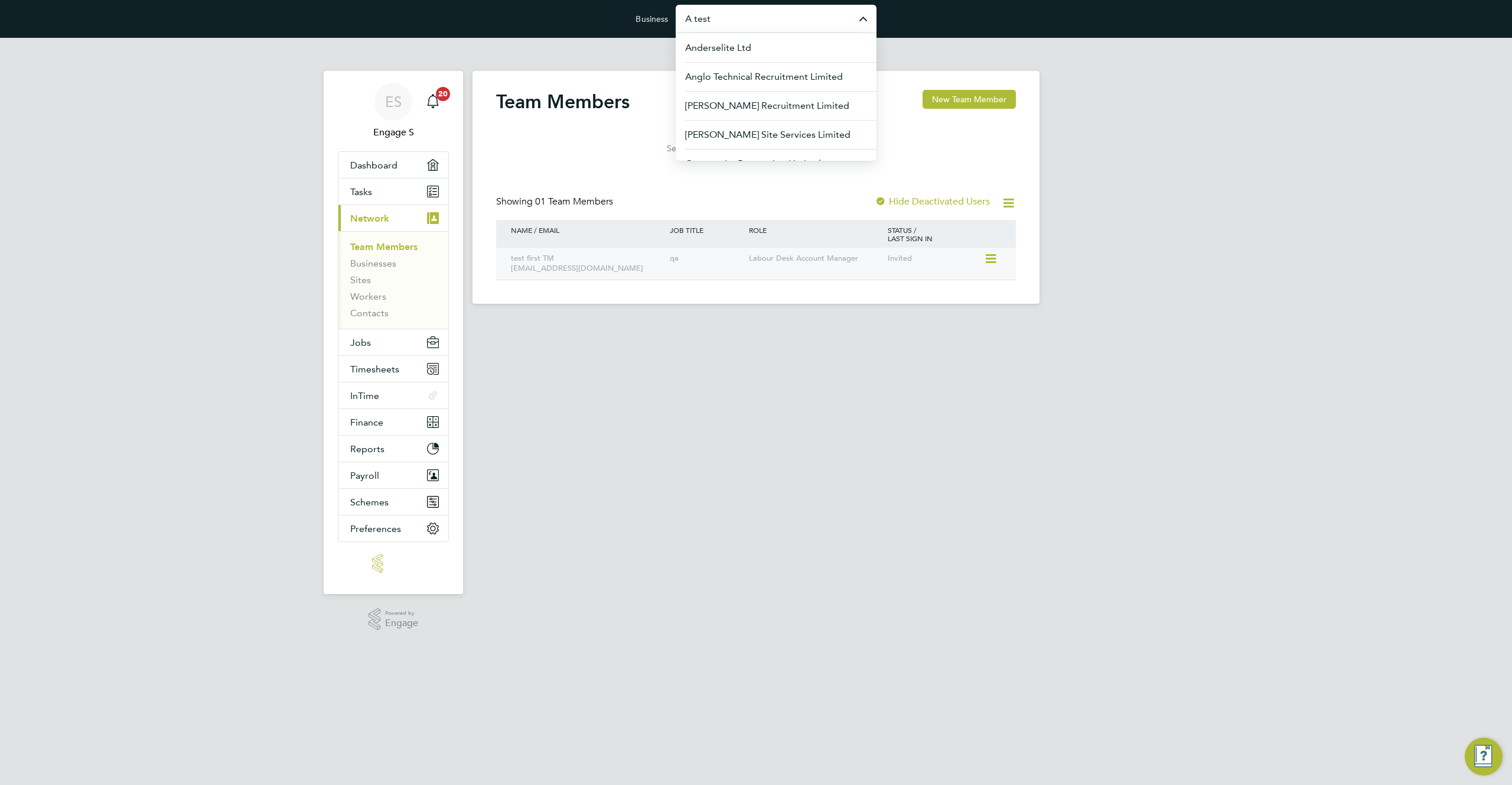
click at [988, 256] on icon at bounding box center [990, 259] width 12 height 14
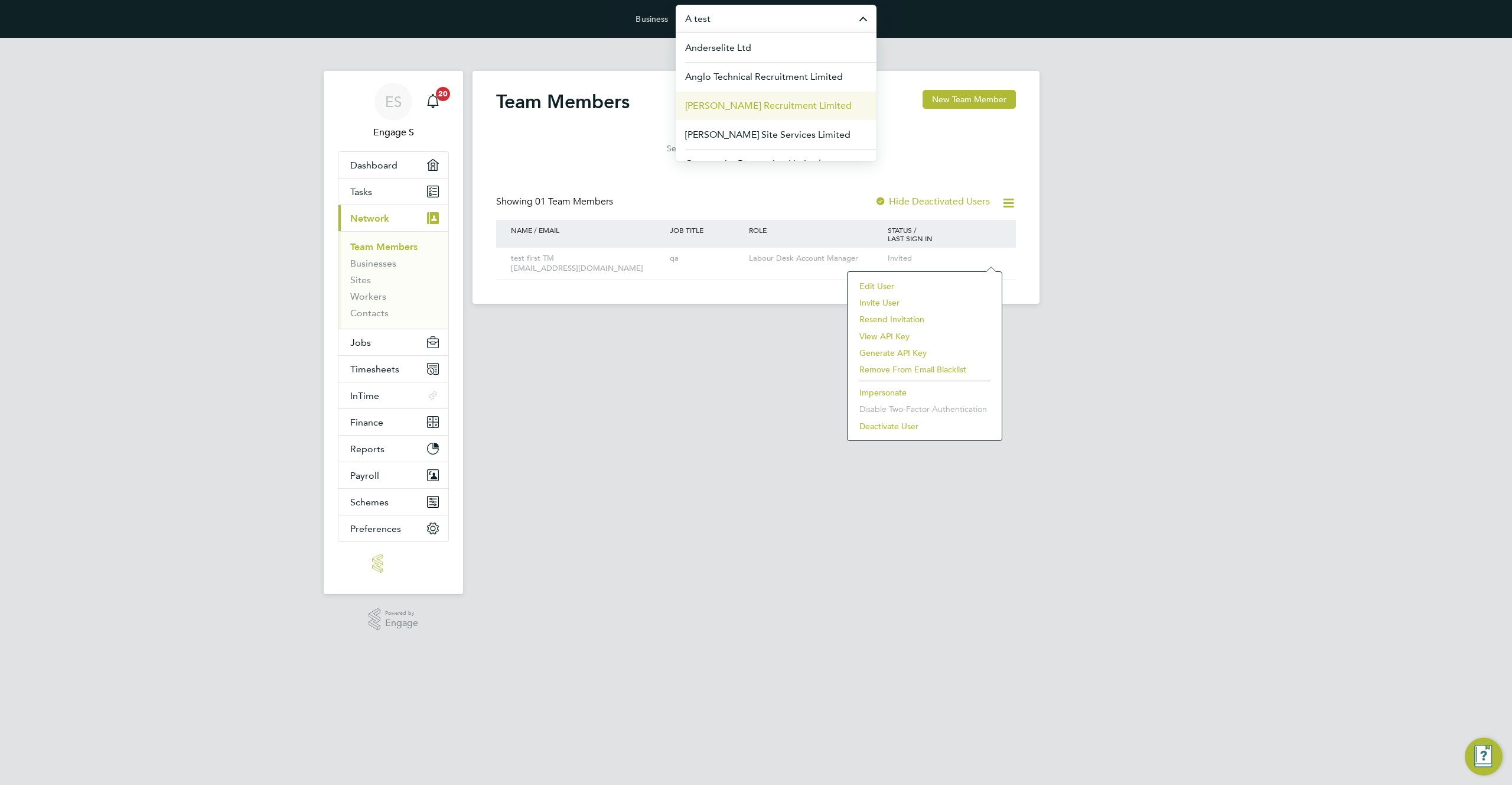
click at [685, 115] on li "[PERSON_NAME] Recruitment Limited" at bounding box center [776, 105] width 201 height 29
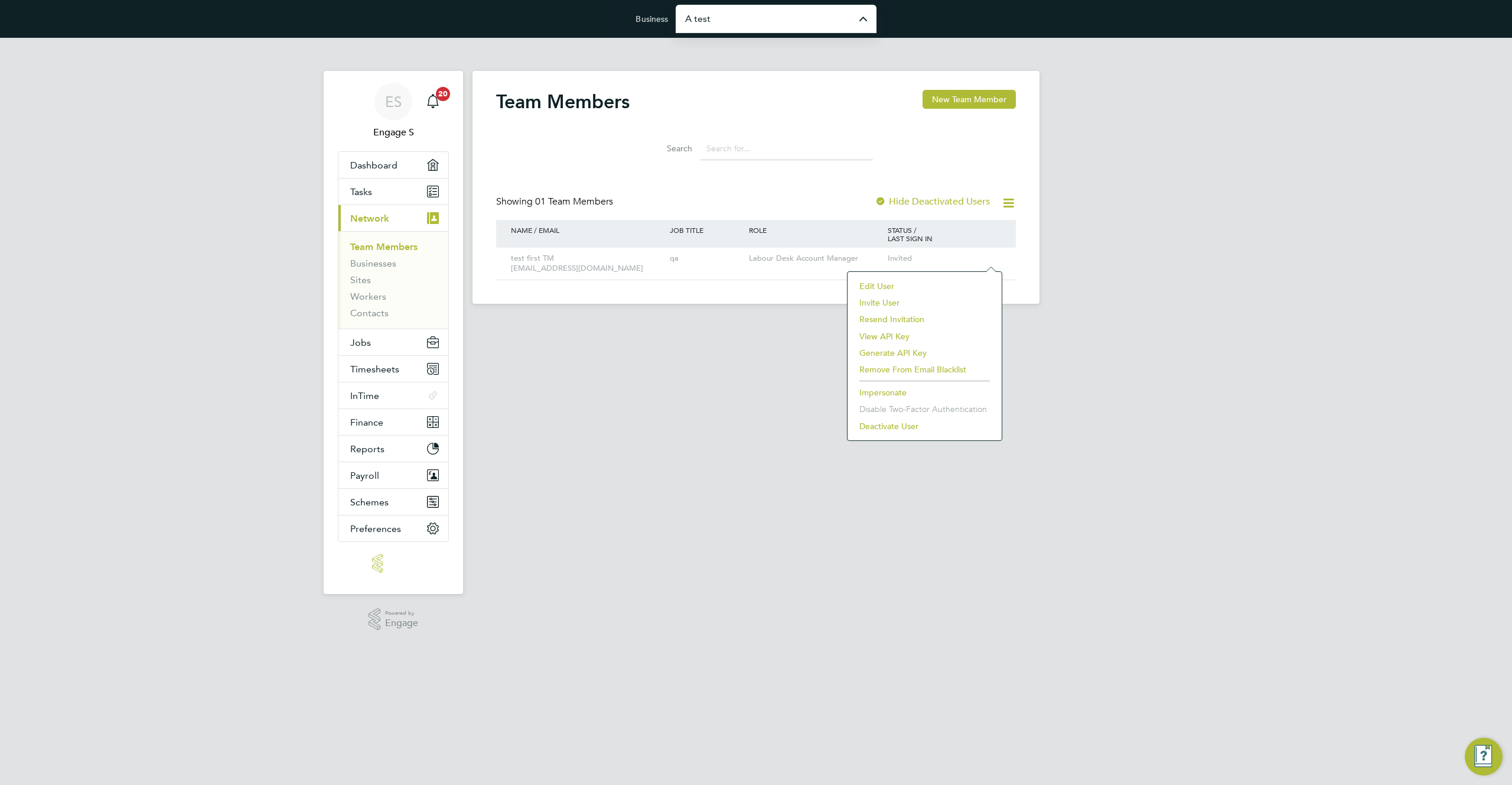
type input "[PERSON_NAME] Recruitment Limited"
